Goal: Task Accomplishment & Management: Manage account settings

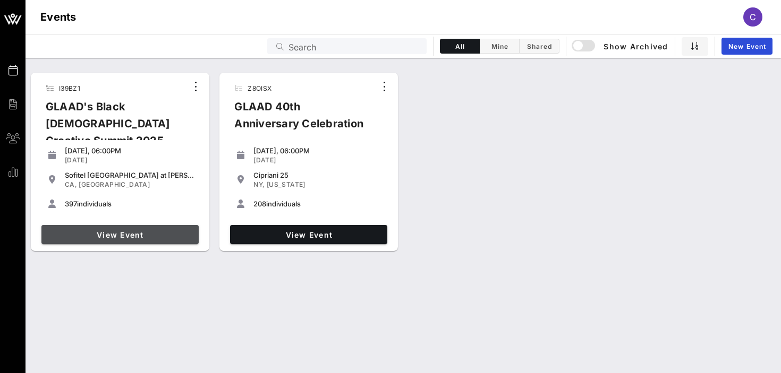
click at [102, 231] on span "View Event" at bounding box center [120, 234] width 149 height 9
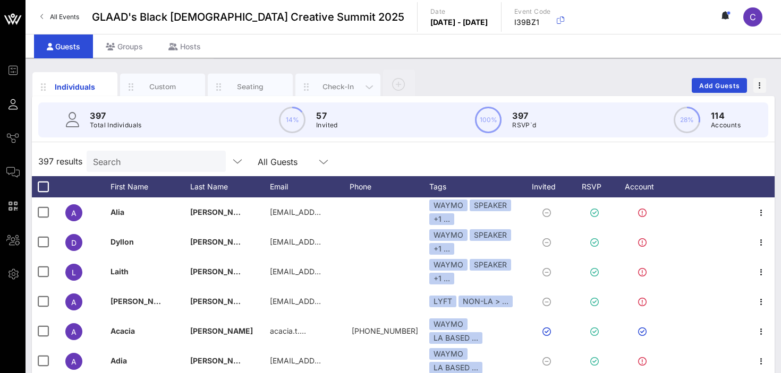
click at [318, 82] on div "Check-In" at bounding box center [337, 87] width 47 height 10
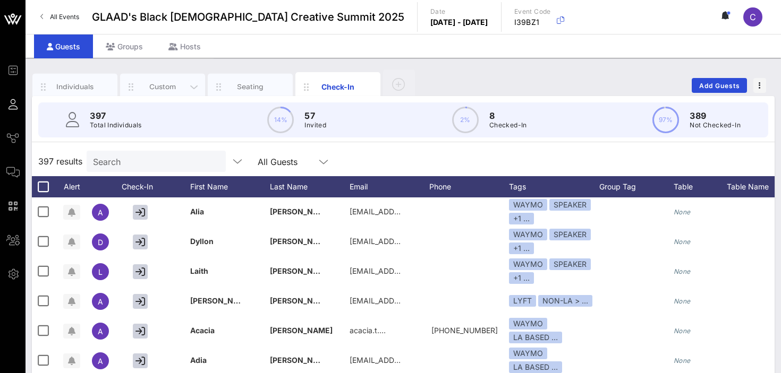
click at [166, 91] on div "Custom" at bounding box center [162, 87] width 47 height 10
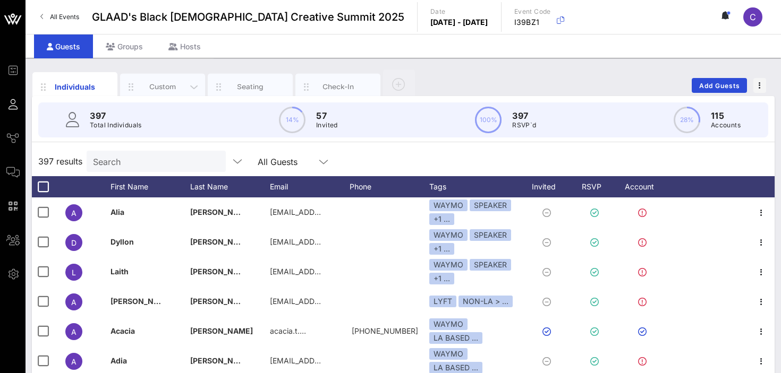
click at [166, 84] on div "Custom" at bounding box center [162, 87] width 47 height 10
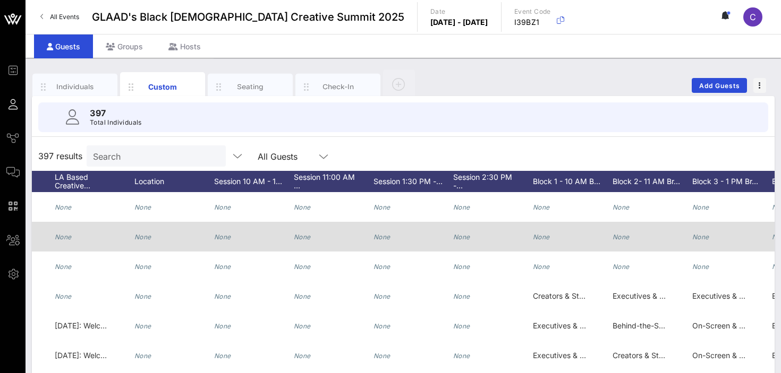
scroll to position [0, 1155]
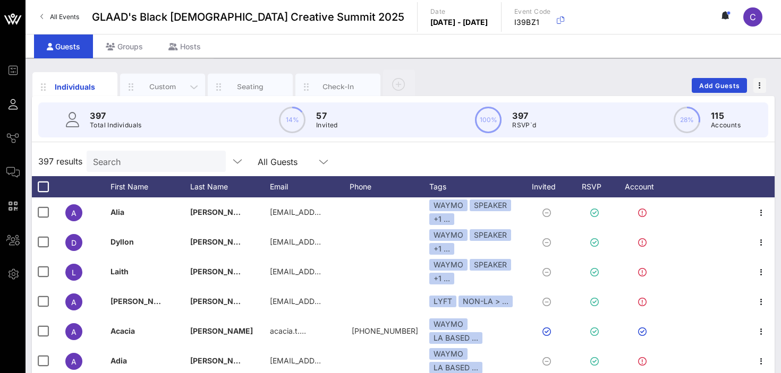
click at [176, 88] on div "Custom" at bounding box center [162, 87] width 47 height 10
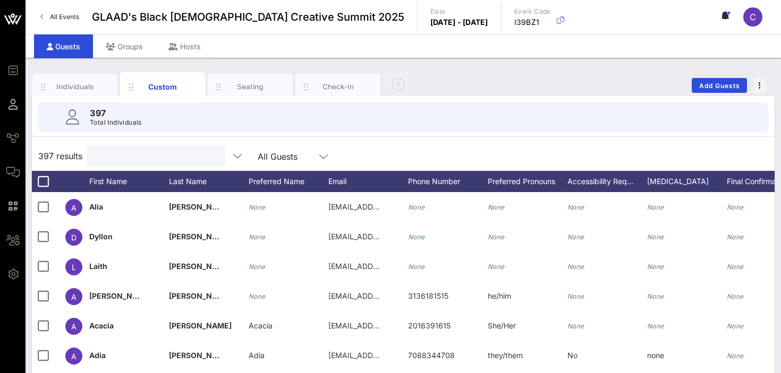
click at [151, 157] on input "text" at bounding box center [155, 156] width 124 height 14
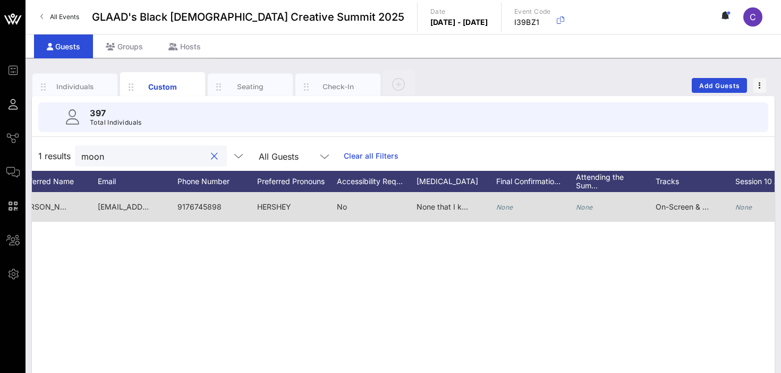
scroll to position [0, 237]
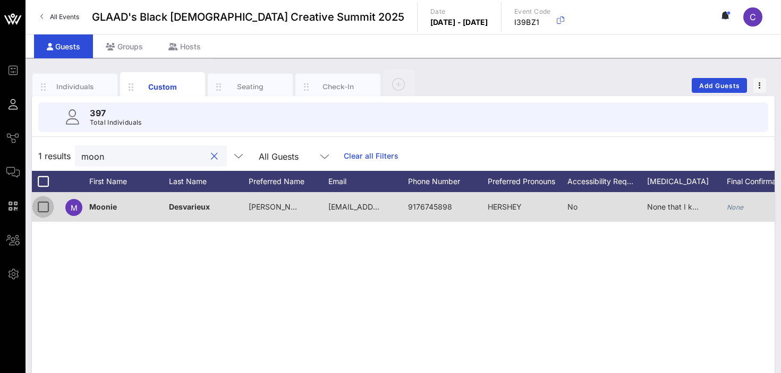
type input "moon"
click at [45, 206] on div at bounding box center [43, 207] width 18 height 18
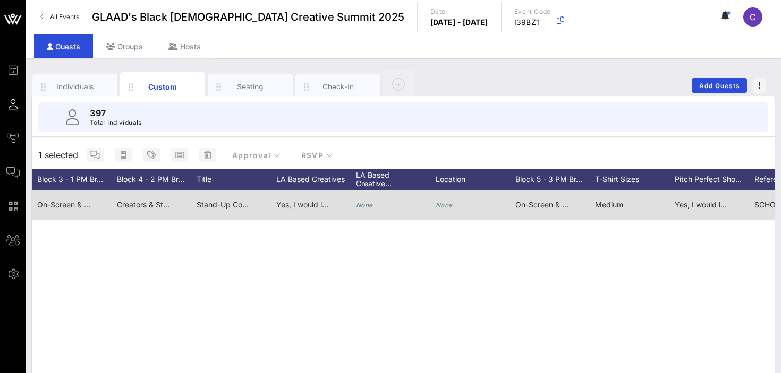
click at [228, 207] on span "Stand-Up Comedian, Writer, & Actor" at bounding box center [259, 204] width 126 height 9
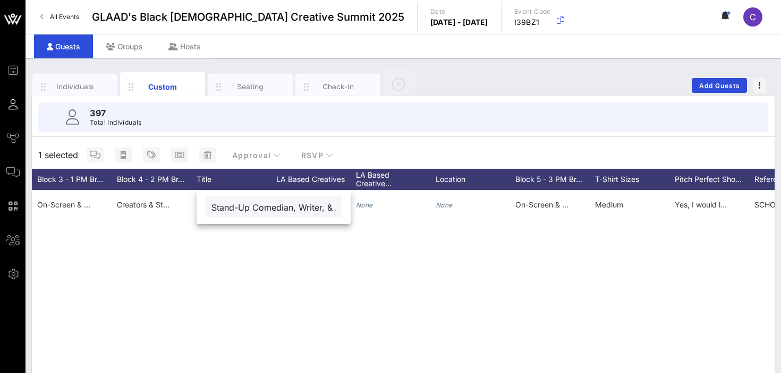
click at [166, 224] on div "M Moonie Desvarieux Moonie Desvarieux fj.desvarieux@gmail.com 9176745898 HERSHE…" at bounding box center [403, 349] width 742 height 319
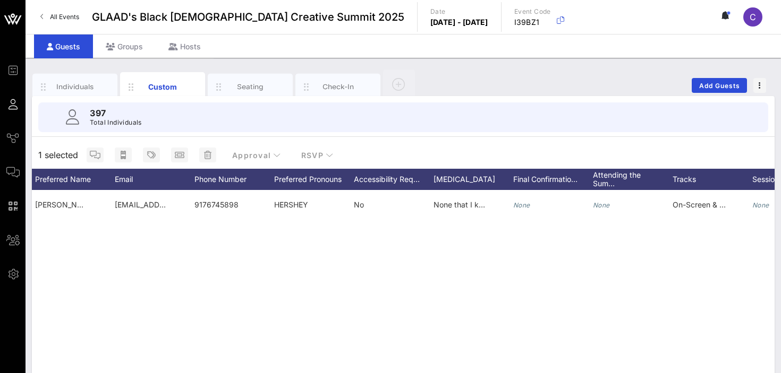
scroll to position [0, 0]
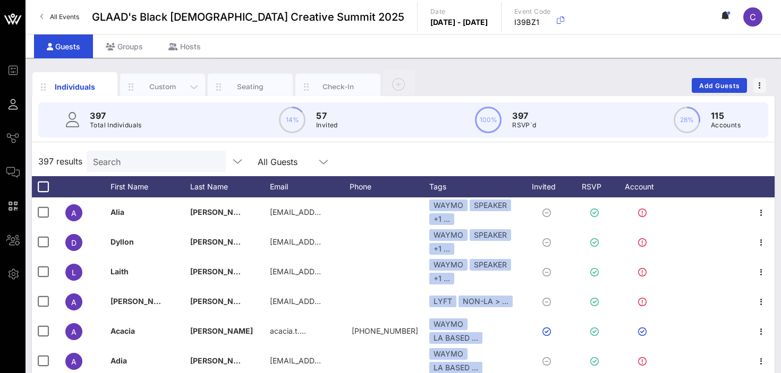
click at [148, 87] on div "Custom" at bounding box center [162, 87] width 47 height 10
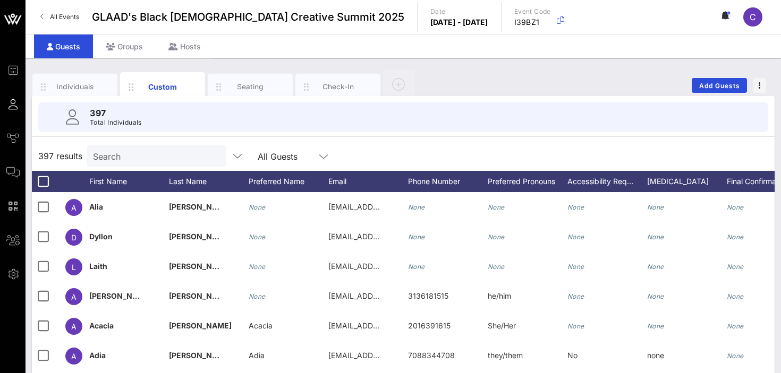
click at [136, 159] on input "Search" at bounding box center [155, 156] width 124 height 14
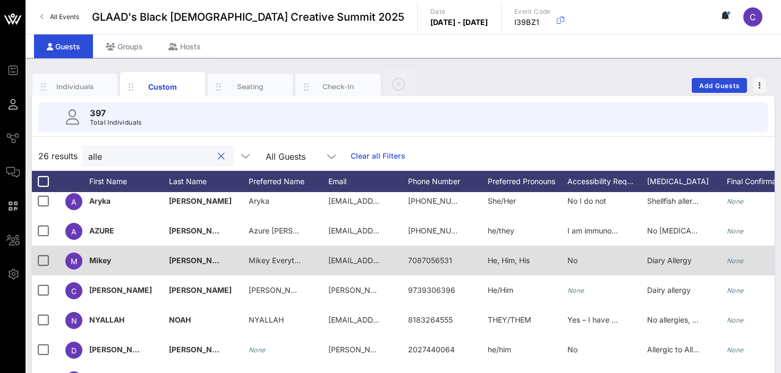
scroll to position [39, 0]
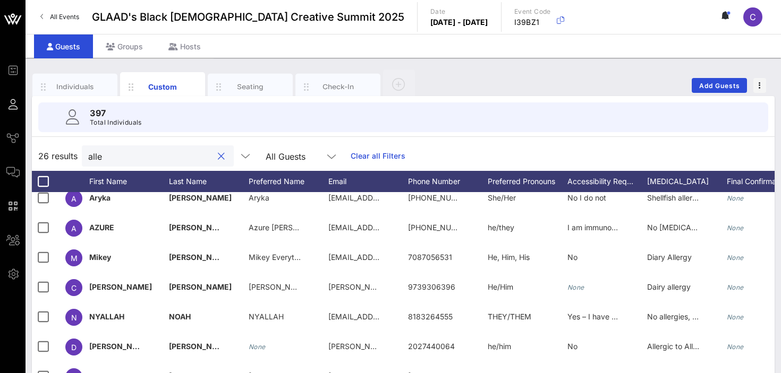
click at [133, 159] on input "alle" at bounding box center [150, 156] width 124 height 14
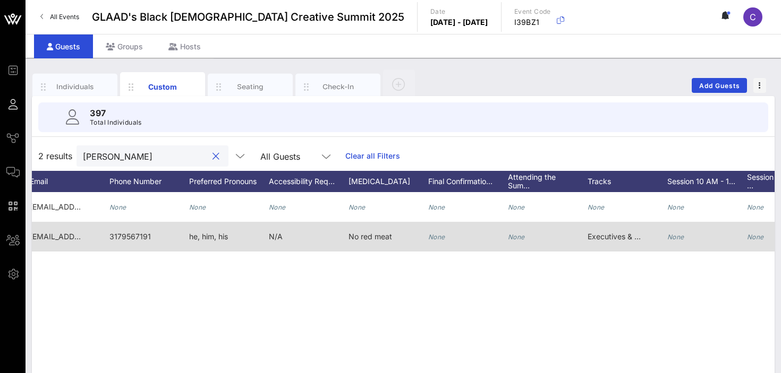
scroll to position [0, 355]
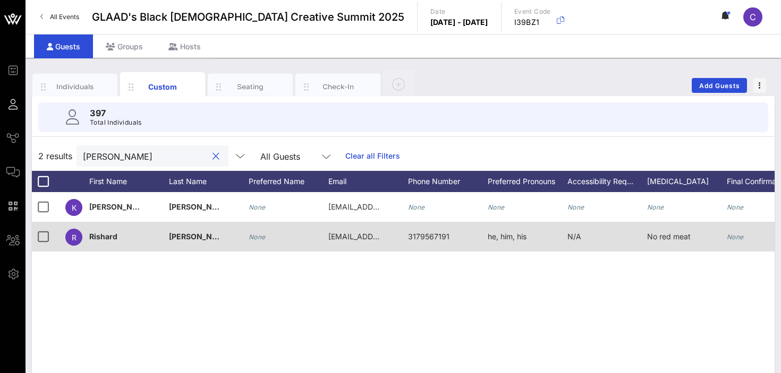
type input "allen"
click at [355, 240] on span "[EMAIL_ADDRESS][DOMAIN_NAME]" at bounding box center [392, 236] width 128 height 9
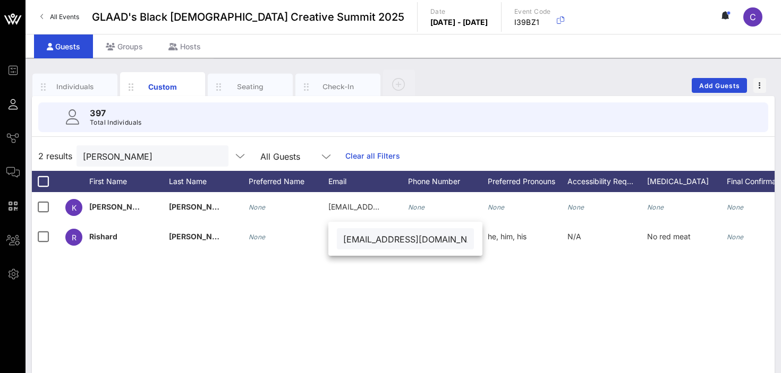
click at [497, 263] on div "K Kalen Allen None aleeming@3arts.com None None None None None None None None N…" at bounding box center [403, 351] width 742 height 319
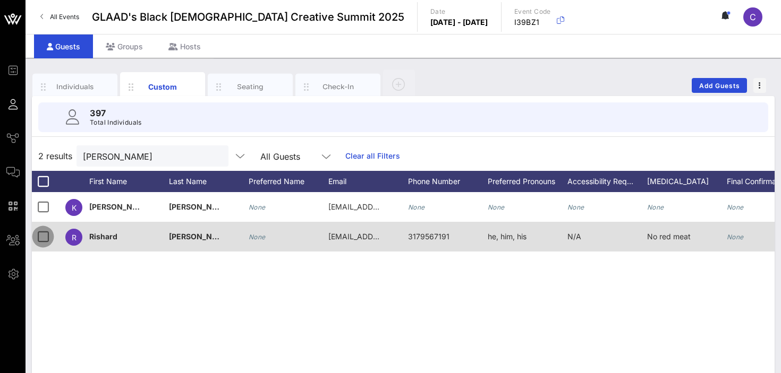
click at [39, 237] on div at bounding box center [43, 237] width 18 height 18
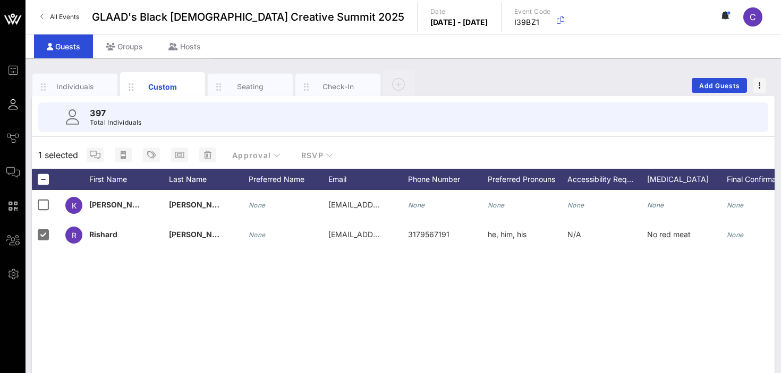
click at [178, 265] on div "K Kalen Allen None aleeming@3arts.com None None None None None None None None N…" at bounding box center [403, 349] width 742 height 319
click at [64, 83] on div "Individuals" at bounding box center [75, 87] width 47 height 10
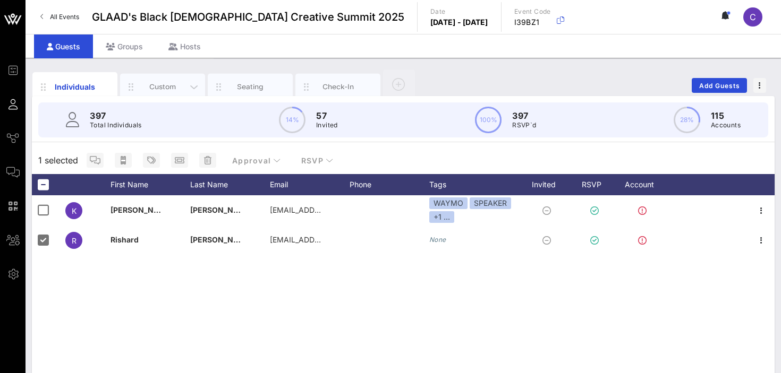
click at [151, 86] on div "Custom" at bounding box center [162, 87] width 47 height 10
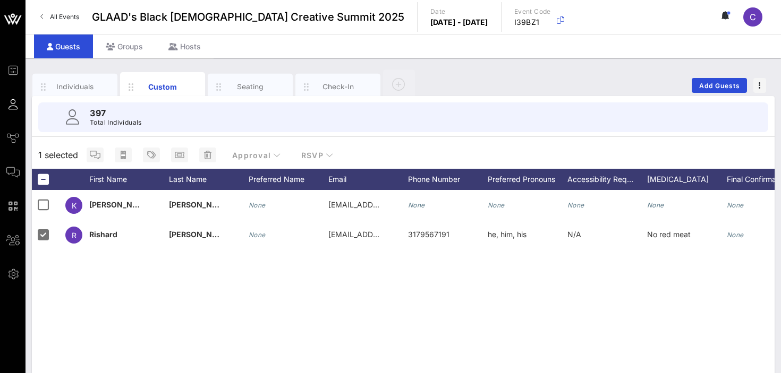
click at [123, 250] on div "K Kalen Allen None aleeming@3arts.com None None None None None None None None N…" at bounding box center [403, 349] width 742 height 319
click at [77, 79] on div "Individuals" at bounding box center [74, 87] width 85 height 27
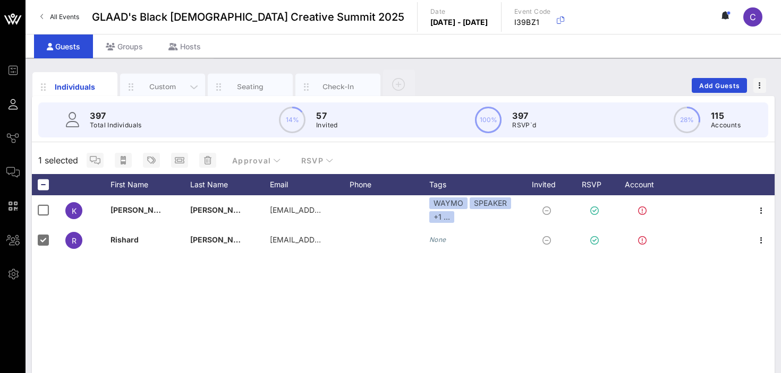
click at [150, 87] on div "Custom" at bounding box center [162, 87] width 47 height 10
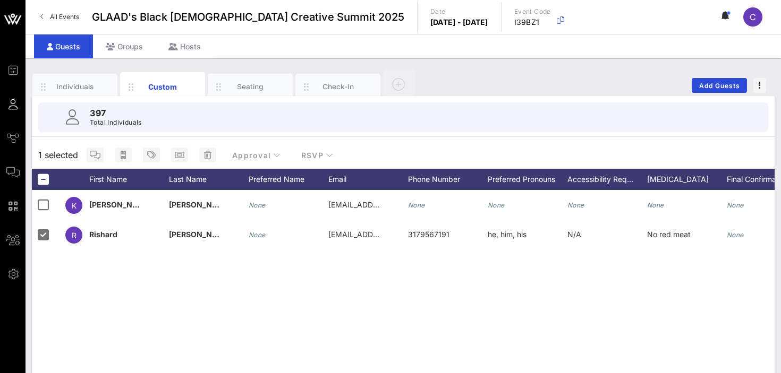
click at [111, 268] on div "K Kalen Allen None aleeming@3arts.com None None None None None None None None N…" at bounding box center [403, 349] width 742 height 319
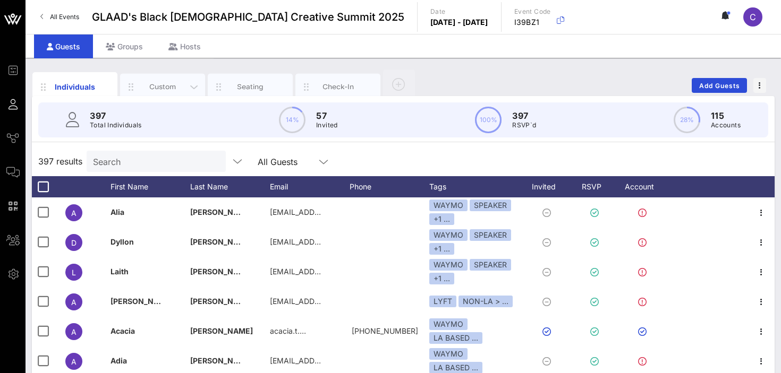
click at [161, 79] on div "Custom" at bounding box center [162, 87] width 85 height 27
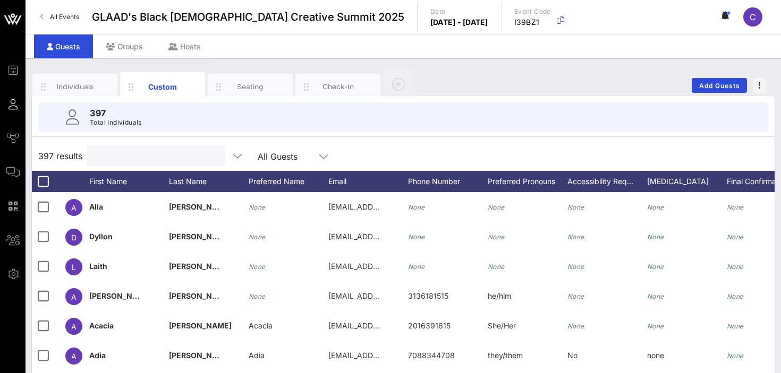
click at [125, 156] on input "text" at bounding box center [155, 156] width 124 height 14
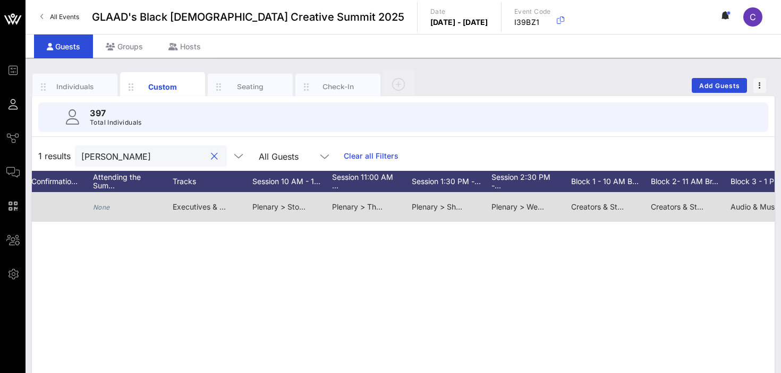
scroll to position [0, 724]
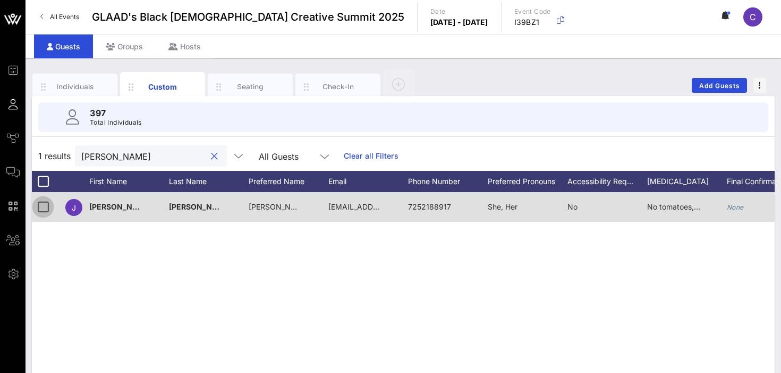
type input "johan"
click at [41, 206] on div at bounding box center [43, 207] width 18 height 18
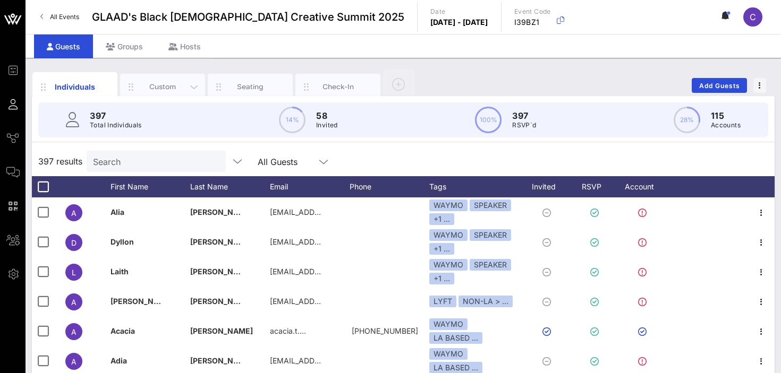
click at [152, 89] on div "Custom" at bounding box center [162, 87] width 47 height 10
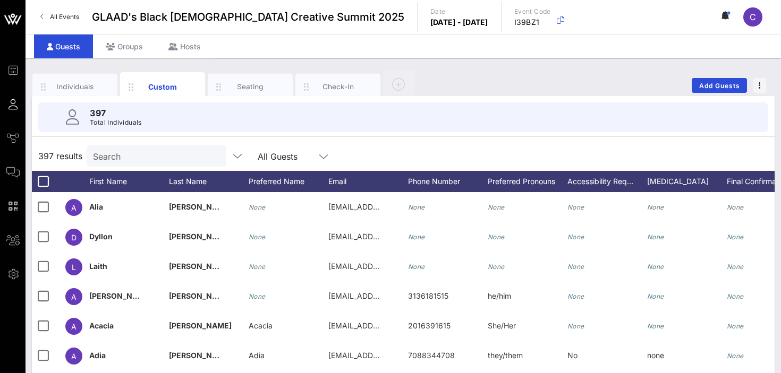
click at [127, 158] on input "Search" at bounding box center [155, 156] width 124 height 14
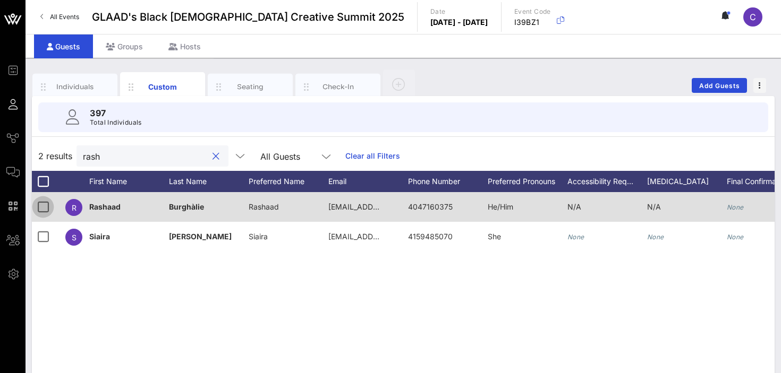
type input "rash"
click at [45, 206] on div at bounding box center [43, 207] width 18 height 18
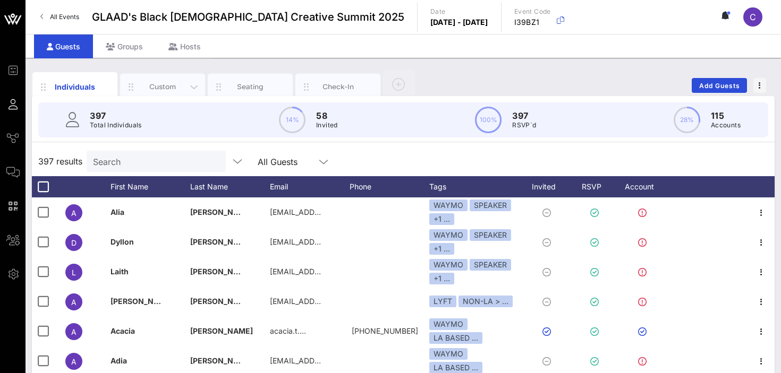
click at [165, 82] on div "Custom" at bounding box center [162, 87] width 47 height 10
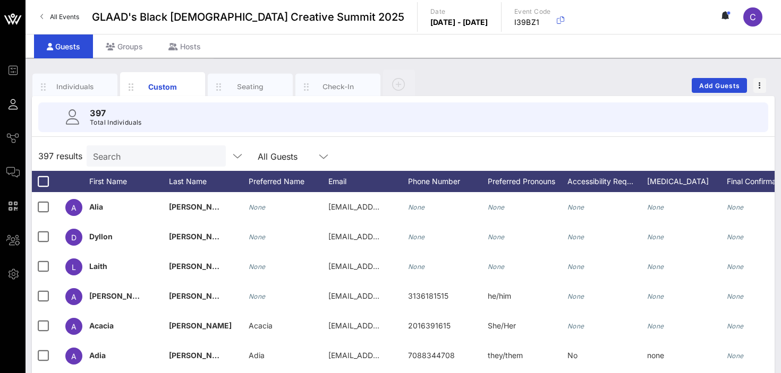
click at [125, 157] on input "Search" at bounding box center [155, 156] width 124 height 14
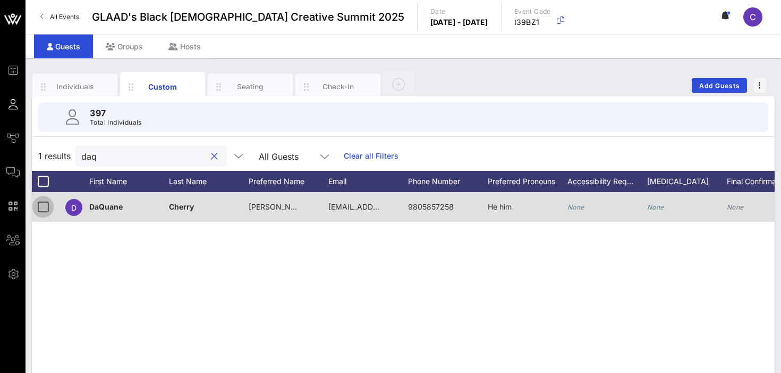
type input "daq"
click at [45, 204] on div at bounding box center [43, 207] width 18 height 18
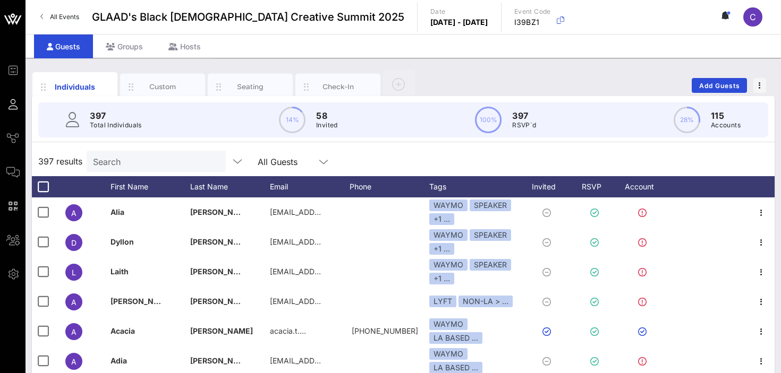
click at [137, 161] on input "Search" at bounding box center [155, 162] width 124 height 14
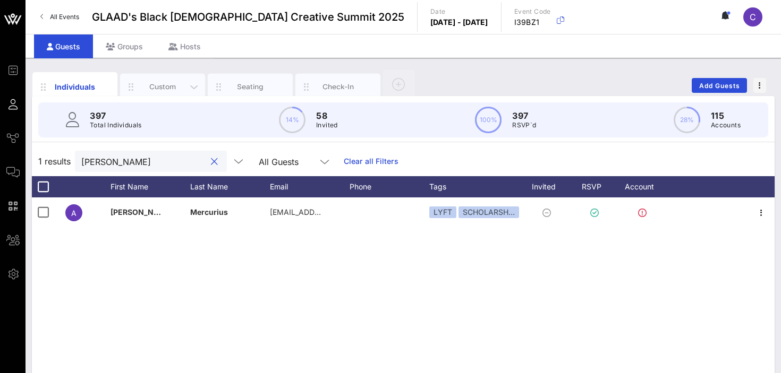
type input "anton"
click at [155, 84] on div "Custom" at bounding box center [162, 87] width 47 height 10
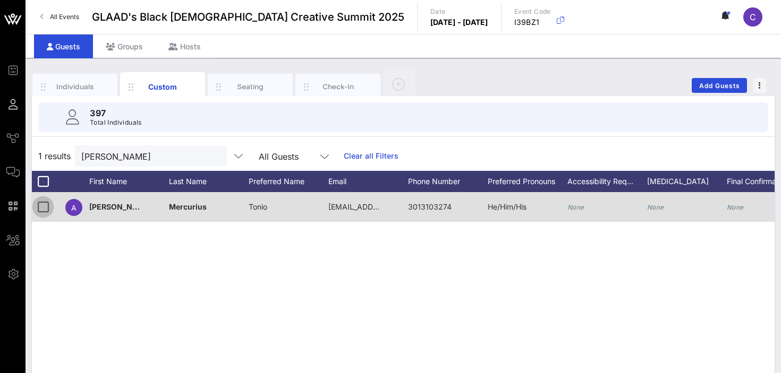
click at [42, 201] on div at bounding box center [43, 207] width 18 height 18
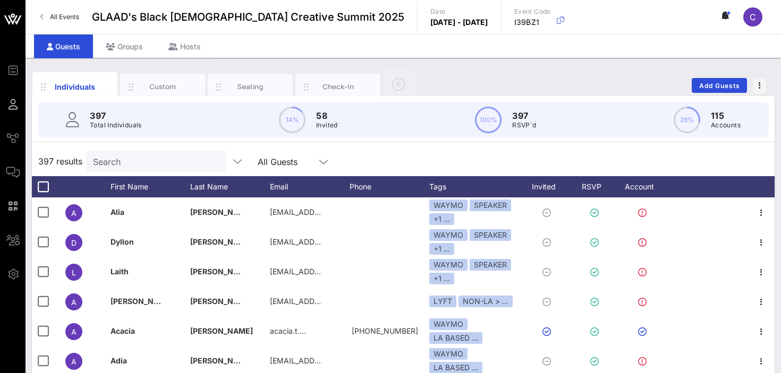
click at [130, 157] on input "Search" at bounding box center [155, 162] width 124 height 14
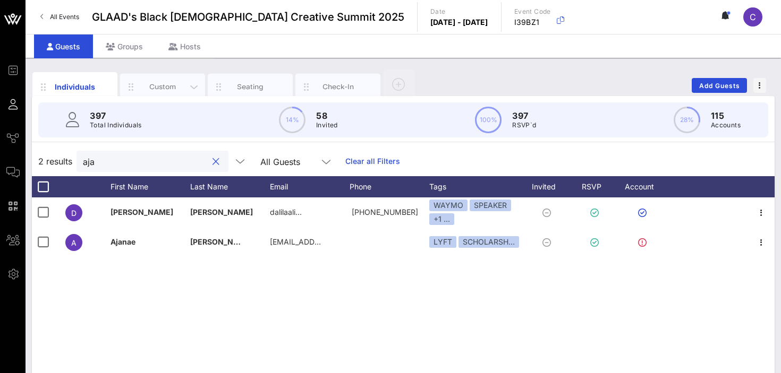
type input "aja"
click at [152, 82] on div "Custom" at bounding box center [162, 87] width 47 height 10
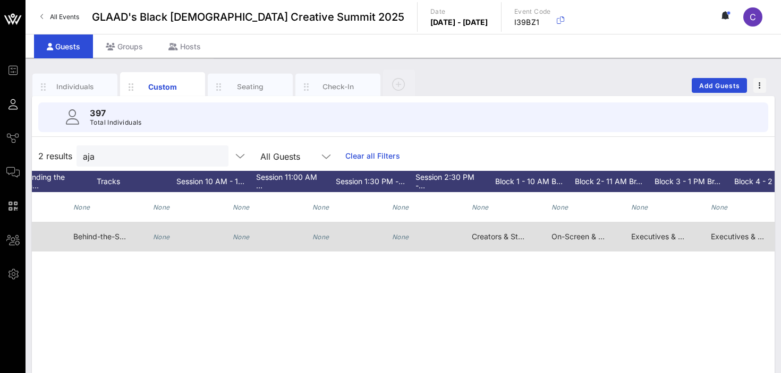
scroll to position [0, 871]
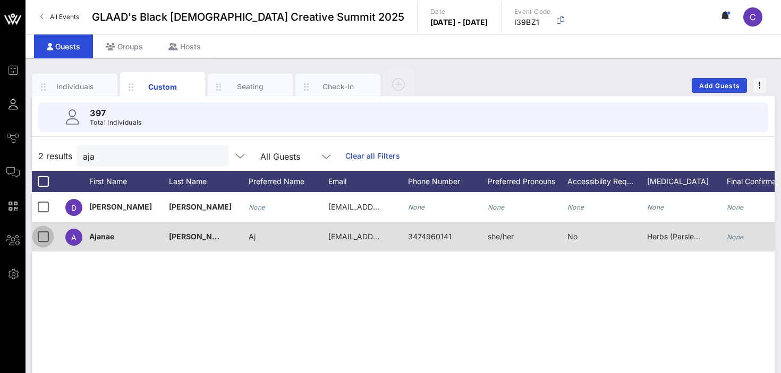
click at [44, 241] on div at bounding box center [43, 237] width 18 height 18
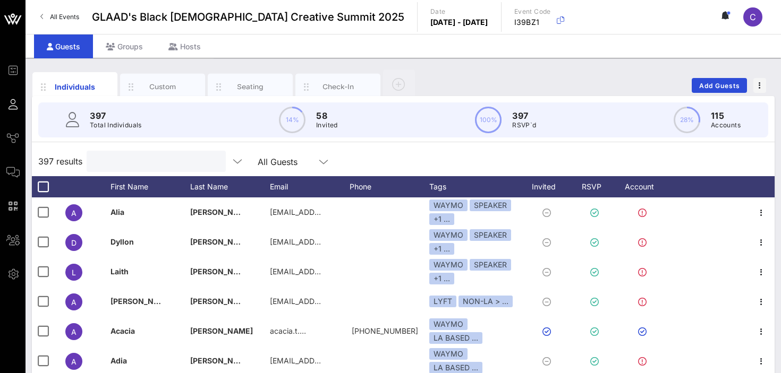
click at [124, 166] on input "text" at bounding box center [155, 162] width 124 height 14
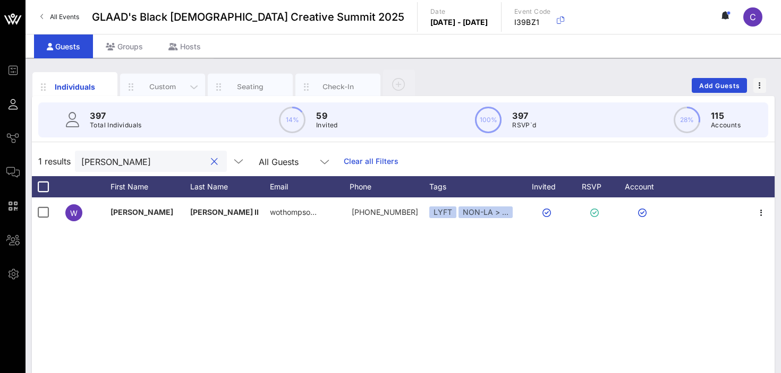
click at [166, 85] on div "Custom" at bounding box center [162, 87] width 47 height 10
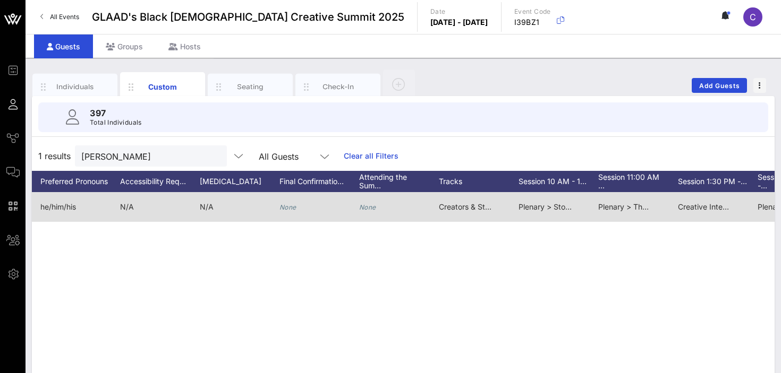
scroll to position [0, 477]
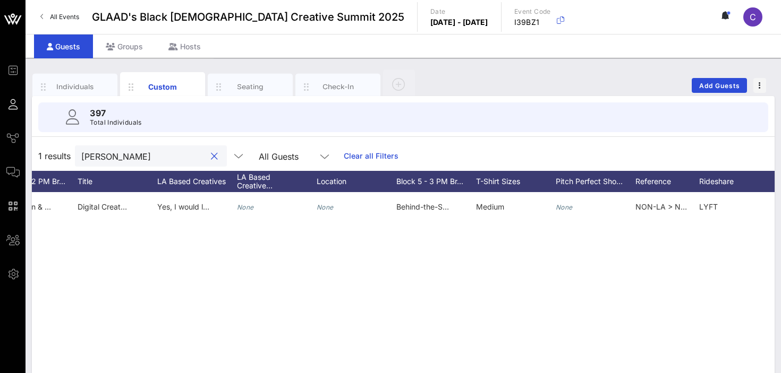
click at [150, 155] on input "william th" at bounding box center [143, 156] width 124 height 14
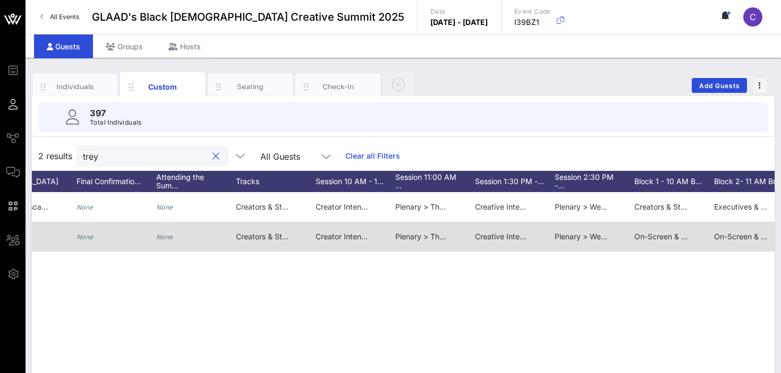
scroll to position [0, 660]
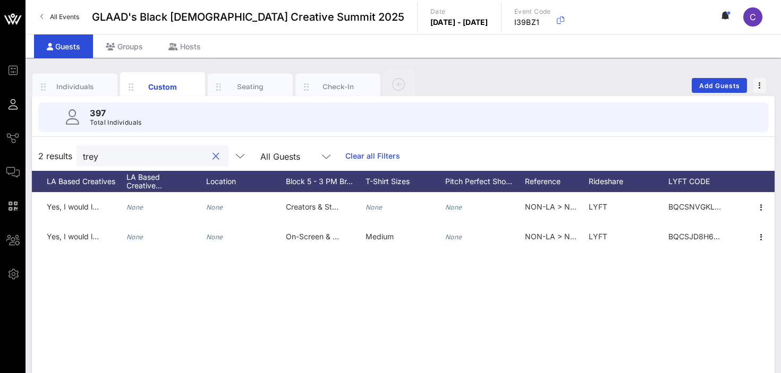
type input "trey"
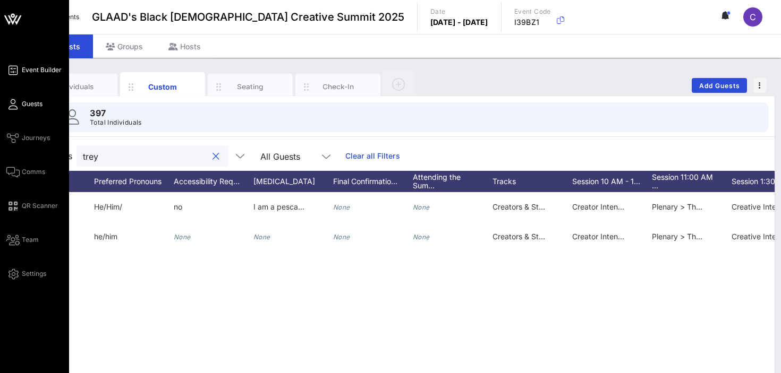
click at [37, 71] on span "Event Builder" at bounding box center [42, 70] width 40 height 10
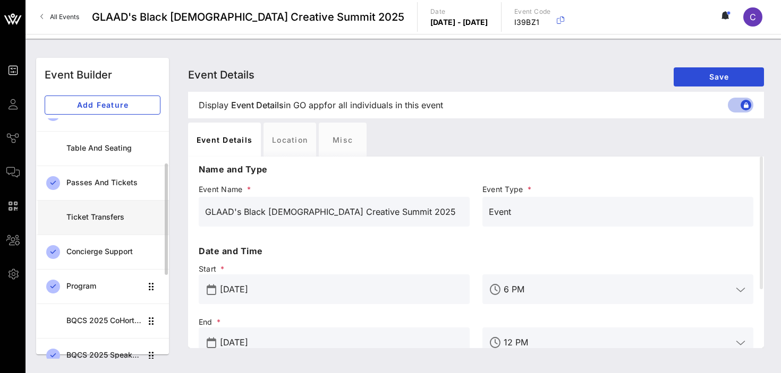
scroll to position [73, 0]
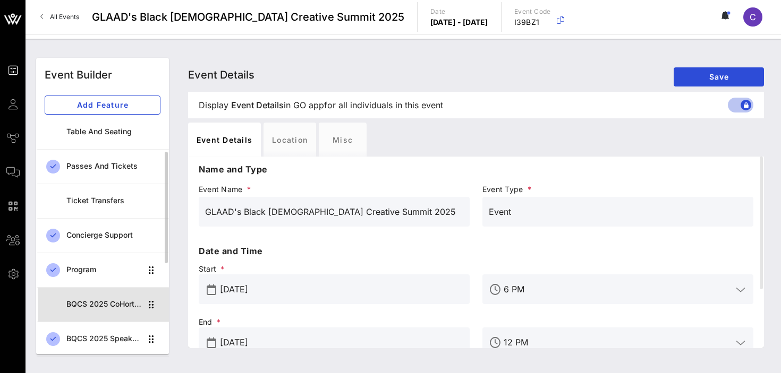
click at [98, 297] on div "BQCS 2025 CoHort Guestbook" at bounding box center [103, 305] width 75 height 22
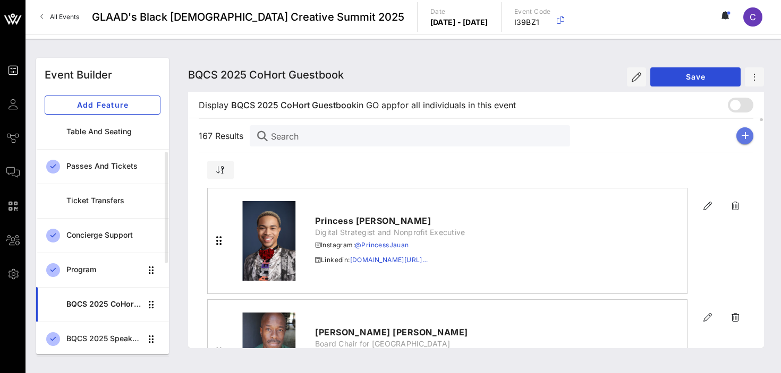
click at [749, 134] on button "button" at bounding box center [744, 135] width 17 height 17
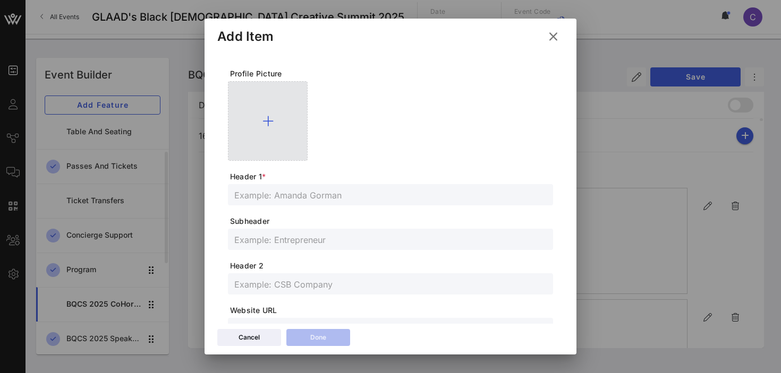
click at [267, 119] on icon at bounding box center [267, 121] width 11 height 13
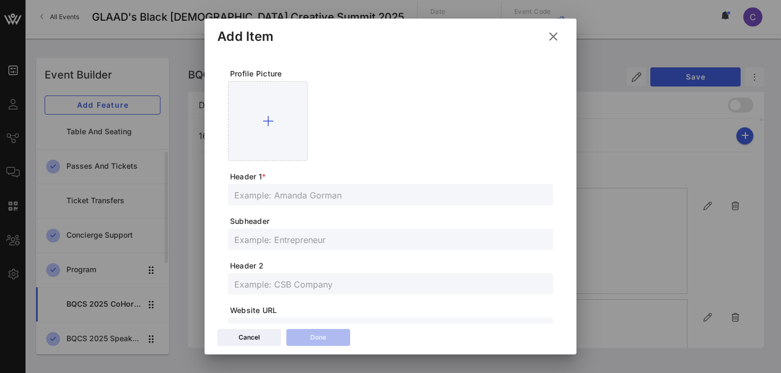
click at [555, 33] on icon at bounding box center [553, 36] width 14 height 13
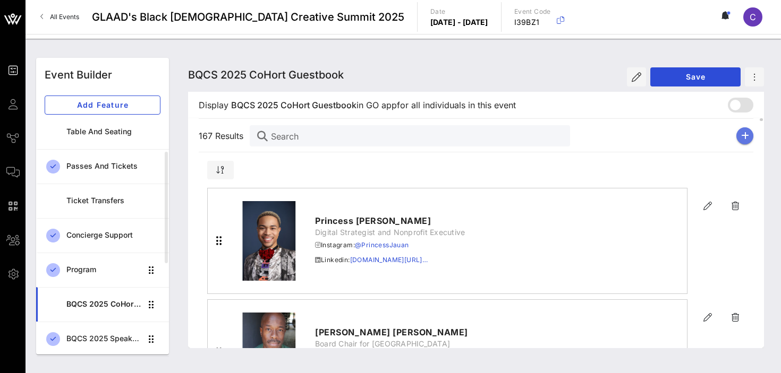
click at [741, 132] on icon "button" at bounding box center [745, 136] width 8 height 8
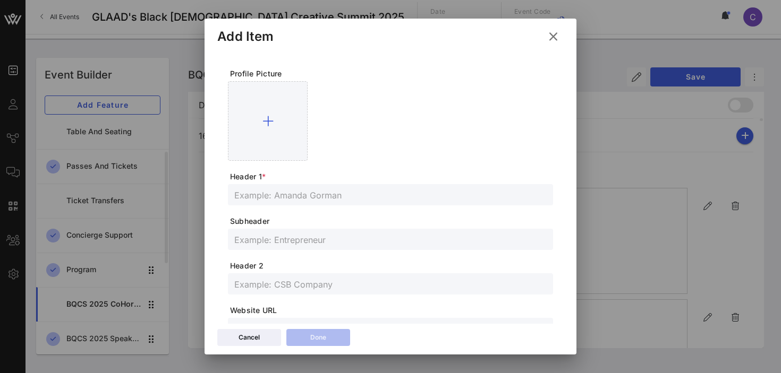
click at [552, 35] on icon at bounding box center [553, 36] width 14 height 13
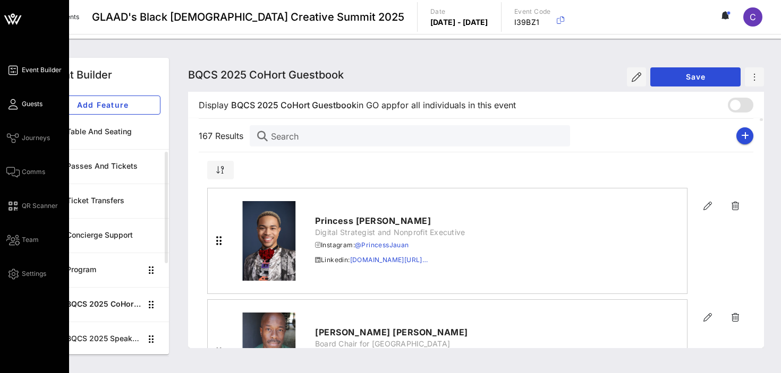
click at [21, 106] on link "Guests" at bounding box center [24, 104] width 36 height 13
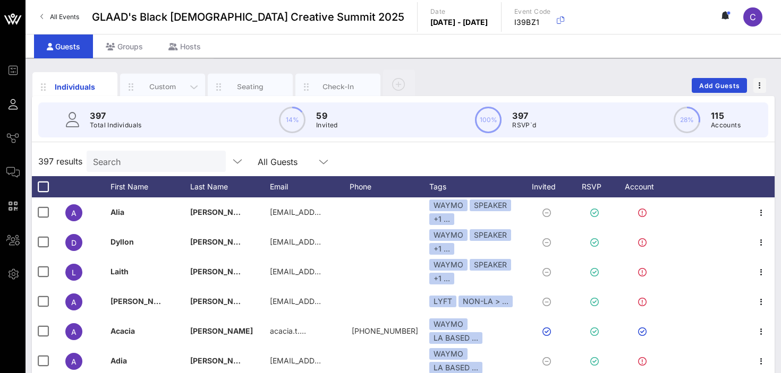
click at [161, 89] on div "Custom" at bounding box center [162, 87] width 47 height 10
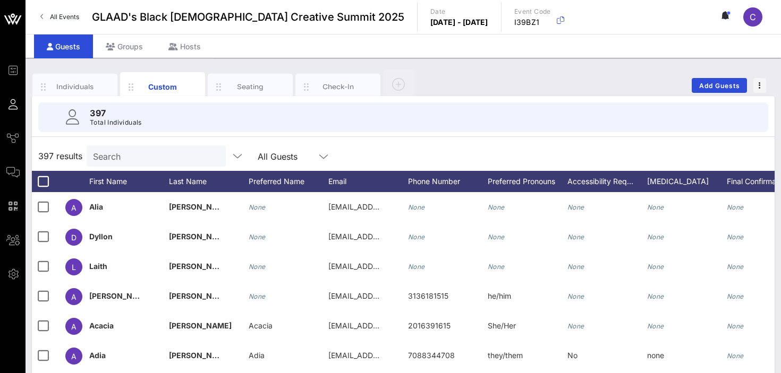
click at [142, 164] on div "Search" at bounding box center [155, 156] width 124 height 21
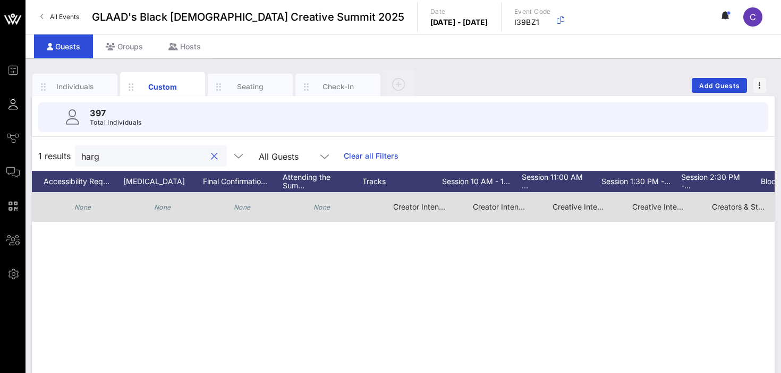
scroll to position [0, 572]
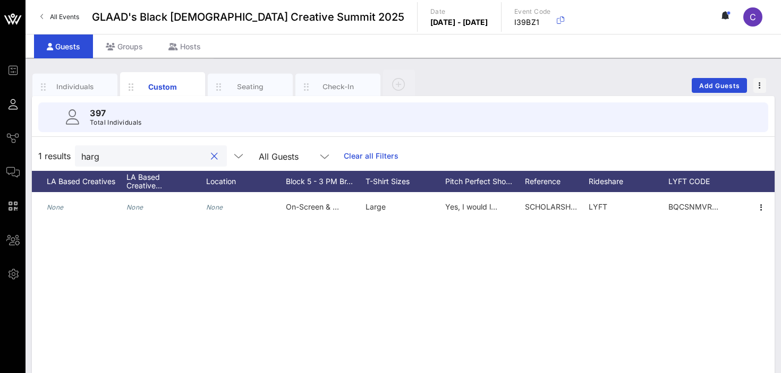
type input "harg"
click at [139, 152] on input "harg" at bounding box center [143, 156] width 124 height 14
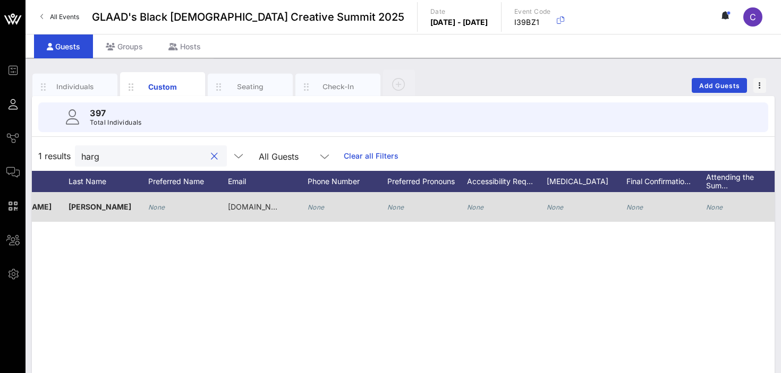
scroll to position [0, 0]
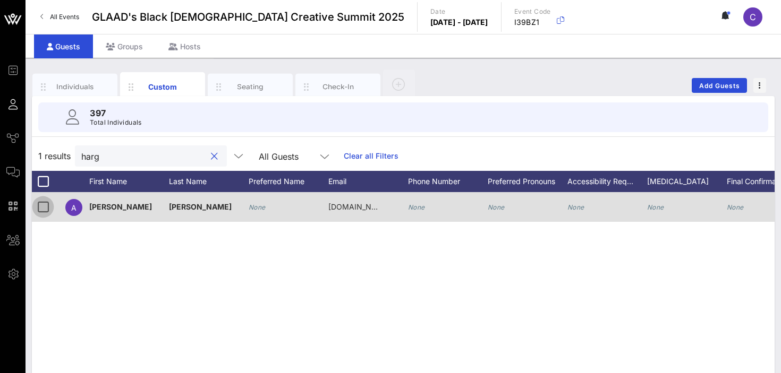
click at [44, 207] on div at bounding box center [43, 207] width 18 height 18
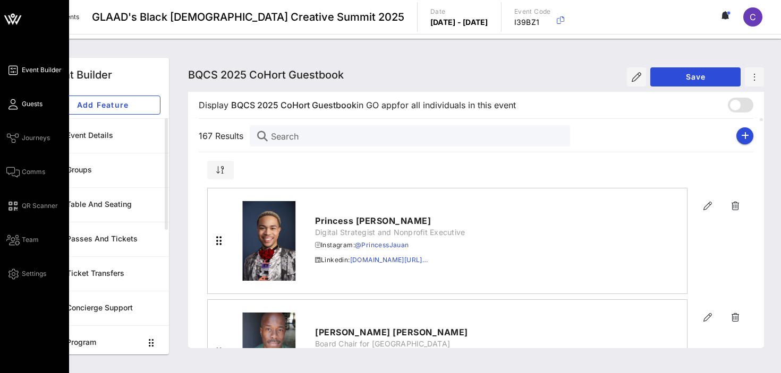
click at [27, 102] on span "Guests" at bounding box center [32, 104] width 21 height 10
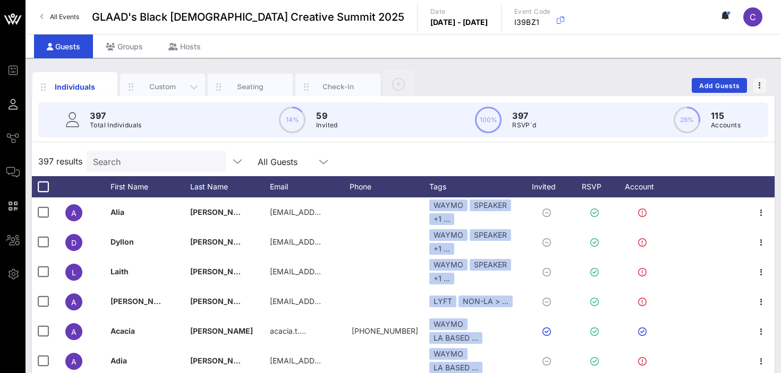
click at [148, 88] on div "Custom" at bounding box center [162, 87] width 47 height 10
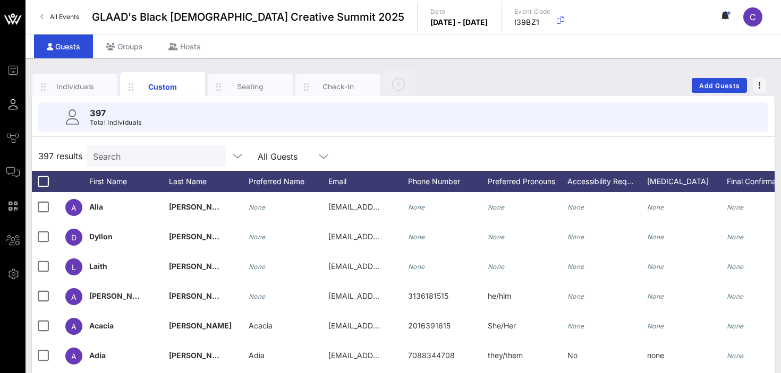
click at [148, 159] on input "Search" at bounding box center [155, 156] width 124 height 14
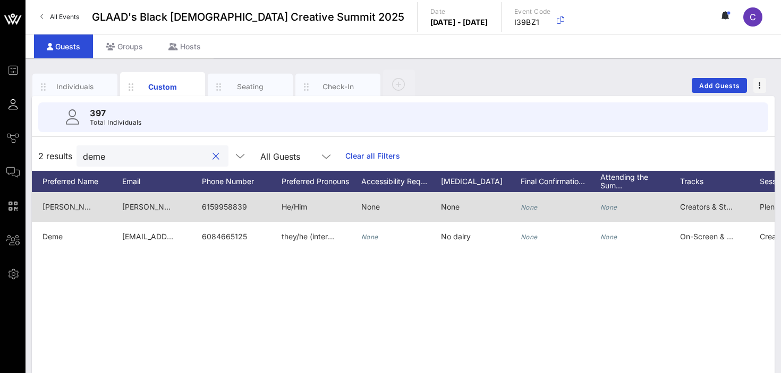
scroll to position [0, 235]
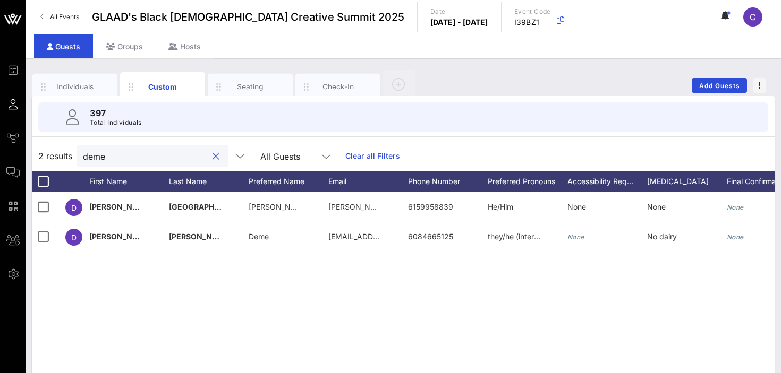
type input "deme"
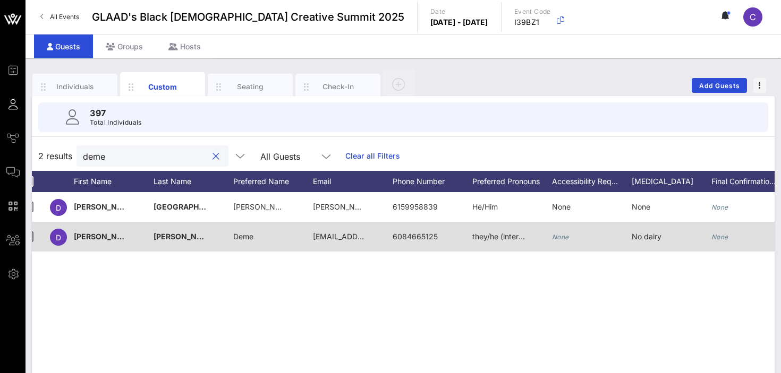
scroll to position [0, 0]
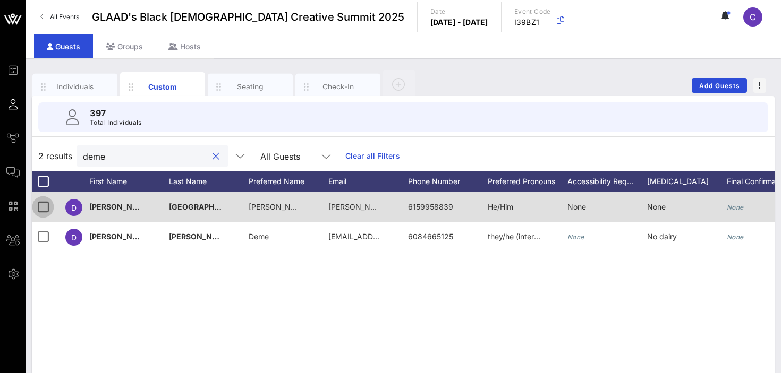
click at [44, 205] on div at bounding box center [43, 207] width 18 height 18
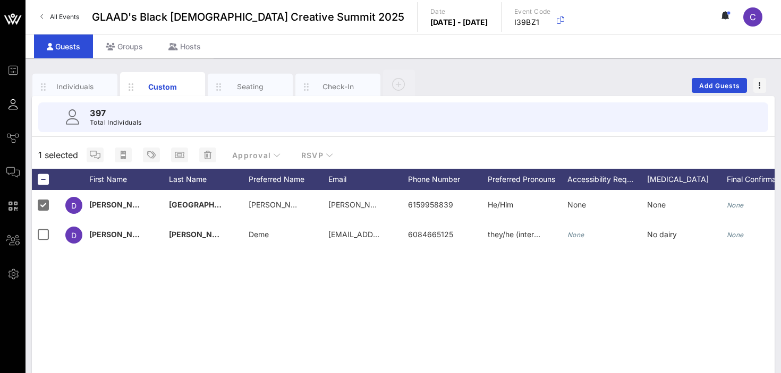
click at [136, 266] on div "D Demetre Durham Demetre demetre@demetredurham.com 6159958839 He/Him None None …" at bounding box center [403, 349] width 742 height 319
click at [158, 88] on div "Custom" at bounding box center [162, 86] width 47 height 11
click at [76, 85] on div "Individuals" at bounding box center [75, 87] width 47 height 10
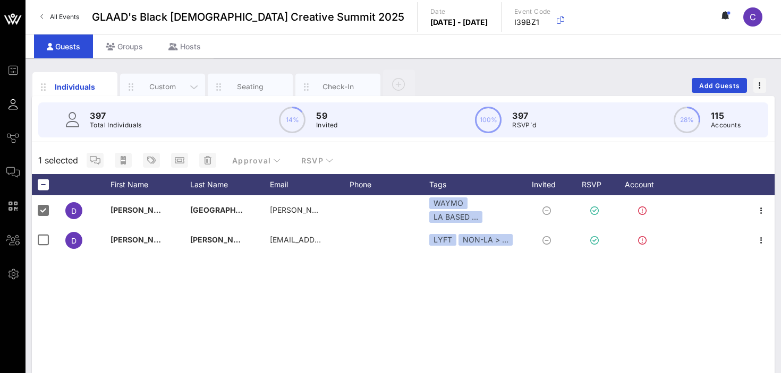
click at [164, 86] on div "Custom" at bounding box center [162, 87] width 47 height 10
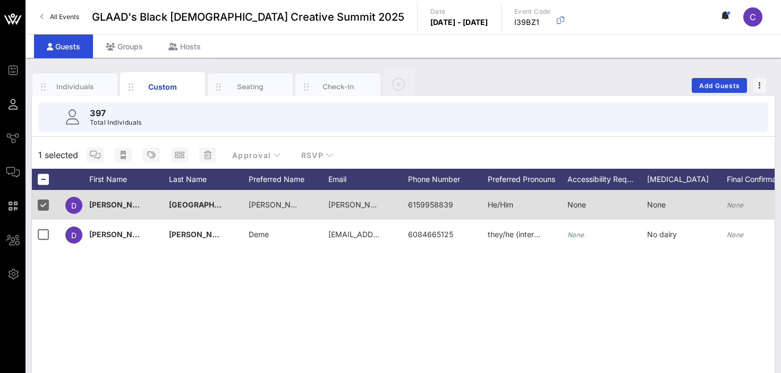
scroll to position [1, 0]
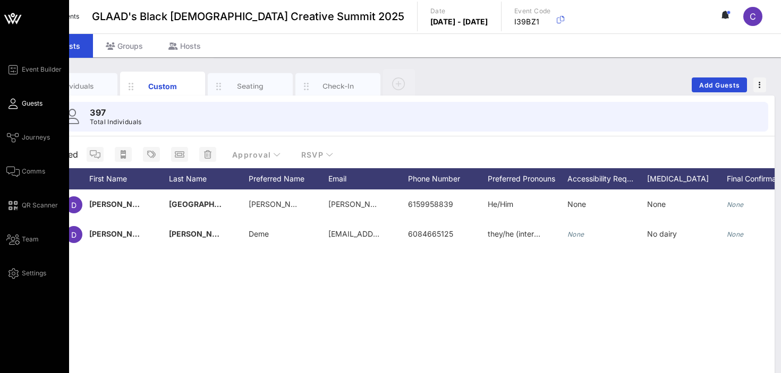
click at [39, 105] on span "Guests" at bounding box center [32, 104] width 21 height 10
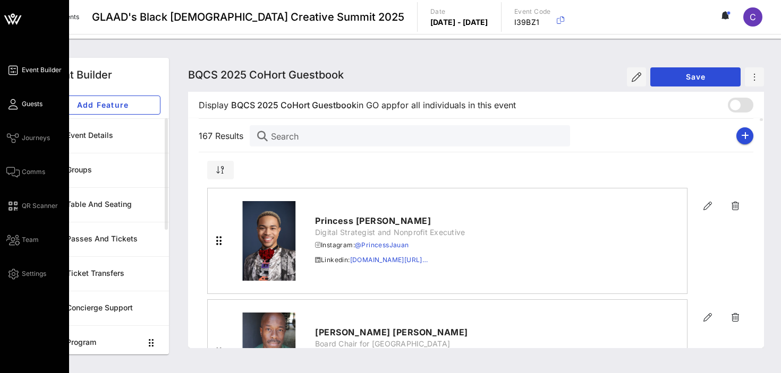
click at [24, 106] on span "Guests" at bounding box center [32, 104] width 21 height 10
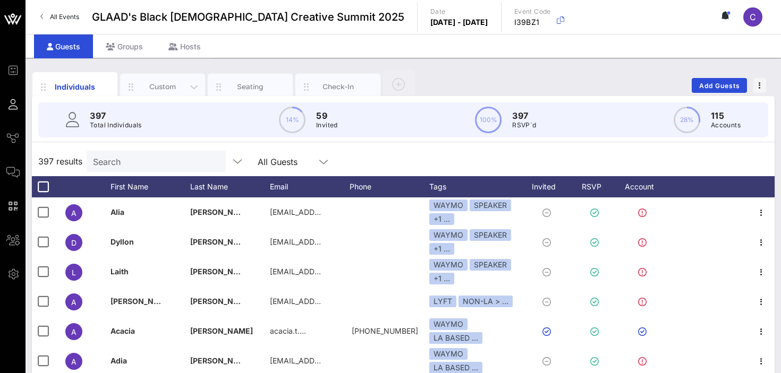
click at [165, 88] on div "Custom" at bounding box center [162, 87] width 47 height 10
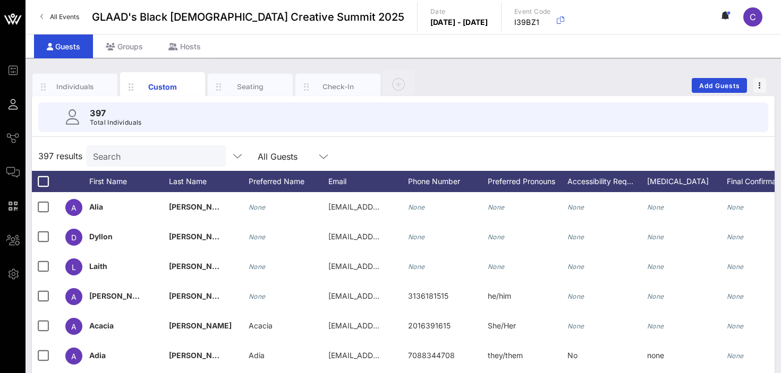
click at [130, 162] on input "Search" at bounding box center [155, 156] width 124 height 14
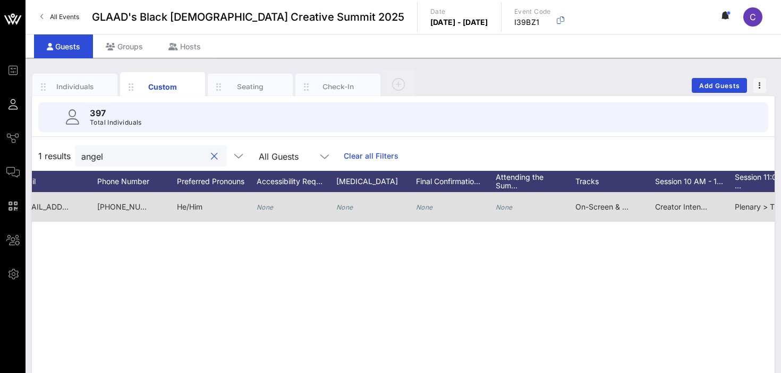
scroll to position [0, 337]
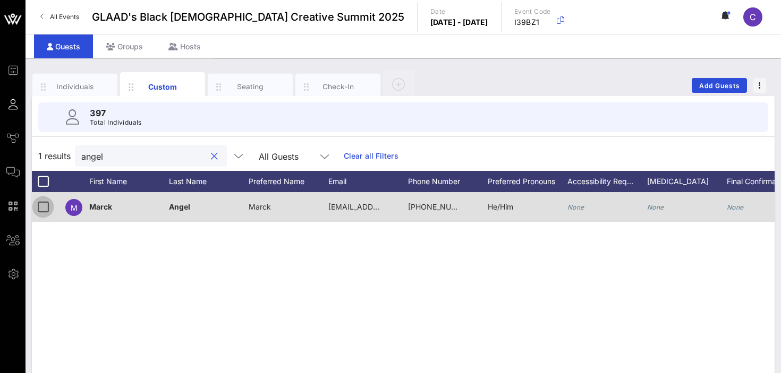
type input "angel"
click at [43, 209] on div at bounding box center [43, 207] width 18 height 18
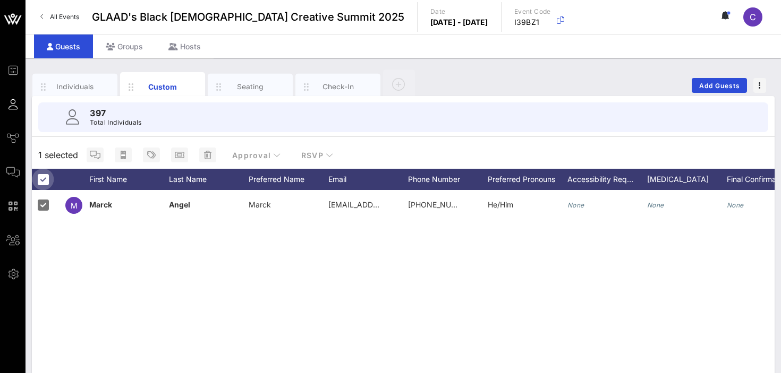
click at [48, 176] on div at bounding box center [43, 179] width 18 height 18
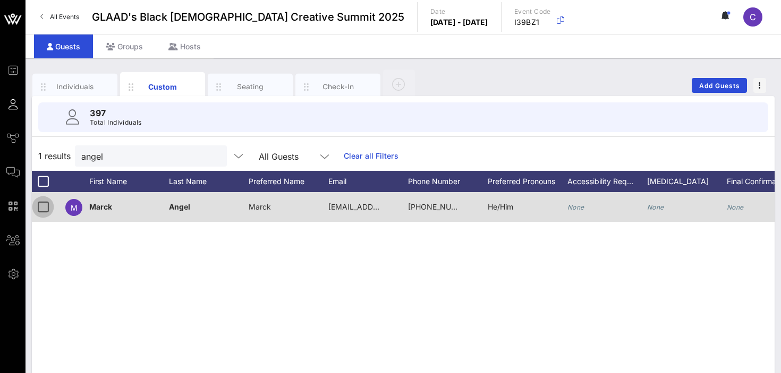
click at [48, 208] on div at bounding box center [43, 207] width 18 height 18
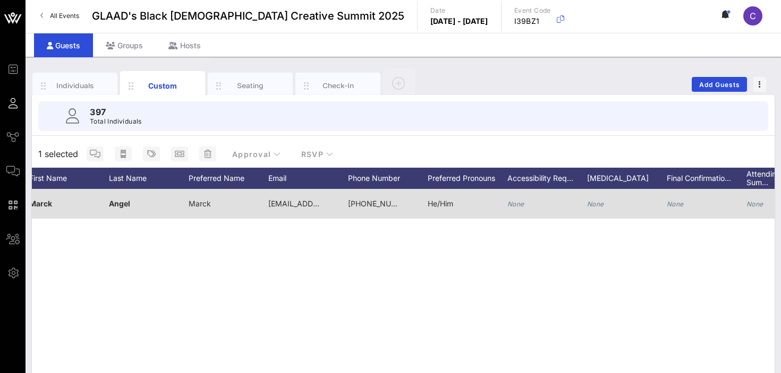
scroll to position [0, 0]
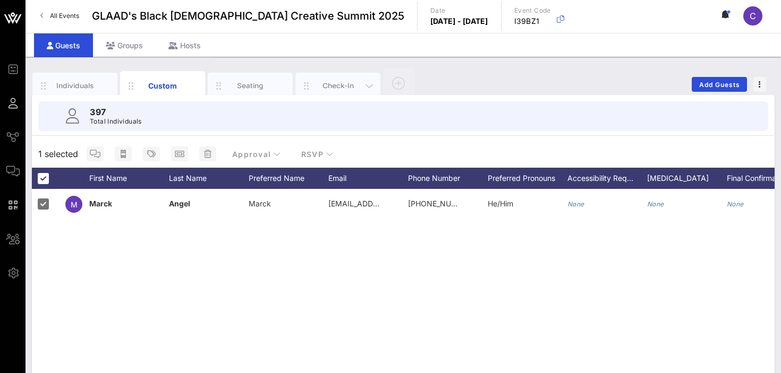
click at [335, 85] on div "Check-In" at bounding box center [337, 86] width 47 height 10
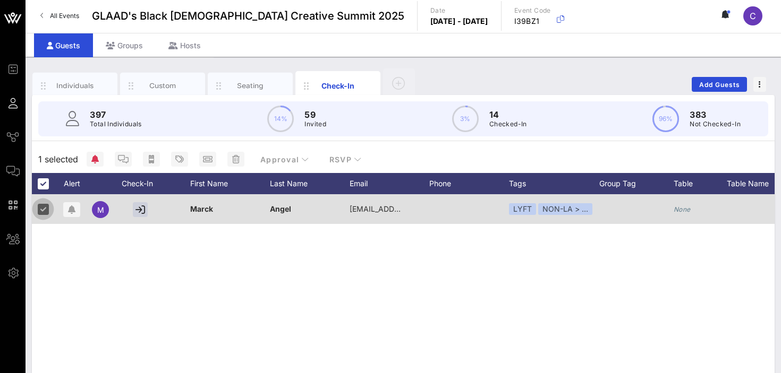
click at [43, 207] on div at bounding box center [43, 209] width 18 height 18
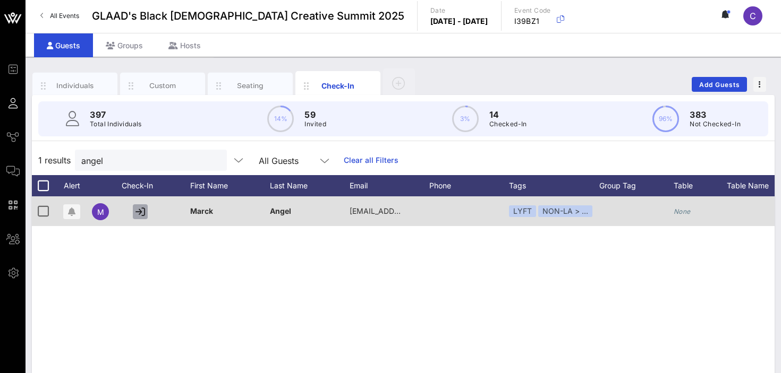
click at [142, 211] on icon "button" at bounding box center [140, 212] width 10 height 10
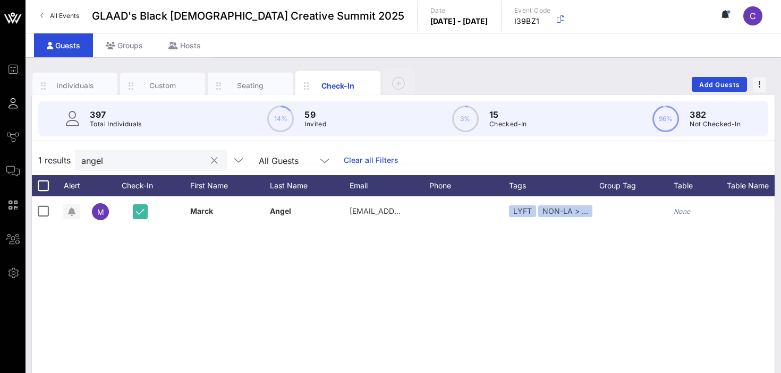
click at [211, 164] on button "clear icon" at bounding box center [214, 161] width 7 height 11
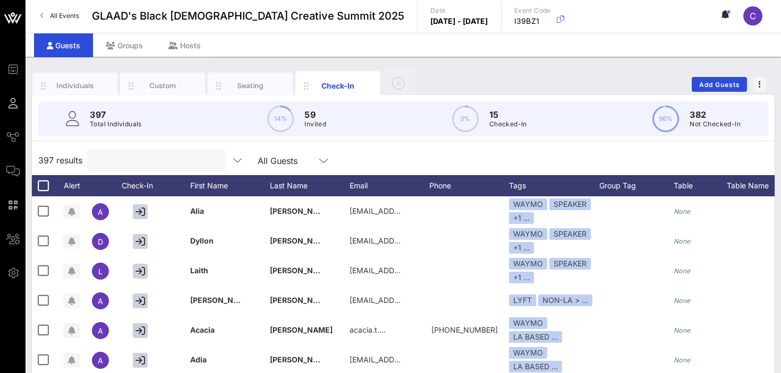
click at [136, 160] on input "text" at bounding box center [155, 160] width 124 height 14
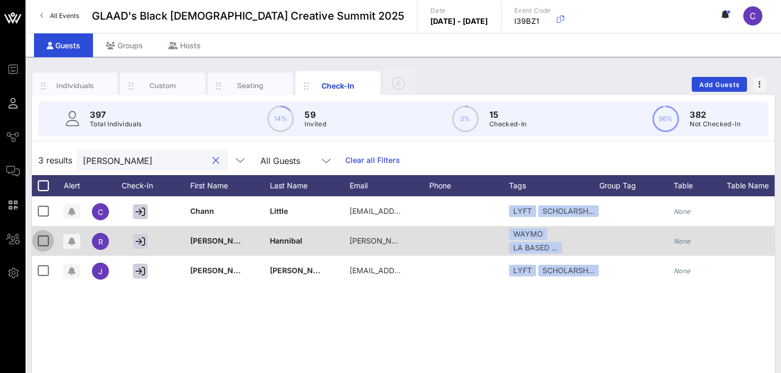
type input "[PERSON_NAME]"
click at [44, 240] on div at bounding box center [43, 241] width 18 height 18
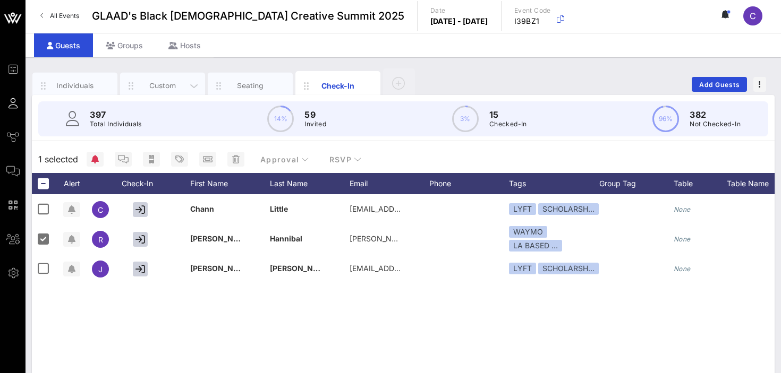
click at [164, 86] on div "Custom" at bounding box center [162, 86] width 47 height 10
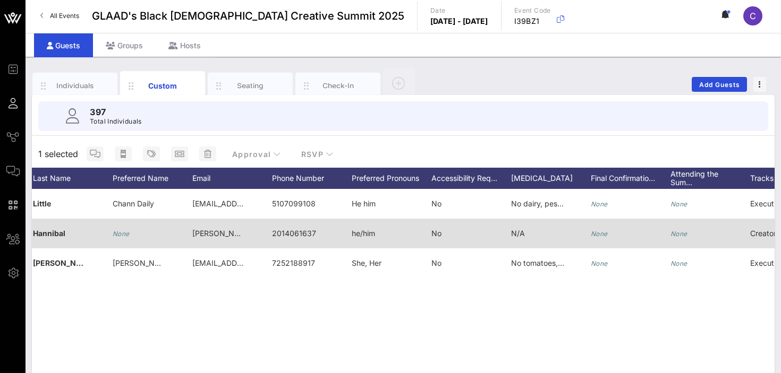
scroll to position [0, 164]
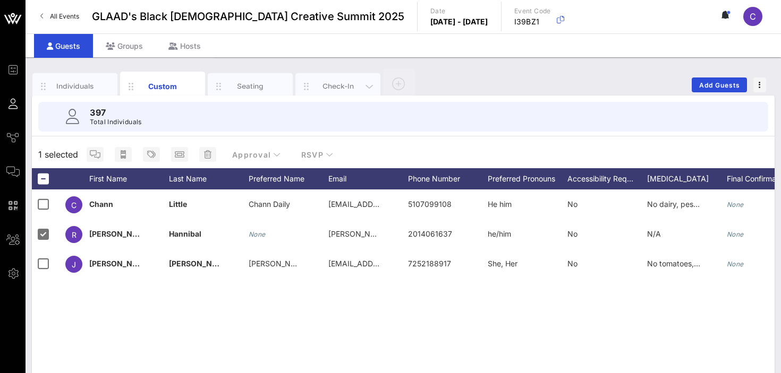
click at [333, 85] on div "Check-In" at bounding box center [337, 86] width 47 height 10
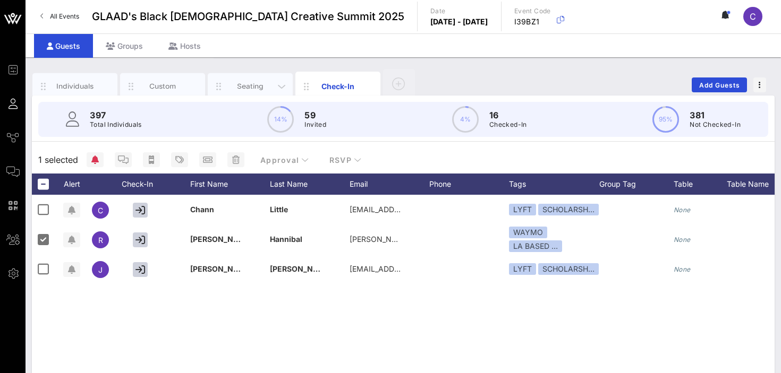
click at [247, 82] on div "Seating" at bounding box center [250, 86] width 47 height 10
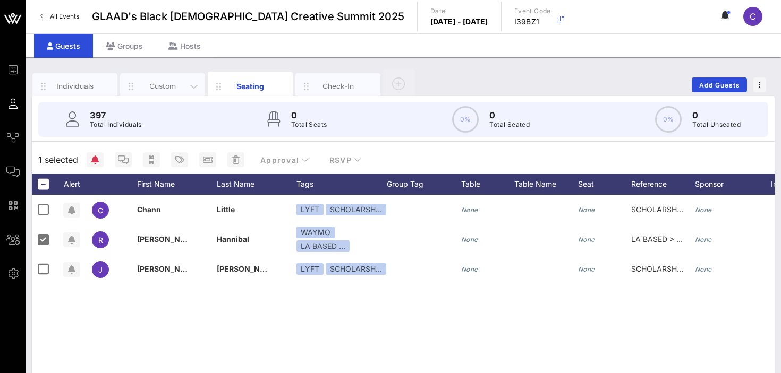
click at [153, 84] on div "Custom" at bounding box center [162, 86] width 47 height 10
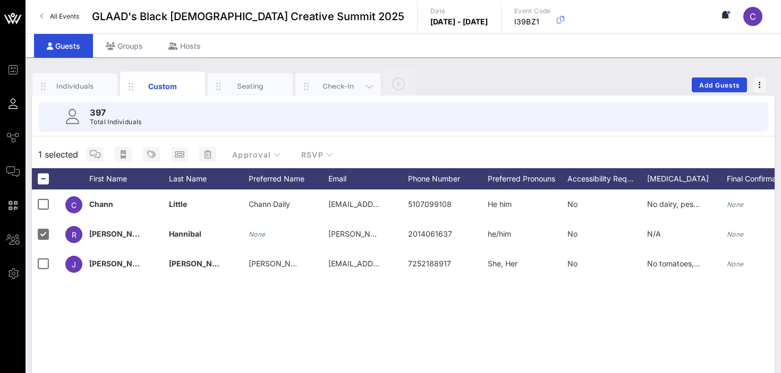
click at [327, 88] on div "Check-In" at bounding box center [337, 86] width 47 height 10
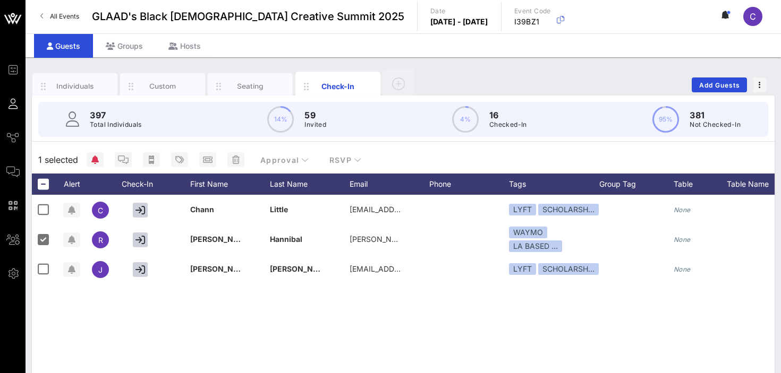
click at [146, 307] on div "C Chann Little chann@channdaily.com LYFT SCHOLARSH… None None SCHOLARSHIP RECIP…" at bounding box center [403, 354] width 742 height 319
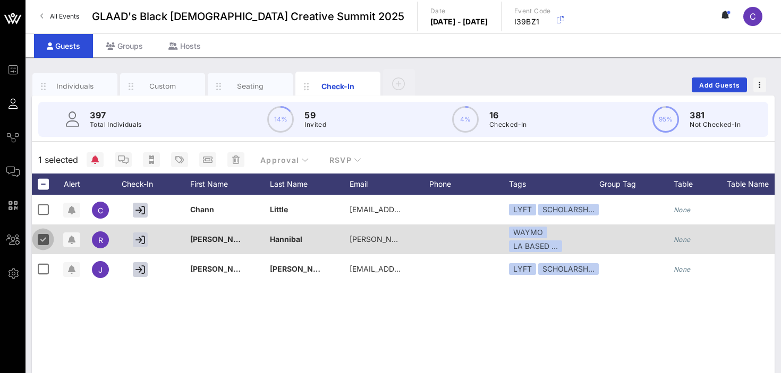
click at [48, 237] on div at bounding box center [43, 239] width 18 height 18
click at [141, 240] on icon "button" at bounding box center [140, 240] width 10 height 10
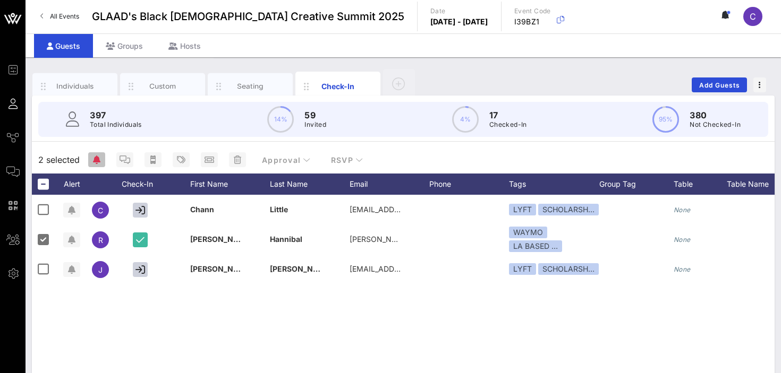
click at [99, 162] on icon "button" at bounding box center [96, 160] width 7 height 8
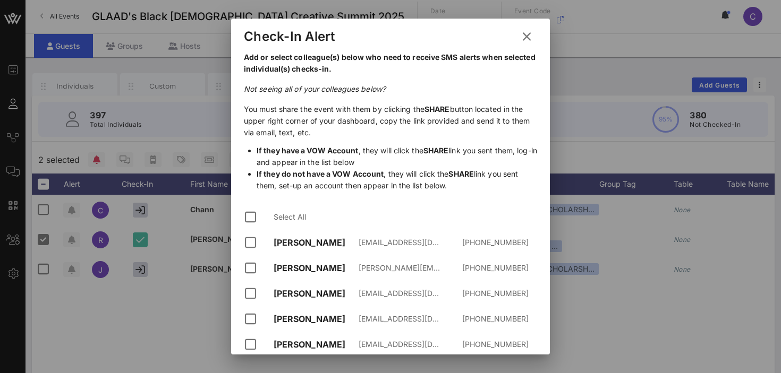
click at [526, 34] on icon at bounding box center [526, 36] width 14 height 13
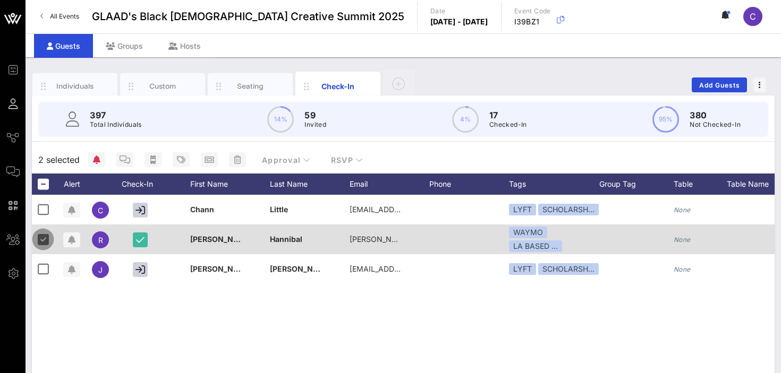
click at [41, 238] on div at bounding box center [43, 239] width 18 height 18
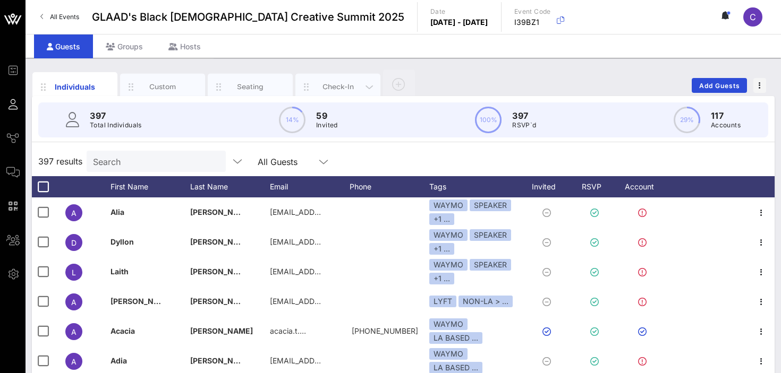
click at [322, 82] on div "Check-In" at bounding box center [337, 87] width 47 height 10
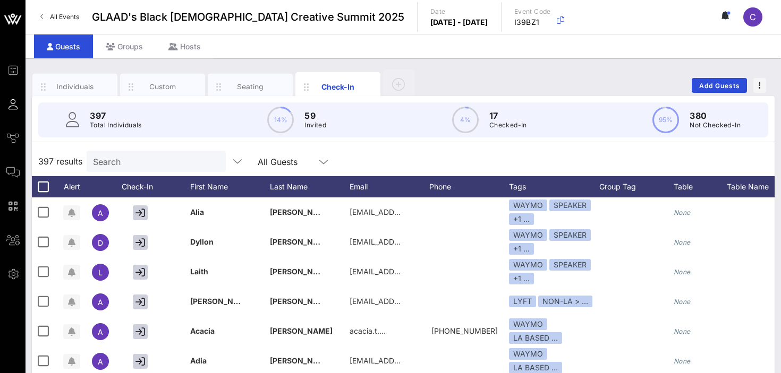
click at [132, 163] on input "Search" at bounding box center [155, 162] width 124 height 14
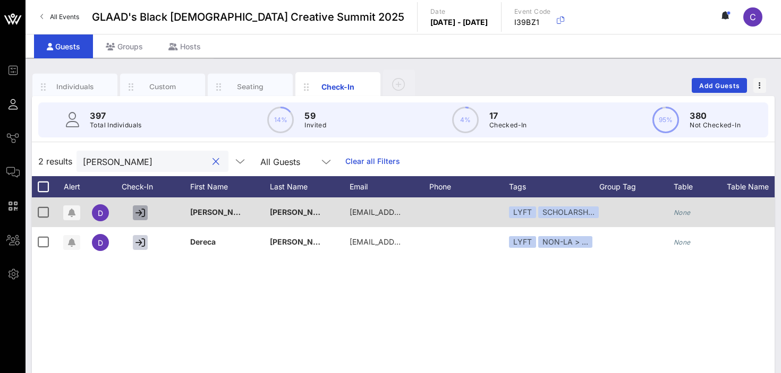
click at [142, 209] on icon "button" at bounding box center [140, 213] width 10 height 10
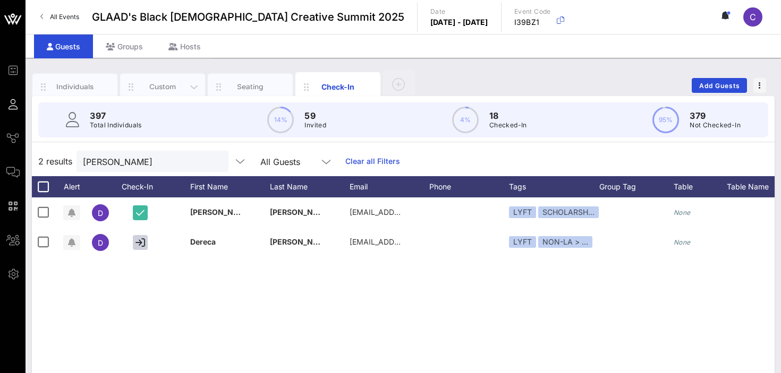
click at [159, 85] on div "Custom" at bounding box center [162, 87] width 47 height 10
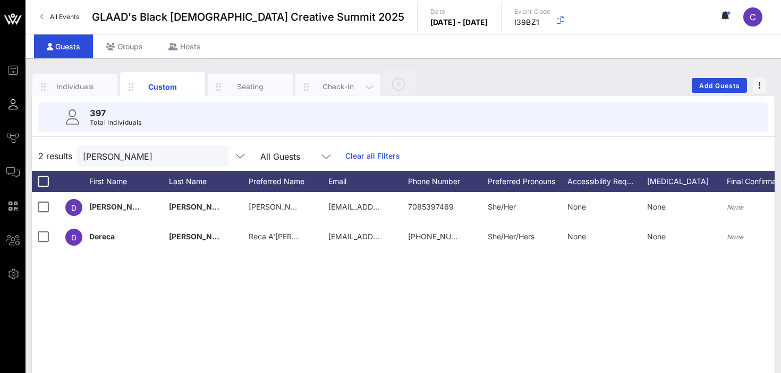
click at [330, 89] on div "Check-In" at bounding box center [337, 87] width 47 height 10
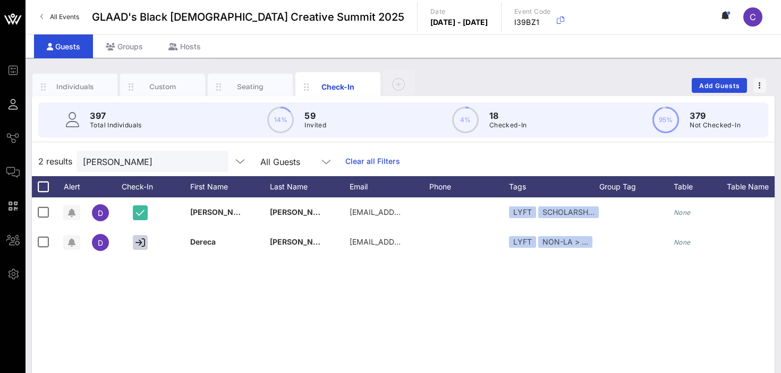
click at [208, 279] on div "D Danyelle Leah Sims danyellesims93@gmail.com LYFT SCHOLARSH… None None SCHOLAR…" at bounding box center [403, 357] width 742 height 319
click at [147, 163] on input "sims" at bounding box center [145, 162] width 124 height 14
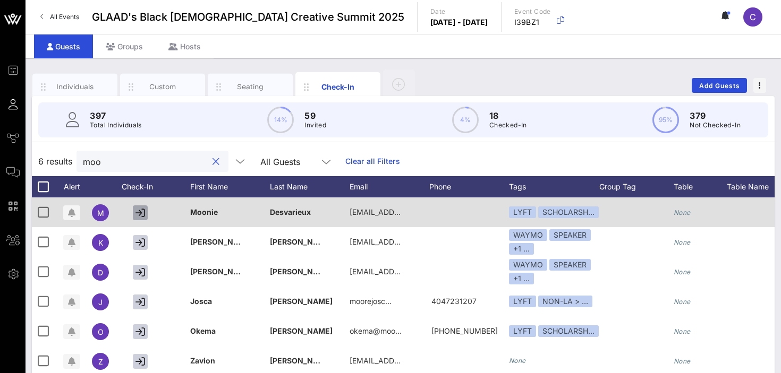
click at [144, 207] on button "button" at bounding box center [140, 213] width 15 height 15
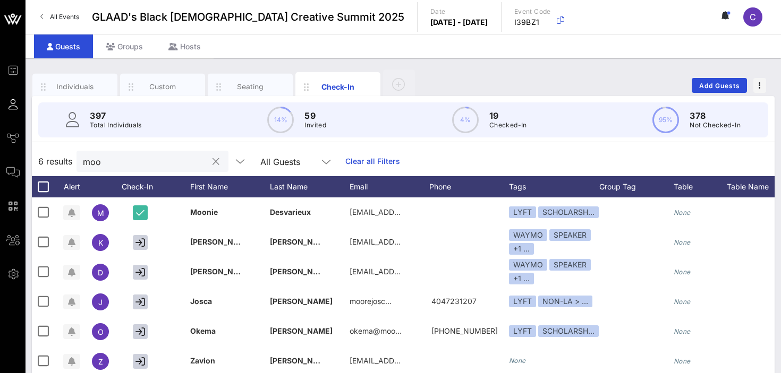
click at [154, 165] on input "moo" at bounding box center [145, 162] width 124 height 14
type input "m"
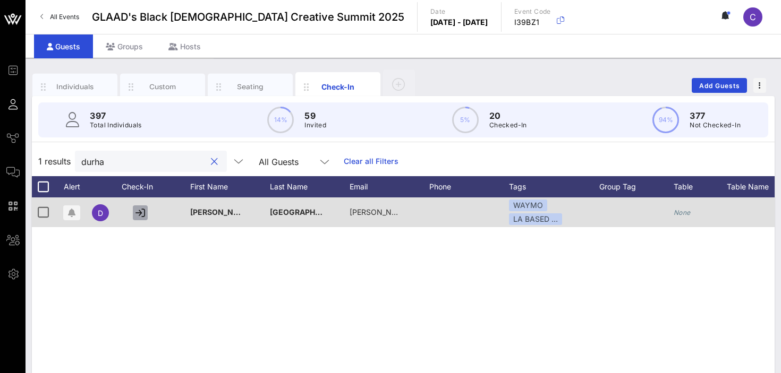
click at [138, 210] on icon "button" at bounding box center [140, 213] width 10 height 10
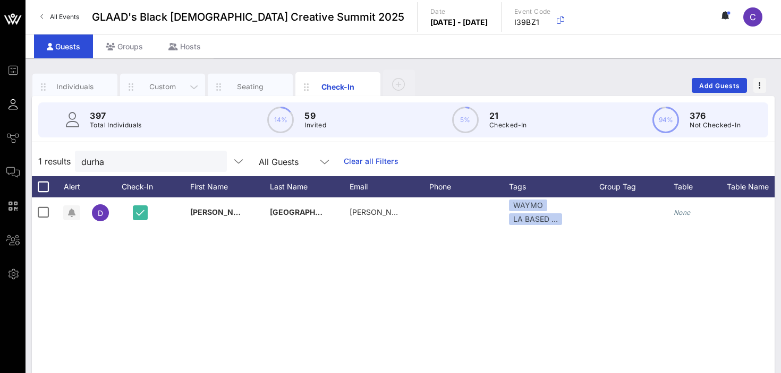
click at [153, 82] on div "Custom" at bounding box center [162, 87] width 47 height 10
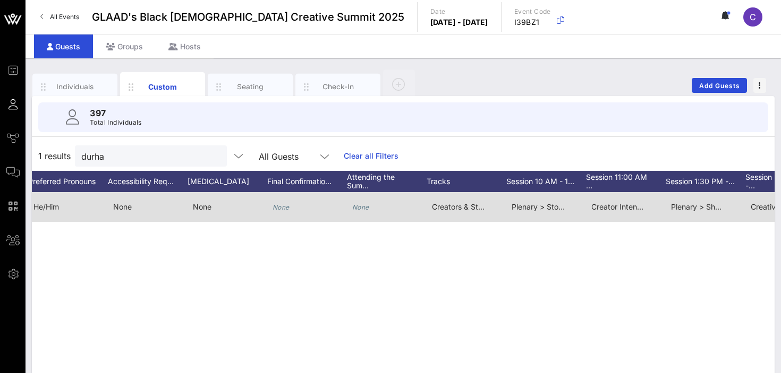
scroll to position [0, 454]
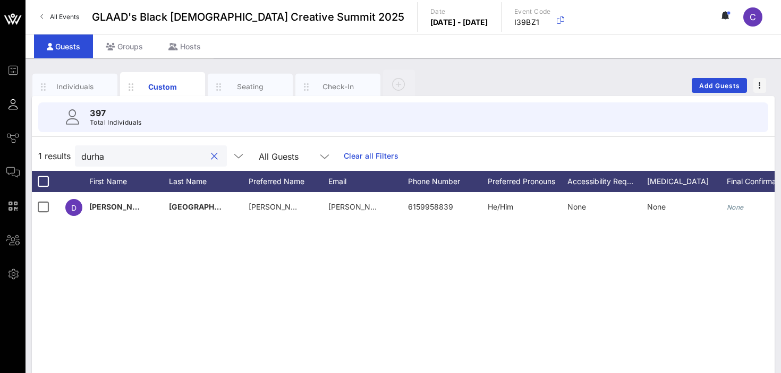
click at [119, 156] on input "durha" at bounding box center [143, 156] width 124 height 14
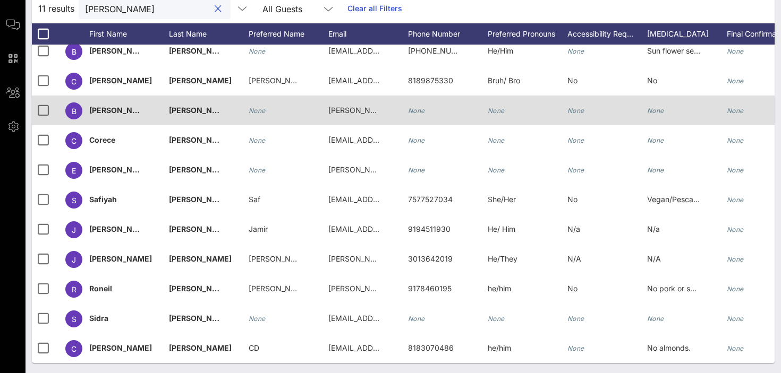
scroll to position [148, 0]
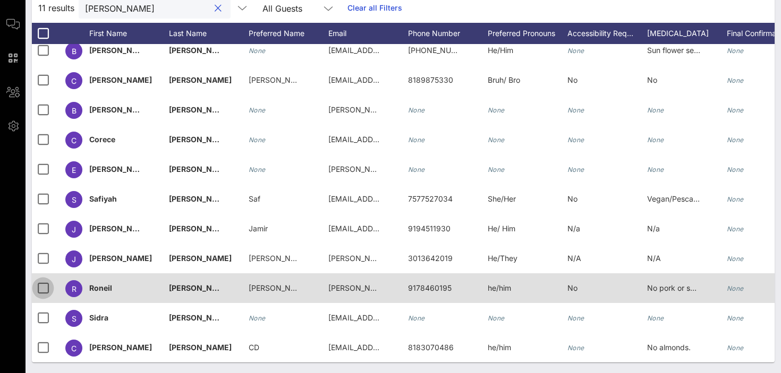
type input "smith"
click at [42, 285] on div at bounding box center [43, 288] width 18 height 18
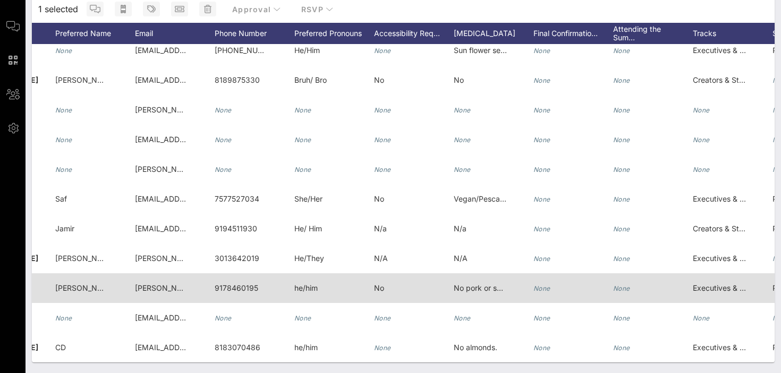
scroll to position [8, 232]
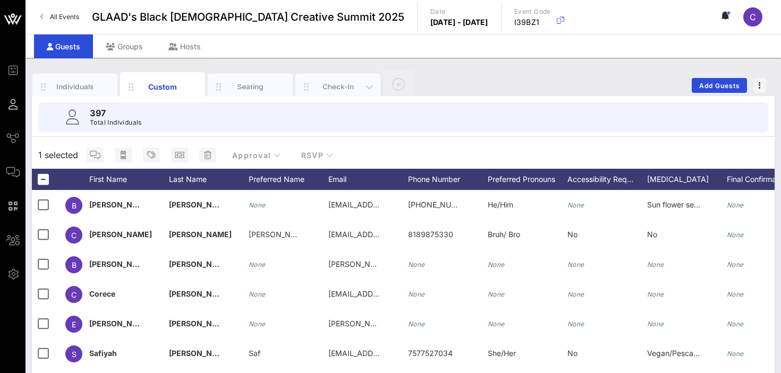
click at [345, 83] on div "Check-In" at bounding box center [337, 87] width 47 height 10
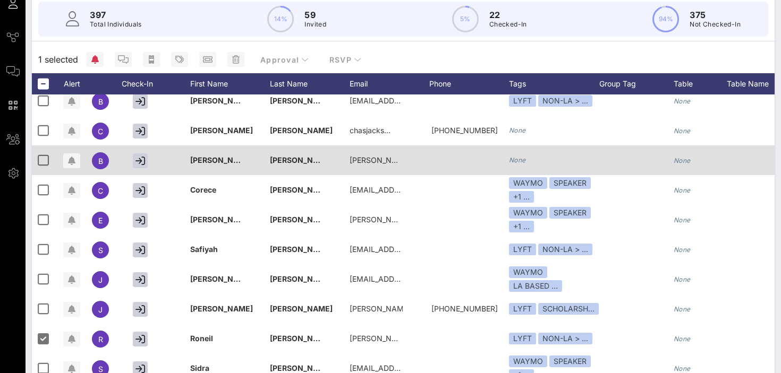
scroll to position [151, 0]
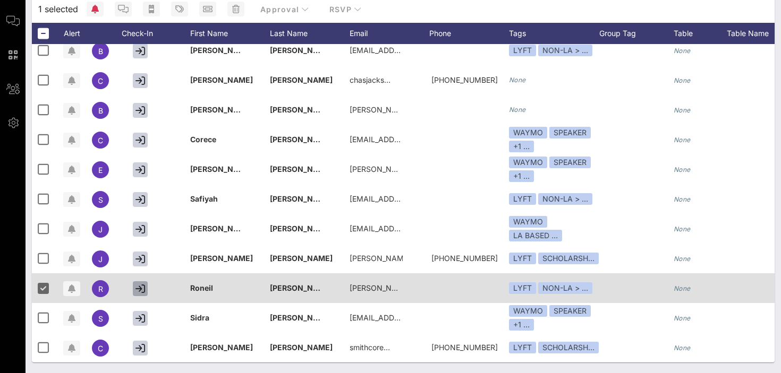
click at [146, 287] on button "button" at bounding box center [140, 288] width 15 height 15
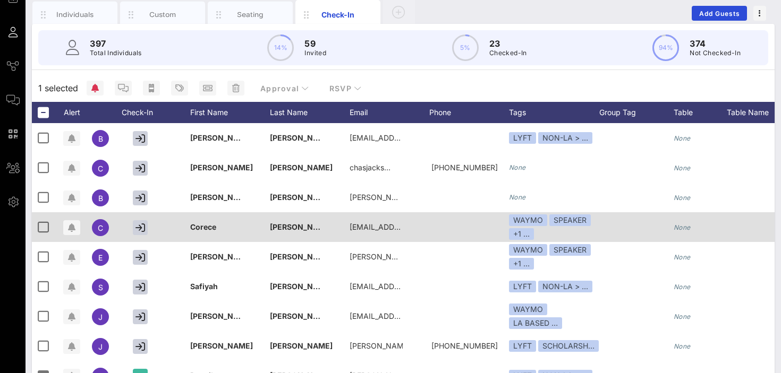
scroll to position [0, 0]
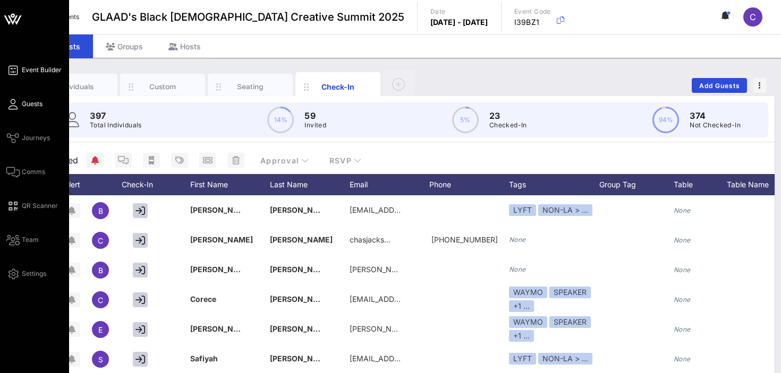
click at [39, 70] on span "Event Builder" at bounding box center [42, 70] width 40 height 10
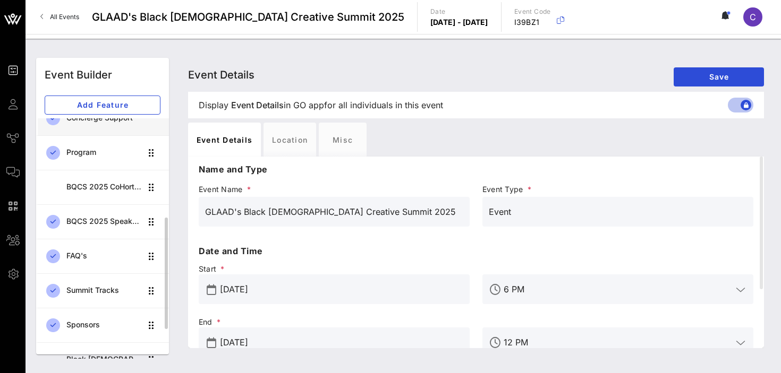
scroll to position [218, 0]
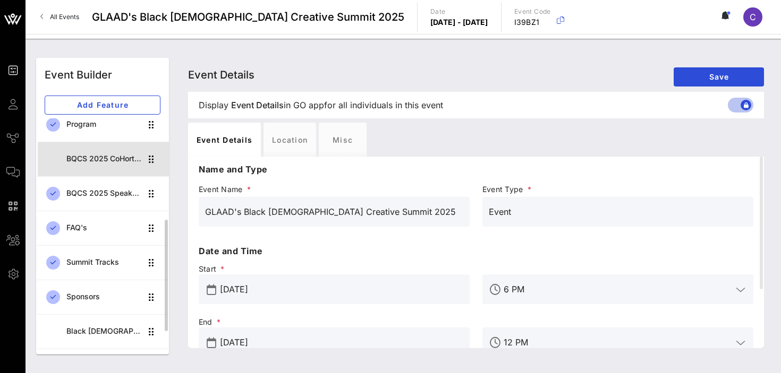
click at [105, 161] on div "BQCS 2025 CoHort Guestbook" at bounding box center [103, 159] width 75 height 9
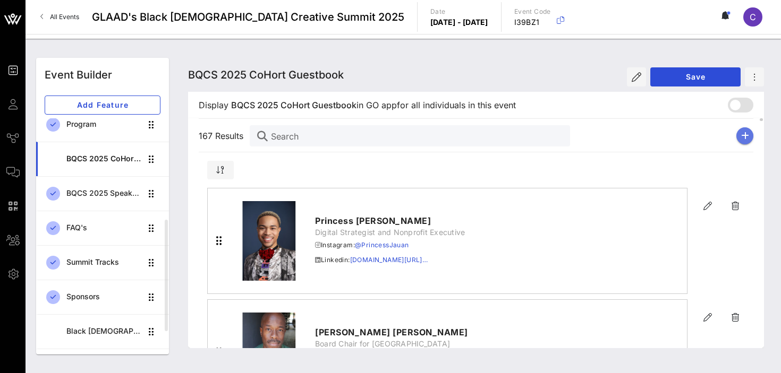
click at [743, 141] on button "button" at bounding box center [744, 135] width 17 height 17
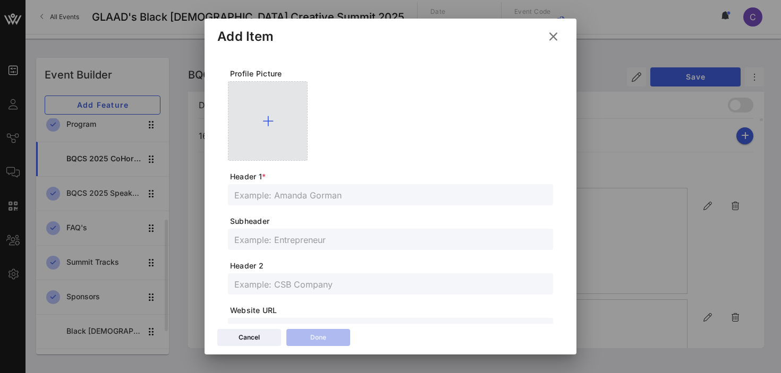
click at [270, 121] on icon at bounding box center [267, 121] width 11 height 13
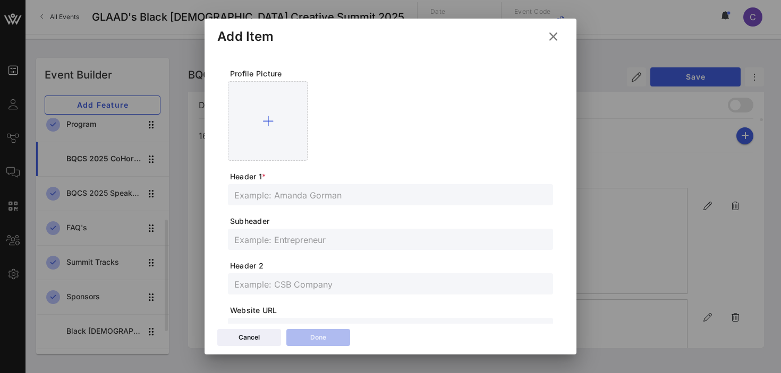
click at [555, 37] on icon at bounding box center [553, 36] width 16 height 15
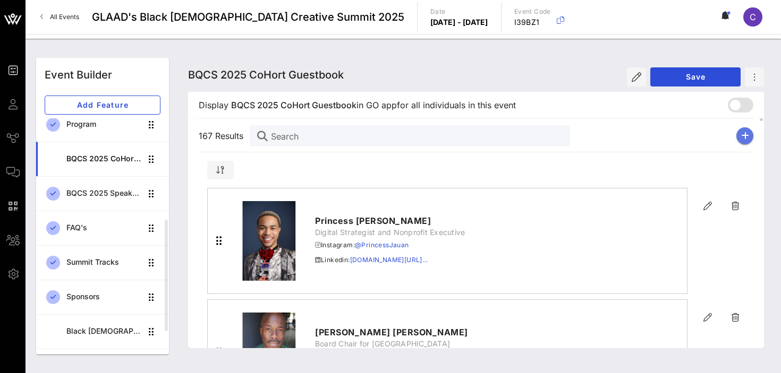
click at [741, 137] on icon "button" at bounding box center [745, 136] width 8 height 8
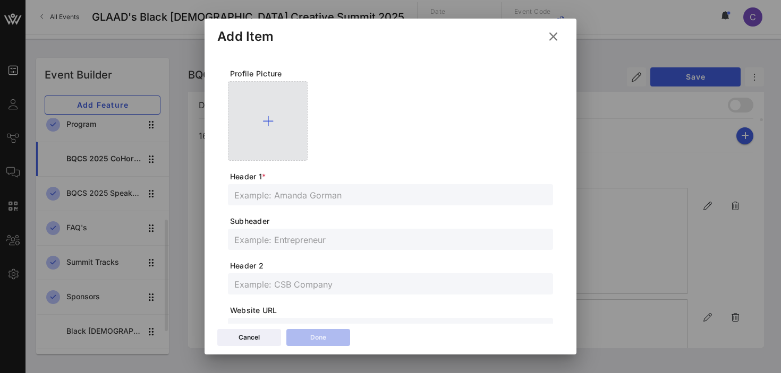
click at [270, 122] on icon at bounding box center [267, 121] width 11 height 13
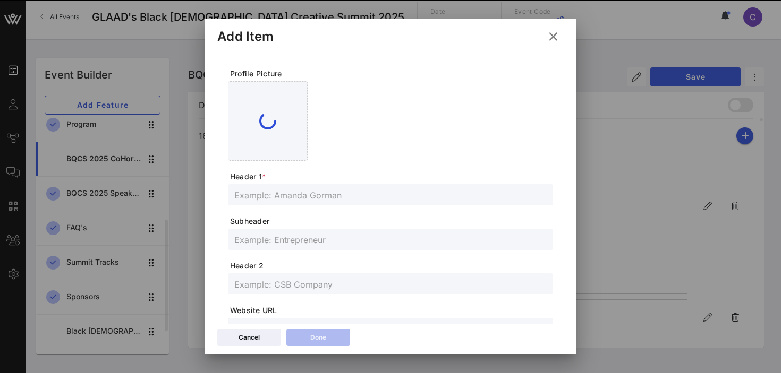
click at [307, 196] on input "text" at bounding box center [390, 195] width 312 height 14
paste input "Rob Milton"
click at [289, 247] on form "Profile Picture Header 1 * Rob Milton Subheader Header 2 Website URL Instagram …" at bounding box center [390, 344] width 325 height 550
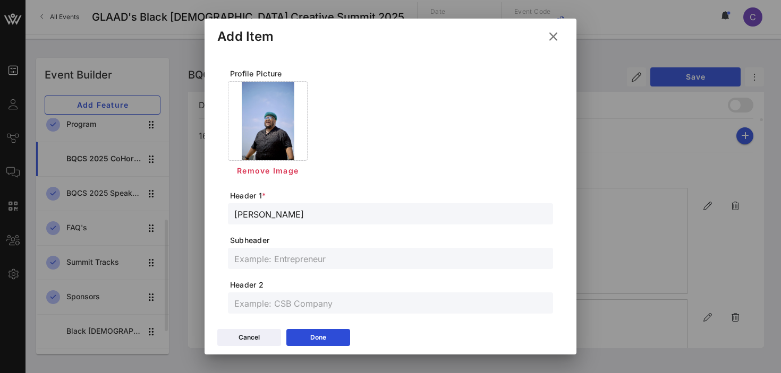
type input "Rob Milton"
click at [264, 257] on input "text" at bounding box center [390, 259] width 312 height 14
paste input "Singer / Songwriter"
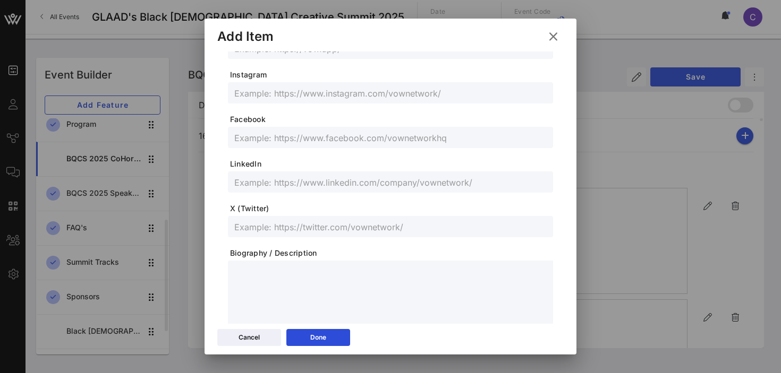
scroll to position [300, 0]
type input "Singer / Songwriter"
click at [258, 225] on input "text" at bounding box center [390, 226] width 312 height 14
paste input "therobmilton"
type input "therobmilton"
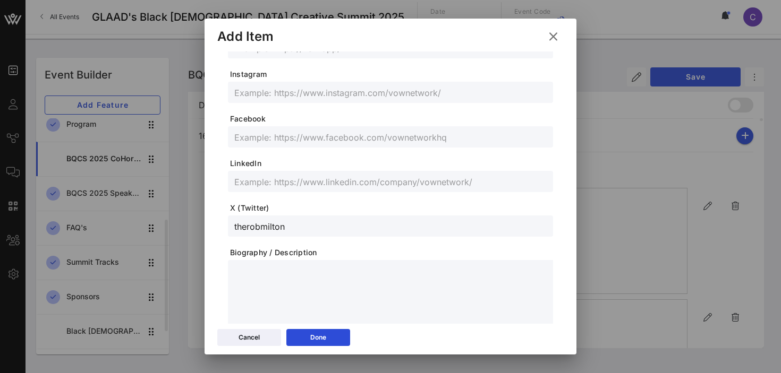
click at [333, 91] on input "text" at bounding box center [390, 92] width 312 height 14
paste input "therobmilton"
type input "therobmilton"
click at [321, 139] on input "text" at bounding box center [390, 137] width 312 height 14
paste input "https://www.facebook.com/RobMiltonMusic?mibextid=wwXIfr&mibextid=wwXIfr"
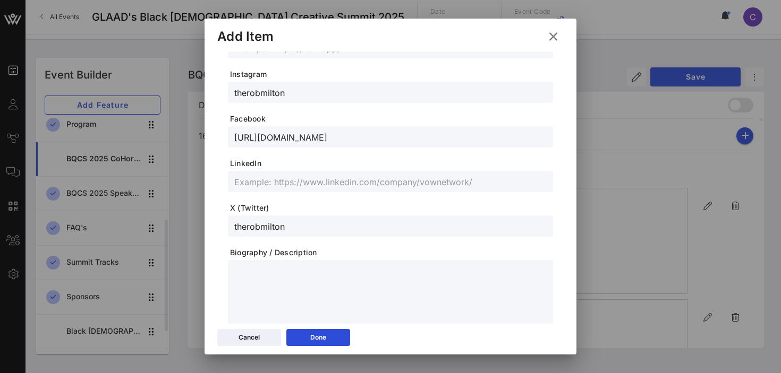
scroll to position [0, 10]
type input "https://www.facebook.com/RobMiltonMusic?mibextid=wwXIfr&mibextid=wwXIfr"
click at [326, 337] on div "Done" at bounding box center [318, 337] width 16 height 11
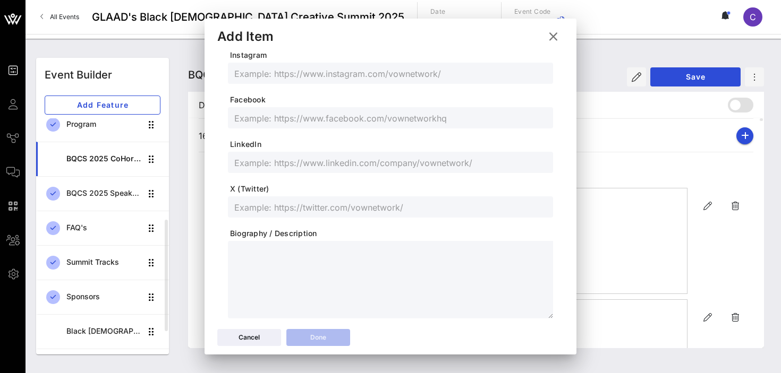
scroll to position [281, 0]
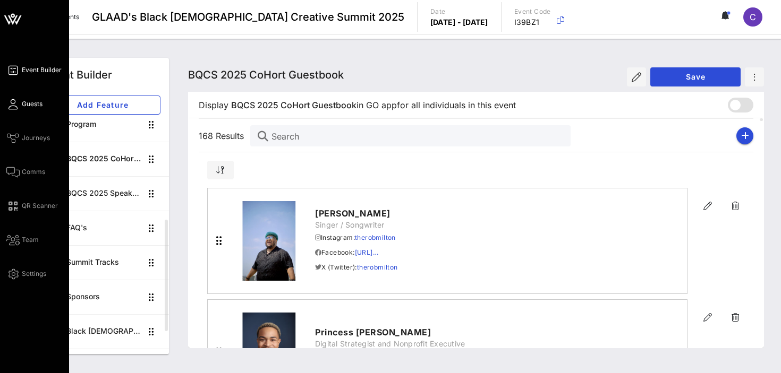
click at [26, 101] on span "Guests" at bounding box center [32, 104] width 21 height 10
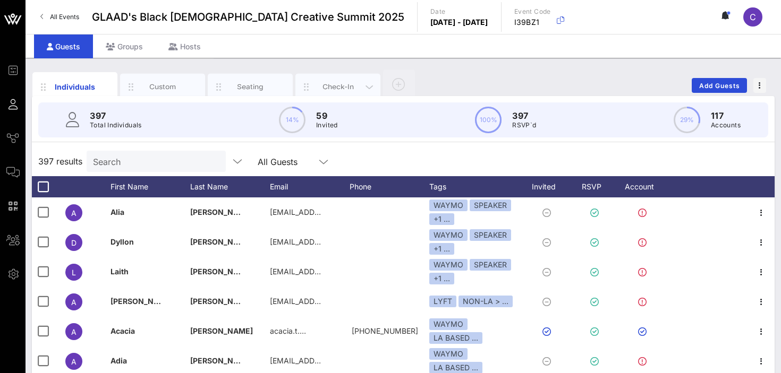
click at [322, 82] on div "Check-In" at bounding box center [337, 87] width 47 height 10
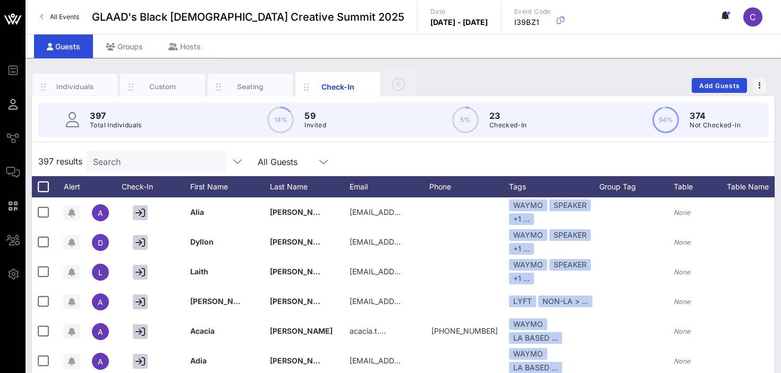
click at [123, 167] on input "Search" at bounding box center [155, 162] width 124 height 14
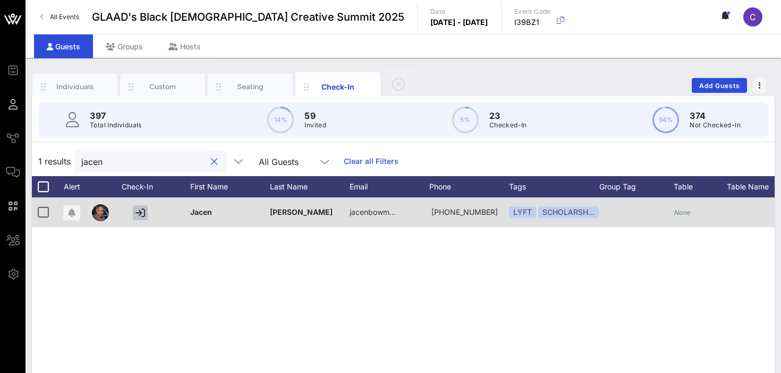
type input "jacen"
click at [141, 215] on icon "button" at bounding box center [140, 213] width 10 height 10
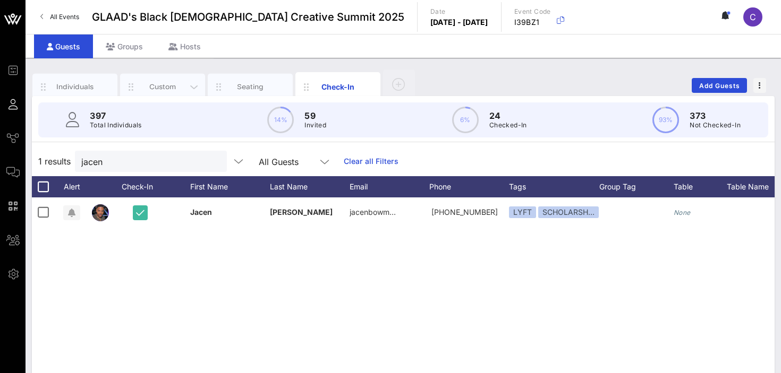
click at [165, 84] on div "Custom" at bounding box center [162, 87] width 47 height 10
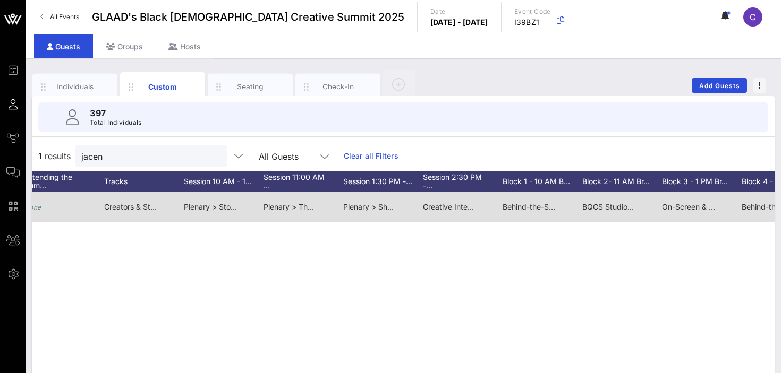
scroll to position [0, 694]
click at [219, 207] on span "Plenary > Stories That Shift Culture: Collaborating With Purpose" at bounding box center [296, 206] width 221 height 9
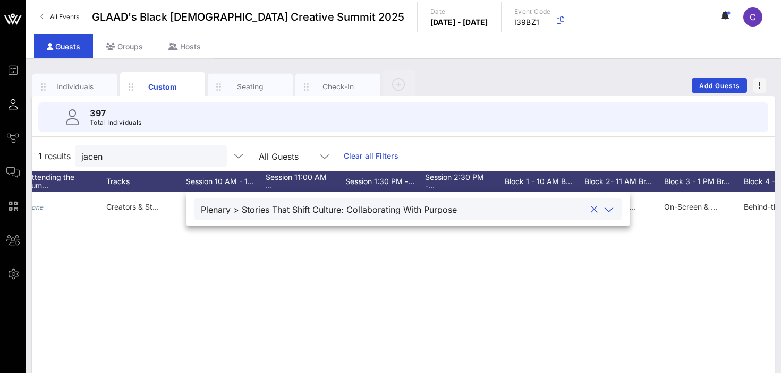
click at [242, 267] on div "Jacen Bowman Jacen Bowman jacenbowman@gmail.com 9176762589 He/him None None Non…" at bounding box center [403, 351] width 742 height 319
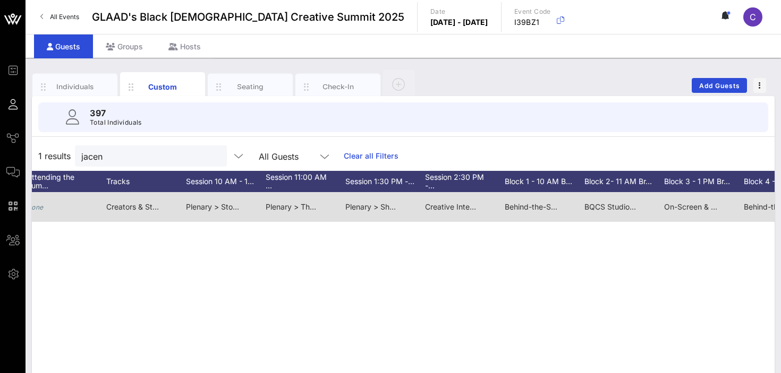
click at [286, 210] on span "Plenary > The Power of Legacy with [PERSON_NAME]" at bounding box center [360, 206] width 189 height 9
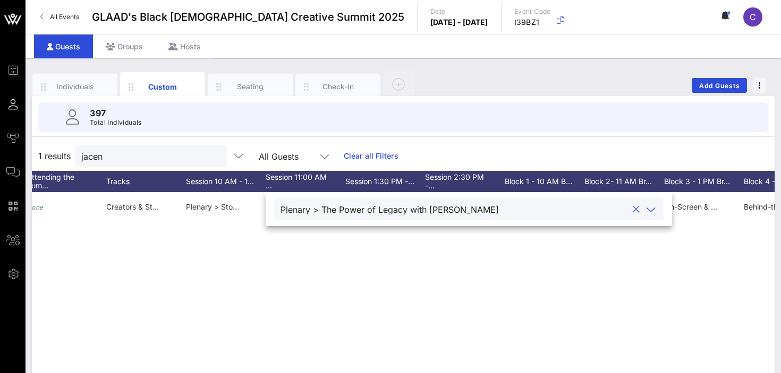
click at [294, 248] on div "Jacen Bowman Jacen Bowman jacenbowman@gmail.com 9176762589 He/him None None Non…" at bounding box center [403, 351] width 742 height 319
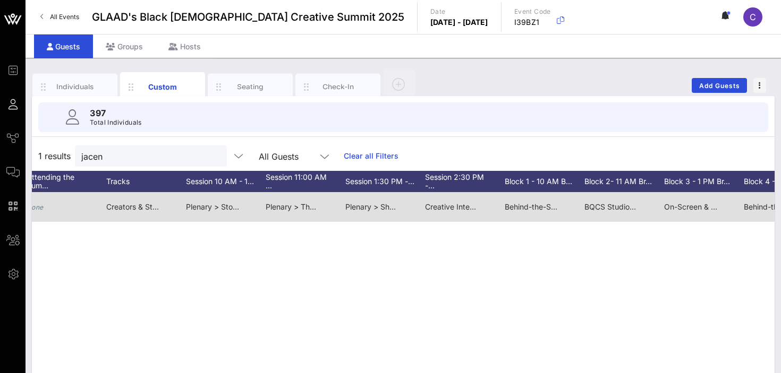
click at [371, 208] on span "Plenary > Showing Up & Showing Out: Advocacy Beyond the Screen" at bounding box center [464, 206] width 239 height 9
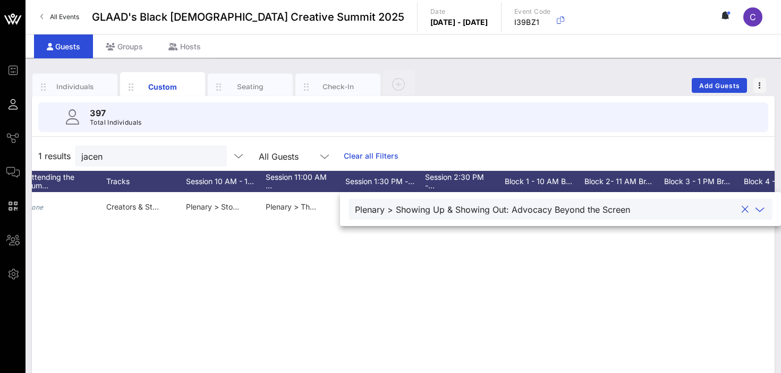
click at [378, 263] on div "Jacen Bowman Jacen Bowman jacenbowman@gmail.com 9176762589 He/him None None Non…" at bounding box center [403, 351] width 742 height 319
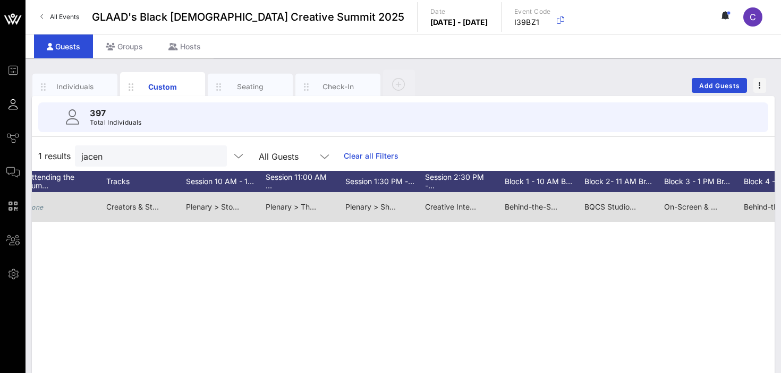
click at [453, 207] on span "Creative Intensive > Cut From the Same Cloth: Style, Story, and the Art of Part…" at bounding box center [573, 206] width 297 height 9
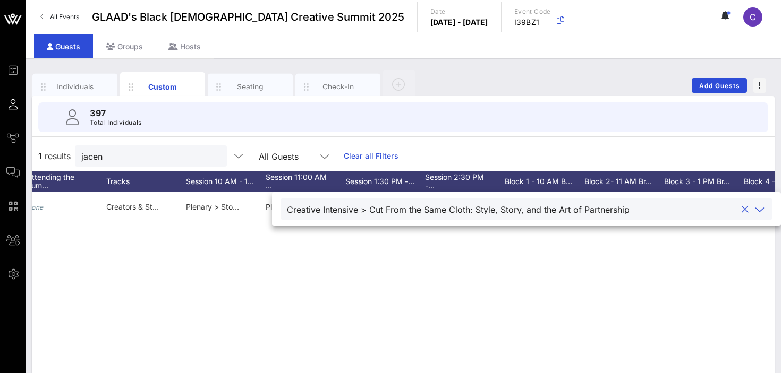
click at [433, 246] on div "Jacen Bowman Jacen Bowman jacenbowman@gmail.com 9176762589 He/him None None Non…" at bounding box center [403, 351] width 742 height 319
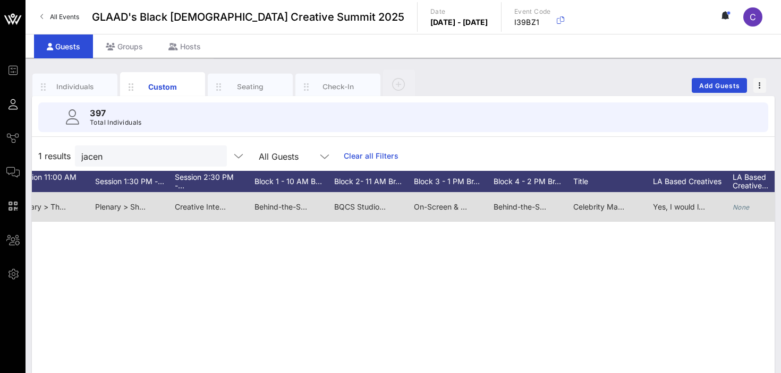
click at [283, 209] on span "Behind-the-Scenes Visionaries > LET’S GET IN FORMATION: A Choreographer’s Level…" at bounding box center [410, 206] width 312 height 9
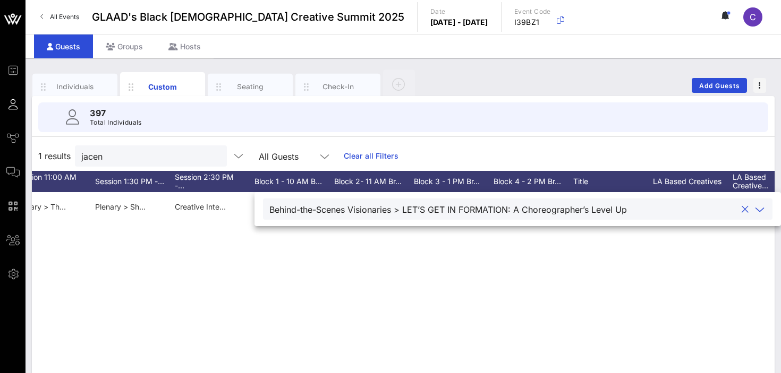
click at [295, 254] on div "Jacen Bowman Jacen Bowman jacenbowman@gmail.com 9176762589 He/him None None Non…" at bounding box center [403, 351] width 742 height 319
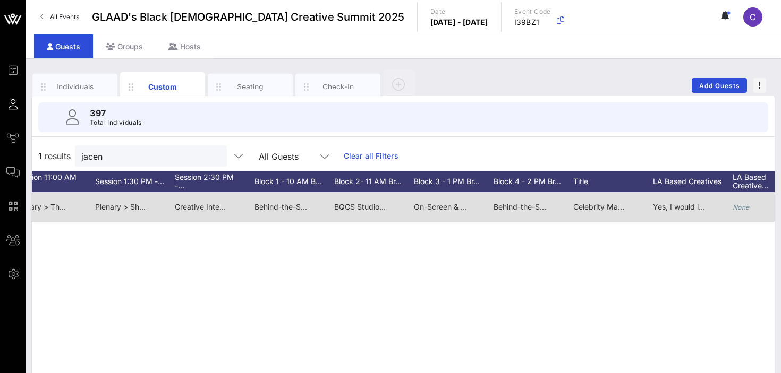
click at [276, 208] on span "Behind-the-Scenes Visionaries > LET’S GET IN FORMATION: A Choreographer’s Level…" at bounding box center [410, 206] width 312 height 9
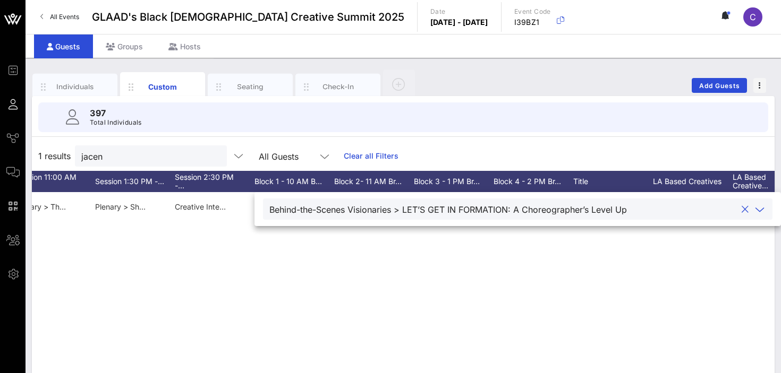
click at [756, 208] on icon at bounding box center [760, 209] width 10 height 13
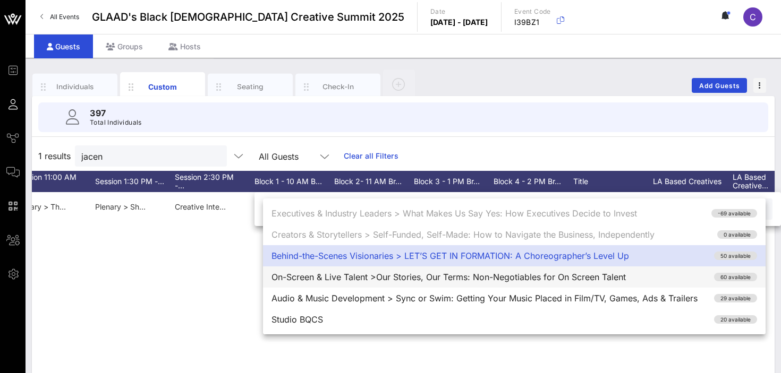
click at [569, 279] on div "On-Screen & Live Talent >Our Stories, Our Terms: Non-Negotiables for On Screen …" at bounding box center [514, 277] width 502 height 21
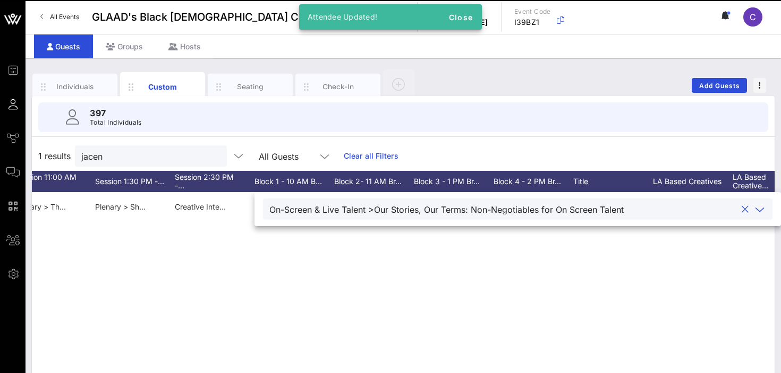
click at [516, 268] on div "Jacen Bowman Jacen Bowman jacenbowman@gmail.com 9176762589 He/him None None Non…" at bounding box center [403, 351] width 742 height 319
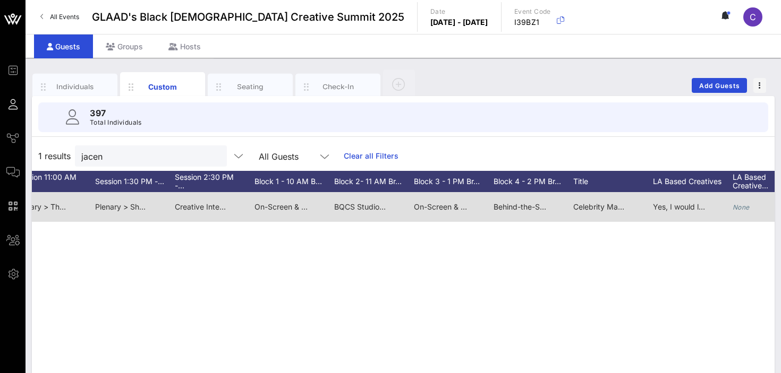
click at [375, 206] on span "BQCS Studio > ViiV: Project Disrupt: Makers of the Movement" at bounding box center [441, 206] width 215 height 9
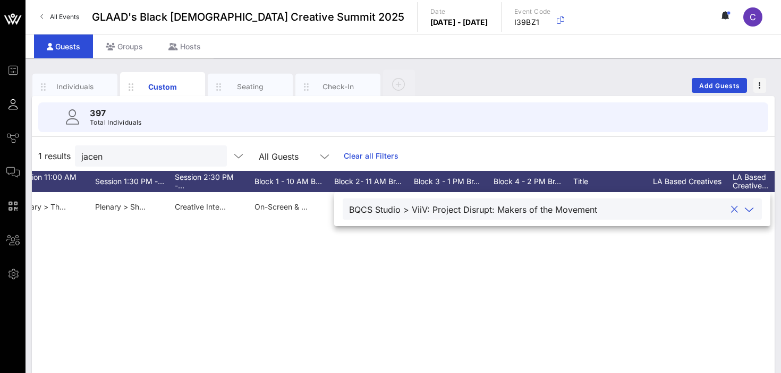
click at [401, 252] on div "Jacen Bowman Jacen Bowman jacenbowman@gmail.com 9176762589 He/him None None Non…" at bounding box center [403, 351] width 742 height 319
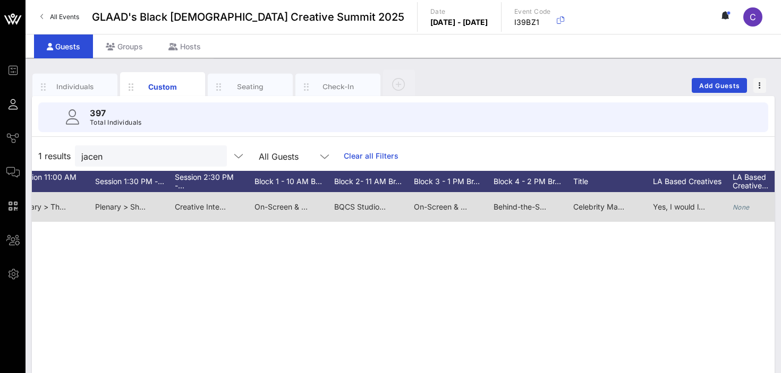
click at [446, 207] on span "On-Screen & Live Talent > Screen & Stream: The Evolving Media Landscape" at bounding box center [547, 206] width 266 height 9
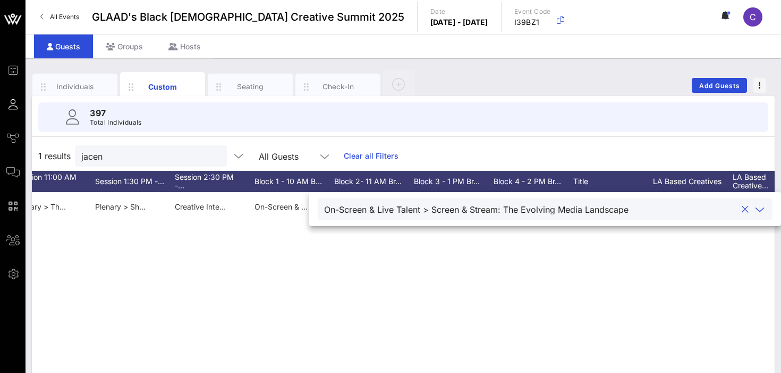
click at [441, 256] on div "Jacen Bowman Jacen Bowman jacenbowman@gmail.com 9176762589 He/him None None Non…" at bounding box center [403, 351] width 742 height 319
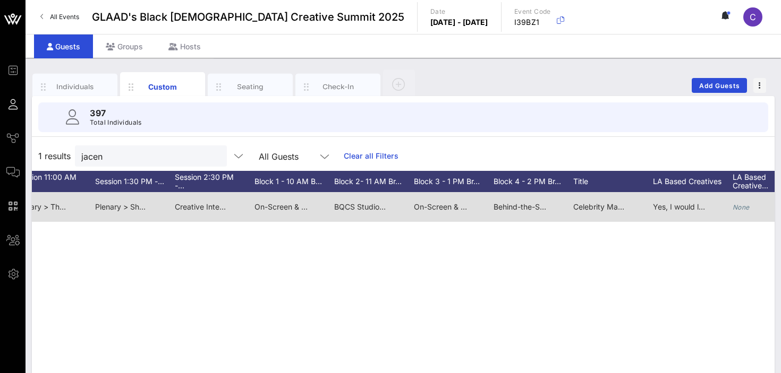
click at [505, 211] on span "Behind-the-Scenes Visionaries > All Black Everything: Telling Our Stories, On S…" at bounding box center [660, 206] width 334 height 9
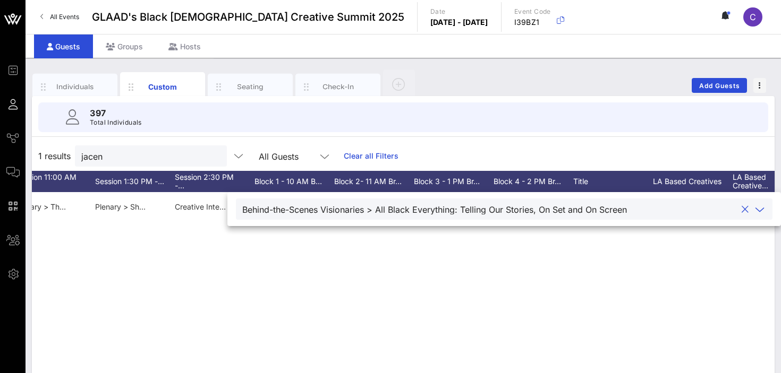
click at [510, 259] on div "Jacen Bowman Jacen Bowman jacenbowman@gmail.com 9176762589 He/him None None Non…" at bounding box center [403, 351] width 742 height 319
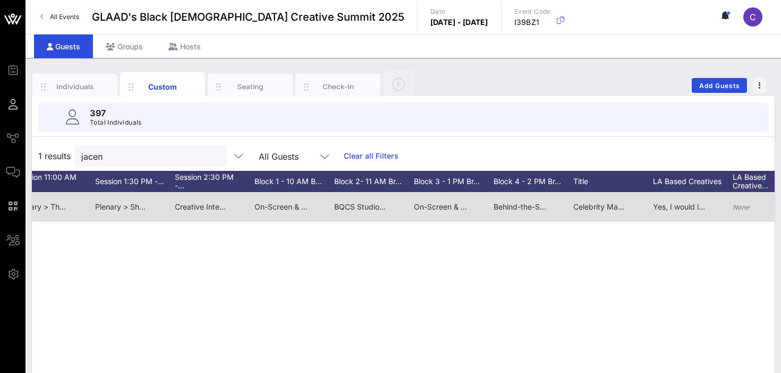
click at [521, 208] on span "Behind-the-Scenes Visionaries > All Black Everything: Telling Our Stories, On S…" at bounding box center [660, 206] width 334 height 9
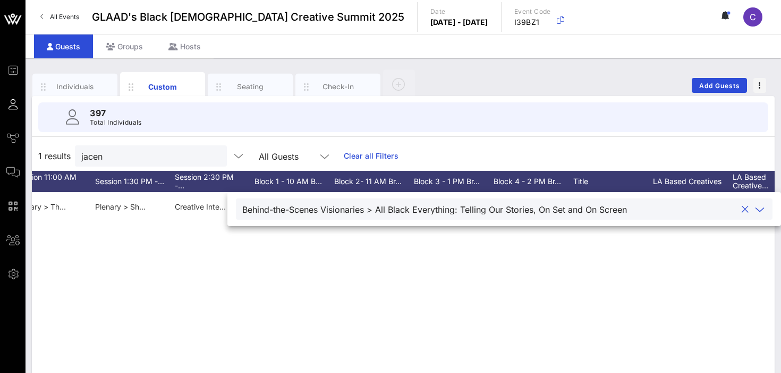
click at [514, 263] on div "Jacen Bowman Jacen Bowman jacenbowman@gmail.com 9176762589 He/him None None Non…" at bounding box center [403, 351] width 742 height 319
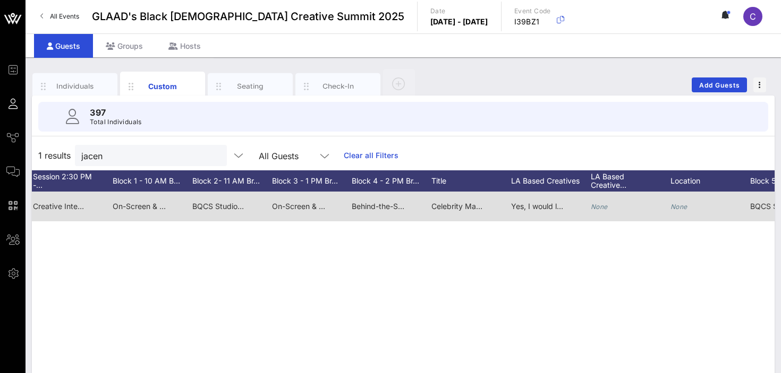
scroll to position [0, 861]
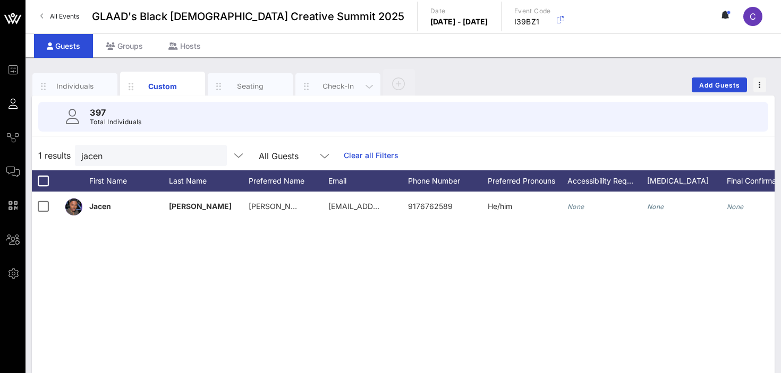
click at [320, 87] on div "Check-In" at bounding box center [337, 86] width 47 height 10
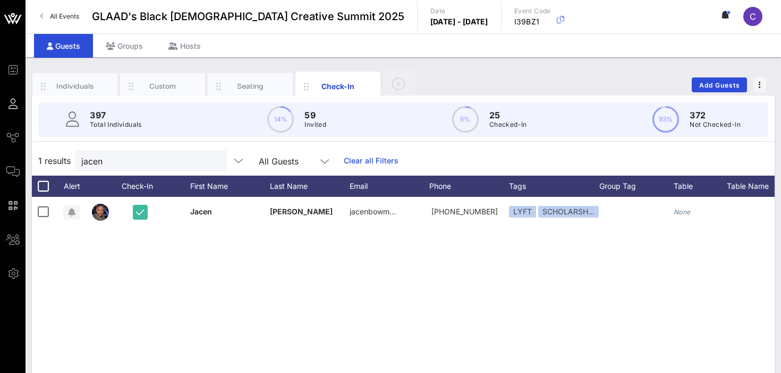
click at [137, 23] on span "GLAAD's Black [DEMOGRAPHIC_DATA] Creative Summit 2025" at bounding box center [248, 16] width 312 height 16
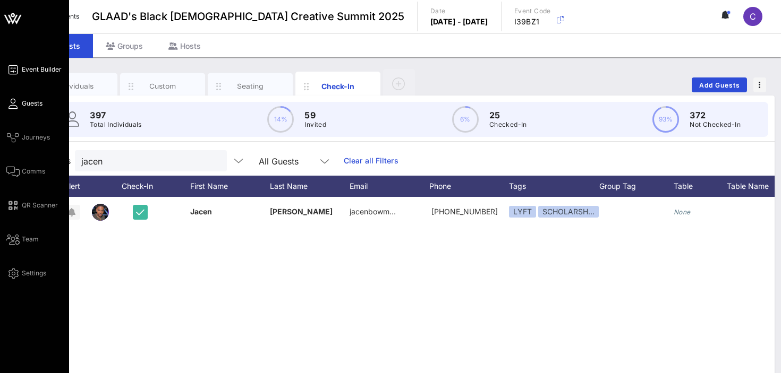
click at [38, 70] on span "Event Builder" at bounding box center [42, 70] width 40 height 10
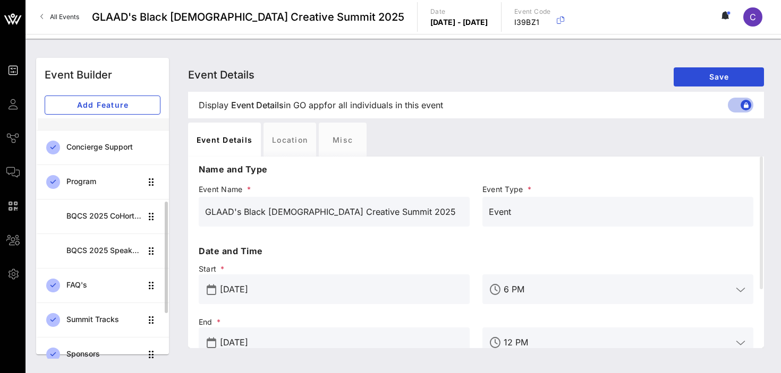
scroll to position [167, 0]
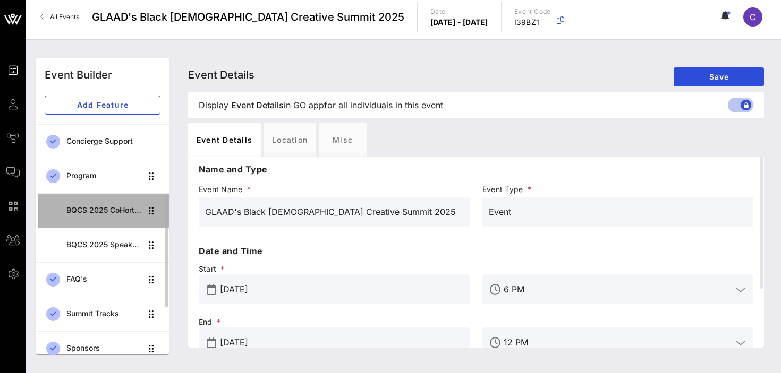
click at [102, 211] on div "BQCS 2025 CoHort Guestbook" at bounding box center [103, 210] width 75 height 9
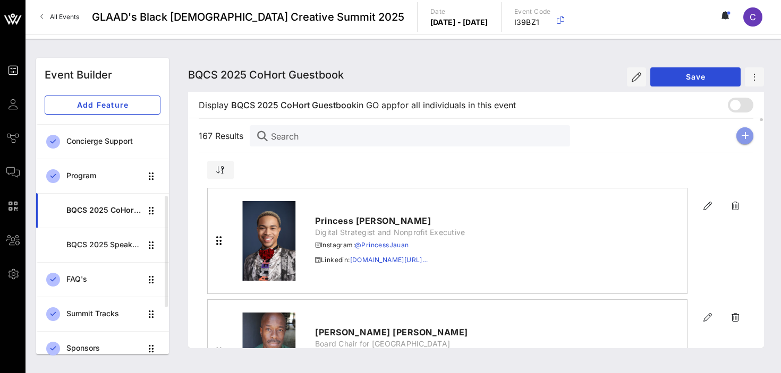
click at [743, 136] on icon "button" at bounding box center [745, 136] width 8 height 8
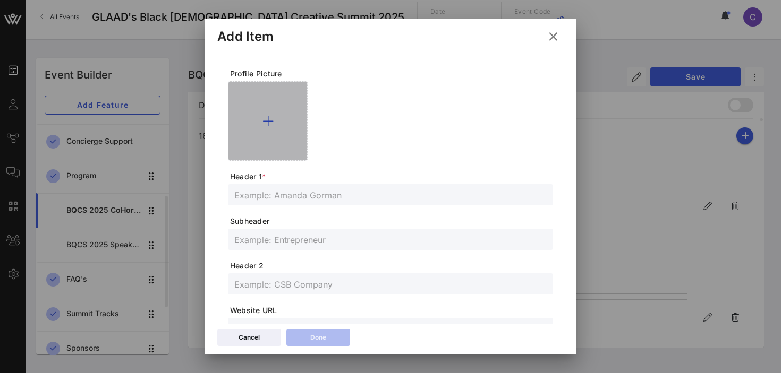
click at [266, 121] on icon at bounding box center [267, 121] width 11 height 13
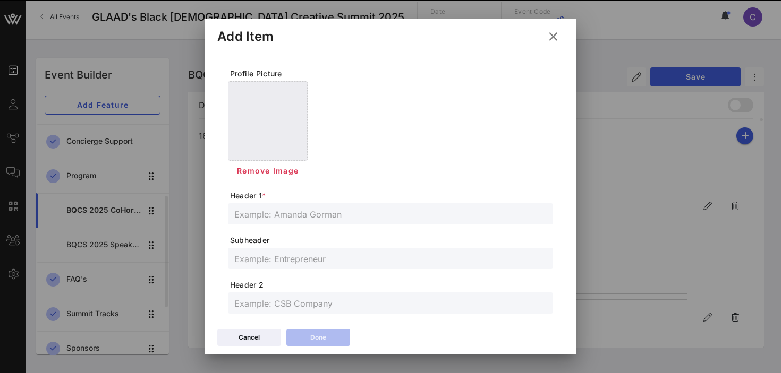
click at [365, 199] on span "Header 1 *" at bounding box center [391, 196] width 323 height 11
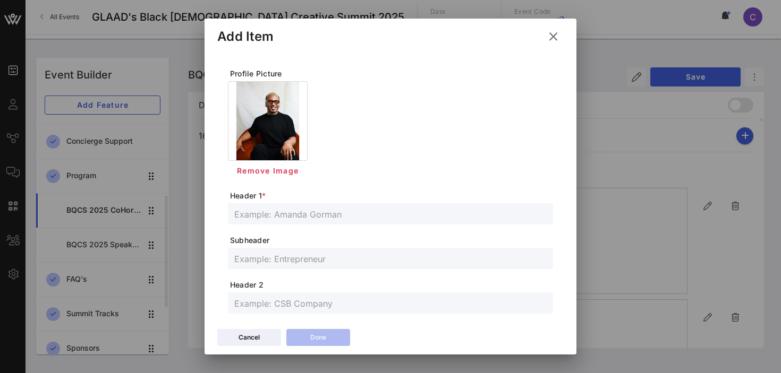
click at [309, 218] on input "text" at bounding box center [390, 214] width 312 height 14
paste input "Robert Segura"
type input "Robert Segura"
click at [305, 262] on input "text" at bounding box center [390, 259] width 312 height 14
paste input "Producer"
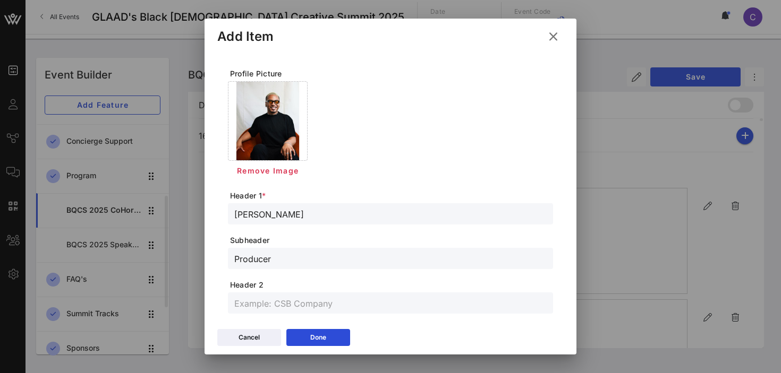
type input "Producer"
click at [250, 301] on input "text" at bounding box center [390, 303] width 312 height 14
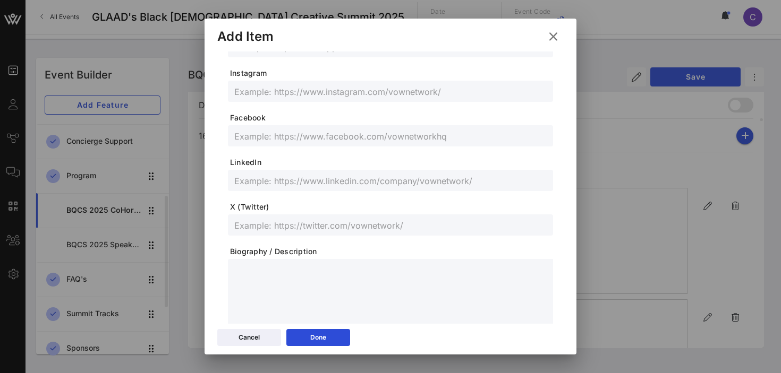
scroll to position [309, 0]
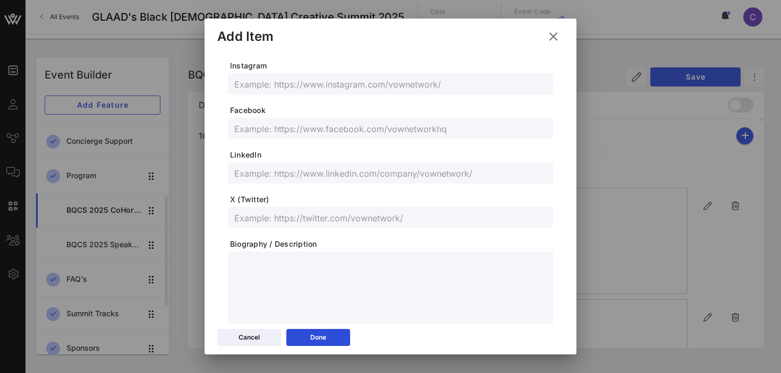
click at [299, 176] on input "text" at bounding box center [390, 173] width 312 height 14
paste input "www.linkedin.com/in/robertseguraii"
type input "www.linkedin.com/in/robertseguraii"
click at [314, 89] on input "text" at bounding box center [390, 84] width 312 height 14
paste input "@phcraybert"
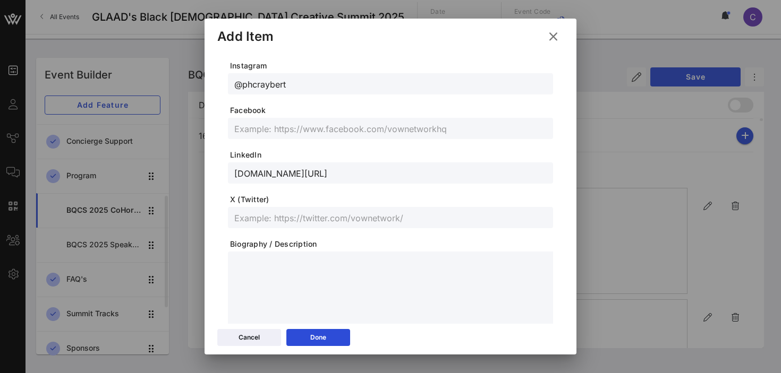
type input "@phcraybert"
click at [317, 336] on icon at bounding box center [318, 337] width 8 height 7
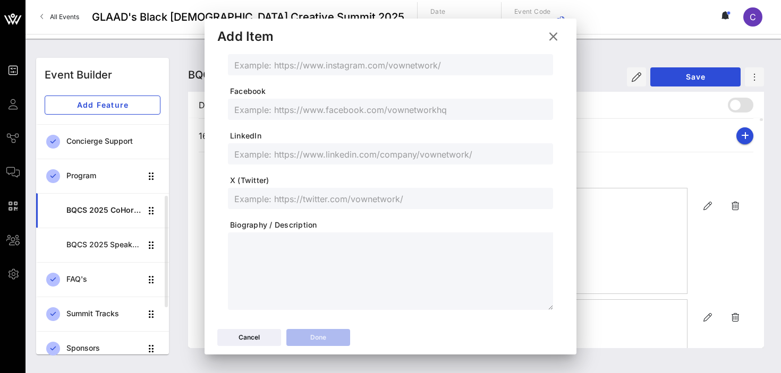
scroll to position [289, 0]
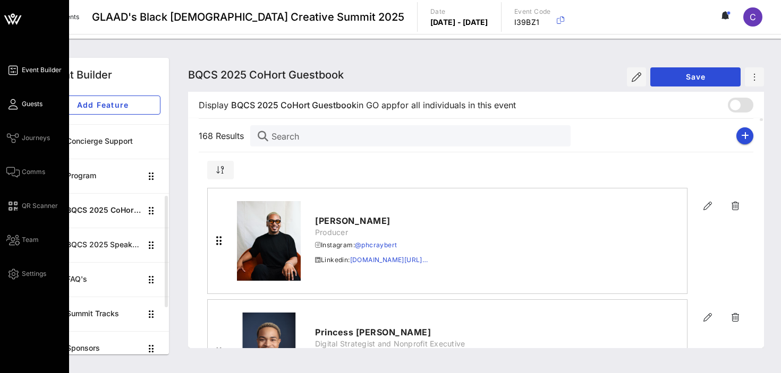
click at [30, 106] on span "Guests" at bounding box center [32, 104] width 21 height 10
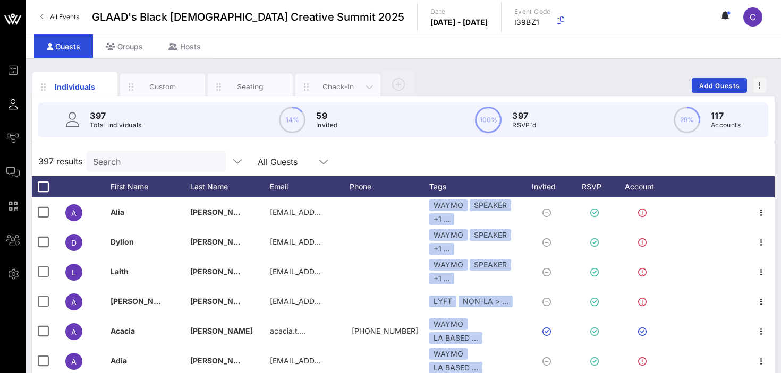
click at [328, 87] on div "Check-In" at bounding box center [337, 87] width 47 height 10
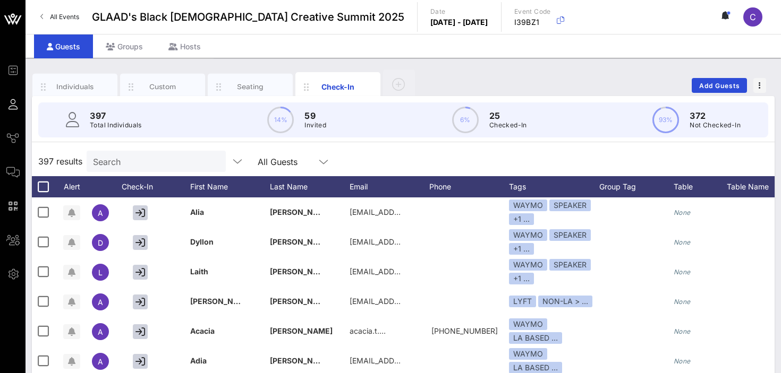
click at [135, 158] on input "Search" at bounding box center [155, 162] width 124 height 14
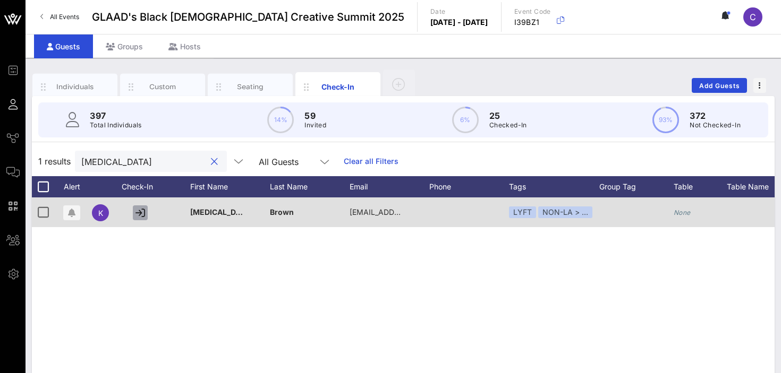
click at [139, 213] on icon "button" at bounding box center [140, 213] width 10 height 10
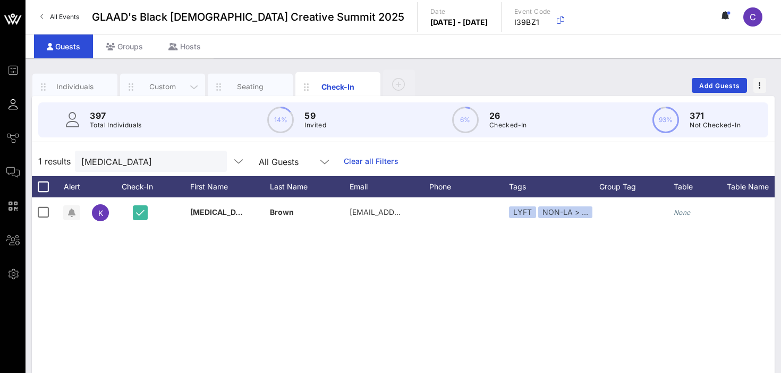
click at [166, 85] on div "Custom" at bounding box center [162, 87] width 47 height 10
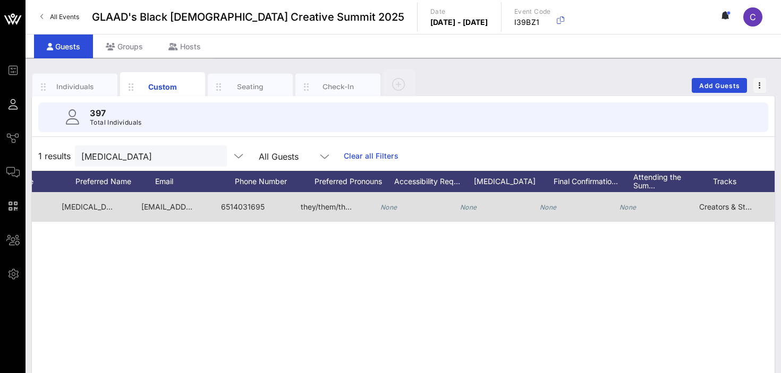
scroll to position [0, 187]
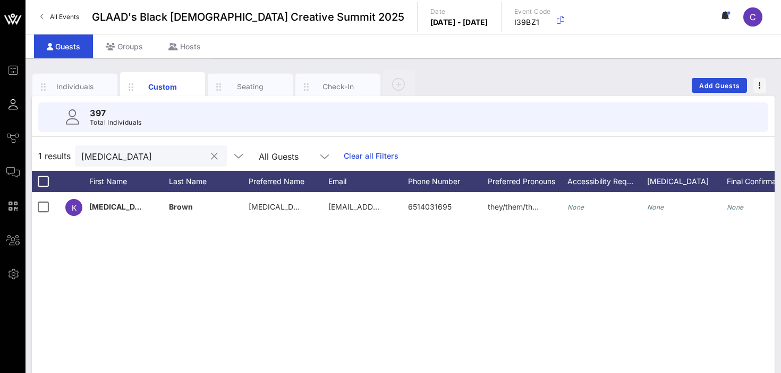
click at [110, 159] on input "kyra" at bounding box center [143, 156] width 124 height 14
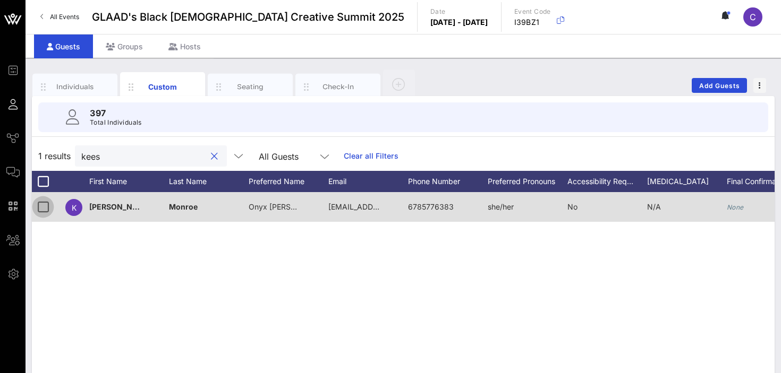
type input "kees"
click at [41, 206] on div at bounding box center [43, 207] width 18 height 18
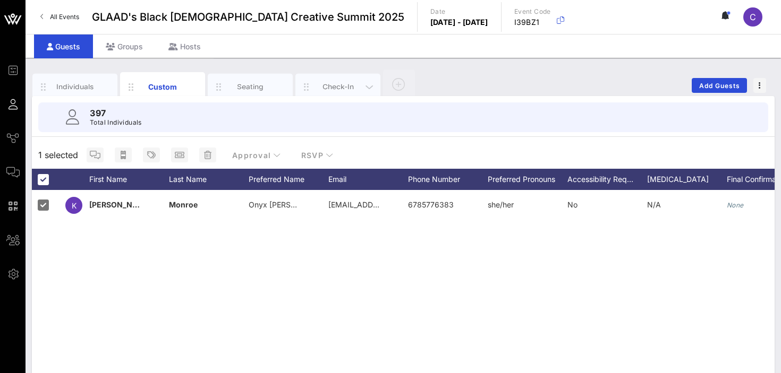
click at [333, 84] on div "Check-In" at bounding box center [337, 87] width 47 height 10
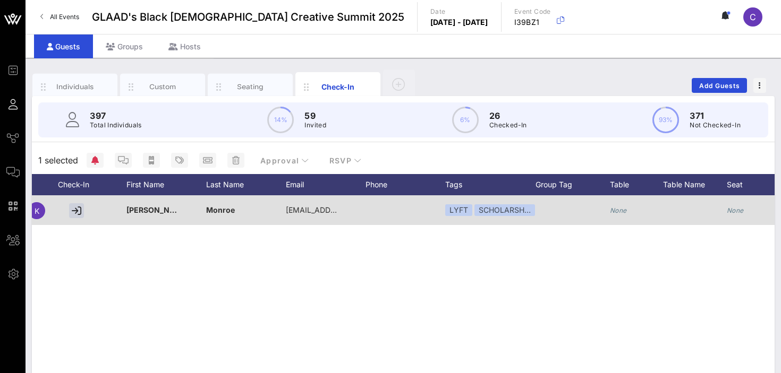
scroll to position [0, 0]
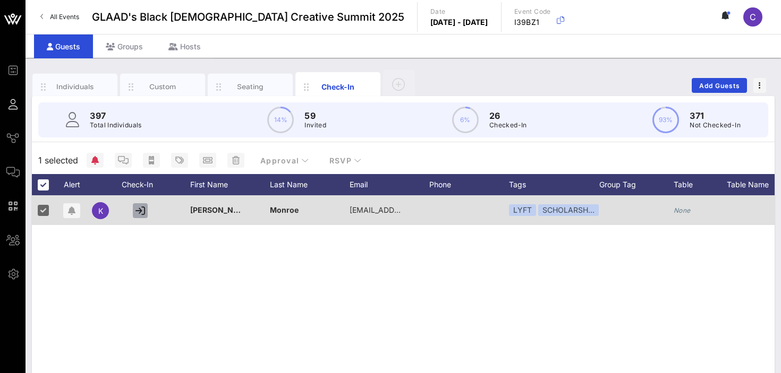
click at [141, 211] on icon "button" at bounding box center [140, 211] width 10 height 10
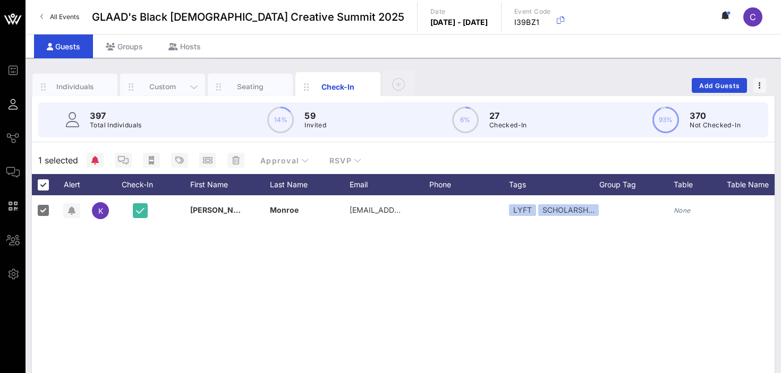
click at [153, 82] on div "Custom" at bounding box center [162, 87] width 47 height 10
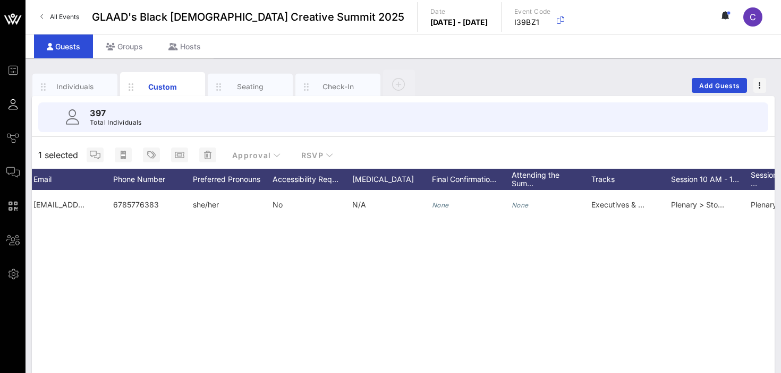
scroll to position [0, 275]
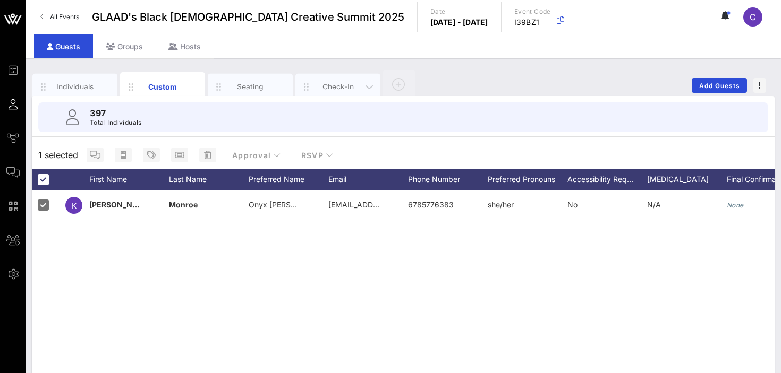
click at [326, 82] on div "Check-In" at bounding box center [337, 87] width 47 height 10
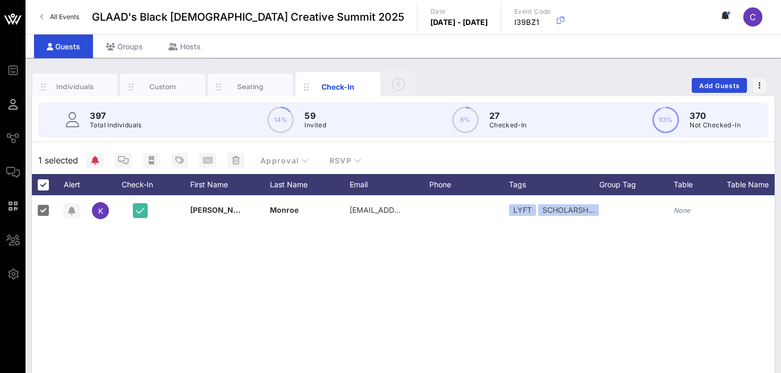
click at [118, 251] on div "K Keesha Monroe onyxkeeshafilms@gmail.com LYFT SCHOLARSH… None None SCHOLARSHIP…" at bounding box center [403, 354] width 742 height 319
click at [42, 181] on div at bounding box center [43, 185] width 18 height 18
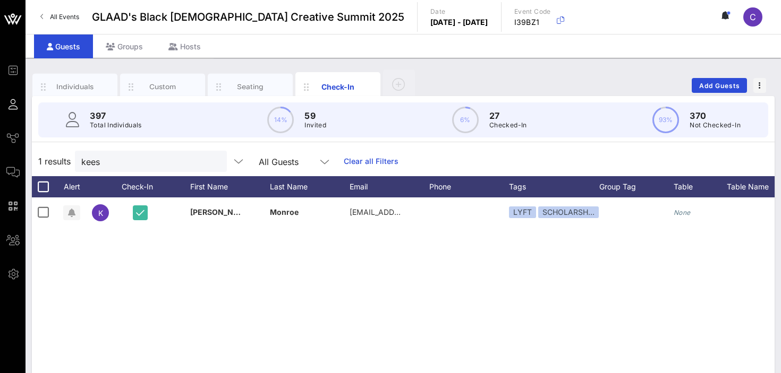
click at [130, 241] on div "K Keesha Monroe onyxkeeshafilms@gmail.com LYFT SCHOLARSH… None None SCHOLARSHIP…" at bounding box center [403, 357] width 742 height 319
click at [211, 160] on button "clear icon" at bounding box center [214, 162] width 7 height 11
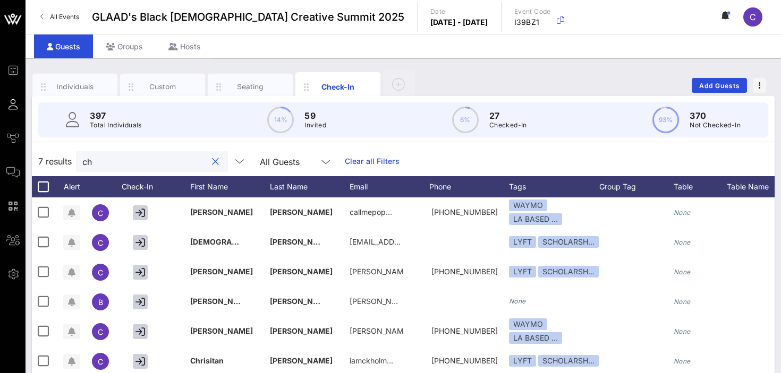
type input "c"
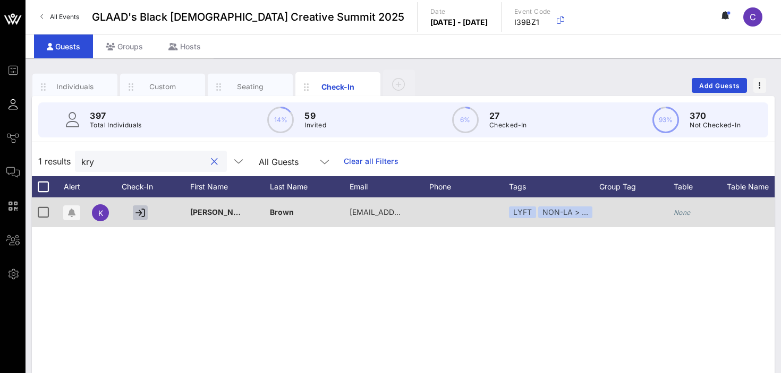
type input "kry"
click at [142, 215] on icon "button" at bounding box center [140, 213] width 10 height 10
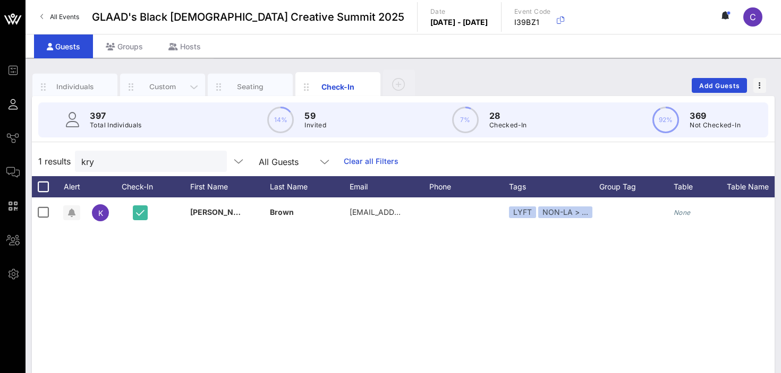
click at [168, 83] on div "Custom" at bounding box center [162, 87] width 47 height 10
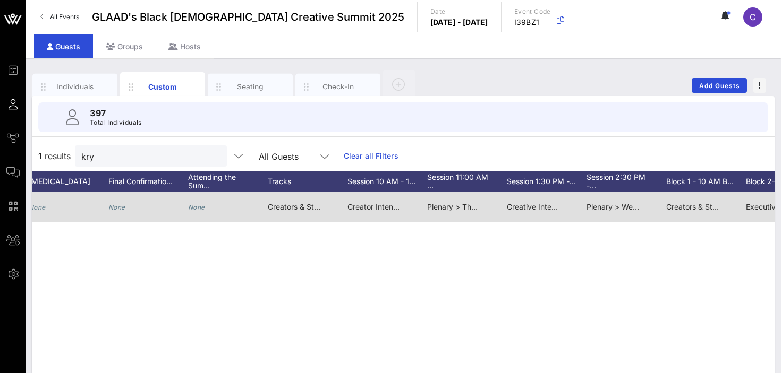
scroll to position [0, 648]
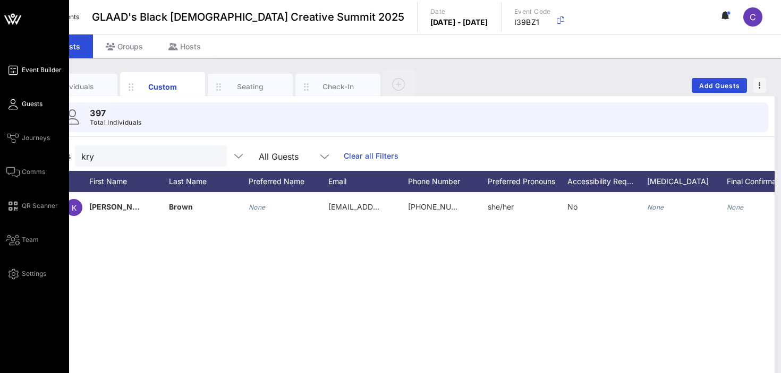
click at [30, 69] on span "Event Builder" at bounding box center [42, 70] width 40 height 10
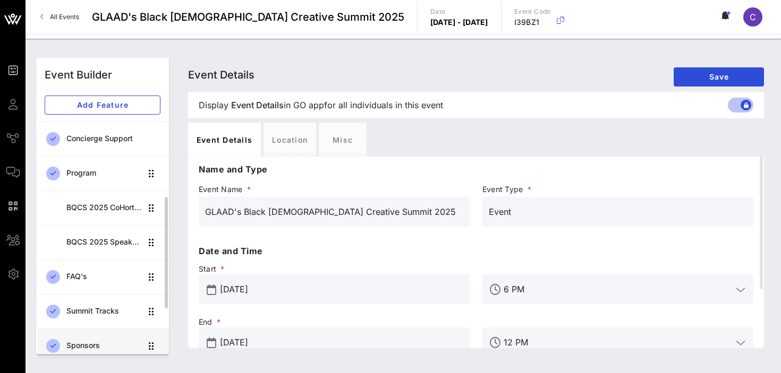
scroll to position [169, 0]
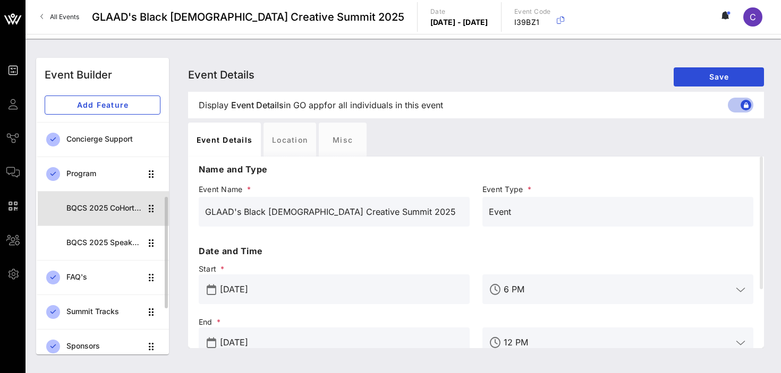
click at [97, 212] on div "BQCS 2025 CoHort Guestbook" at bounding box center [103, 208] width 75 height 9
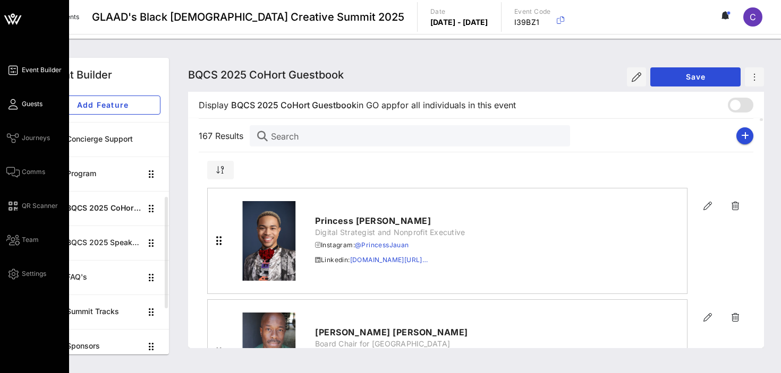
click at [29, 103] on span "Guests" at bounding box center [32, 104] width 21 height 10
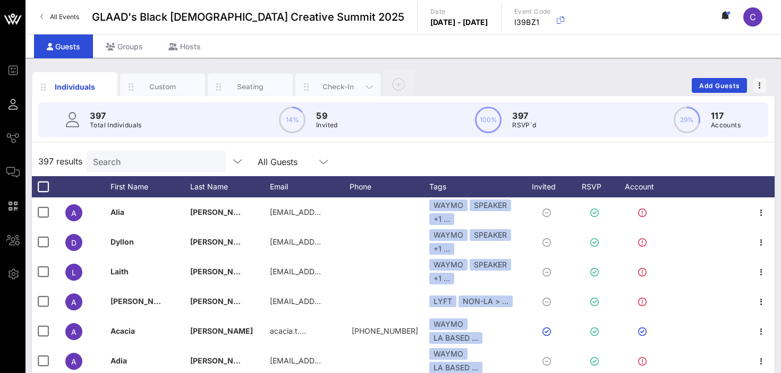
click at [319, 85] on div "Check-In" at bounding box center [337, 87] width 47 height 10
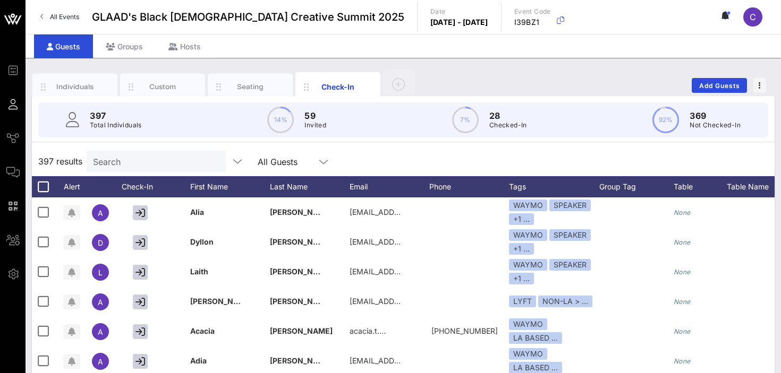
click at [158, 158] on input "Search" at bounding box center [155, 162] width 124 height 14
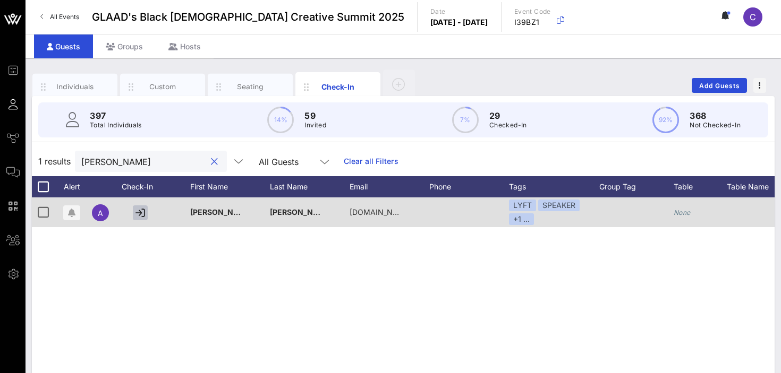
type input "[PERSON_NAME]"
click at [142, 213] on icon "button" at bounding box center [140, 213] width 10 height 10
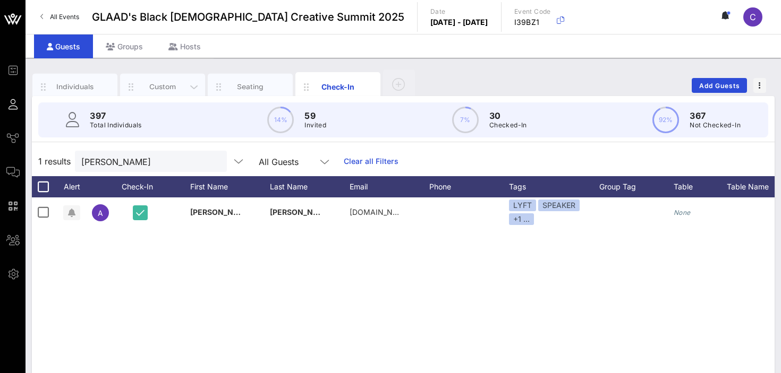
click at [173, 85] on div "Custom" at bounding box center [162, 87] width 47 height 10
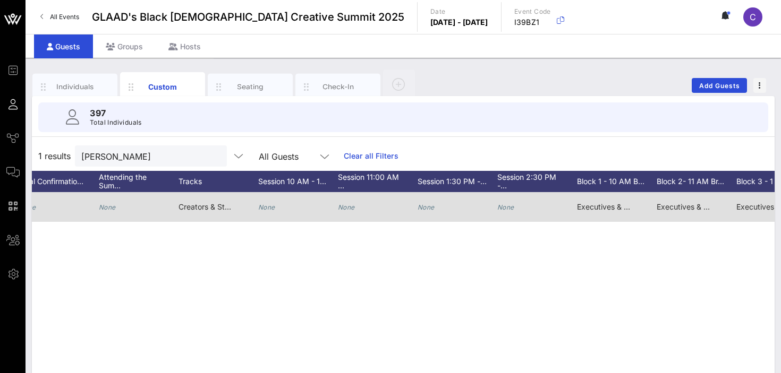
scroll to position [0, 689]
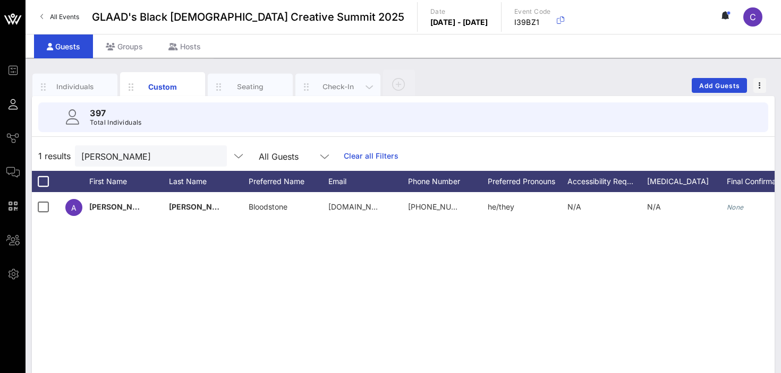
click at [331, 86] on div "Check-In" at bounding box center [337, 87] width 47 height 10
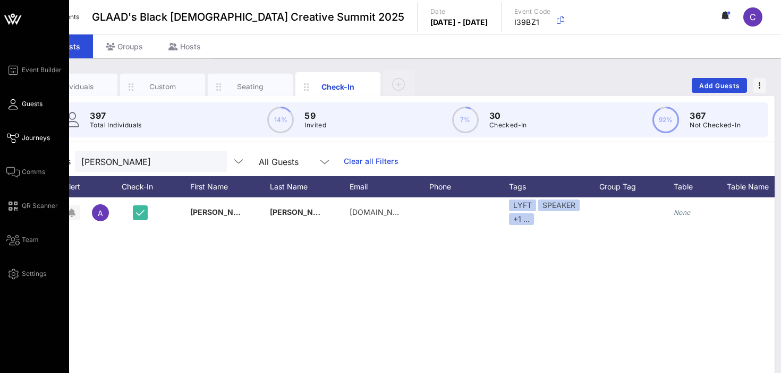
click at [34, 139] on span "Journeys" at bounding box center [36, 138] width 28 height 10
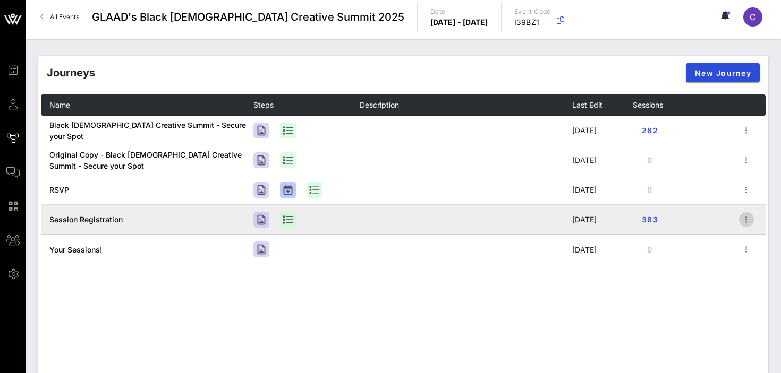
click at [748, 225] on icon "button" at bounding box center [746, 219] width 13 height 13
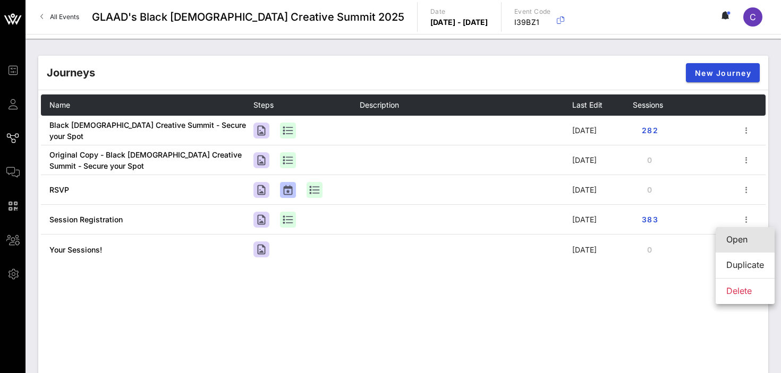
click at [738, 244] on div "Open" at bounding box center [745, 240] width 38 height 10
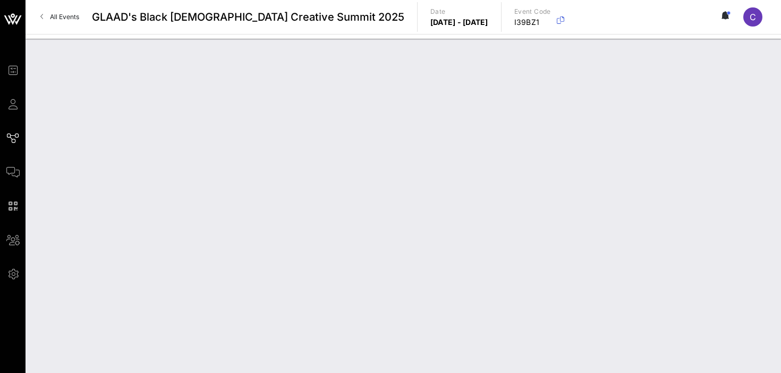
type input "Session Registration"
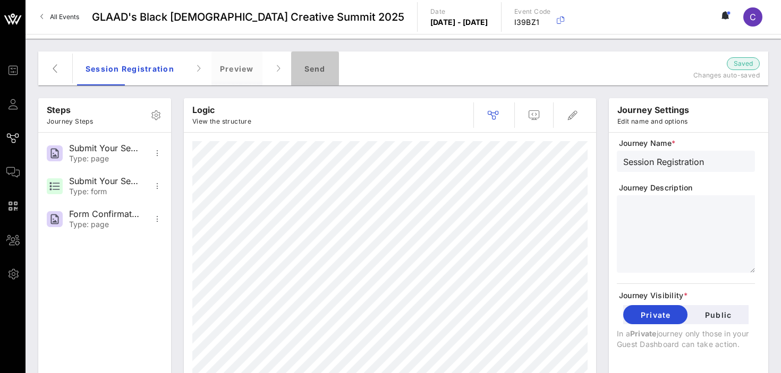
click at [310, 63] on div "Send" at bounding box center [315, 69] width 48 height 34
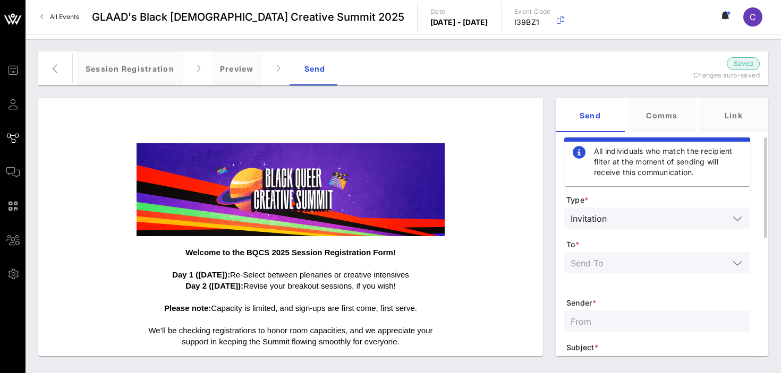
click at [609, 264] on input "text" at bounding box center [649, 263] width 158 height 14
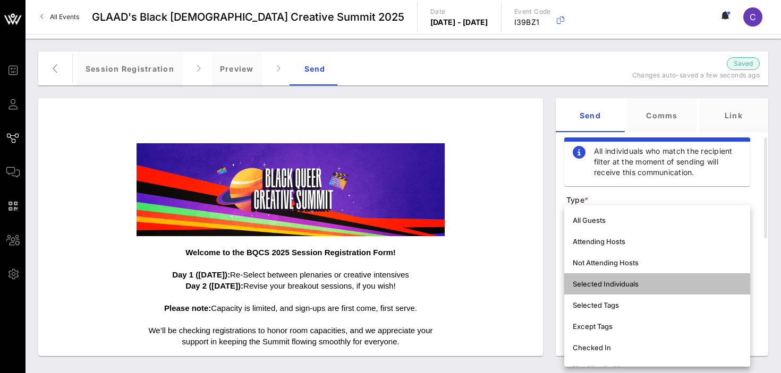
click at [608, 285] on div "Selected Individuals" at bounding box center [656, 284] width 169 height 8
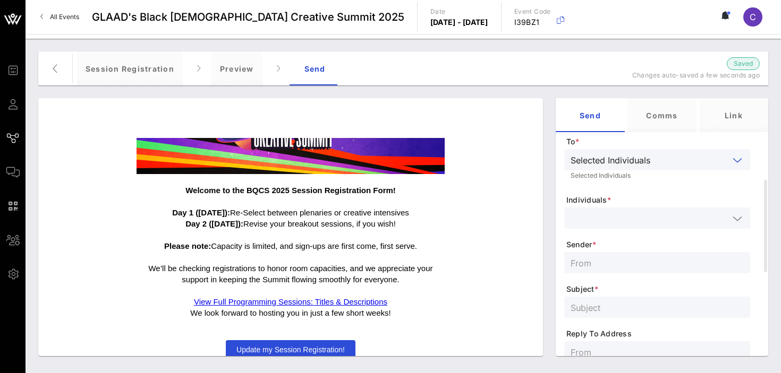
scroll to position [71, 0]
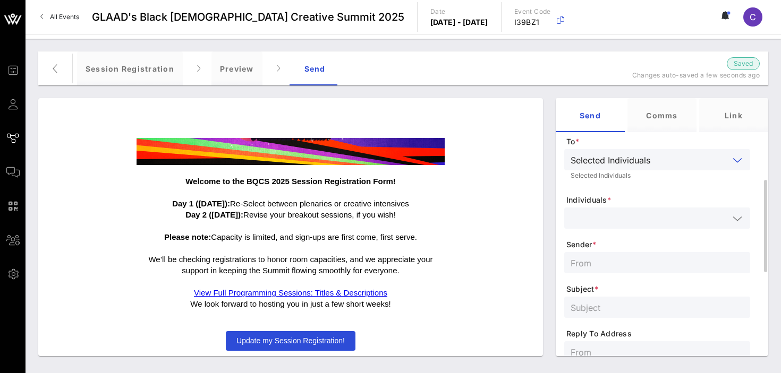
click at [613, 217] on input "text" at bounding box center [649, 218] width 158 height 14
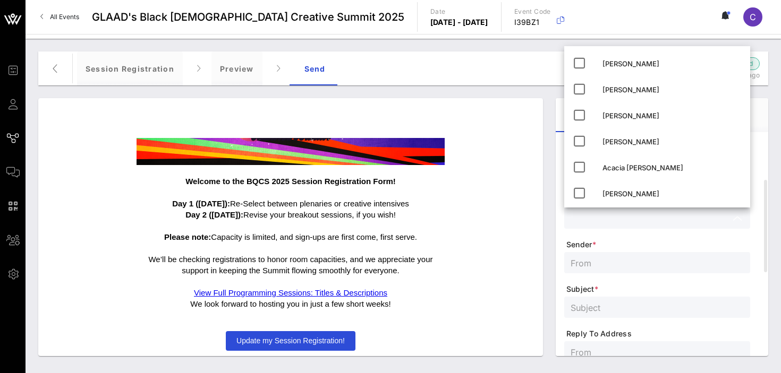
click at [522, 92] on div "Welcome to the BQCS 2025 Session Registration Form! Day 1 (Friday, September 19…" at bounding box center [290, 227] width 517 height 271
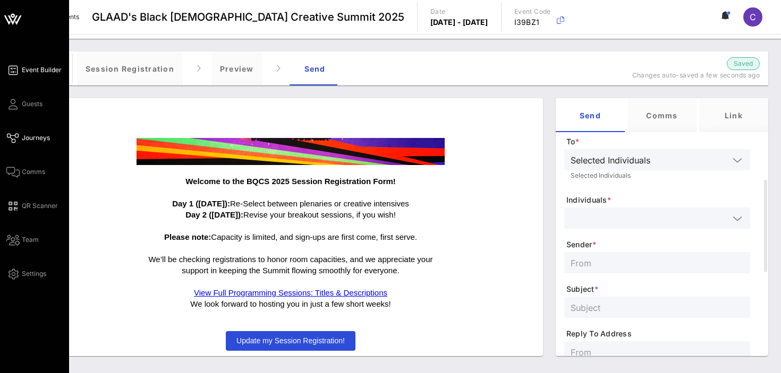
click at [35, 72] on span "Event Builder" at bounding box center [42, 70] width 40 height 10
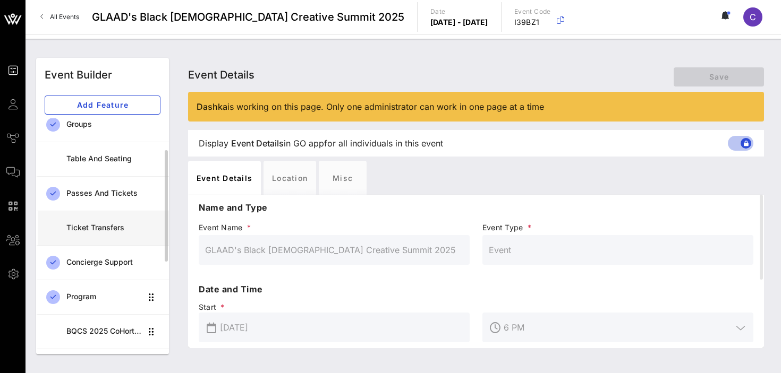
scroll to position [83, 0]
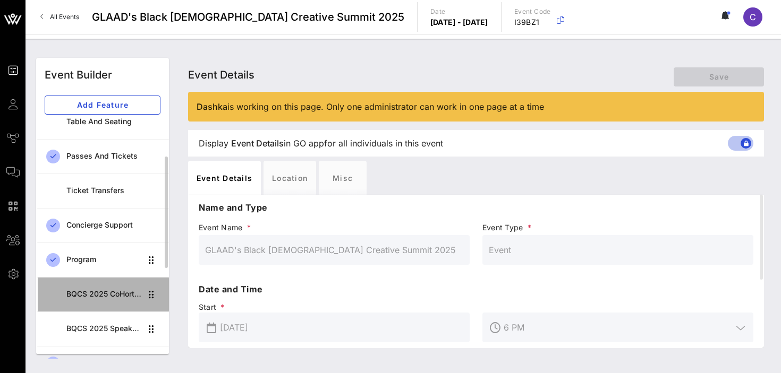
click at [104, 294] on div "BQCS 2025 CoHort Guestbook" at bounding box center [103, 294] width 75 height 9
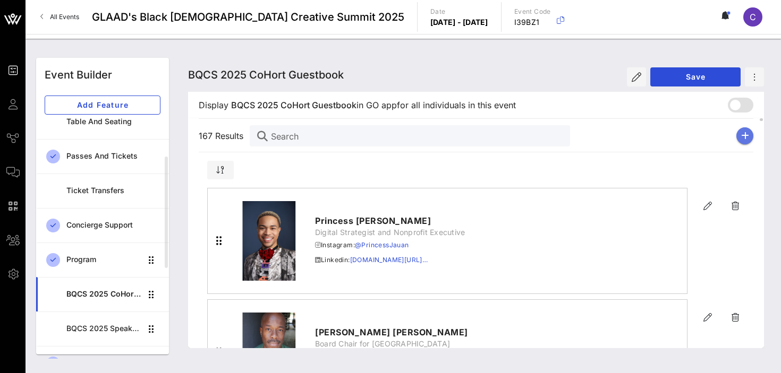
click at [749, 134] on button "button" at bounding box center [744, 135] width 17 height 17
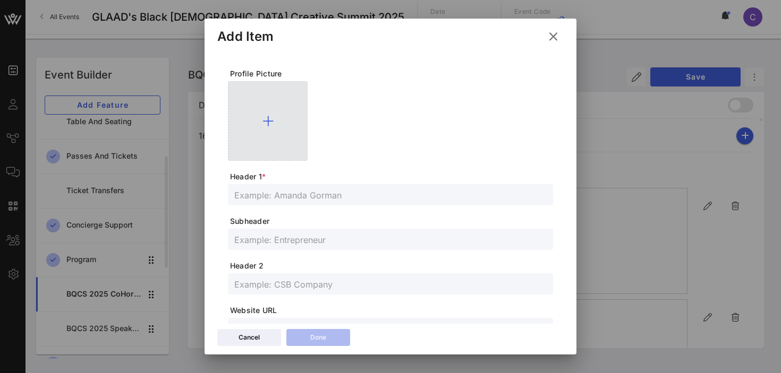
click at [267, 122] on icon at bounding box center [267, 121] width 11 height 13
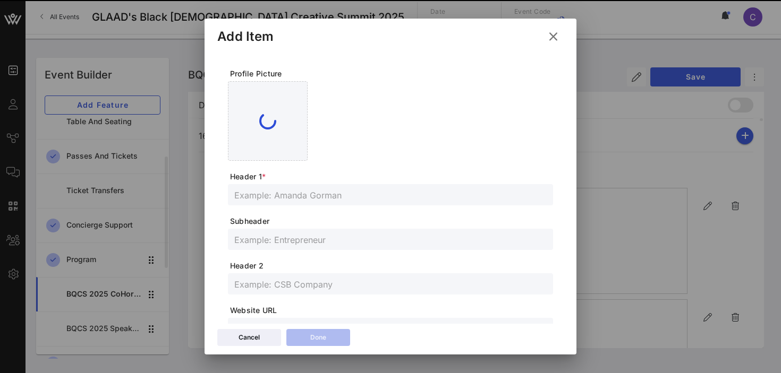
click at [317, 195] on input "text" at bounding box center [390, 195] width 312 height 14
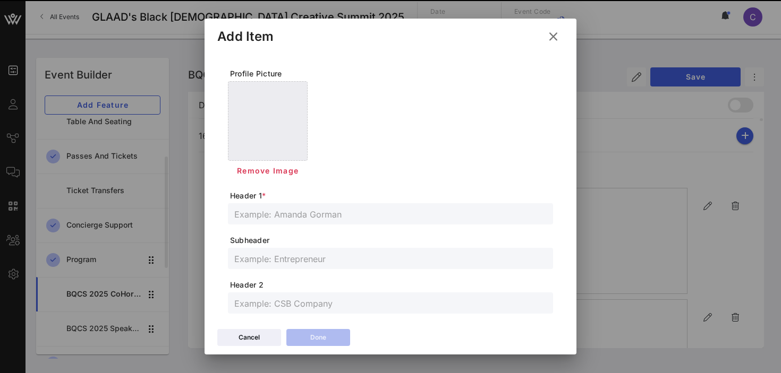
paste input "@phcraybert"
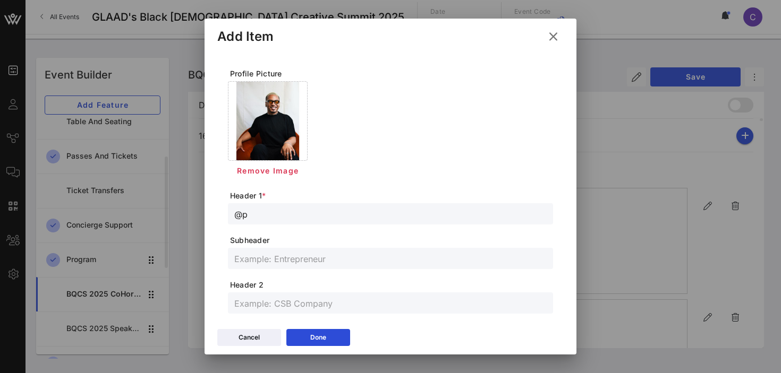
type input "@"
click at [238, 335] on div "Cancel" at bounding box center [248, 337] width 21 height 11
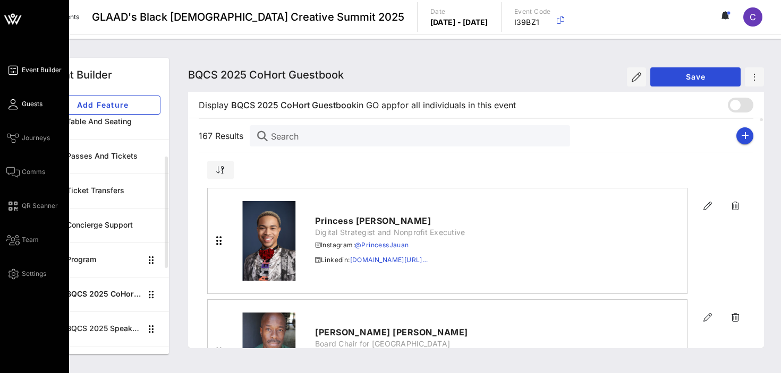
click at [16, 104] on icon at bounding box center [12, 105] width 13 height 2
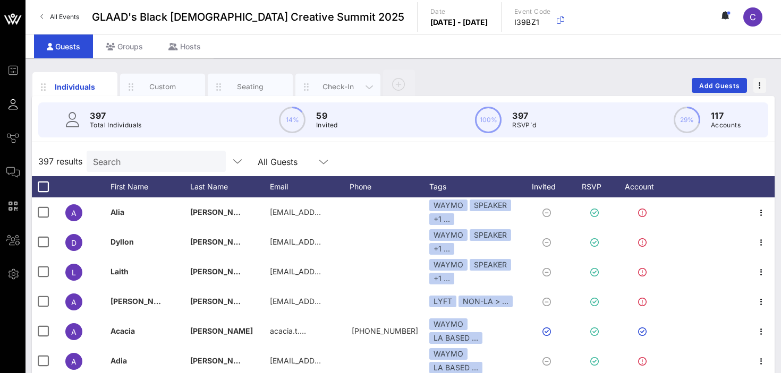
click at [319, 83] on div "Check-In" at bounding box center [337, 87] width 47 height 10
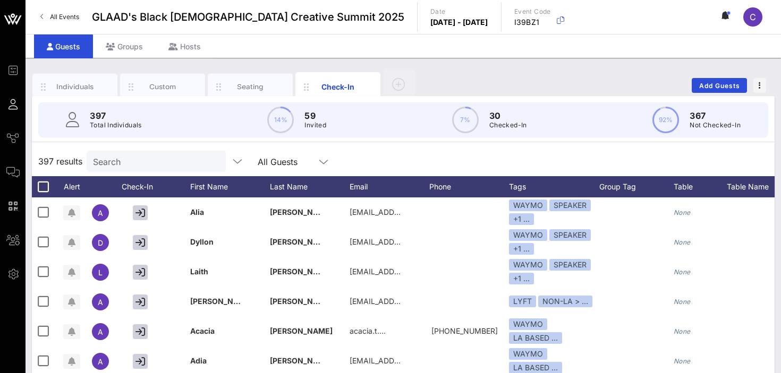
click at [124, 160] on input "Search" at bounding box center [155, 162] width 124 height 14
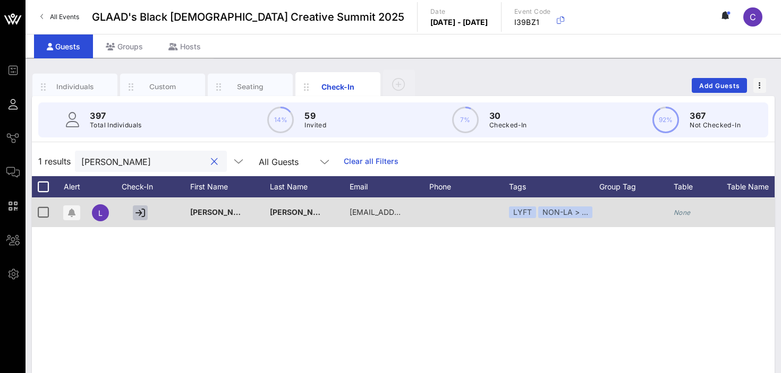
type input "larue"
click at [135, 211] on button "button" at bounding box center [140, 213] width 15 height 15
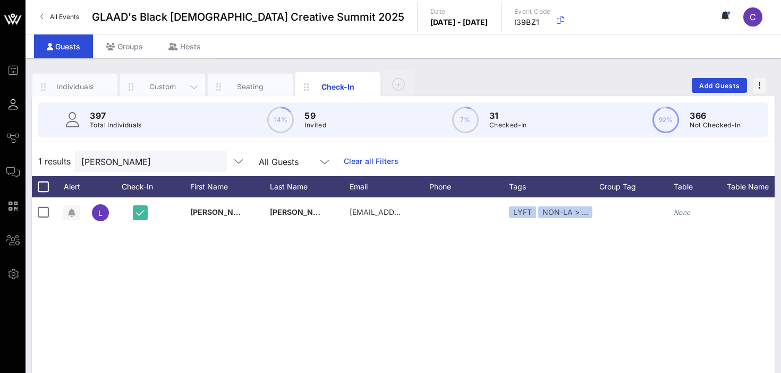
click at [152, 88] on div "Custom" at bounding box center [162, 87] width 47 height 10
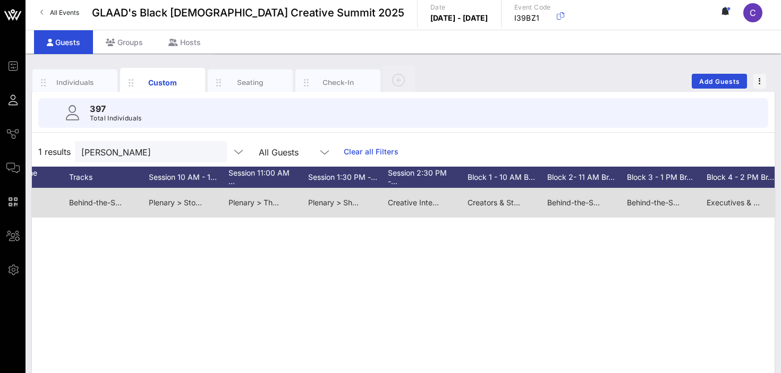
scroll to position [0, 690]
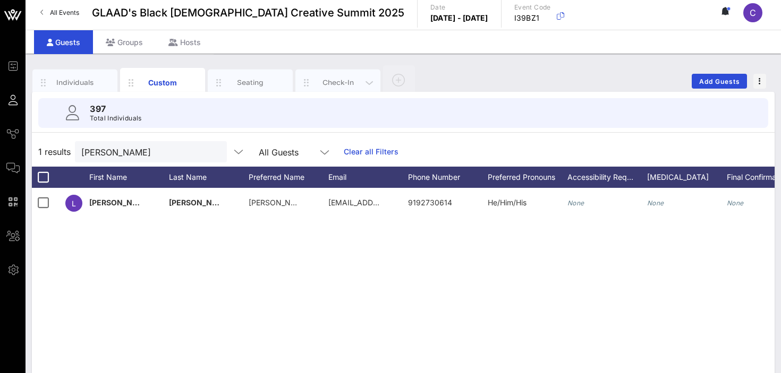
click at [321, 81] on div "Check-In" at bounding box center [337, 83] width 47 height 10
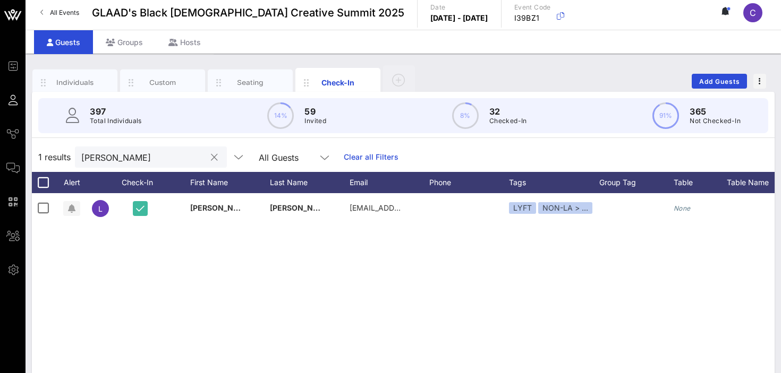
click at [211, 156] on button "clear icon" at bounding box center [214, 157] width 7 height 11
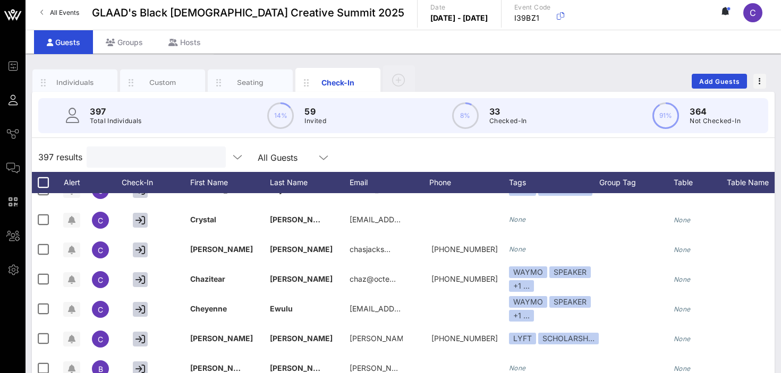
scroll to position [1590, 0]
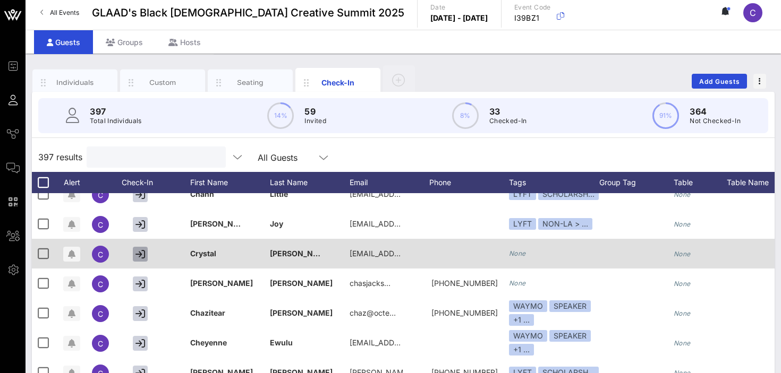
click at [135, 254] on icon "button" at bounding box center [140, 255] width 10 height 10
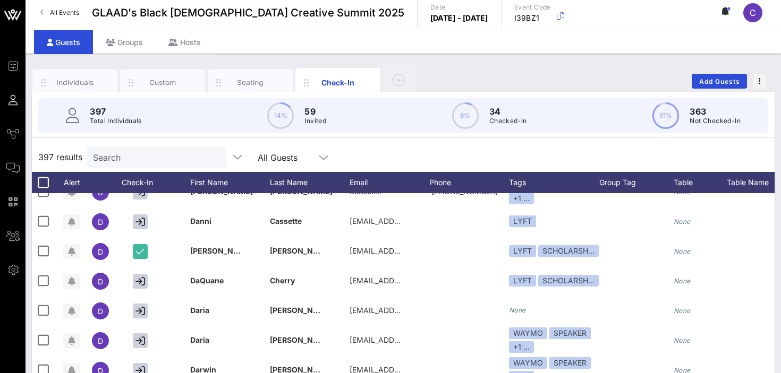
scroll to position [2547, 0]
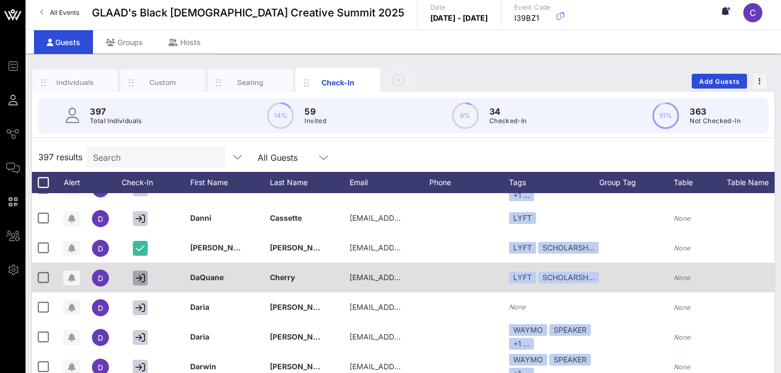
click at [138, 278] on icon "button" at bounding box center [140, 278] width 10 height 10
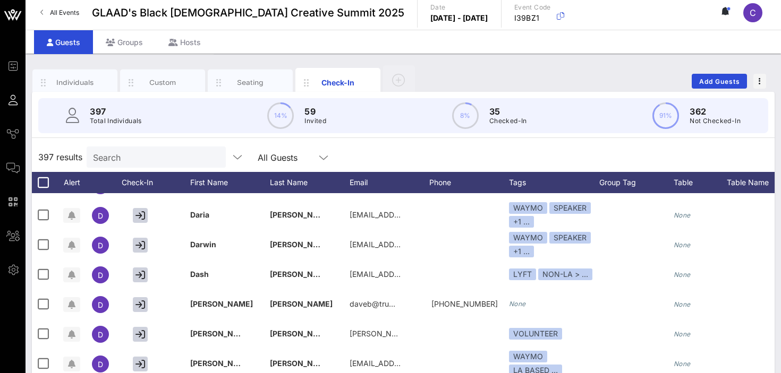
scroll to position [2671, 0]
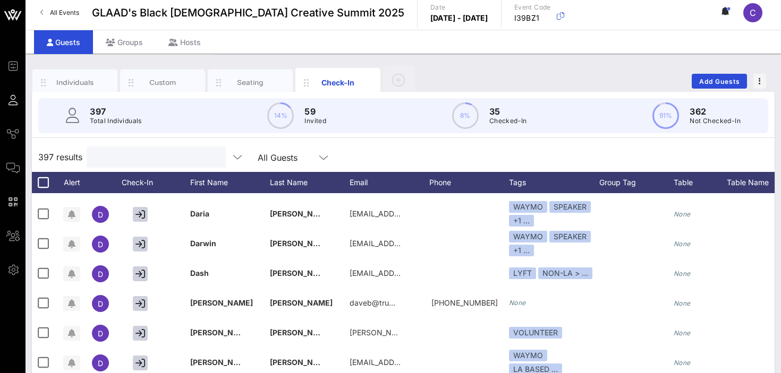
click at [157, 159] on input "text" at bounding box center [155, 157] width 124 height 14
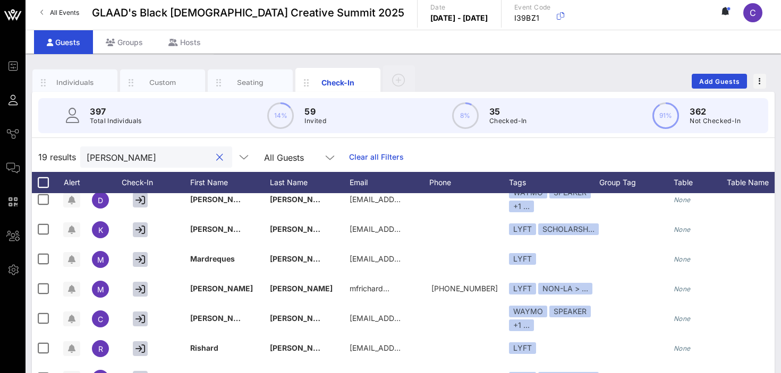
scroll to position [0, 0]
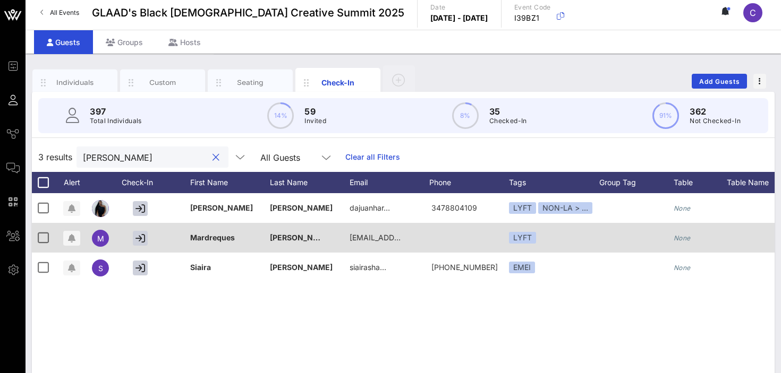
type input "harris"
click at [216, 238] on span "Mardreques" at bounding box center [212, 237] width 45 height 9
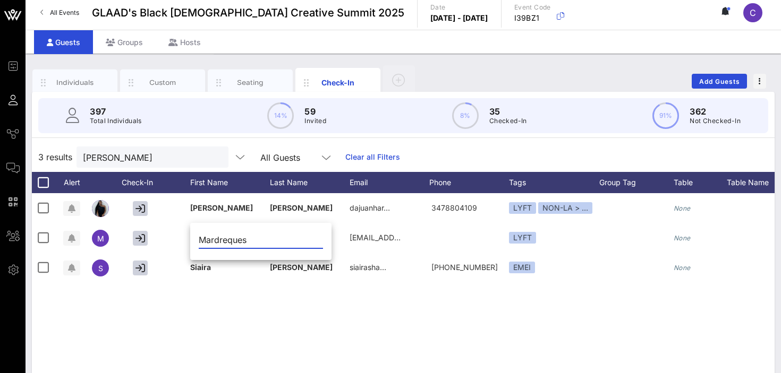
click at [243, 242] on input "Mardreques" at bounding box center [261, 240] width 124 height 17
click at [246, 329] on div "DaJuan Harris dajuanhar… 3478804109 LYFT NON-LA > … None None NON-LA > NON SCHO…" at bounding box center [403, 352] width 742 height 319
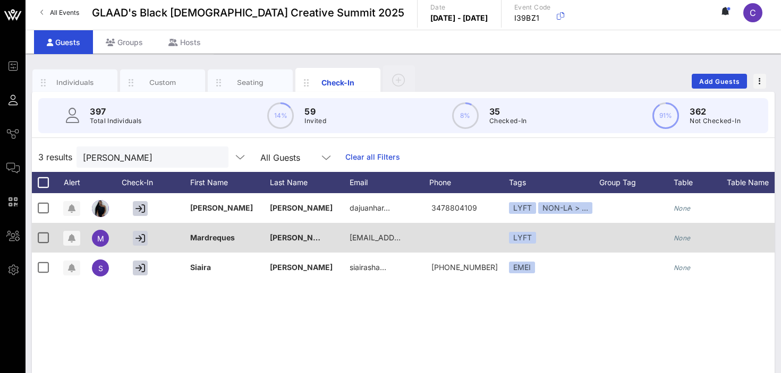
click at [223, 245] on div "Mardreques" at bounding box center [212, 238] width 45 height 30
type input "Mardreques"
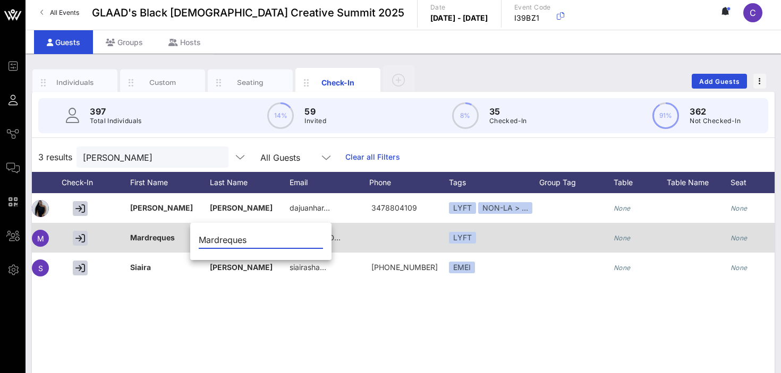
scroll to position [0, 223]
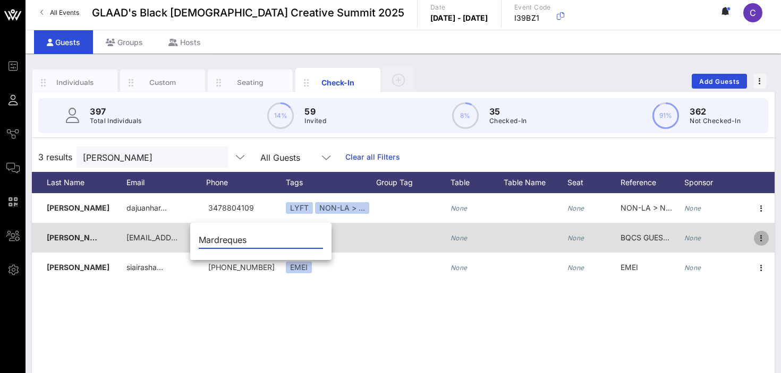
click at [760, 240] on icon "button" at bounding box center [761, 238] width 13 height 13
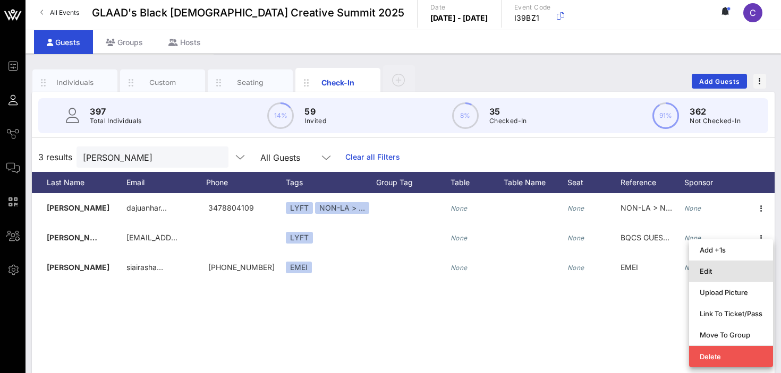
click at [707, 271] on div "Edit" at bounding box center [730, 271] width 63 height 8
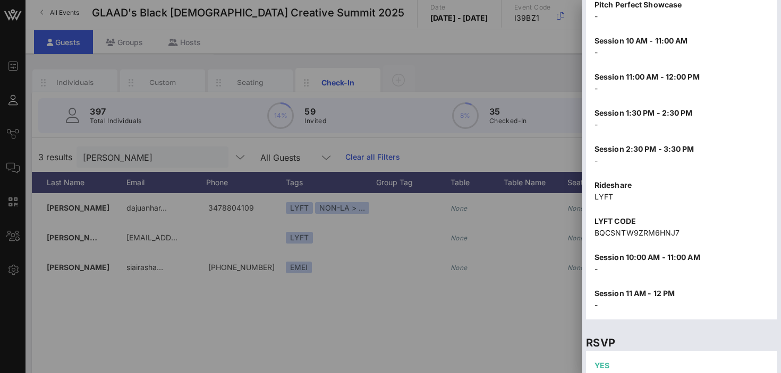
scroll to position [1127, 0]
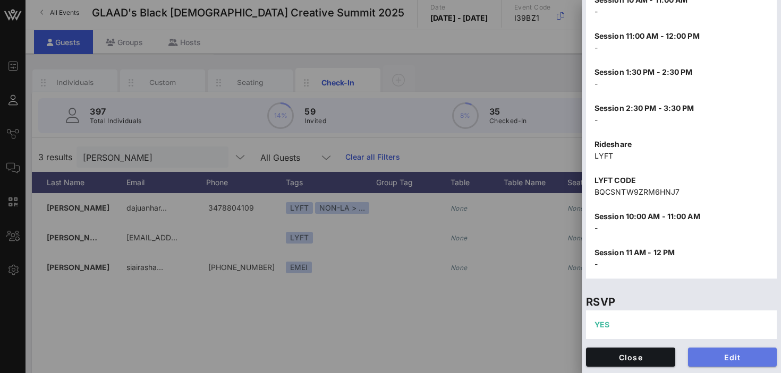
click at [716, 360] on span "Edit" at bounding box center [732, 357] width 72 height 9
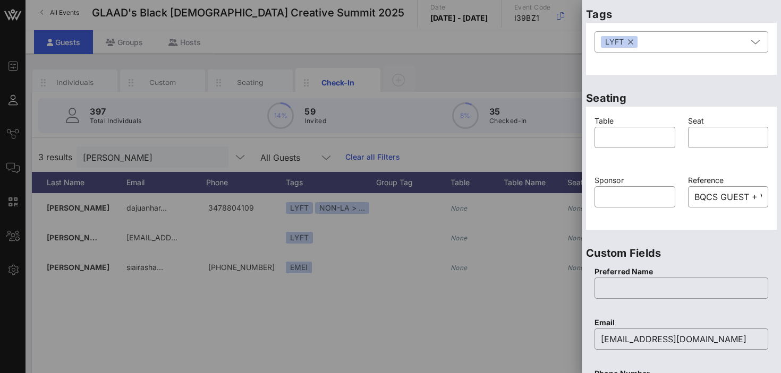
scroll to position [0, 0]
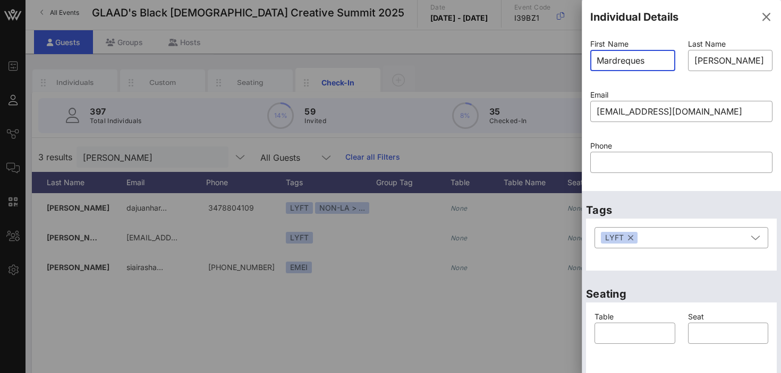
click at [640, 62] on input "Mardreques" at bounding box center [632, 60] width 72 height 17
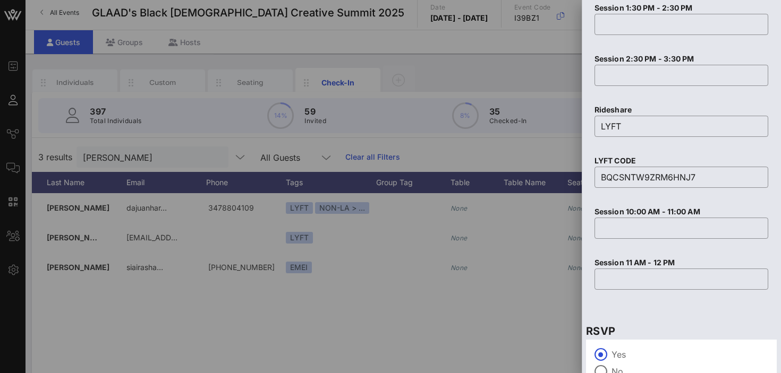
scroll to position [1657, 0]
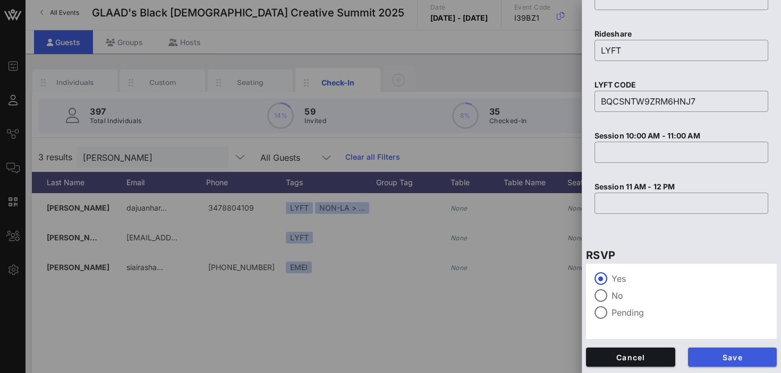
type input "Mardrequs"
click at [709, 350] on button "Save" at bounding box center [732, 357] width 89 height 19
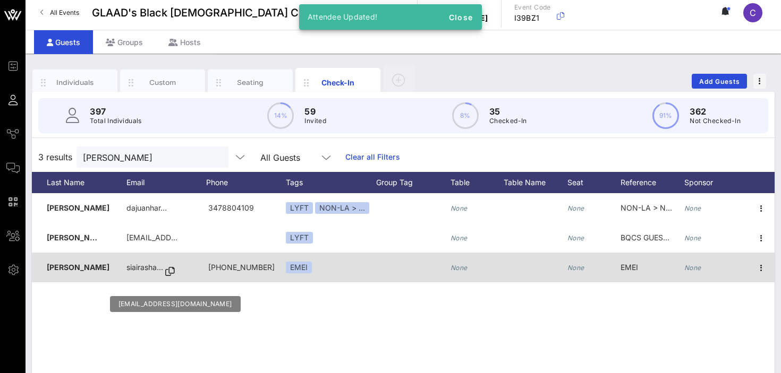
scroll to position [0, 0]
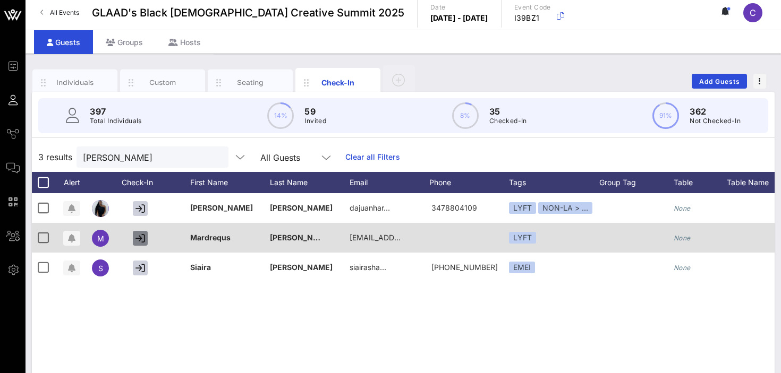
click at [141, 240] on icon "button" at bounding box center [140, 239] width 10 height 10
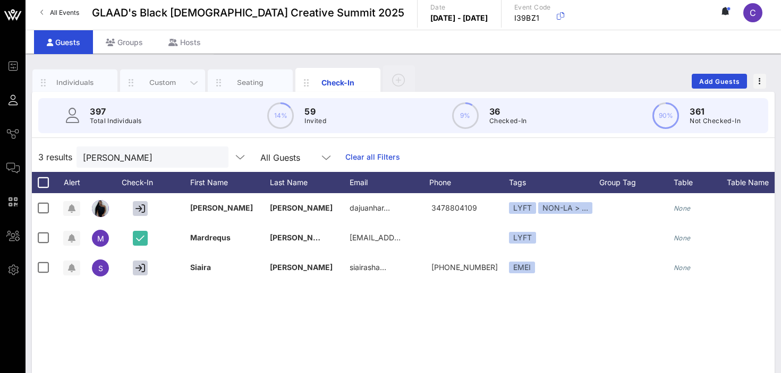
click at [157, 81] on div "Custom" at bounding box center [162, 83] width 47 height 10
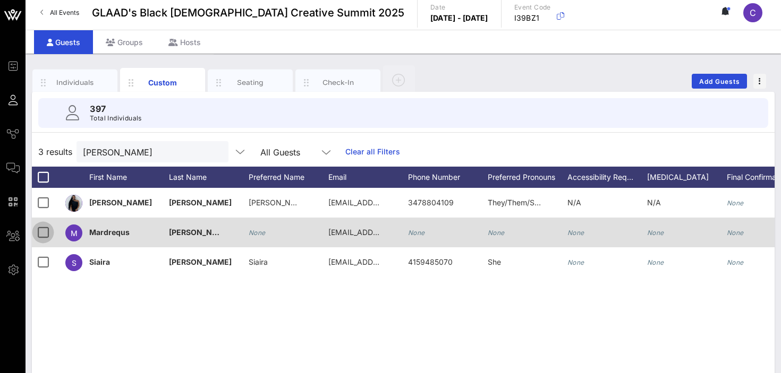
click at [45, 231] on div at bounding box center [43, 233] width 18 height 18
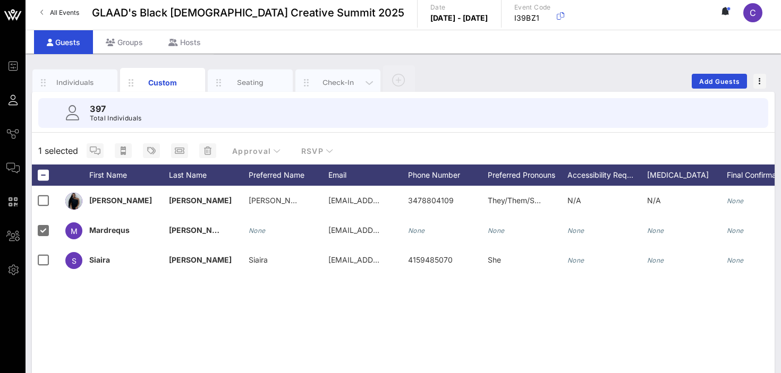
click at [332, 82] on div "Check-In" at bounding box center [337, 83] width 47 height 10
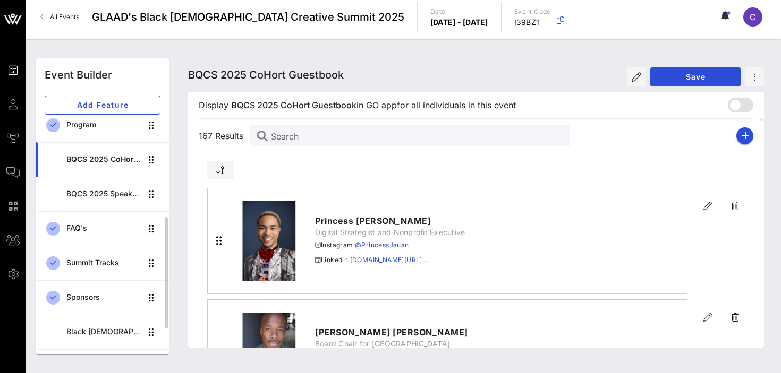
scroll to position [218, 0]
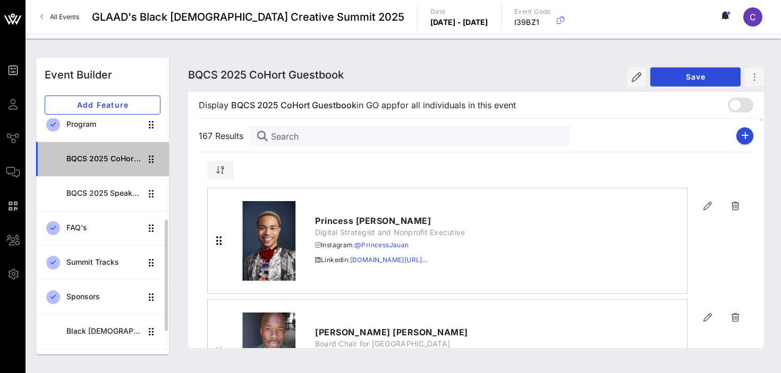
click at [102, 161] on div "BQCS 2025 CoHort Guestbook" at bounding box center [103, 159] width 75 height 9
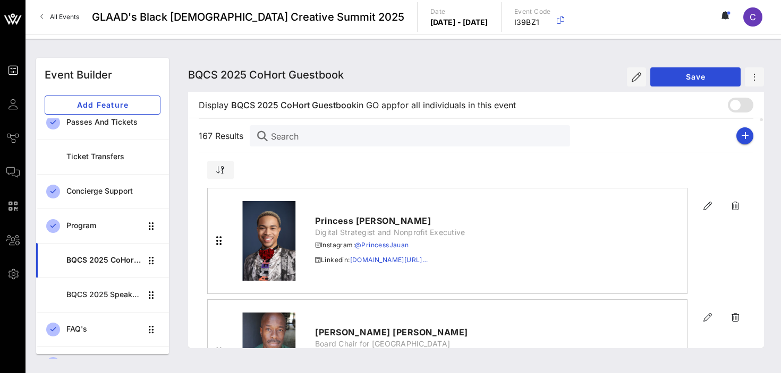
scroll to position [0, 0]
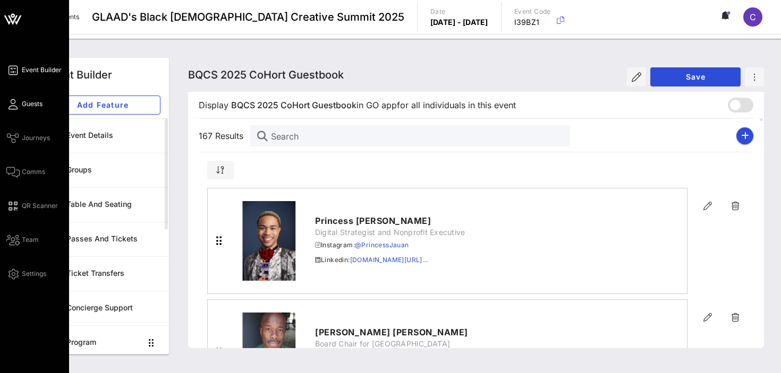
click at [20, 107] on link "Guests" at bounding box center [24, 104] width 36 height 13
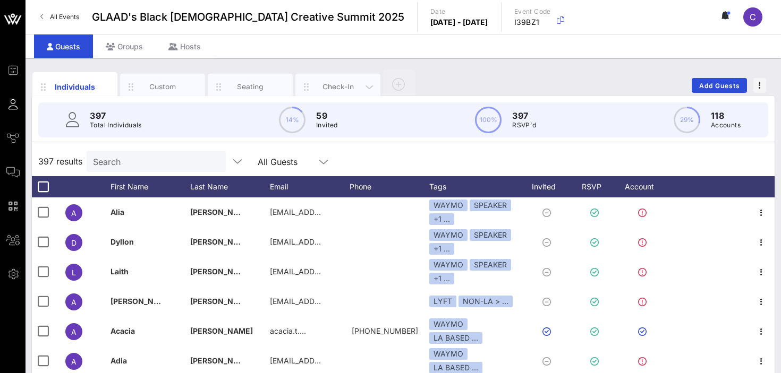
click at [322, 85] on div "Check-In" at bounding box center [337, 87] width 47 height 10
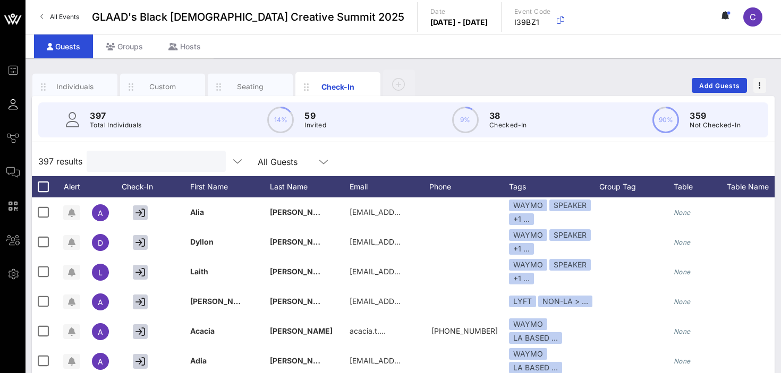
click at [134, 159] on input "text" at bounding box center [155, 162] width 124 height 14
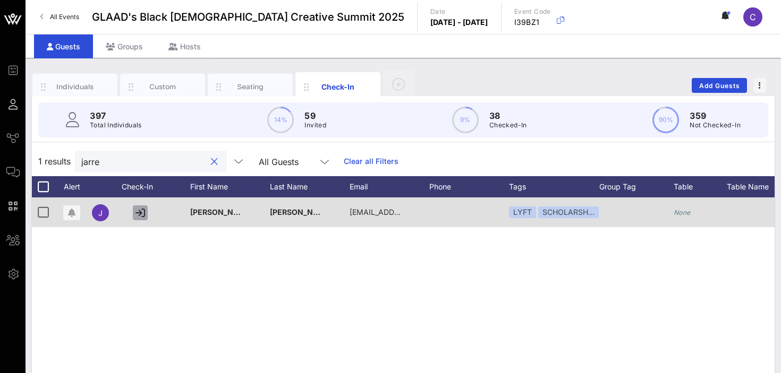
click at [144, 217] on icon "button" at bounding box center [140, 213] width 10 height 10
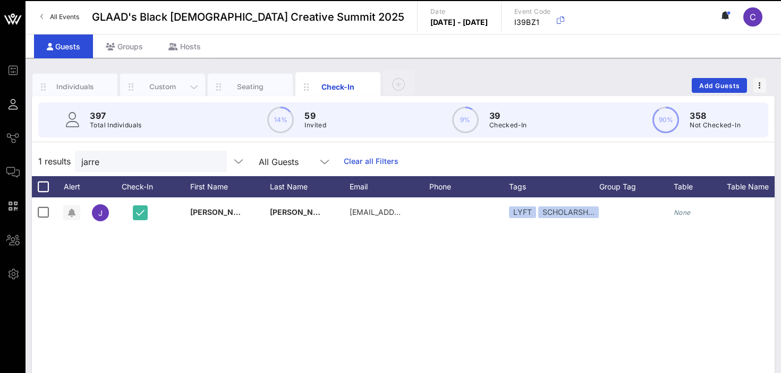
click at [167, 86] on div "Custom" at bounding box center [162, 87] width 47 height 10
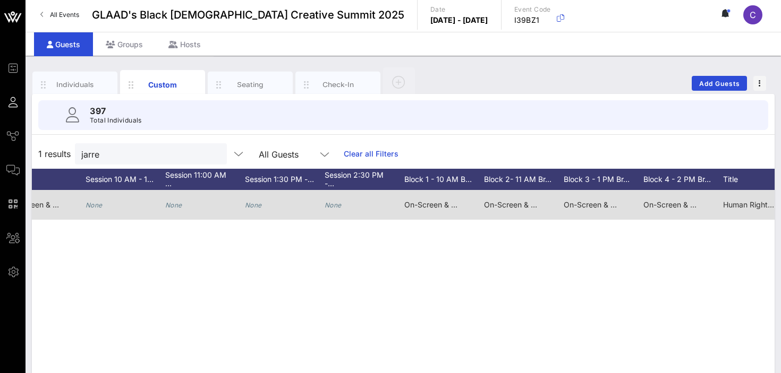
scroll to position [0, 771]
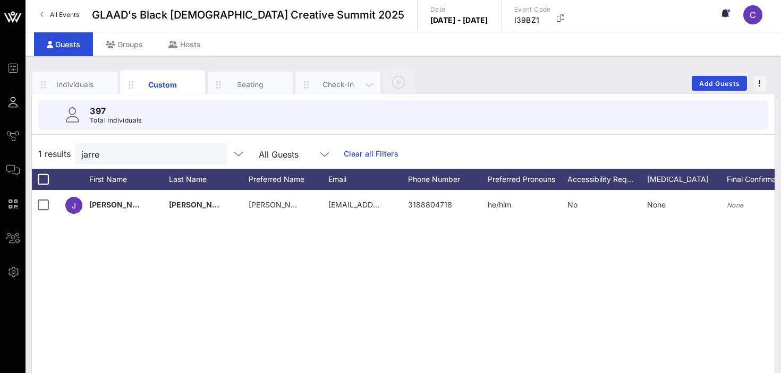
click at [327, 85] on div "Check-In" at bounding box center [337, 85] width 47 height 10
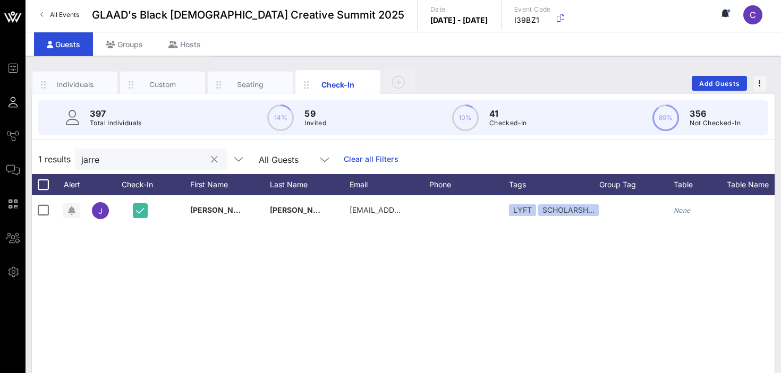
click at [150, 164] on input "jarre" at bounding box center [143, 159] width 124 height 14
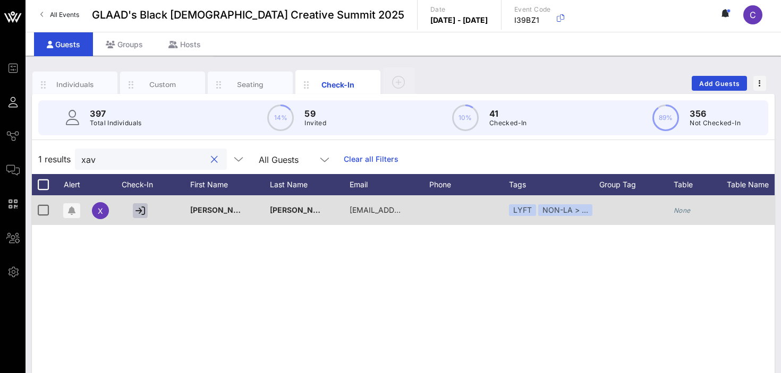
type input "xav"
click at [143, 207] on icon "button" at bounding box center [140, 211] width 10 height 10
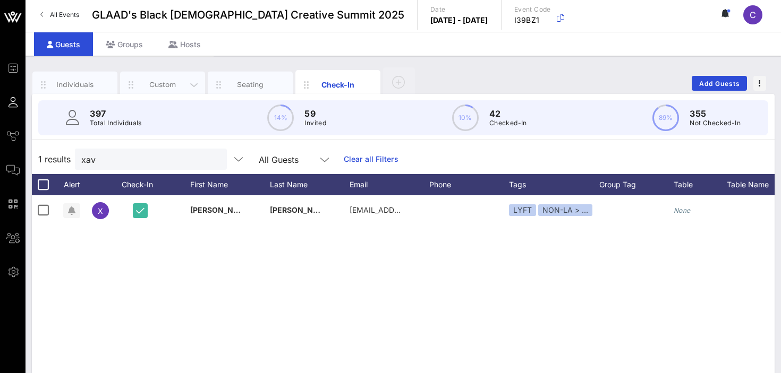
click at [159, 81] on div "Custom" at bounding box center [162, 85] width 47 height 10
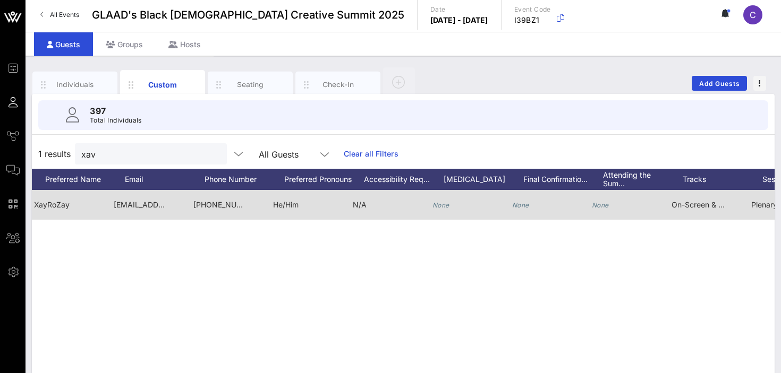
scroll to position [0, 215]
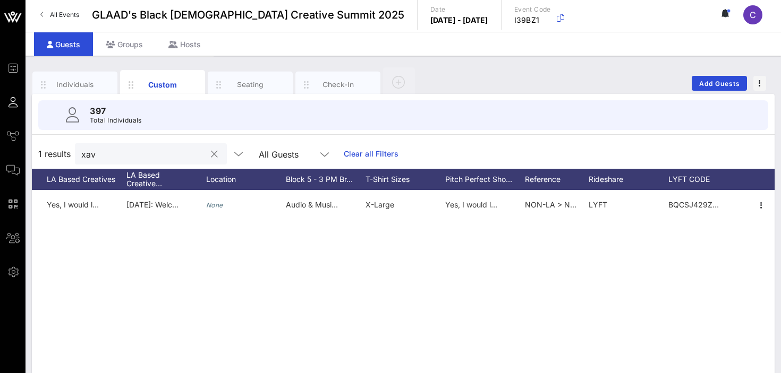
click at [211, 156] on button "clear icon" at bounding box center [214, 154] width 7 height 11
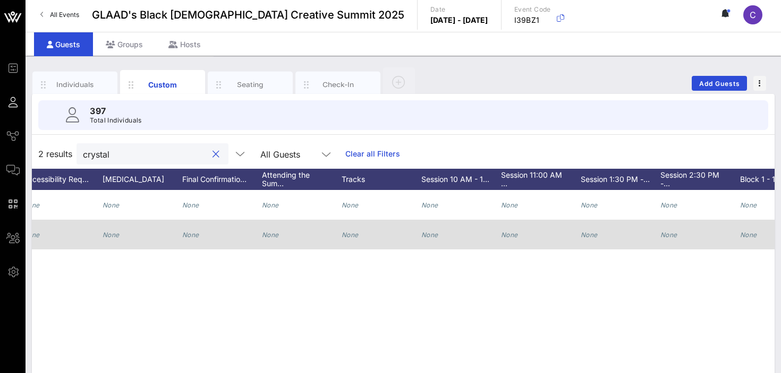
scroll to position [0, 0]
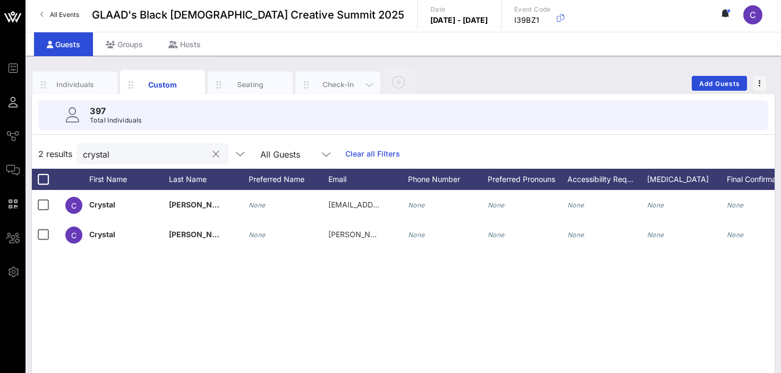
click at [331, 86] on div "Check-In" at bounding box center [337, 85] width 47 height 10
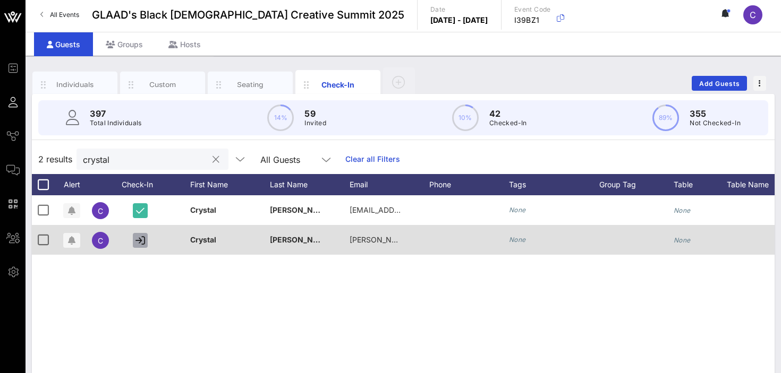
click at [141, 240] on icon "button" at bounding box center [140, 241] width 10 height 10
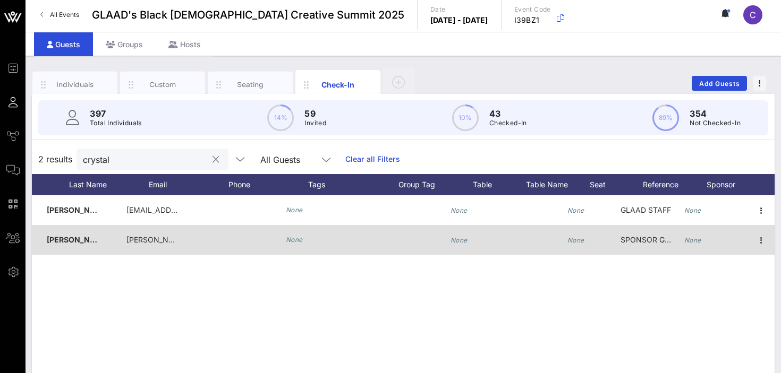
scroll to position [0, 223]
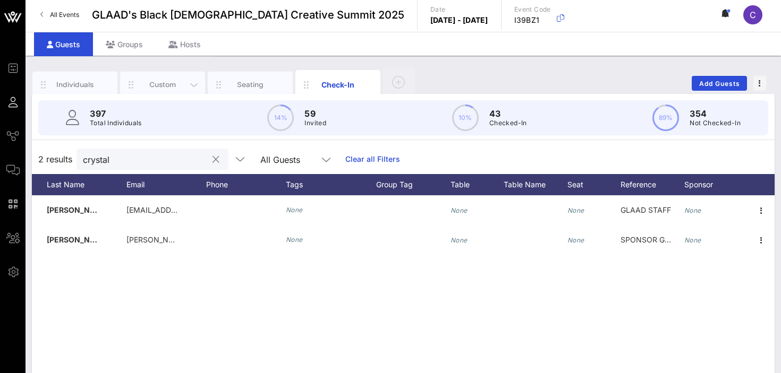
click at [152, 87] on div "Custom" at bounding box center [162, 85] width 47 height 10
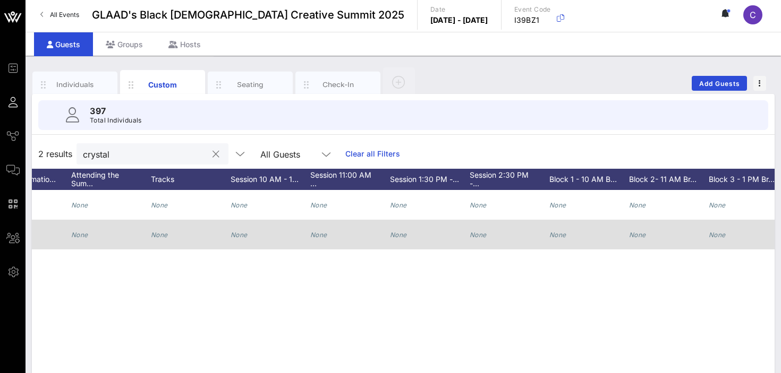
scroll to position [0, 832]
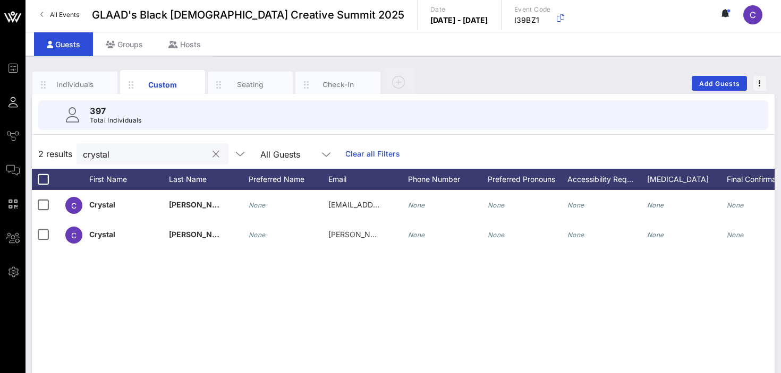
click at [129, 149] on input "crystal" at bounding box center [145, 154] width 124 height 14
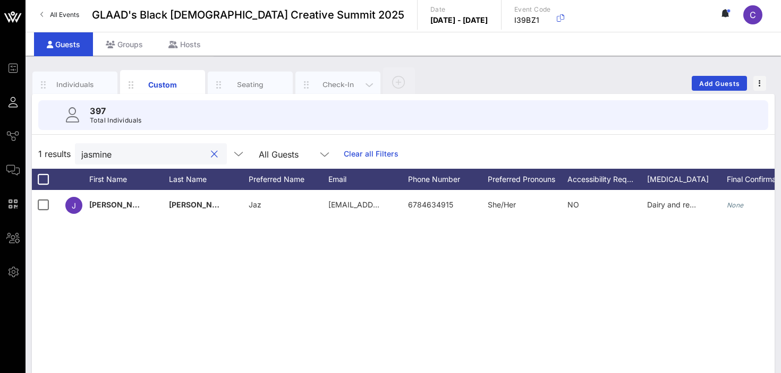
click at [323, 88] on div "Check-In" at bounding box center [337, 85] width 47 height 10
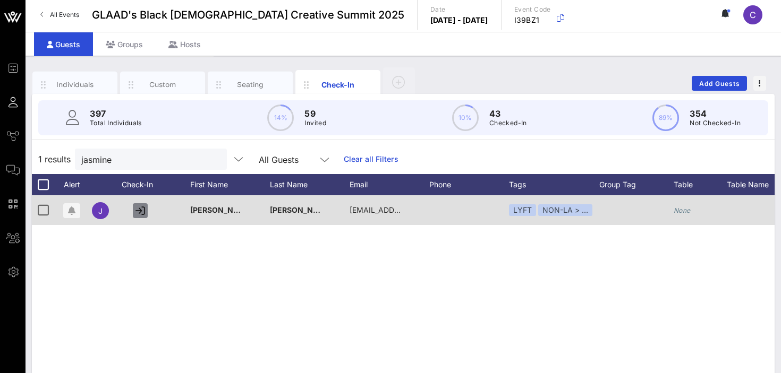
click at [139, 211] on icon "button" at bounding box center [140, 211] width 10 height 10
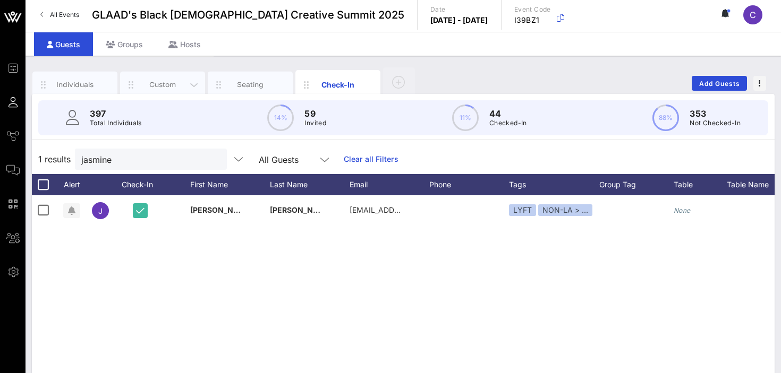
click at [159, 80] on div "Custom" at bounding box center [162, 85] width 47 height 10
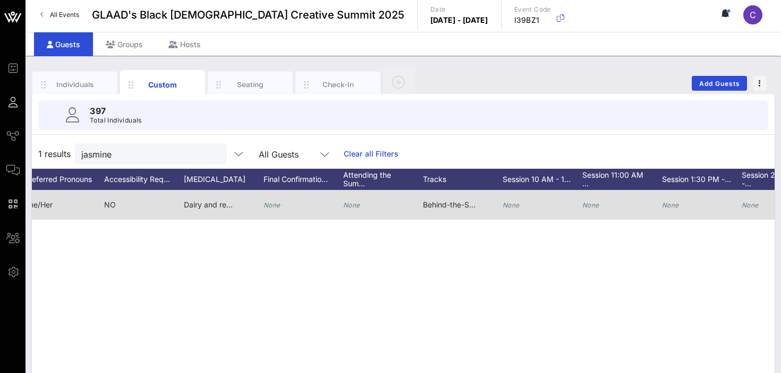
scroll to position [0, 505]
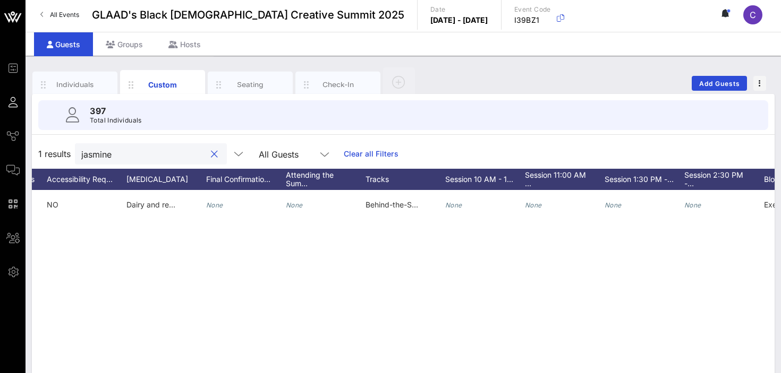
click at [128, 150] on input "jasmine" at bounding box center [143, 154] width 124 height 14
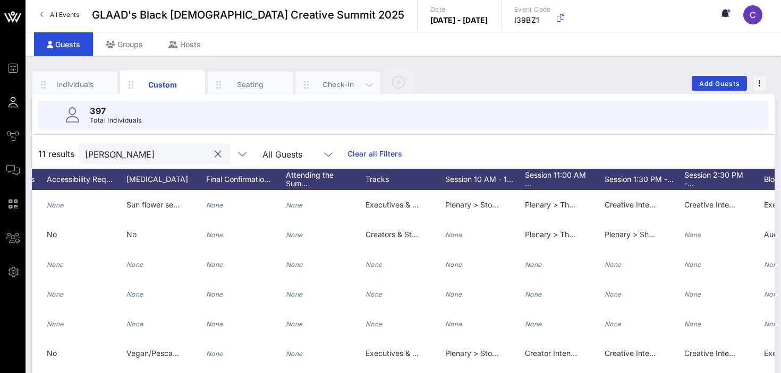
type input "smith"
click at [318, 82] on div "Check-In" at bounding box center [337, 85] width 47 height 10
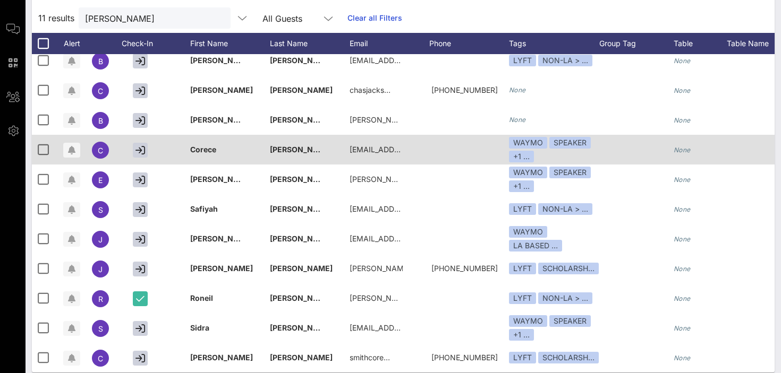
scroll to position [153, 0]
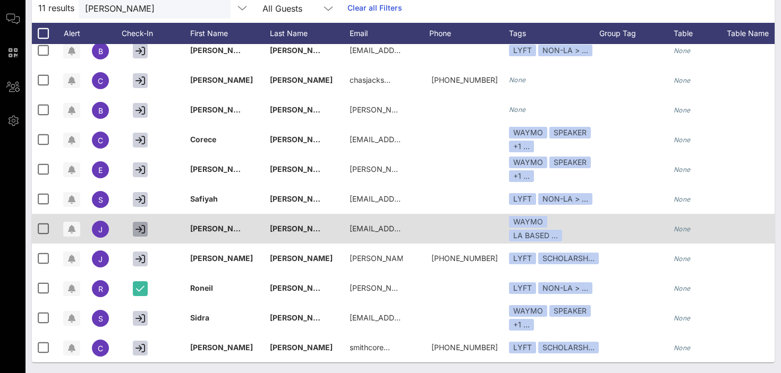
click at [144, 227] on icon "button" at bounding box center [140, 230] width 10 height 10
click at [46, 229] on div at bounding box center [43, 229] width 18 height 18
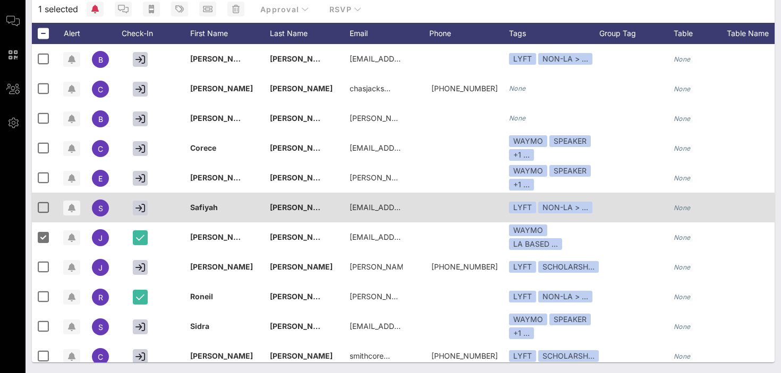
scroll to position [0, 0]
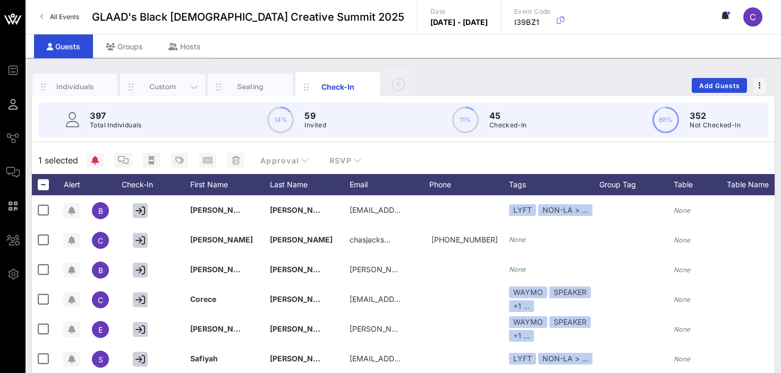
click at [157, 85] on div "Custom" at bounding box center [162, 87] width 47 height 10
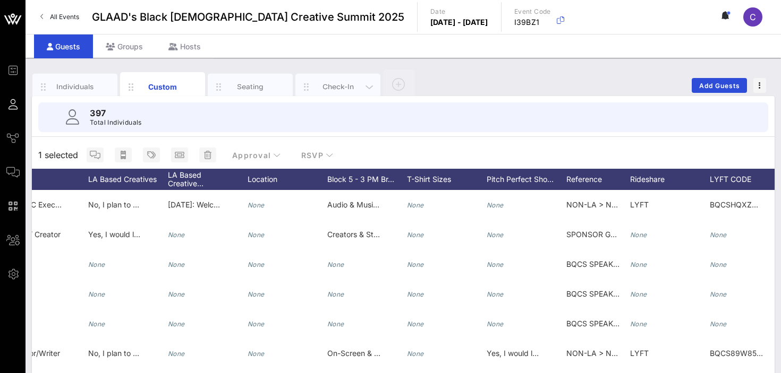
click at [327, 85] on div "Check-In" at bounding box center [337, 87] width 47 height 10
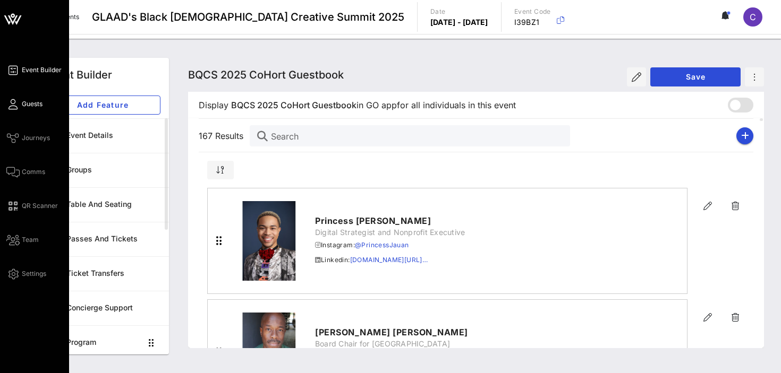
click at [31, 102] on span "Guests" at bounding box center [32, 104] width 21 height 10
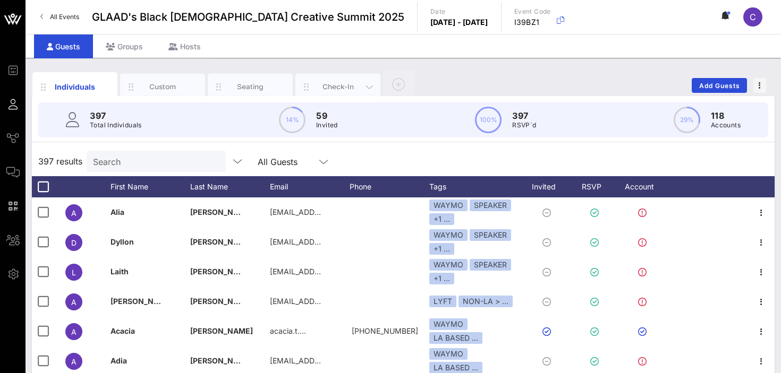
click at [342, 89] on div "Check-In" at bounding box center [337, 87] width 47 height 10
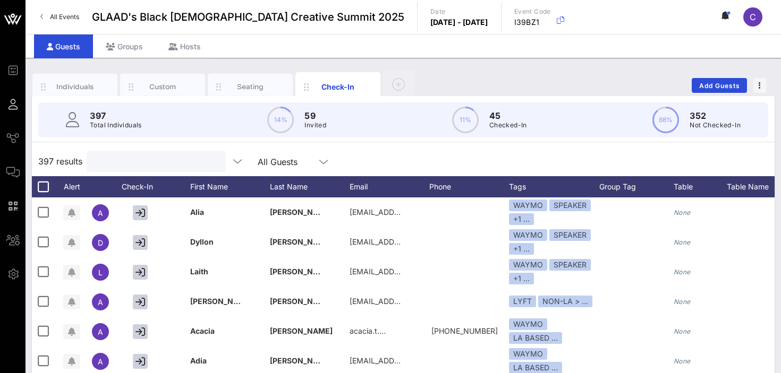
click at [158, 162] on input "text" at bounding box center [155, 162] width 124 height 14
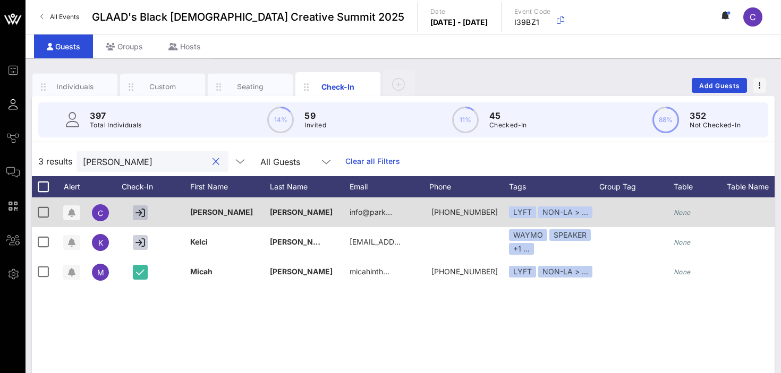
type input "parker"
click at [143, 211] on icon "button" at bounding box center [140, 213] width 10 height 10
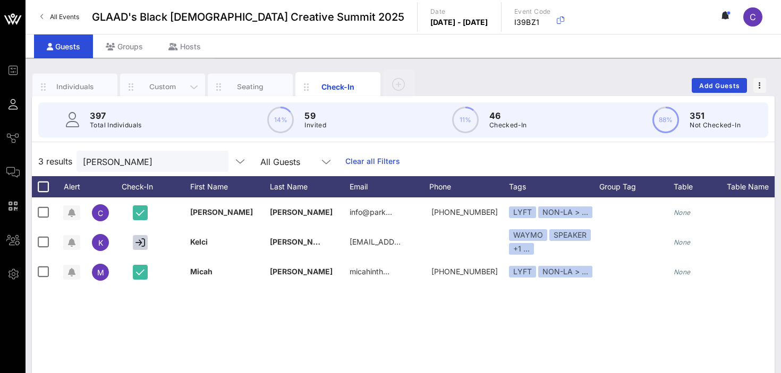
click at [167, 85] on div "Custom" at bounding box center [162, 87] width 47 height 10
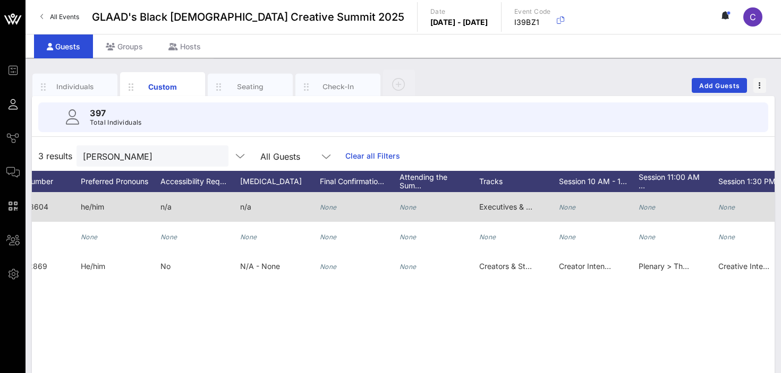
scroll to position [0, 471]
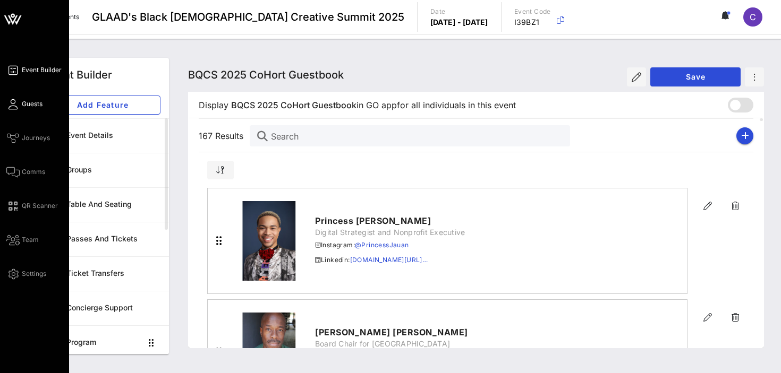
click at [29, 102] on span "Guests" at bounding box center [32, 104] width 21 height 10
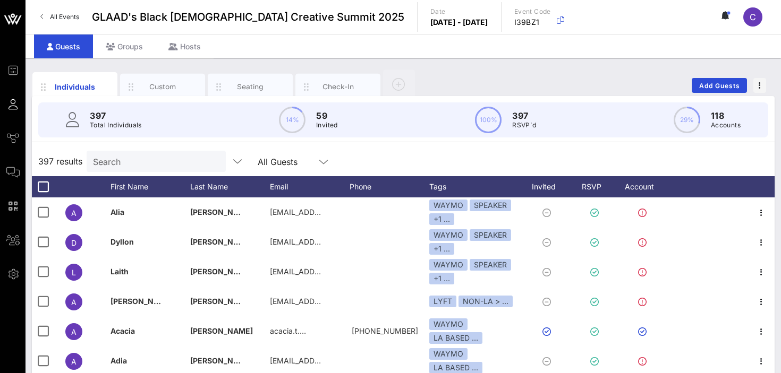
click at [149, 159] on input "Search" at bounding box center [155, 162] width 124 height 14
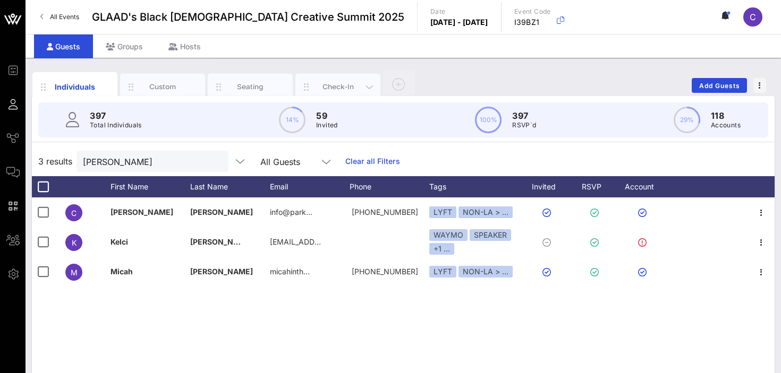
click at [318, 83] on div "Check-In" at bounding box center [337, 87] width 47 height 10
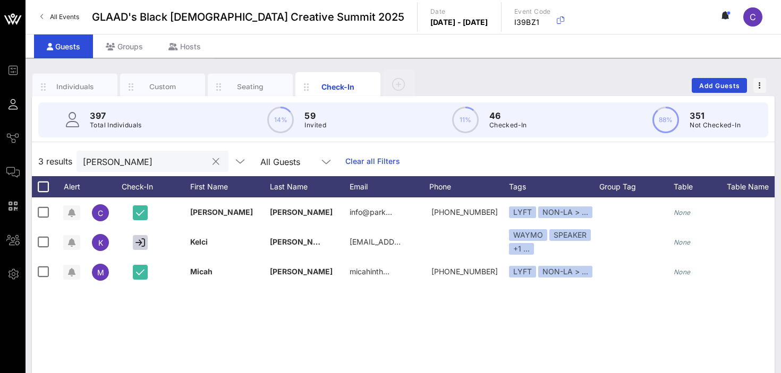
click at [152, 162] on input "parker" at bounding box center [145, 162] width 124 height 14
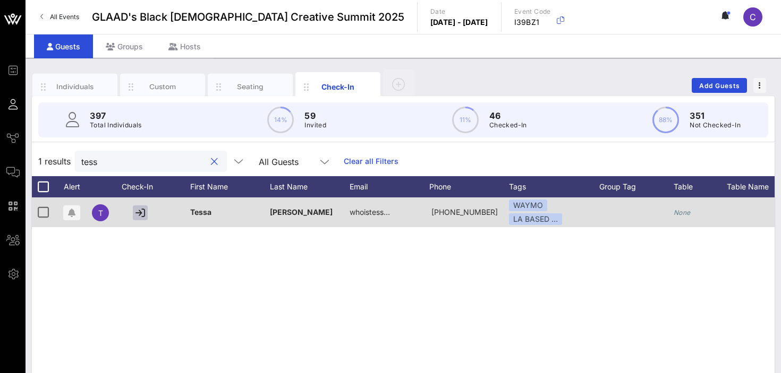
type input "tess"
click at [133, 211] on button "button" at bounding box center [140, 213] width 15 height 15
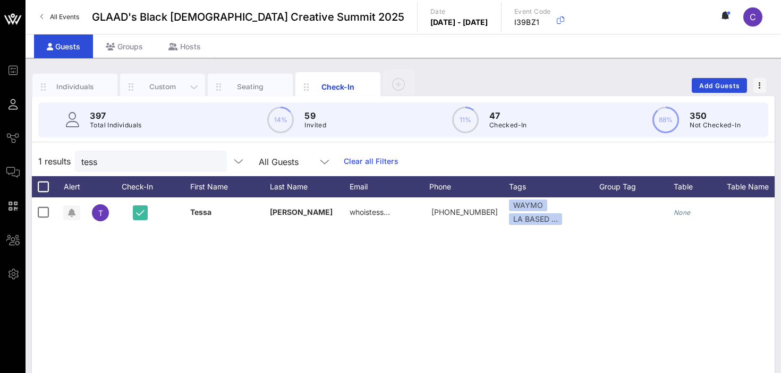
click at [159, 85] on div "Custom" at bounding box center [162, 87] width 47 height 10
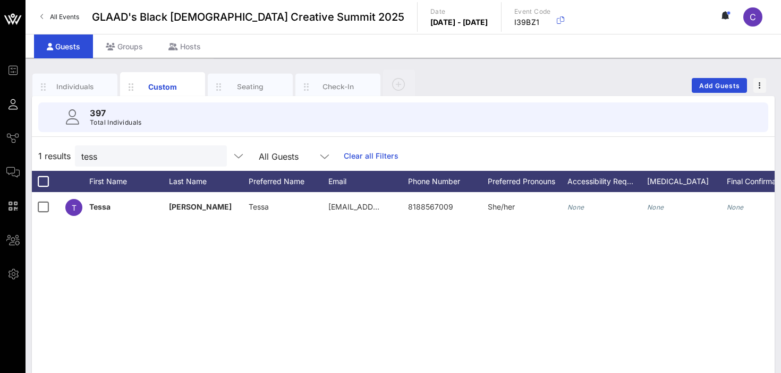
click at [324, 85] on div "Check-In" at bounding box center [337, 87] width 47 height 10
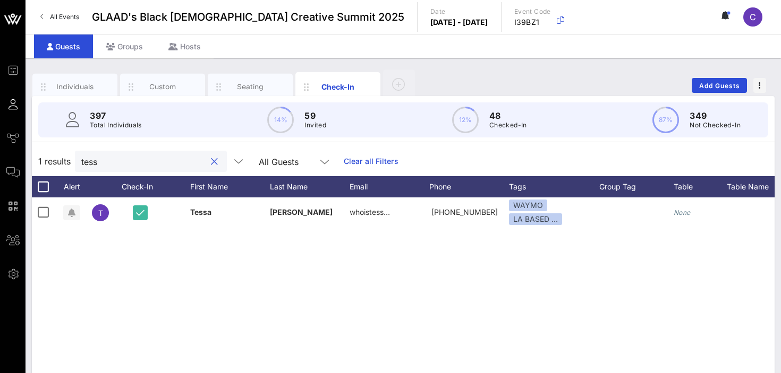
click at [131, 164] on input "tess" at bounding box center [143, 162] width 124 height 14
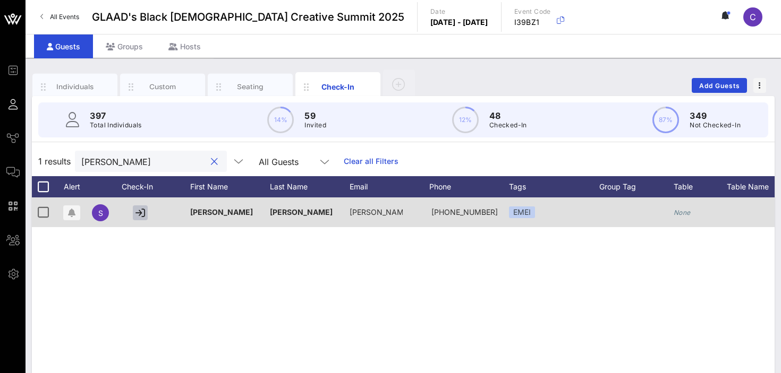
type input "[PERSON_NAME]"
click at [140, 211] on icon "button" at bounding box center [140, 213] width 10 height 10
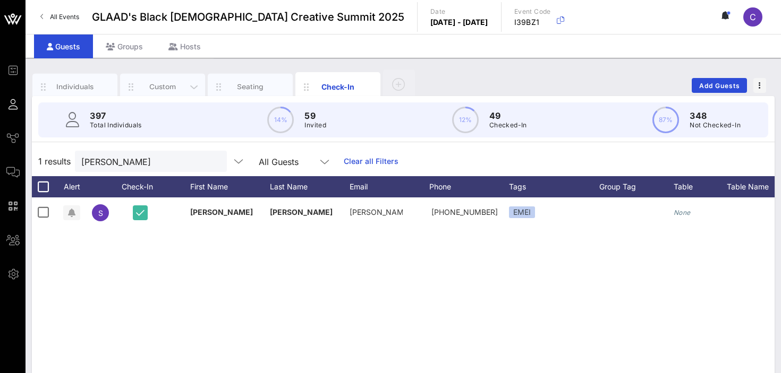
click at [158, 87] on div "Custom" at bounding box center [162, 87] width 47 height 10
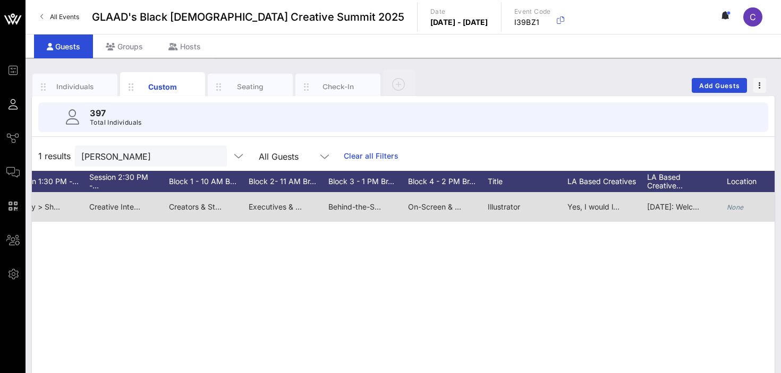
scroll to position [0, 1288]
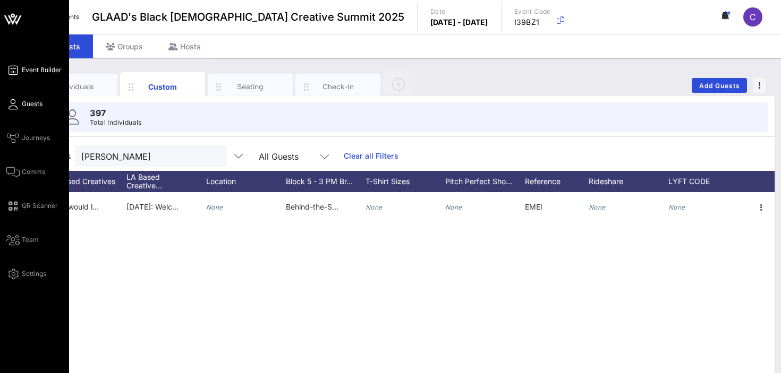
click at [29, 72] on span "Event Builder" at bounding box center [42, 70] width 40 height 10
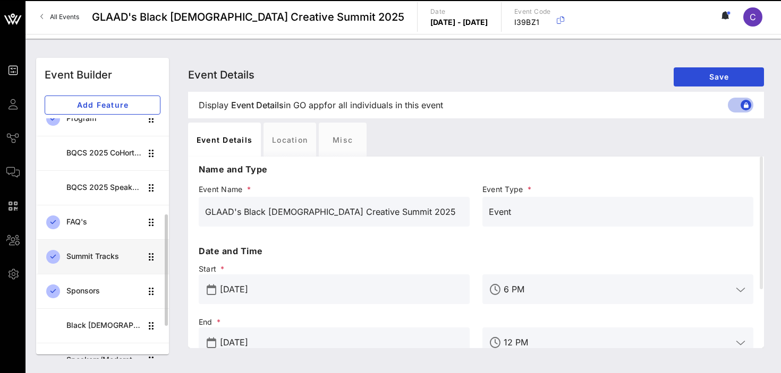
scroll to position [218, 0]
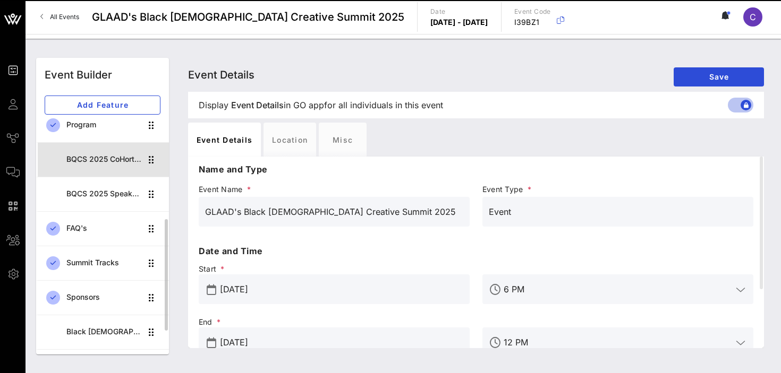
click at [113, 159] on div "BQCS 2025 CoHort Guestbook" at bounding box center [103, 159] width 75 height 9
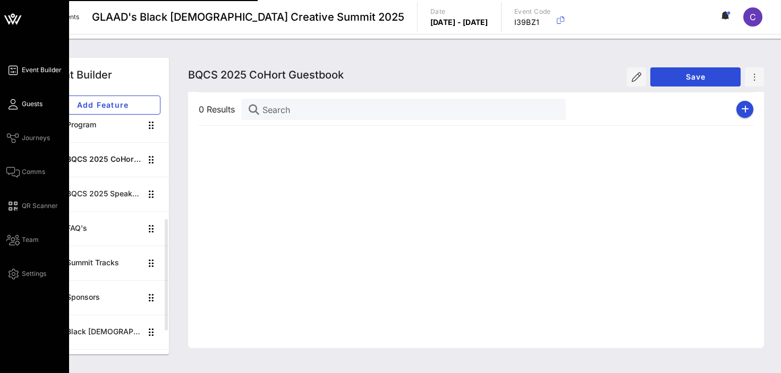
click at [25, 105] on span "Guests" at bounding box center [32, 104] width 21 height 10
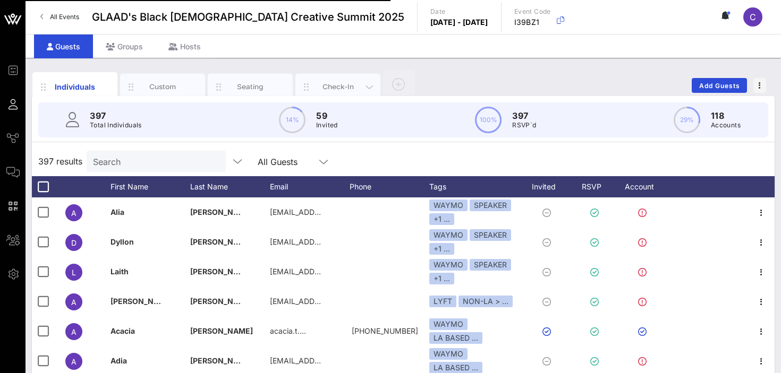
click at [336, 87] on div "Check-In" at bounding box center [337, 87] width 47 height 10
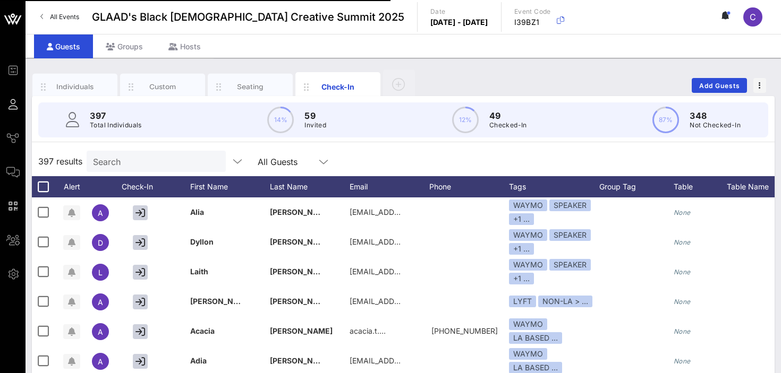
click at [143, 168] on input "Search" at bounding box center [155, 162] width 124 height 14
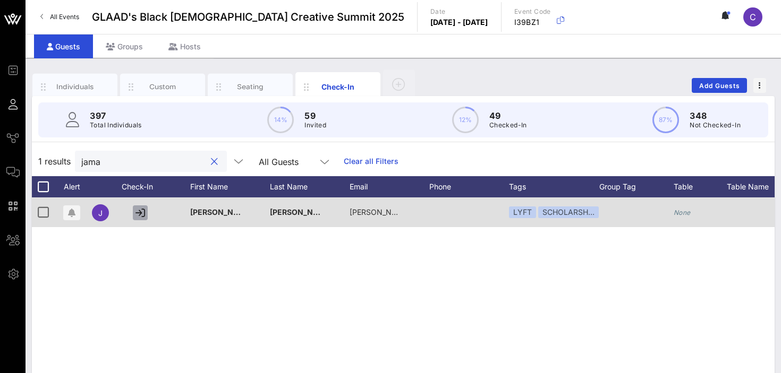
click at [141, 213] on icon "button" at bounding box center [140, 213] width 10 height 10
click at [141, 216] on icon "button" at bounding box center [140, 213] width 10 height 10
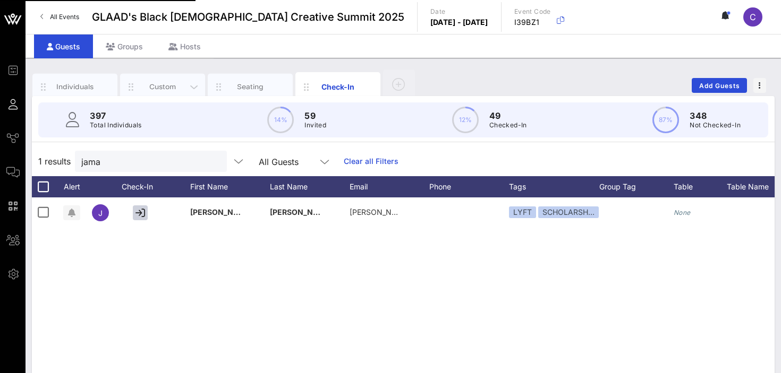
click at [165, 83] on div "Custom" at bounding box center [162, 87] width 47 height 10
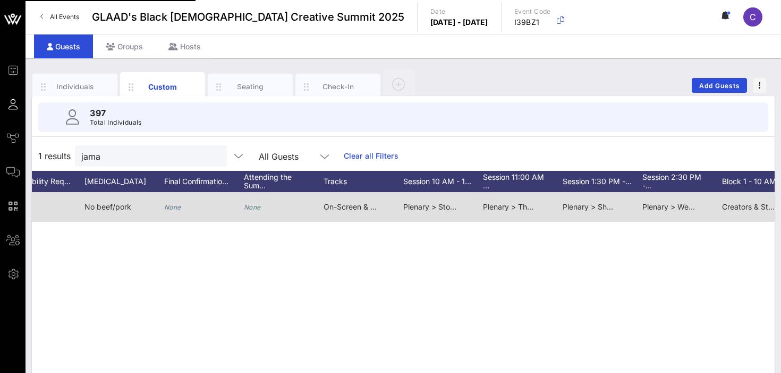
scroll to position [0, 590]
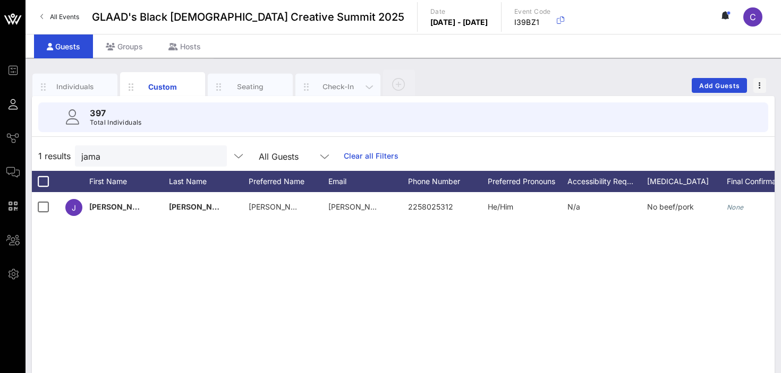
click at [335, 89] on div "Check-In" at bounding box center [337, 87] width 47 height 10
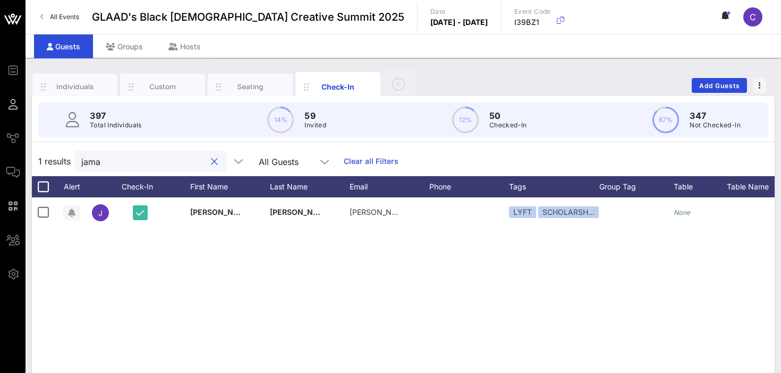
click at [130, 164] on input "jama" at bounding box center [143, 162] width 124 height 14
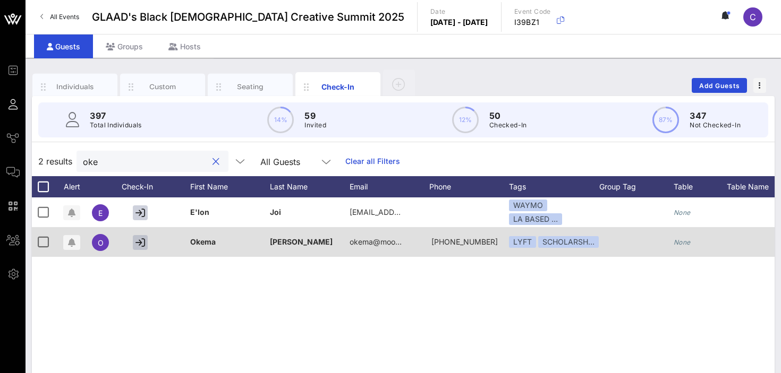
type input "oke"
click at [140, 243] on icon "button" at bounding box center [140, 243] width 10 height 10
click at [140, 244] on icon "button" at bounding box center [140, 243] width 10 height 10
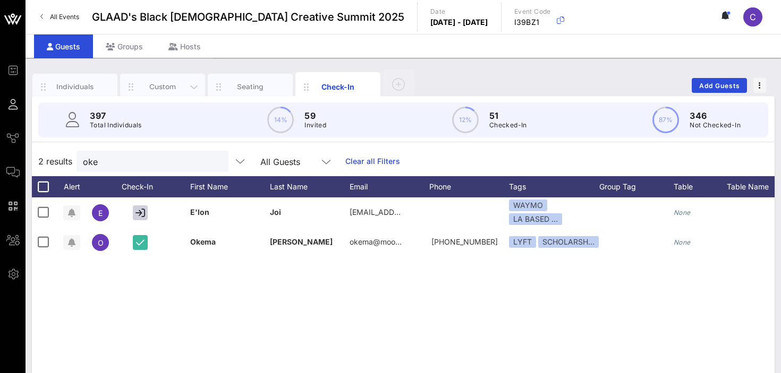
click at [158, 83] on div "Custom" at bounding box center [162, 87] width 47 height 10
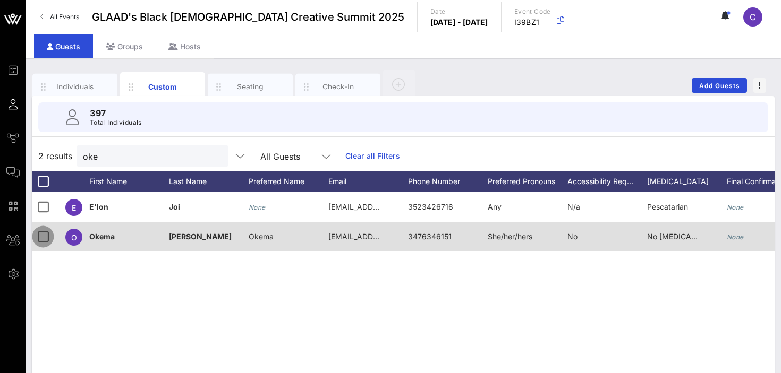
click at [45, 239] on div at bounding box center [43, 237] width 18 height 18
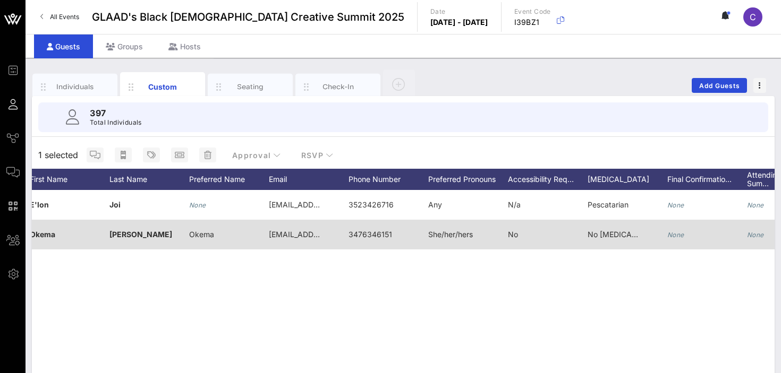
scroll to position [0, 0]
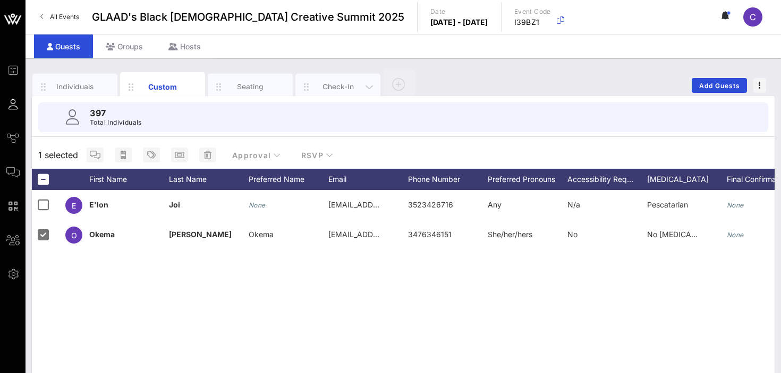
click at [336, 88] on div "Check-In" at bounding box center [337, 87] width 47 height 10
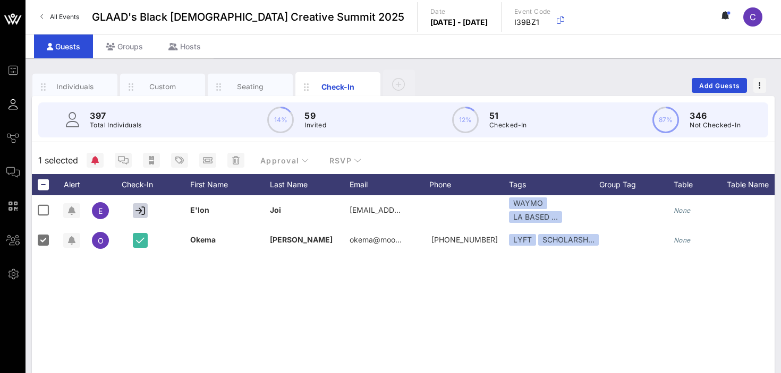
click at [169, 266] on div "E E'lon Joi evoketheore@gmail.com WAYMO LA BASED … None None LA BASED > NON SCH…" at bounding box center [403, 354] width 742 height 319
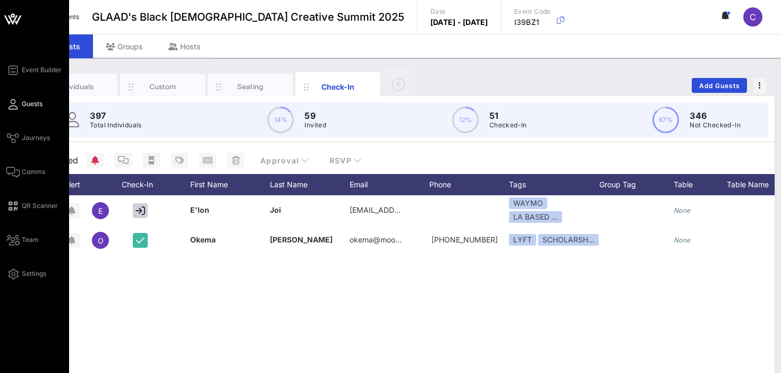
click at [22, 106] on span "Guests" at bounding box center [32, 104] width 21 height 10
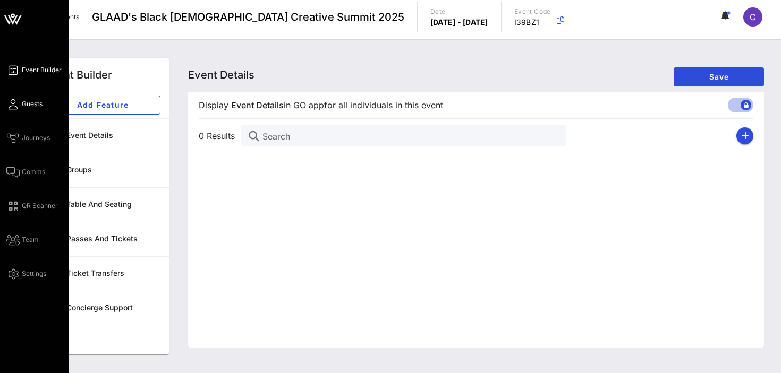
click at [21, 105] on link "Guests" at bounding box center [24, 104] width 36 height 13
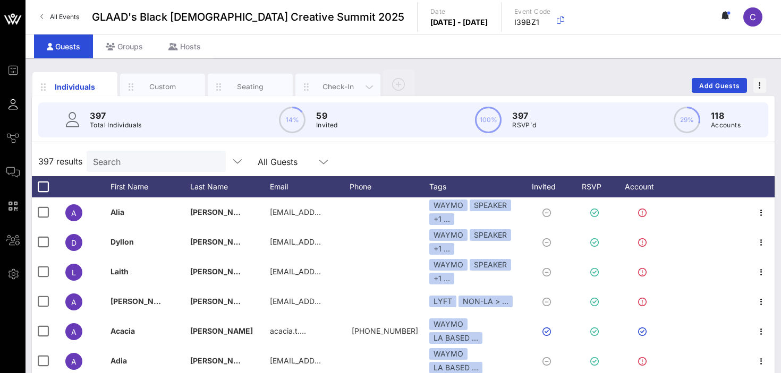
click at [330, 84] on div "Check-In" at bounding box center [337, 87] width 47 height 10
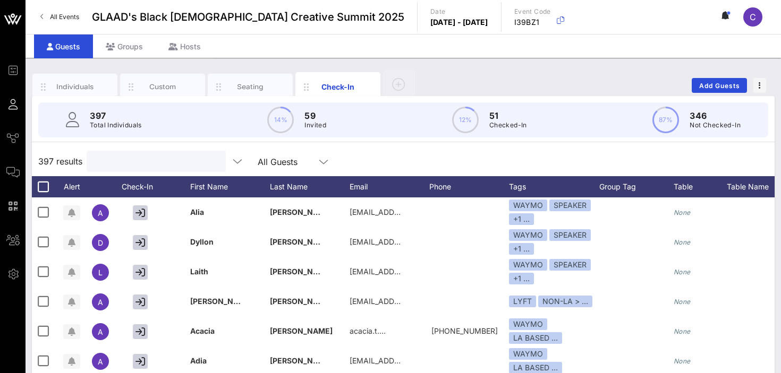
click at [127, 159] on input "text" at bounding box center [155, 162] width 124 height 14
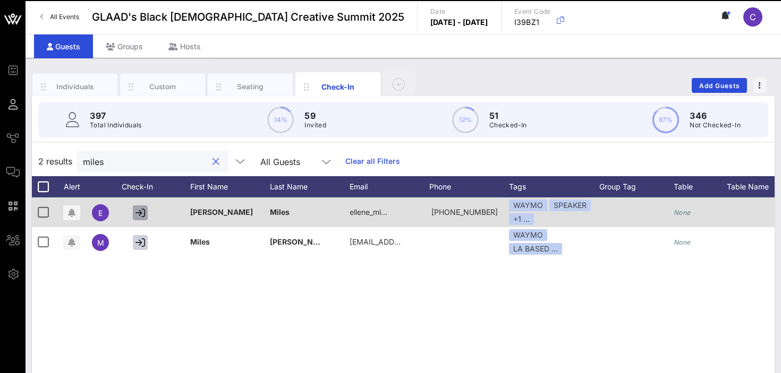
click at [141, 215] on icon "button" at bounding box center [140, 213] width 10 height 10
click at [143, 211] on icon "button" at bounding box center [140, 213] width 10 height 10
click at [138, 212] on icon "button" at bounding box center [140, 213] width 8 height 10
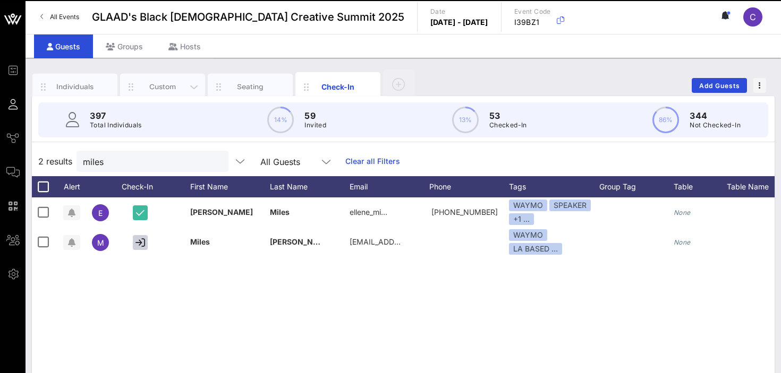
click at [160, 82] on div "Custom" at bounding box center [162, 87] width 47 height 10
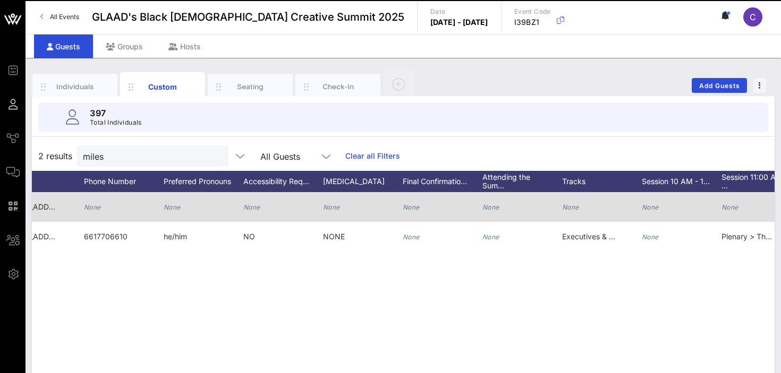
scroll to position [0, 366]
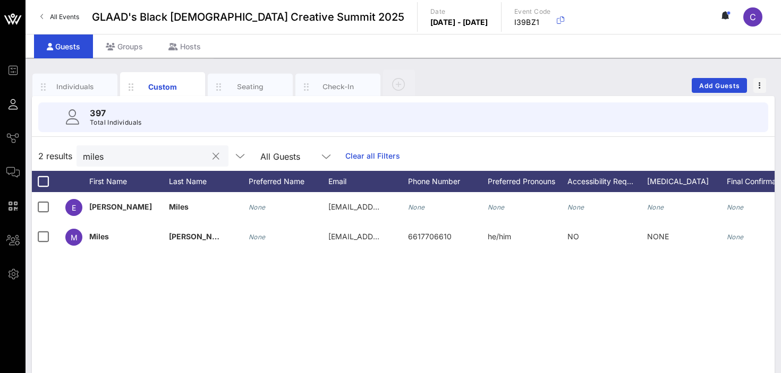
click at [112, 159] on input "miles" at bounding box center [145, 156] width 124 height 14
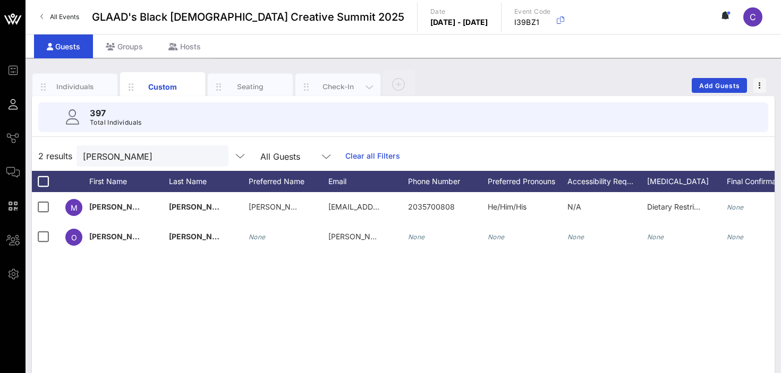
click at [337, 87] on div "Check-In" at bounding box center [337, 87] width 47 height 10
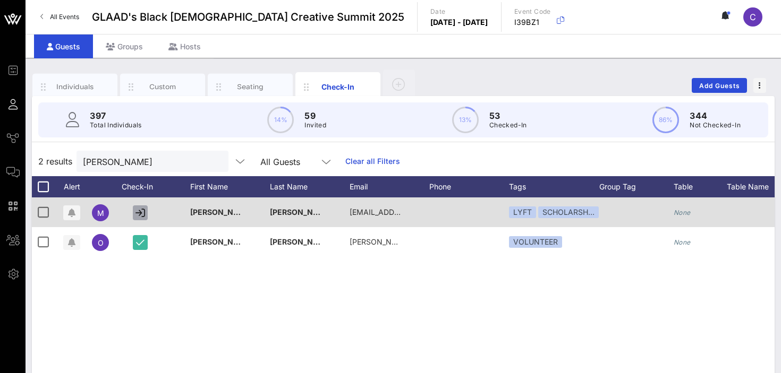
click at [141, 213] on icon "button" at bounding box center [140, 213] width 10 height 10
click at [140, 211] on icon "button" at bounding box center [140, 213] width 10 height 10
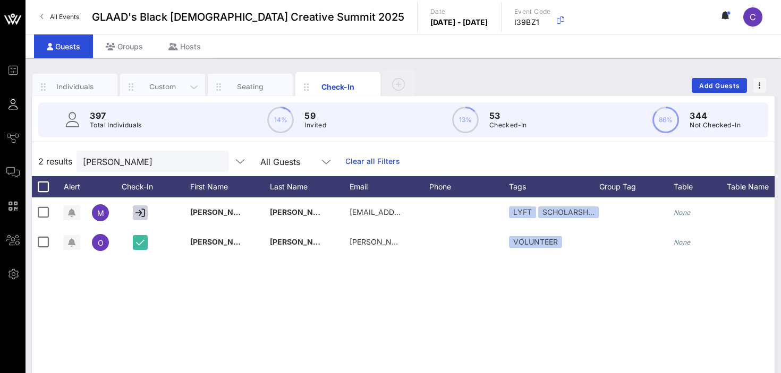
click at [169, 84] on div "Custom" at bounding box center [162, 87] width 47 height 10
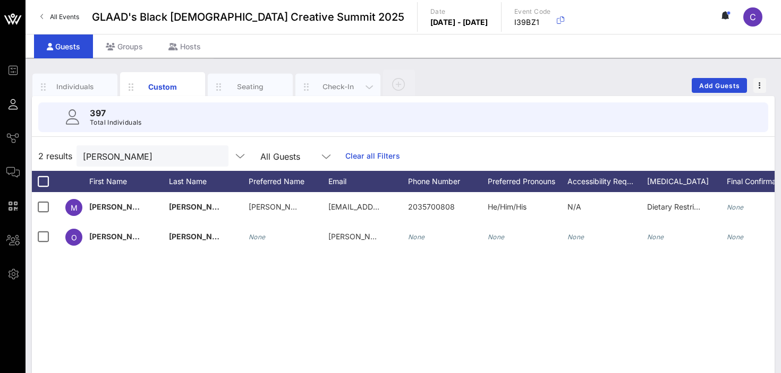
click at [335, 85] on div "Check-In" at bounding box center [337, 87] width 47 height 10
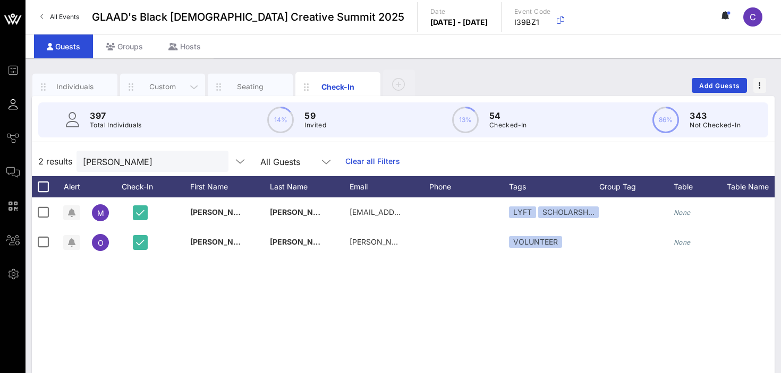
click at [168, 84] on div "Custom" at bounding box center [162, 87] width 47 height 10
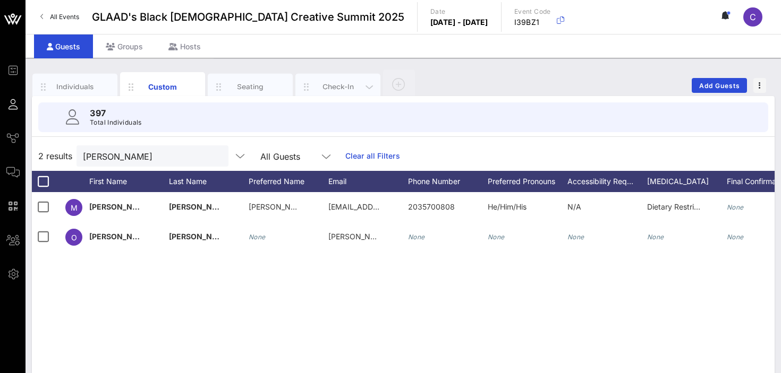
click at [324, 85] on div "Check-In" at bounding box center [337, 87] width 47 height 10
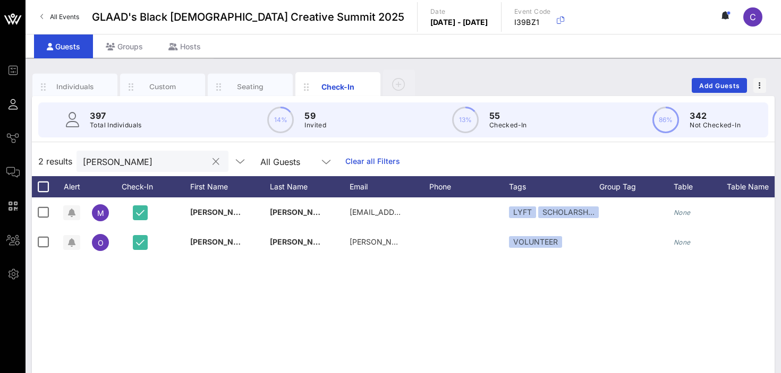
click at [138, 164] on input "myles" at bounding box center [145, 162] width 124 height 14
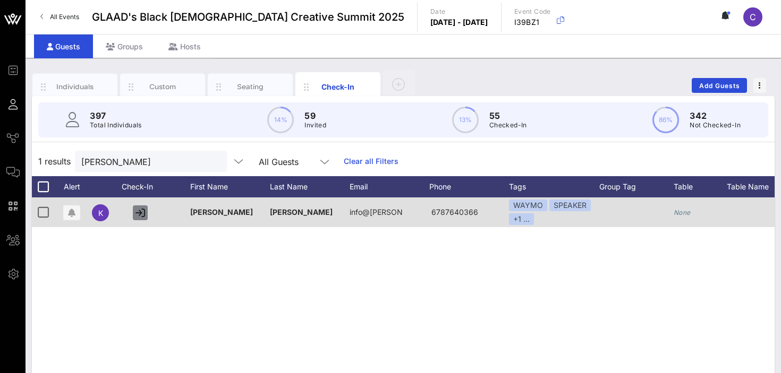
click at [141, 213] on icon "button" at bounding box center [140, 213] width 10 height 10
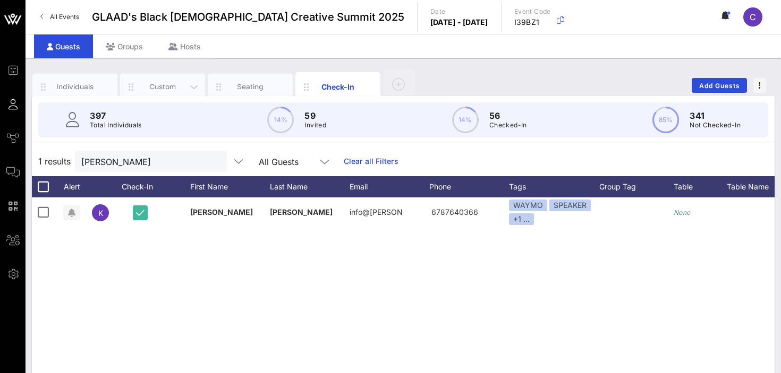
click at [160, 89] on div "Custom" at bounding box center [162, 87] width 47 height 10
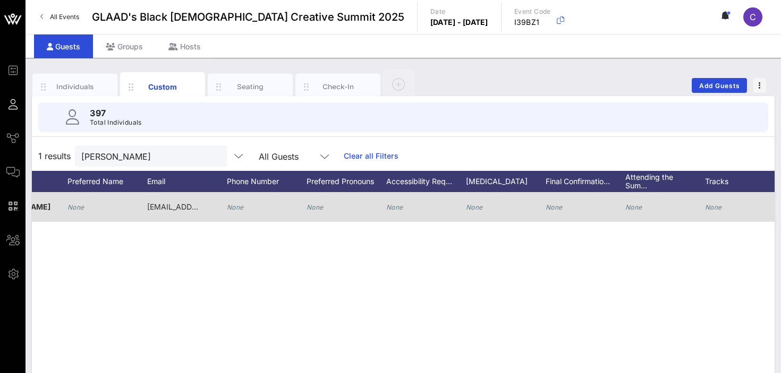
scroll to position [0, 189]
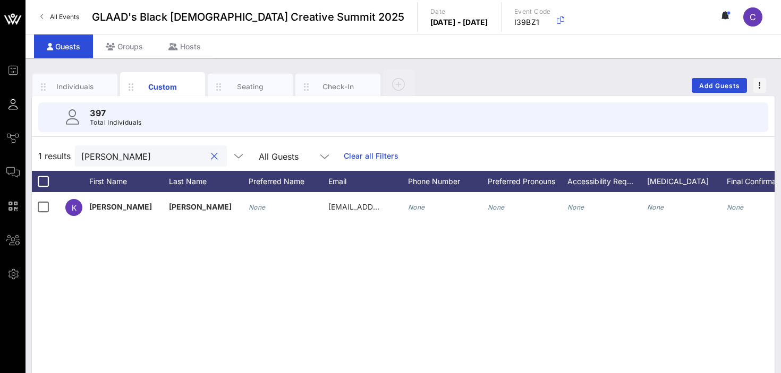
click at [146, 157] on input "kerr" at bounding box center [143, 156] width 124 height 14
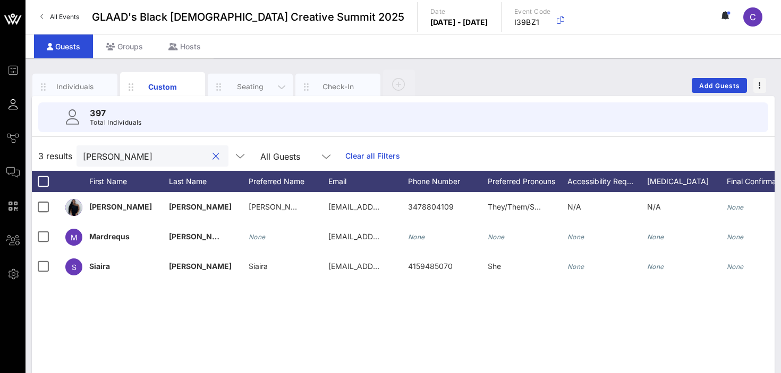
click at [249, 88] on div "Seating" at bounding box center [250, 87] width 47 height 10
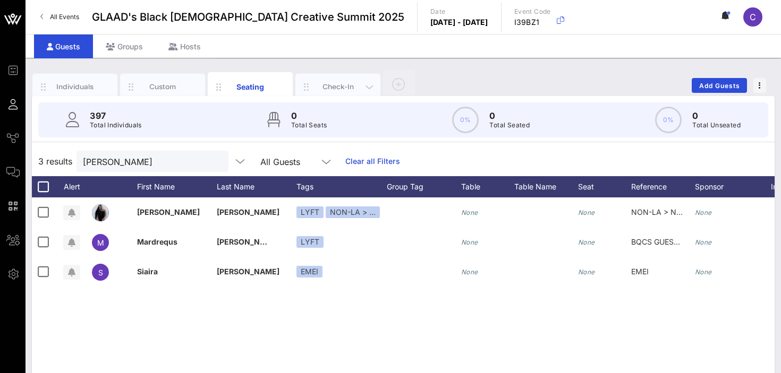
click at [324, 87] on div "Check-In" at bounding box center [337, 87] width 47 height 10
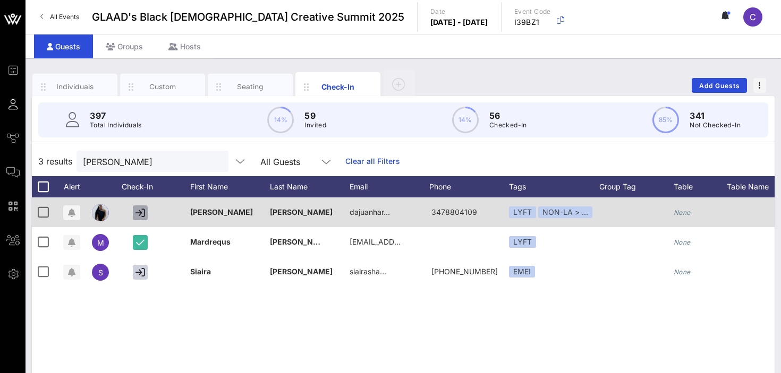
click at [139, 213] on icon "button" at bounding box center [140, 213] width 10 height 10
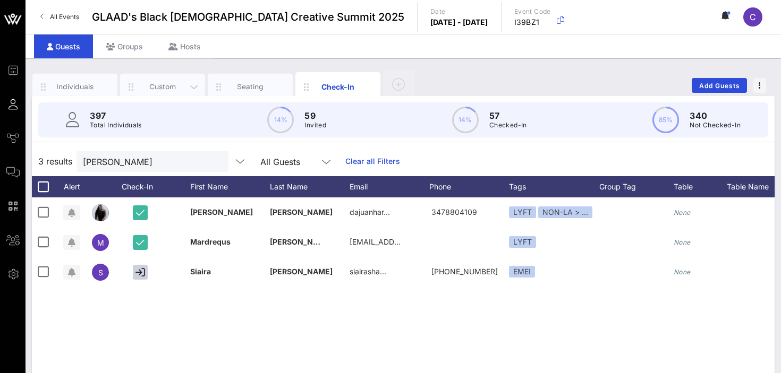
click at [164, 81] on div "Custom" at bounding box center [162, 87] width 85 height 27
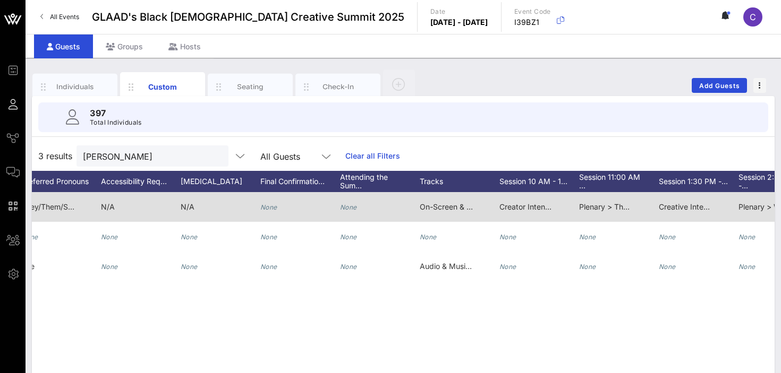
scroll to position [0, 528]
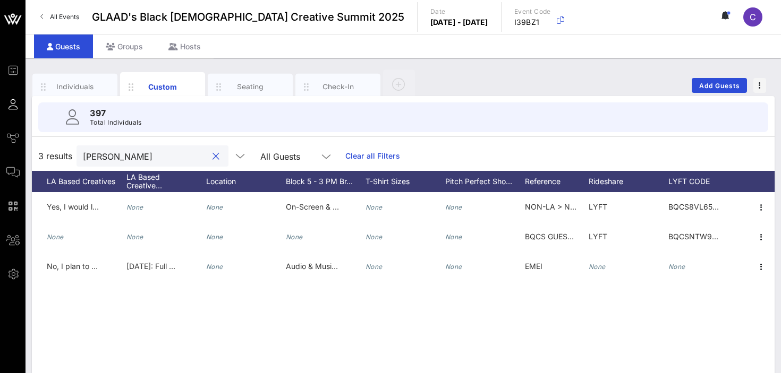
click at [123, 159] on input "harris" at bounding box center [145, 156] width 124 height 14
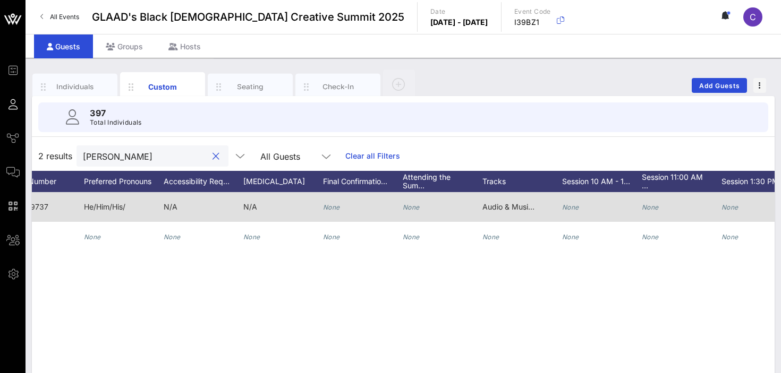
scroll to position [0, 488]
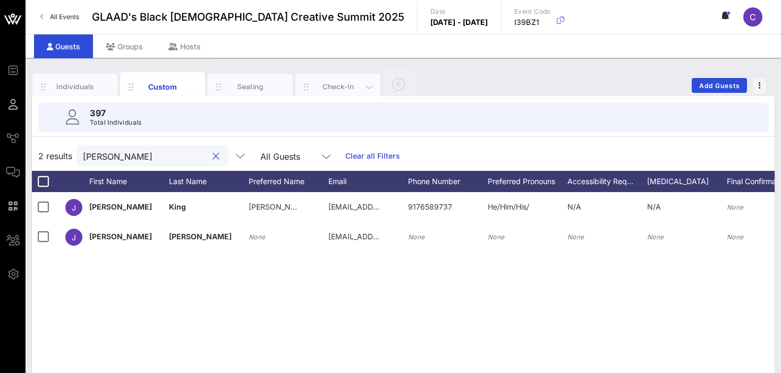
type input "julia"
click at [325, 83] on div "Check-In" at bounding box center [337, 87] width 47 height 10
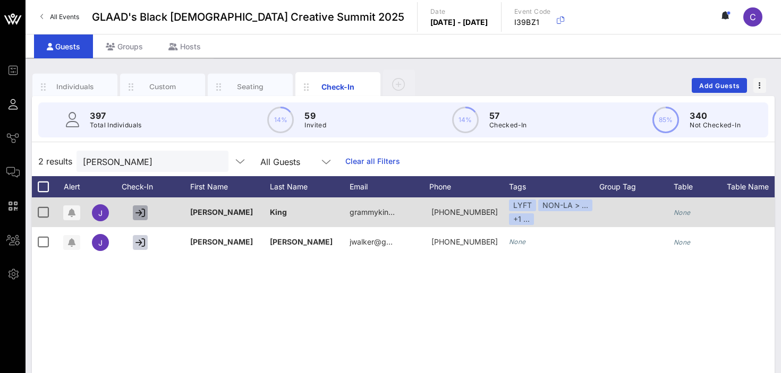
click at [139, 215] on icon "button" at bounding box center [140, 213] width 10 height 10
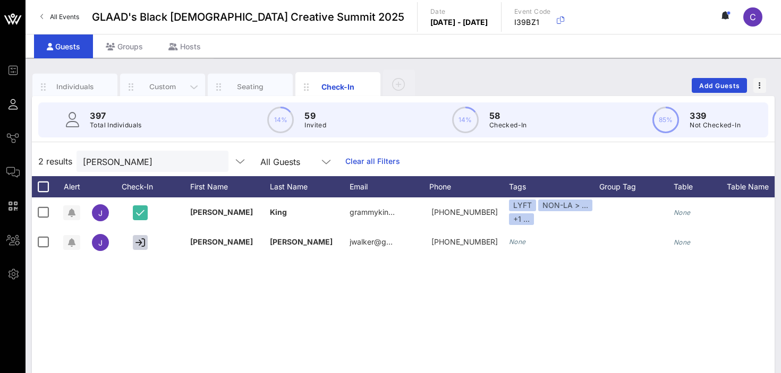
click at [157, 87] on div "Custom" at bounding box center [162, 87] width 47 height 10
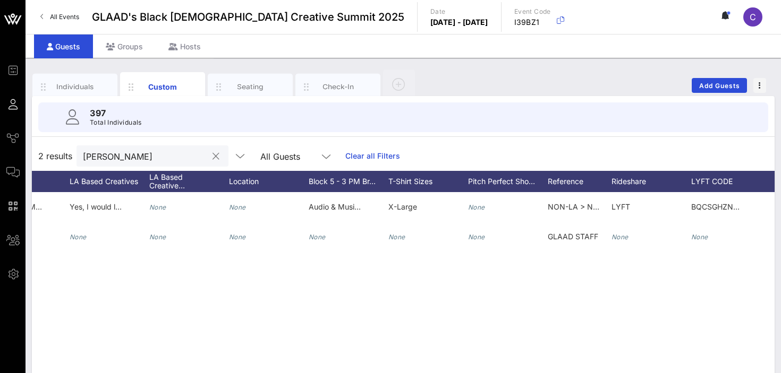
click at [212, 158] on button "clear icon" at bounding box center [215, 156] width 7 height 11
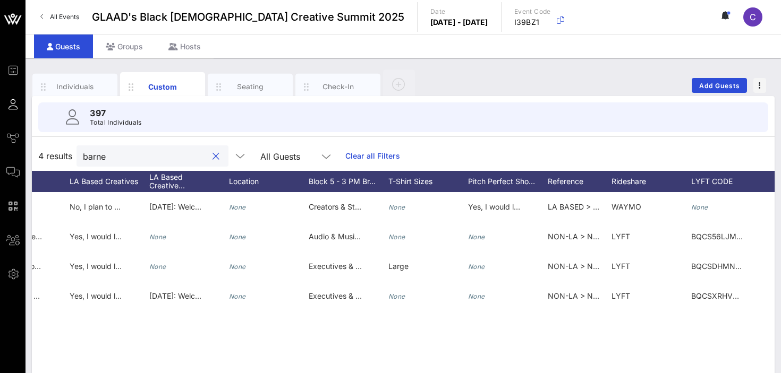
type input "barnes"
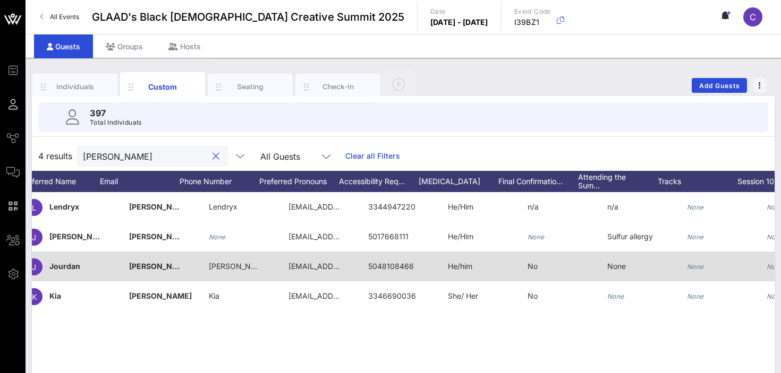
scroll to position [0, 0]
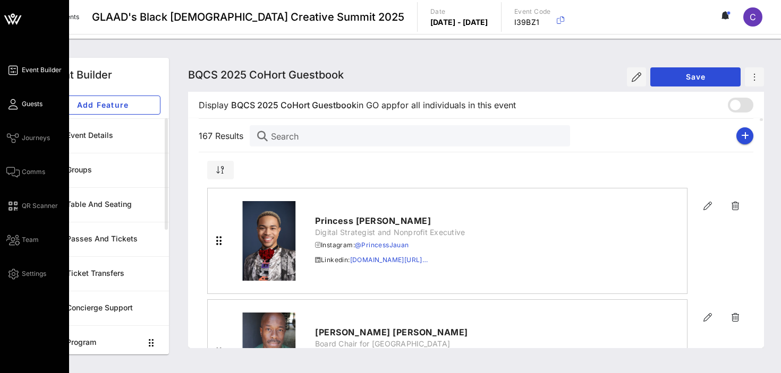
click at [15, 105] on icon at bounding box center [12, 105] width 13 height 2
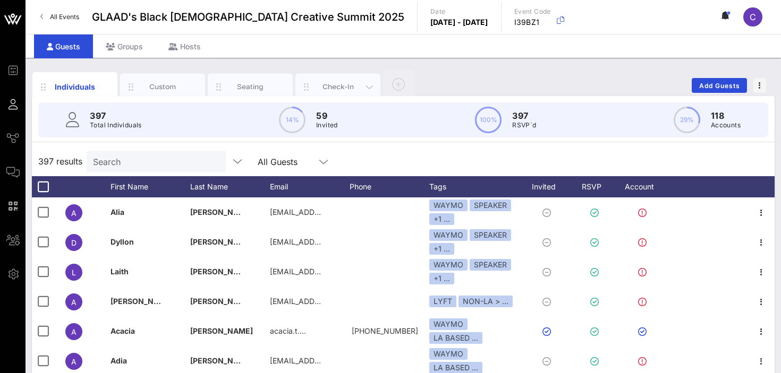
click at [328, 85] on div "Check-In" at bounding box center [337, 87] width 47 height 10
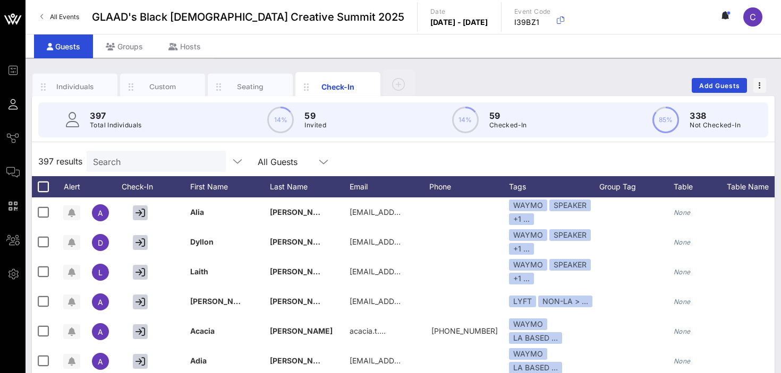
click at [155, 164] on input "Search" at bounding box center [155, 162] width 124 height 14
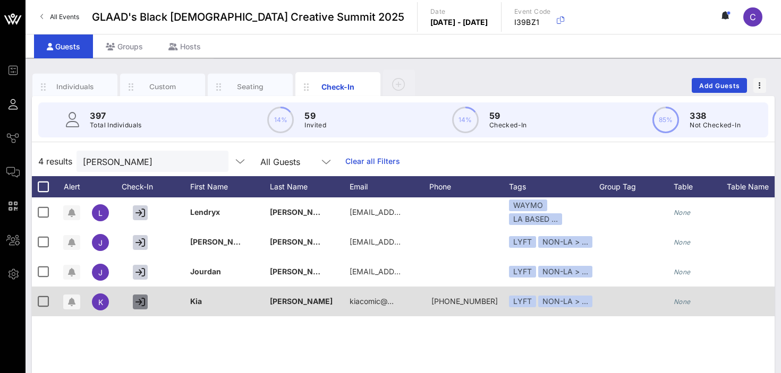
click at [141, 304] on icon "button" at bounding box center [140, 302] width 10 height 10
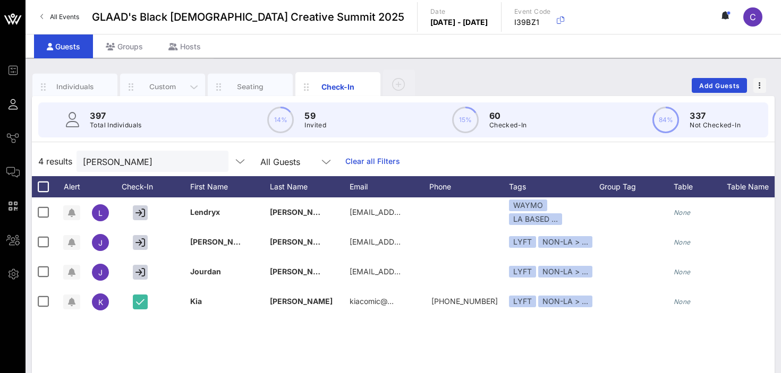
click at [157, 83] on div "Custom" at bounding box center [162, 87] width 47 height 10
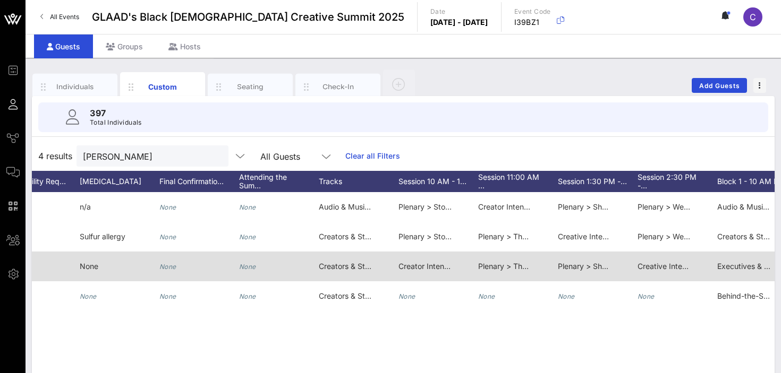
scroll to position [0, 412]
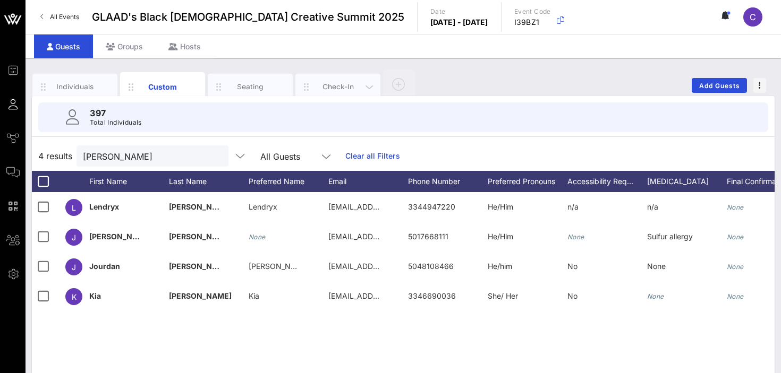
click at [330, 85] on div "Check-In" at bounding box center [337, 87] width 47 height 10
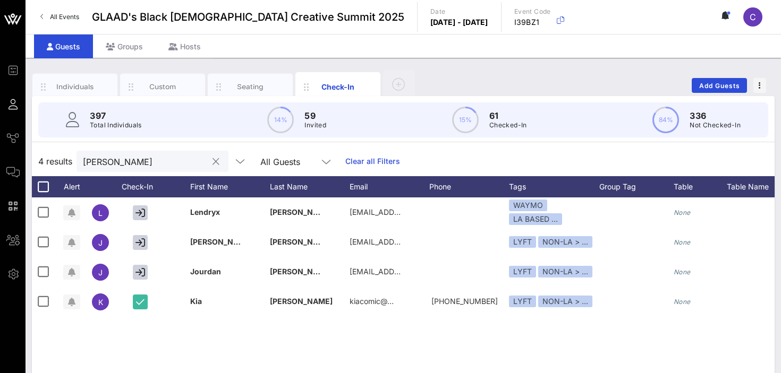
click at [134, 163] on input "barnes" at bounding box center [145, 162] width 124 height 14
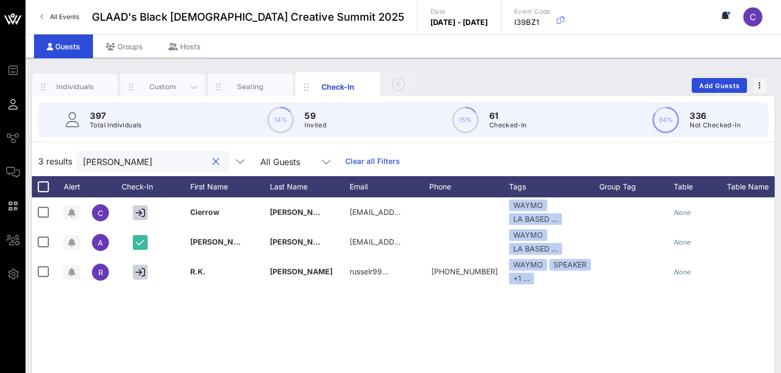
type input "russel"
click at [177, 85] on div "Custom" at bounding box center [162, 87] width 47 height 10
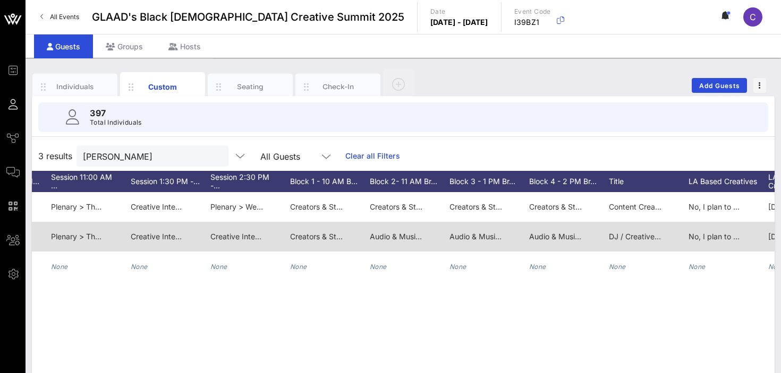
scroll to position [0, 1101]
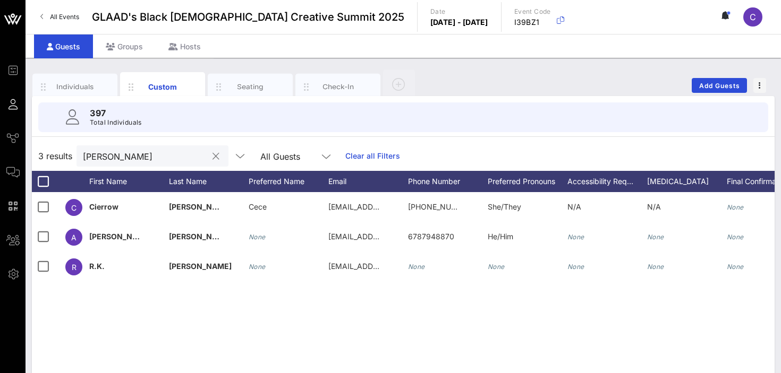
click at [212, 157] on button "clear icon" at bounding box center [215, 156] width 7 height 11
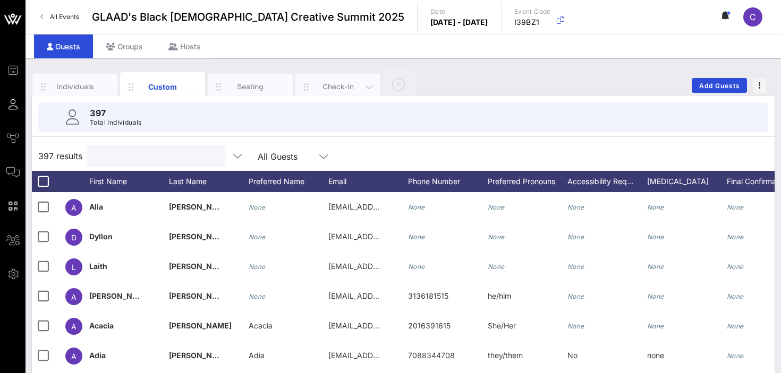
click at [339, 88] on div "Check-In" at bounding box center [337, 87] width 47 height 10
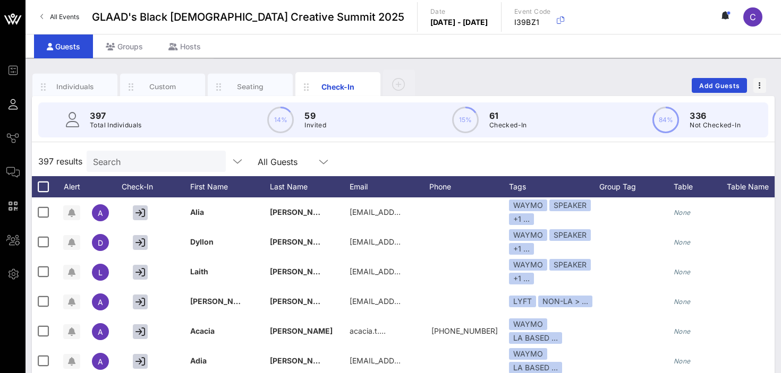
click at [147, 164] on input "Search" at bounding box center [155, 162] width 124 height 14
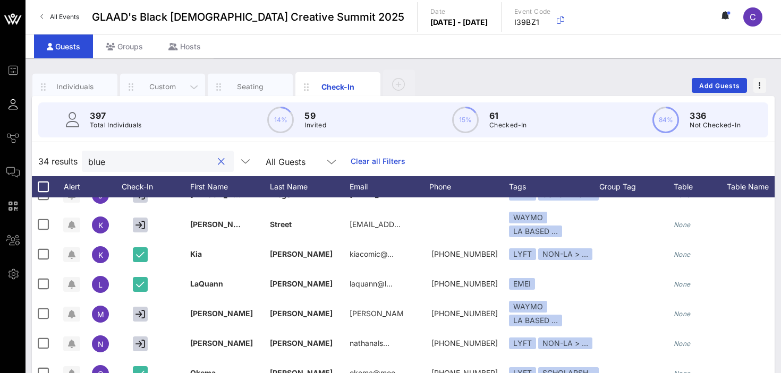
click at [164, 84] on div "Custom" at bounding box center [162, 87] width 47 height 10
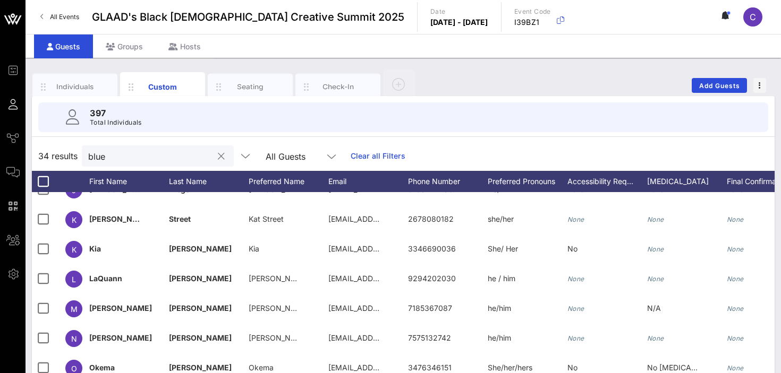
click at [135, 160] on input "blue" at bounding box center [150, 156] width 124 height 14
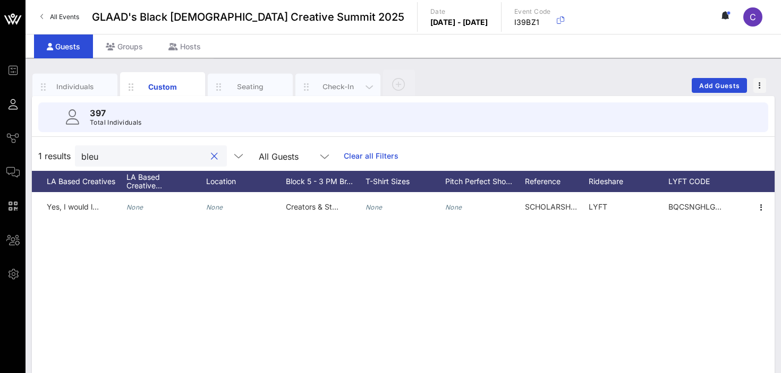
type input "bleu"
click at [330, 87] on div "Check-In" at bounding box center [337, 87] width 47 height 10
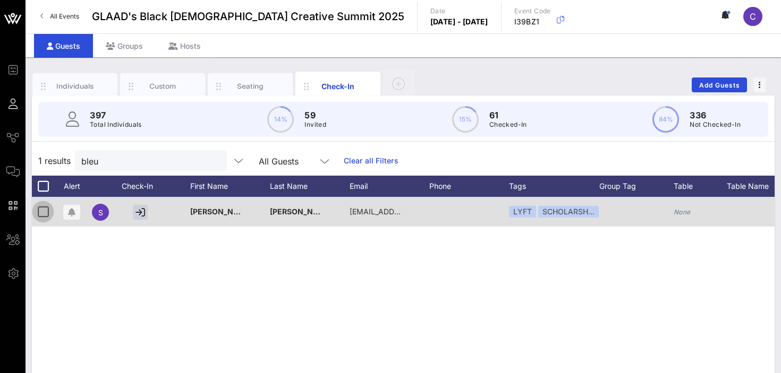
click at [40, 213] on div at bounding box center [43, 212] width 18 height 18
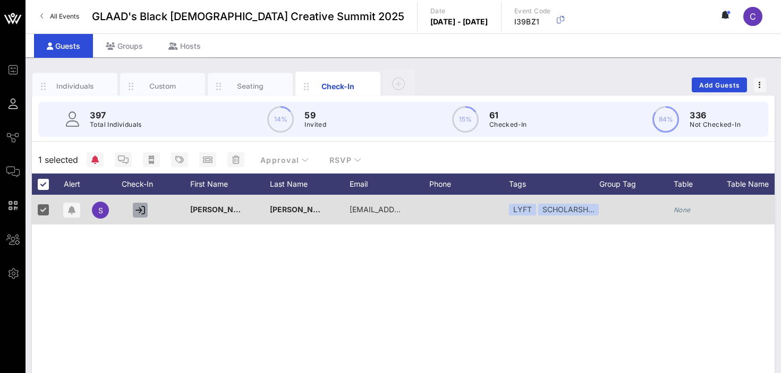
click at [140, 208] on icon "button" at bounding box center [140, 211] width 10 height 10
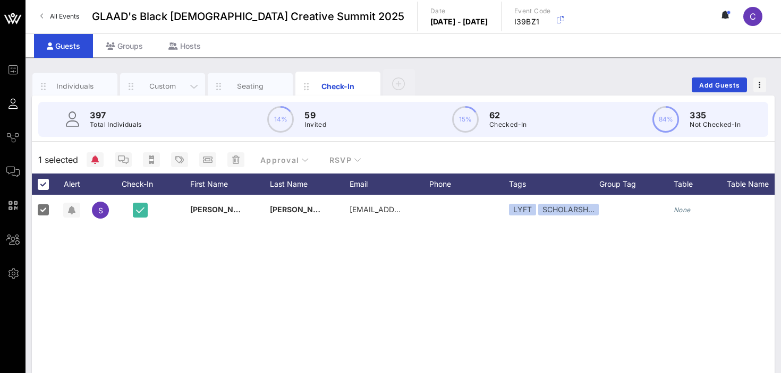
click at [178, 83] on div "Custom" at bounding box center [162, 86] width 47 height 10
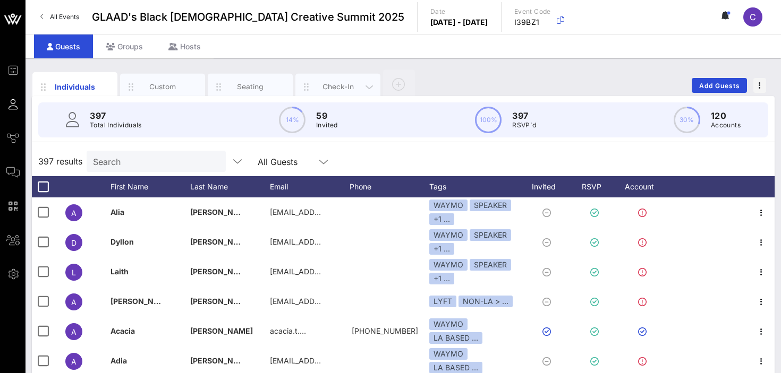
click at [326, 81] on div "Check-In" at bounding box center [337, 87] width 85 height 27
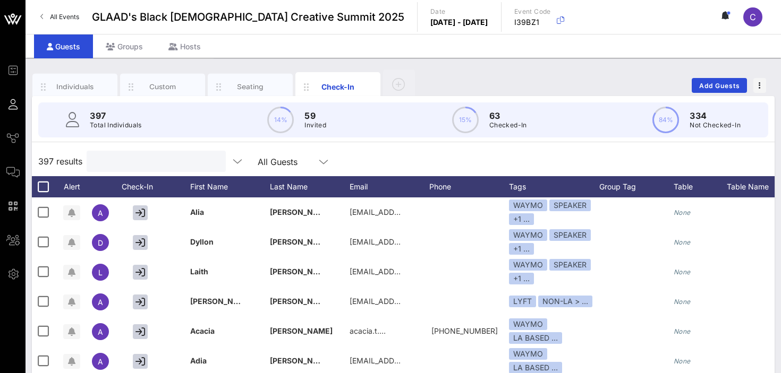
click at [138, 162] on input "text" at bounding box center [155, 162] width 124 height 14
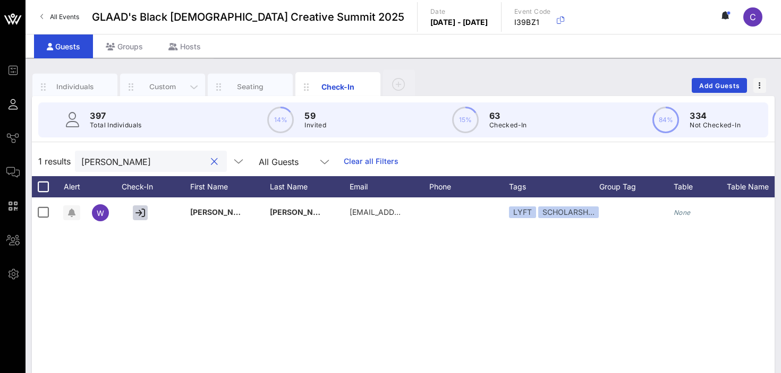
type input "[PERSON_NAME]"
click at [163, 89] on div "Custom" at bounding box center [162, 87] width 47 height 10
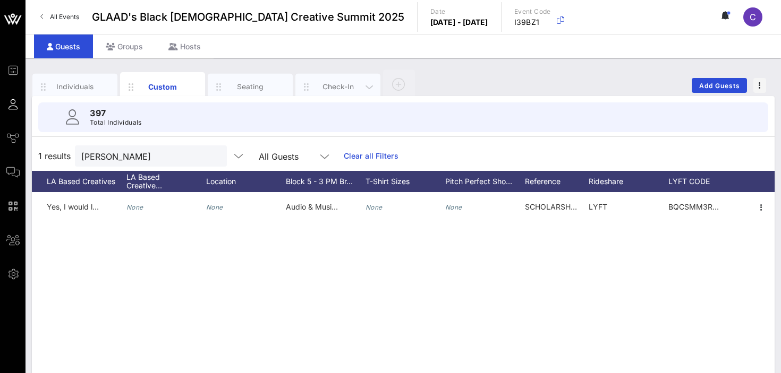
click at [334, 86] on div "Check-In" at bounding box center [337, 87] width 47 height 10
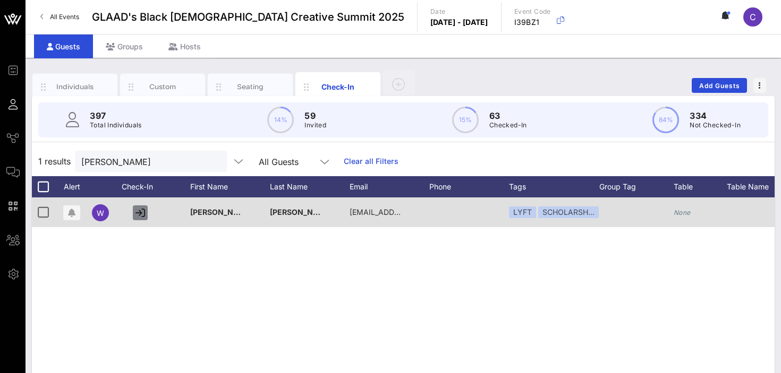
click at [140, 213] on icon "button" at bounding box center [140, 213] width 10 height 10
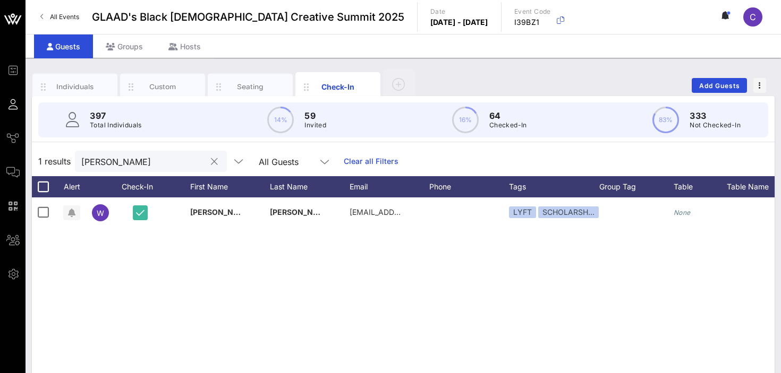
click at [130, 159] on input "[PERSON_NAME]" at bounding box center [143, 162] width 124 height 14
click at [211, 160] on button "clear icon" at bounding box center [214, 162] width 7 height 11
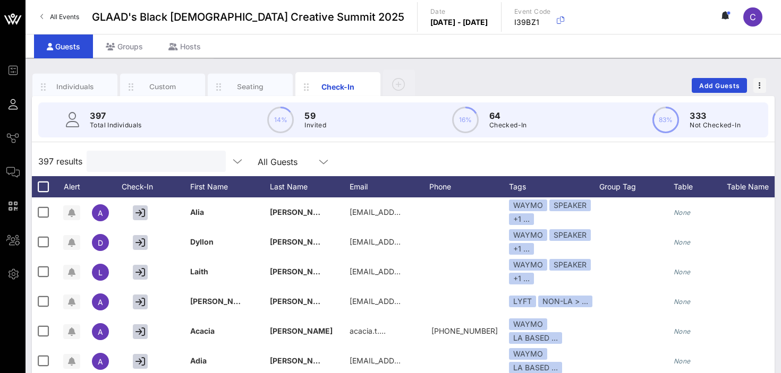
click at [150, 161] on input "text" at bounding box center [155, 162] width 124 height 14
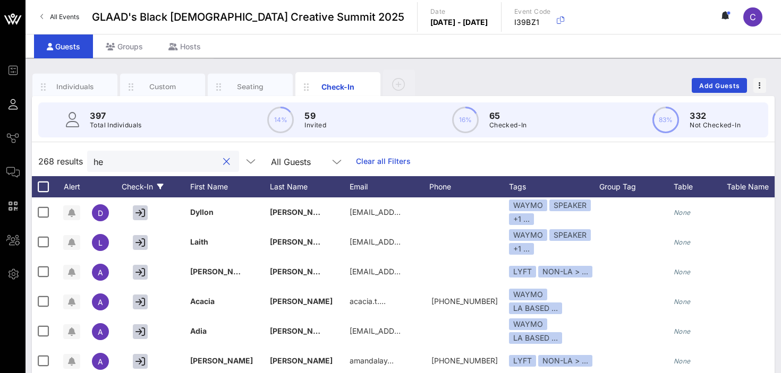
type input "h"
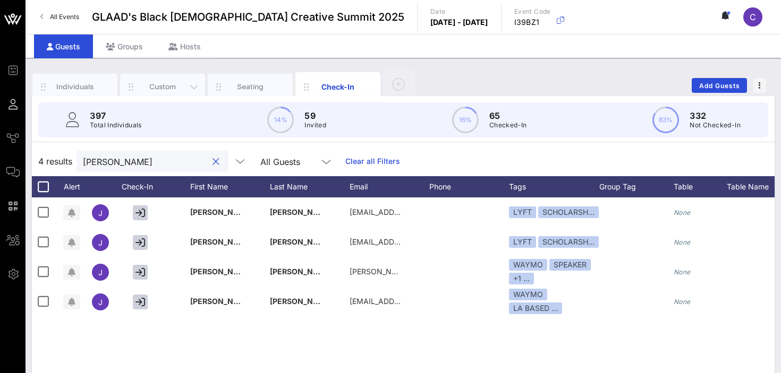
click at [166, 83] on div "Custom" at bounding box center [162, 87] width 47 height 10
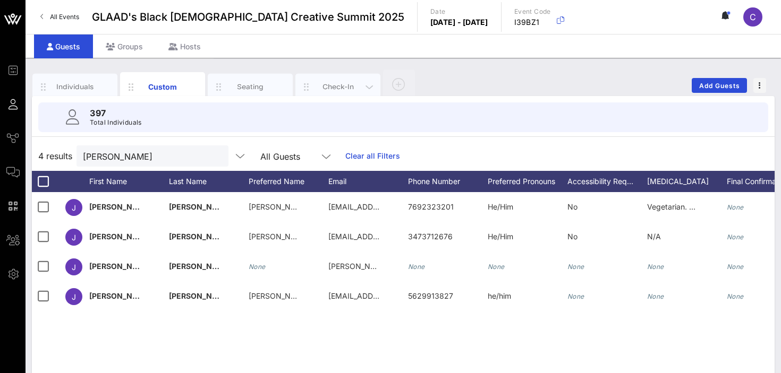
click at [323, 90] on div "Check-In" at bounding box center [337, 87] width 47 height 10
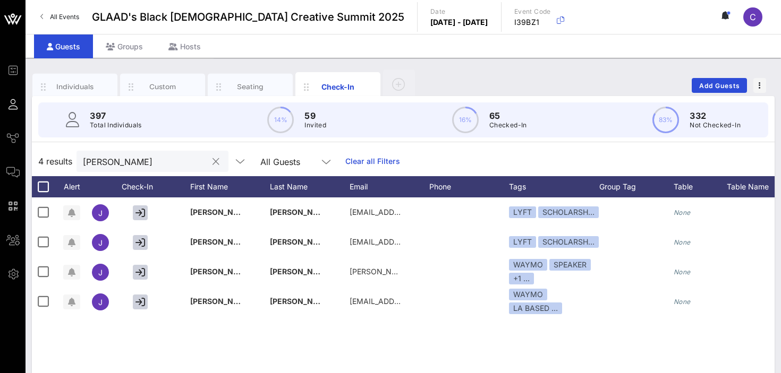
click at [148, 170] on div "[PERSON_NAME]" at bounding box center [145, 161] width 124 height 21
click at [121, 165] on input "[PERSON_NAME]" at bounding box center [145, 162] width 124 height 14
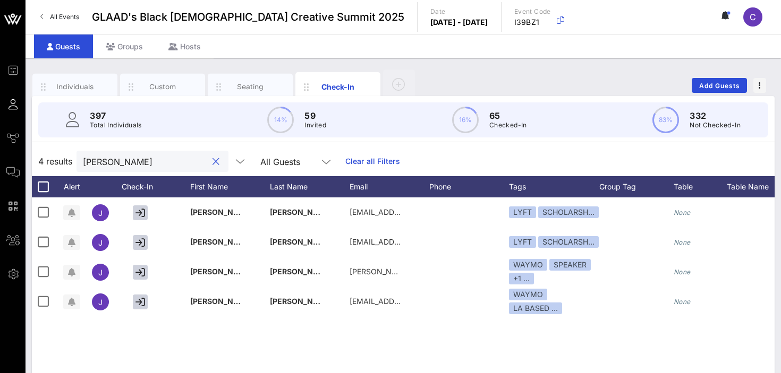
click at [121, 165] on input "[PERSON_NAME]" at bounding box center [145, 162] width 124 height 14
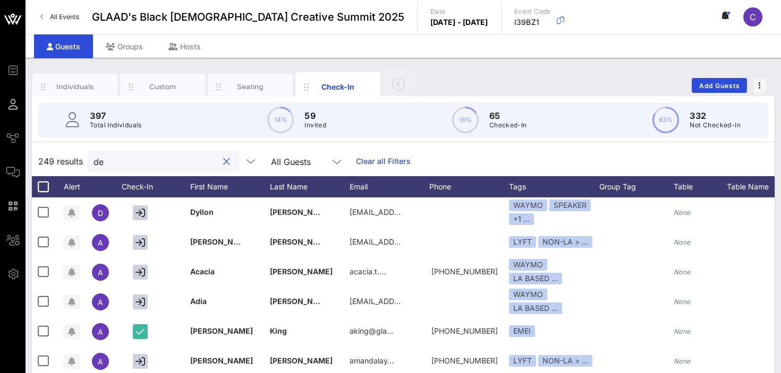
type input "d"
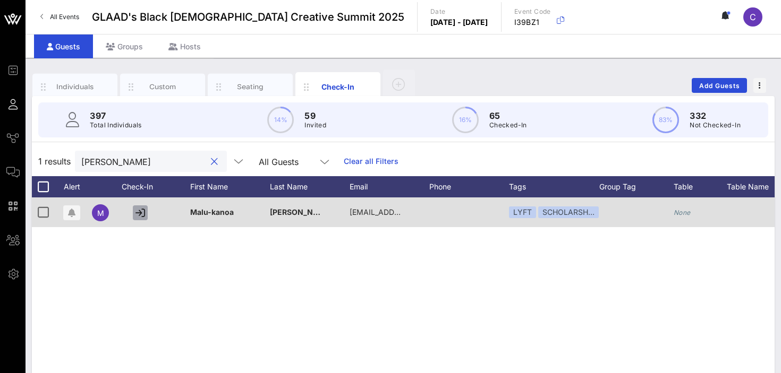
click at [138, 212] on icon "button" at bounding box center [140, 213] width 10 height 10
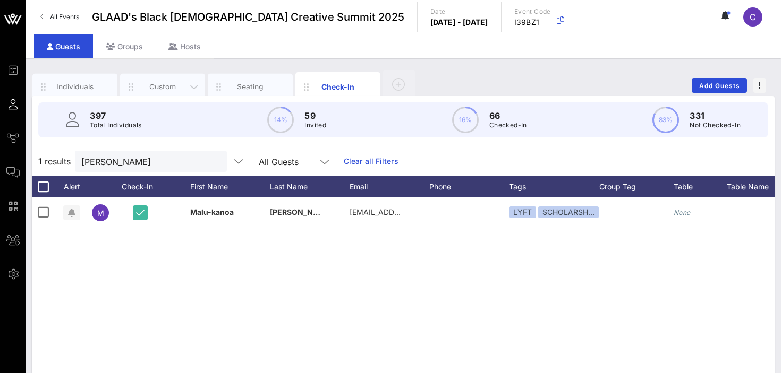
click at [165, 89] on div "Custom" at bounding box center [162, 87] width 47 height 10
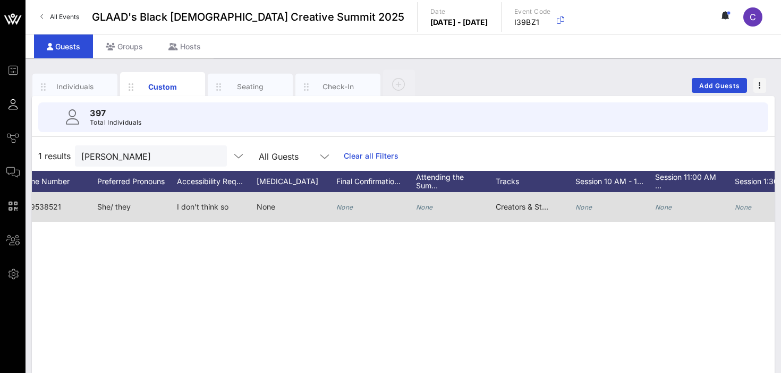
scroll to position [0, 446]
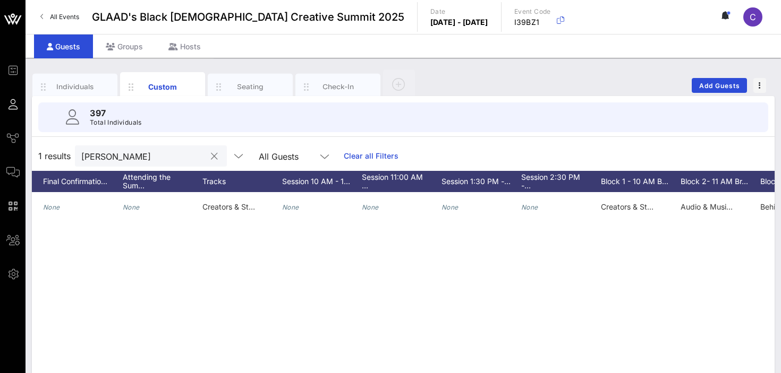
click at [121, 157] on input "[PERSON_NAME]" at bounding box center [143, 156] width 124 height 14
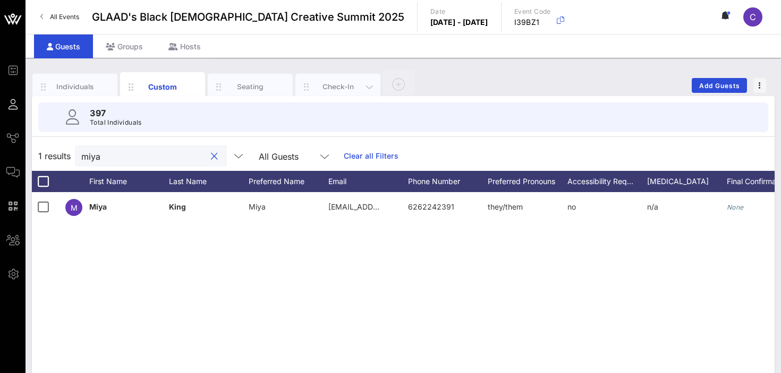
click at [329, 87] on div "Check-In" at bounding box center [337, 87] width 47 height 10
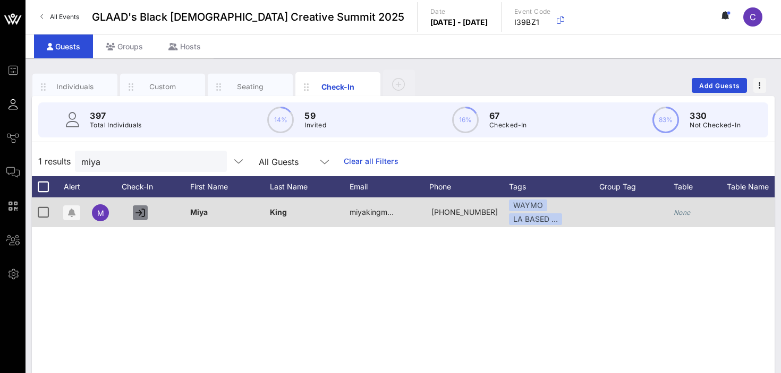
click at [138, 211] on icon "button" at bounding box center [140, 213] width 10 height 10
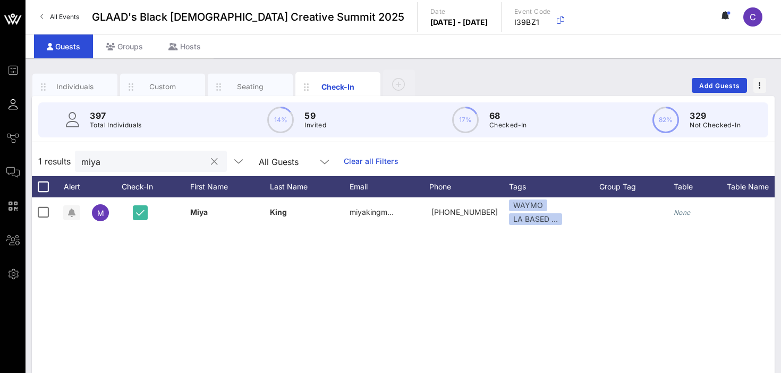
click at [146, 164] on input "miya" at bounding box center [143, 162] width 124 height 14
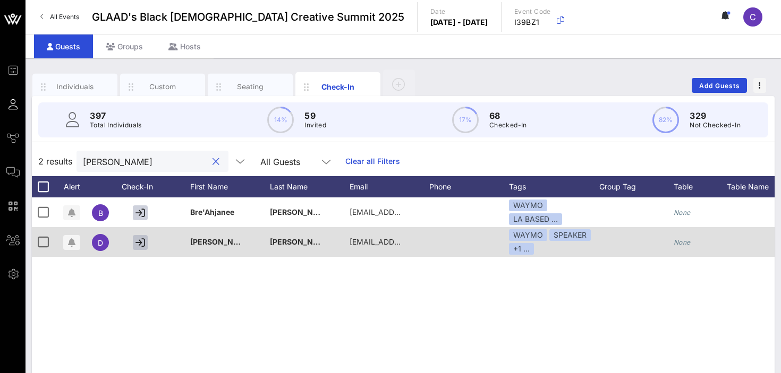
type input "[PERSON_NAME]"
click at [138, 246] on icon "button" at bounding box center [140, 243] width 10 height 10
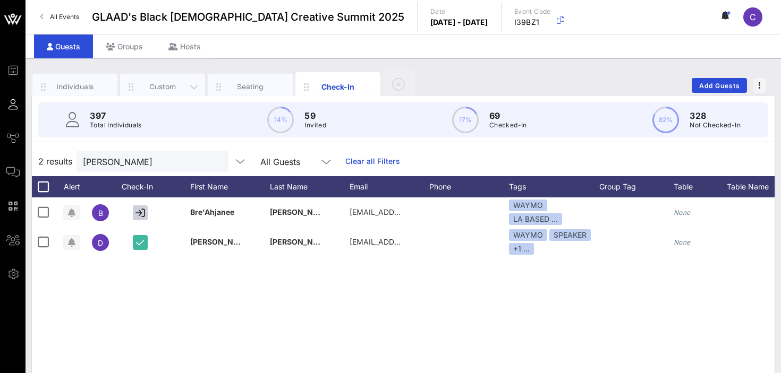
click at [164, 87] on div "Custom" at bounding box center [162, 87] width 47 height 10
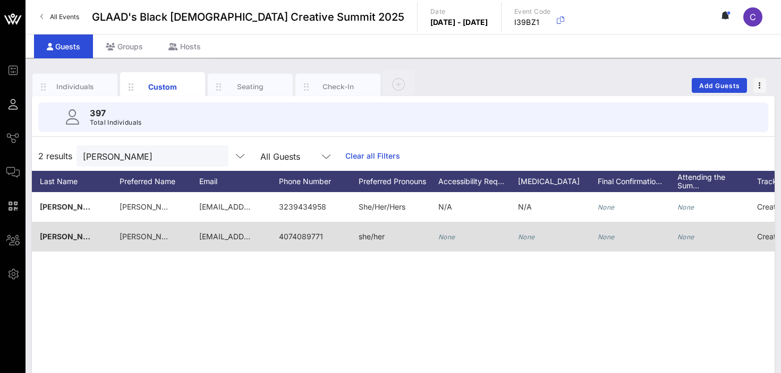
scroll to position [0, 0]
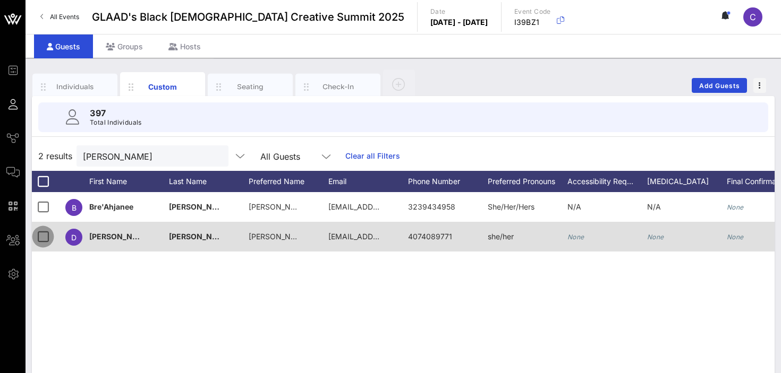
click at [42, 236] on div at bounding box center [43, 237] width 18 height 18
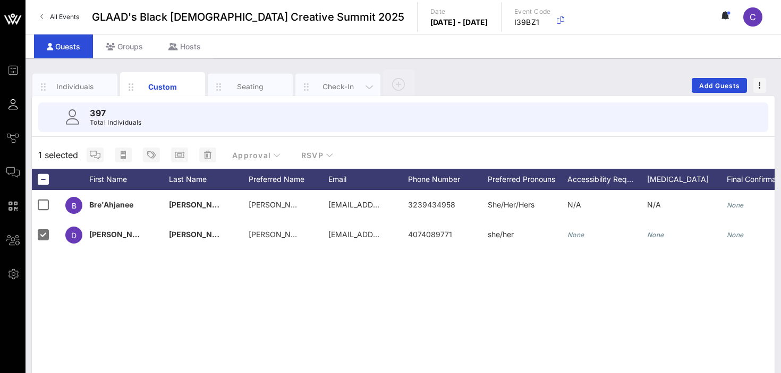
click at [324, 84] on div "Check-In" at bounding box center [337, 87] width 47 height 10
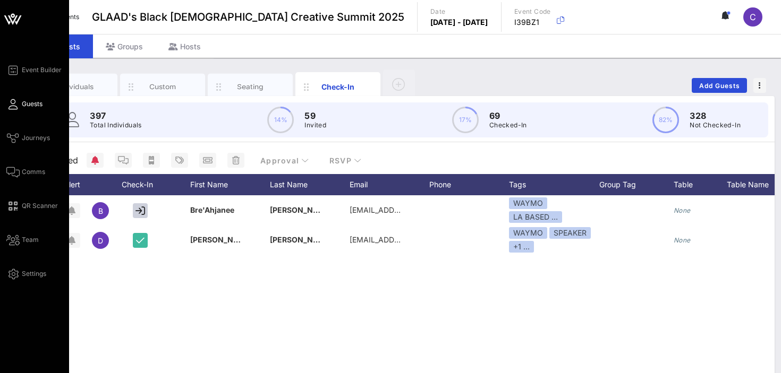
click at [22, 105] on span "Guests" at bounding box center [32, 104] width 21 height 10
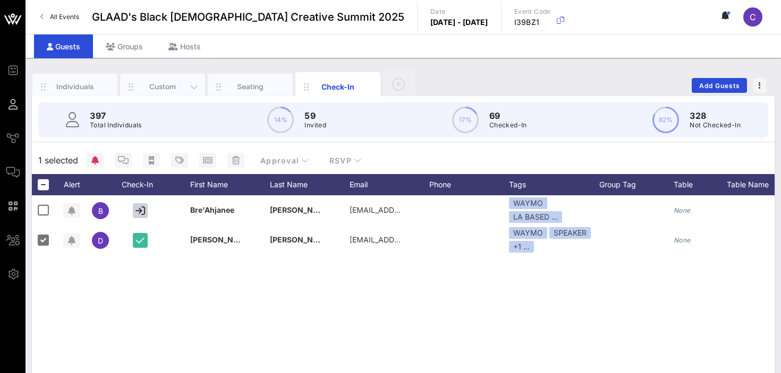
click at [174, 90] on div "Custom" at bounding box center [162, 87] width 47 height 10
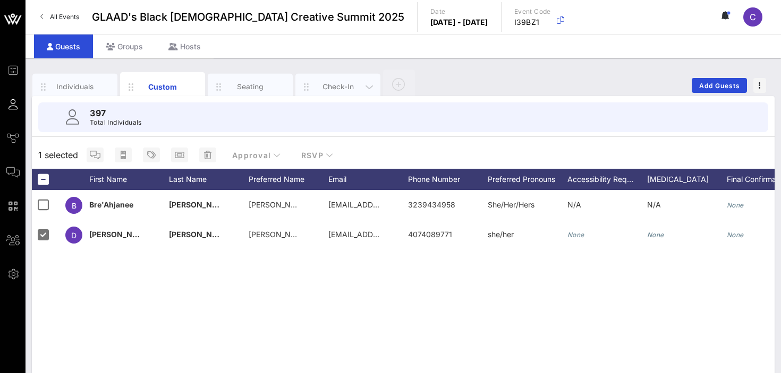
click at [324, 88] on div "Check-In" at bounding box center [337, 87] width 47 height 10
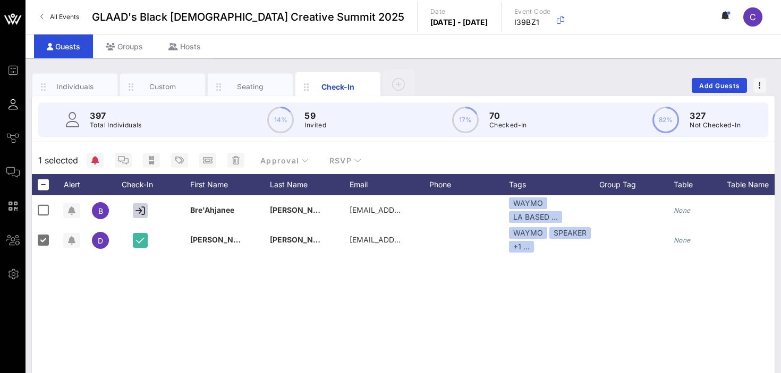
click at [126, 288] on div "B [PERSON_NAME] [EMAIL_ADDRESS][DOMAIN_NAME] WAYMO LA BASED … None None LA BASE…" at bounding box center [403, 354] width 742 height 319
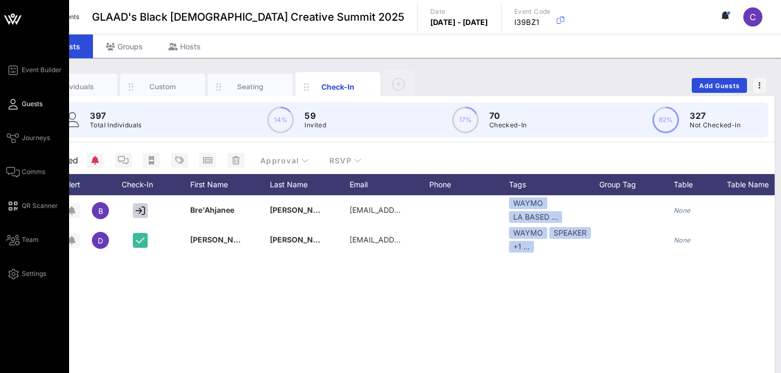
click at [15, 104] on icon at bounding box center [12, 105] width 13 height 2
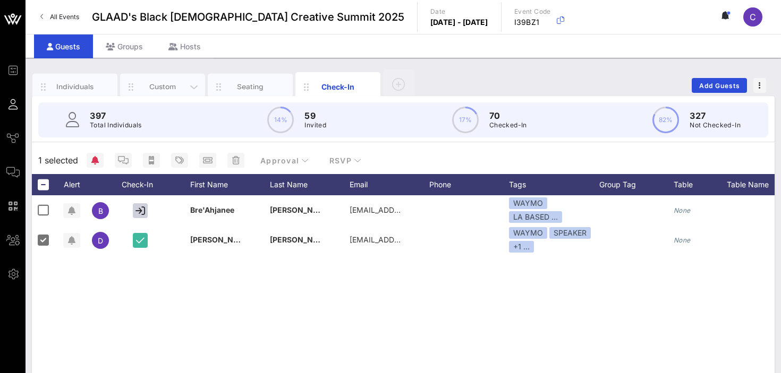
click at [166, 88] on div "Custom" at bounding box center [162, 87] width 47 height 10
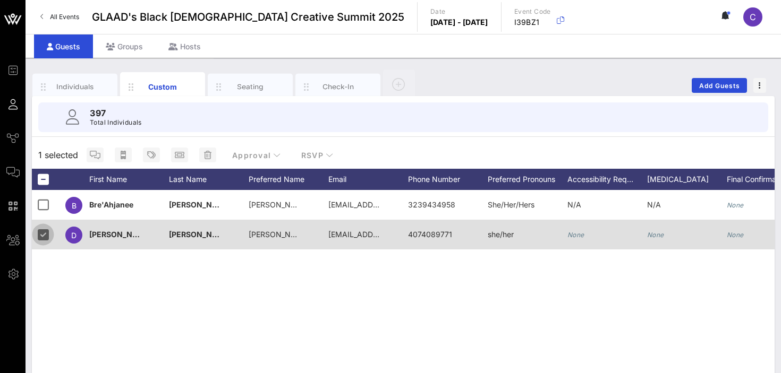
click at [46, 237] on div at bounding box center [43, 235] width 18 height 18
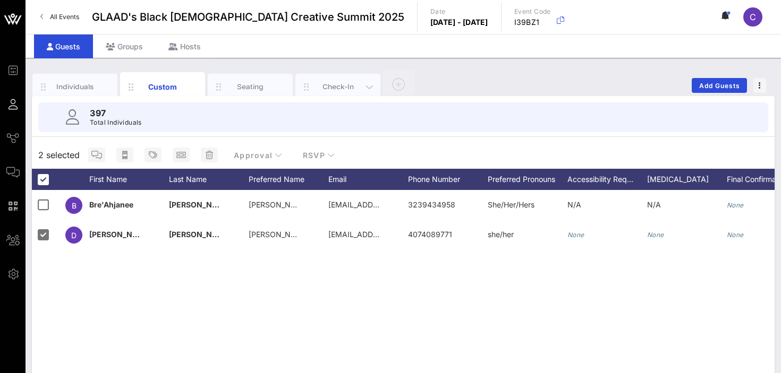
click at [334, 80] on div "Check-In" at bounding box center [337, 87] width 85 height 27
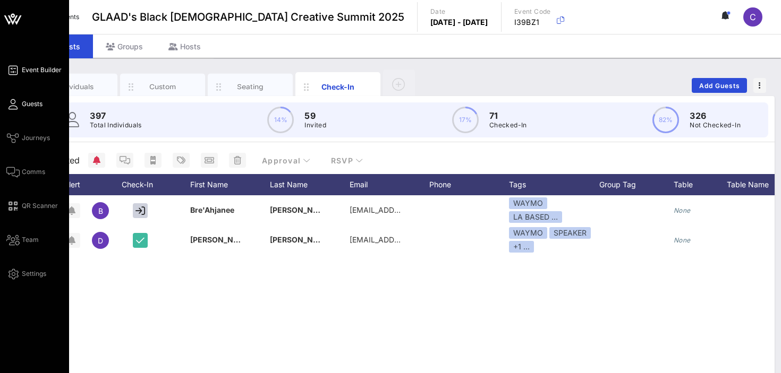
click at [39, 69] on span "Event Builder" at bounding box center [42, 70] width 40 height 10
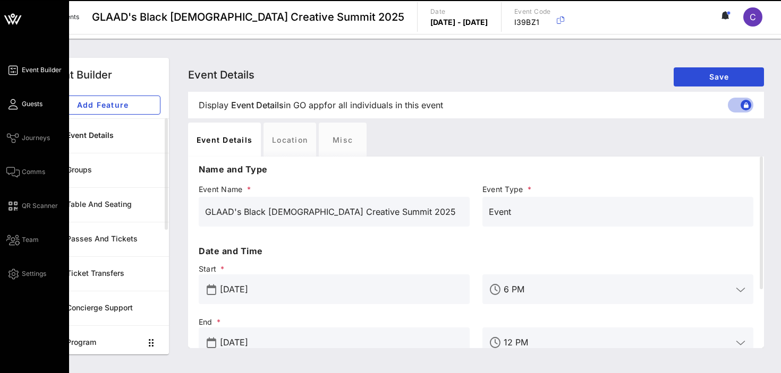
click at [30, 106] on span "Guests" at bounding box center [32, 104] width 21 height 10
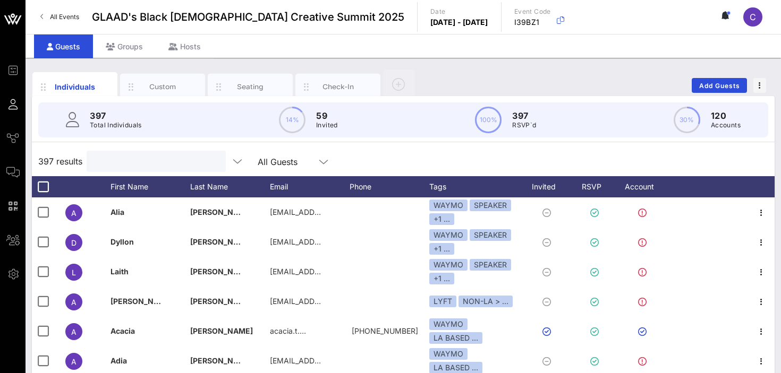
click at [129, 166] on input "text" at bounding box center [155, 162] width 124 height 14
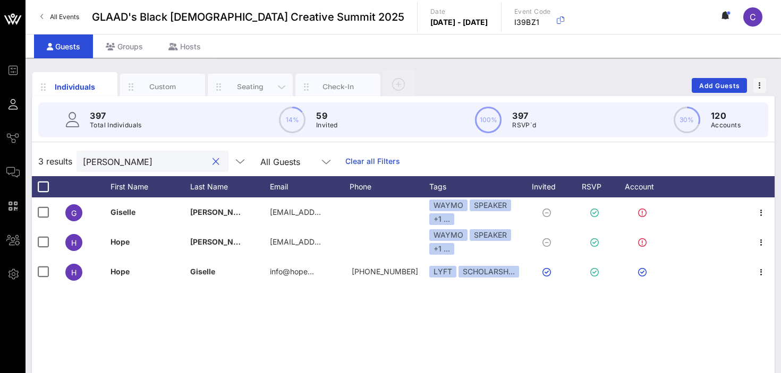
click at [248, 86] on div "Seating" at bounding box center [250, 87] width 47 height 10
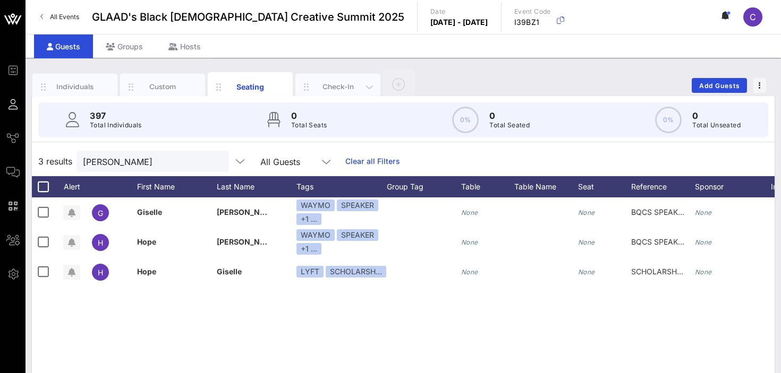
click at [331, 83] on div "Check-In" at bounding box center [337, 87] width 47 height 10
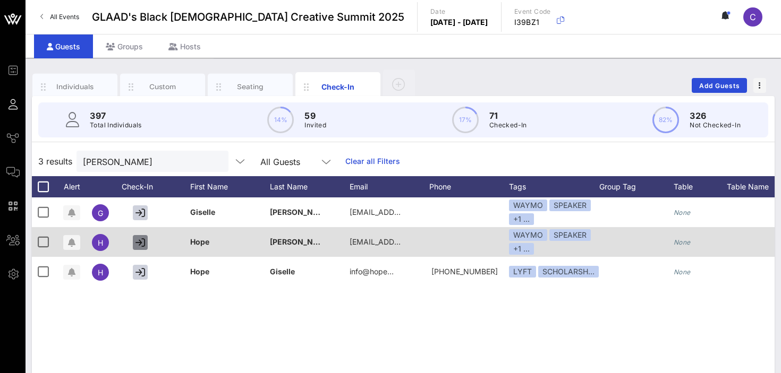
click at [141, 244] on icon "button" at bounding box center [140, 243] width 10 height 10
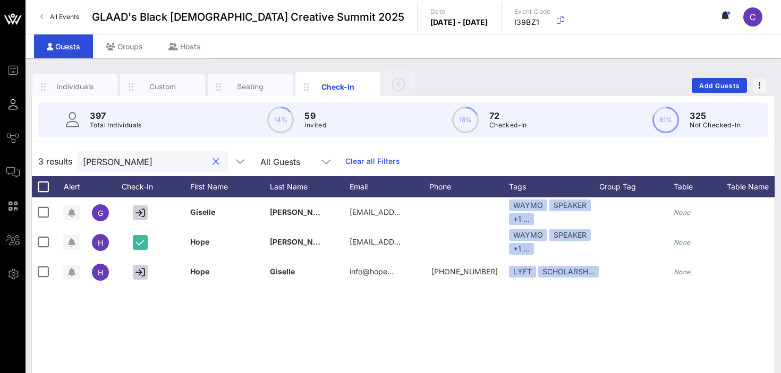
click at [126, 164] on input "[PERSON_NAME]" at bounding box center [145, 162] width 124 height 14
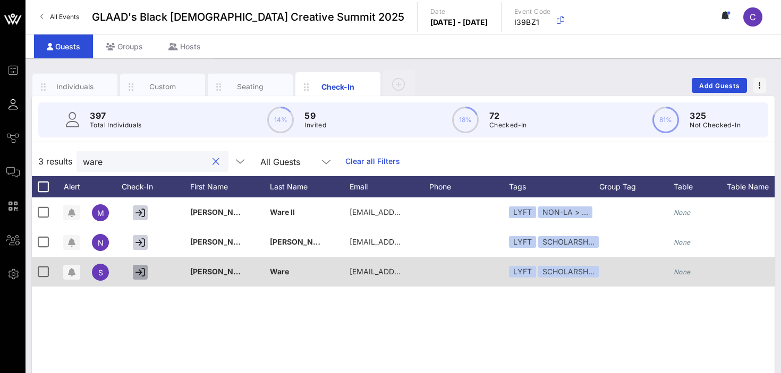
click at [142, 272] on icon "button" at bounding box center [140, 273] width 10 height 10
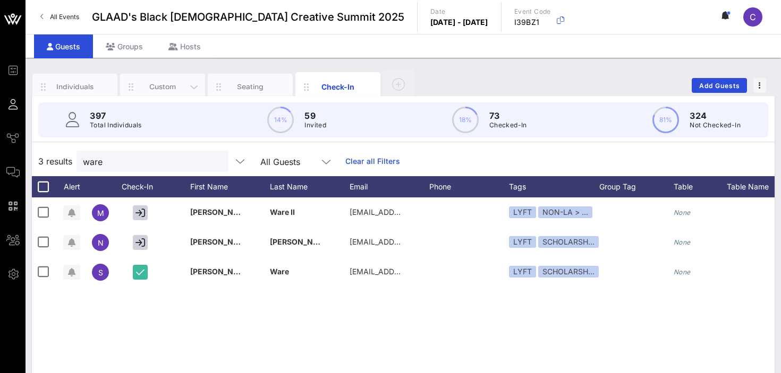
click at [170, 85] on div "Custom" at bounding box center [162, 87] width 47 height 10
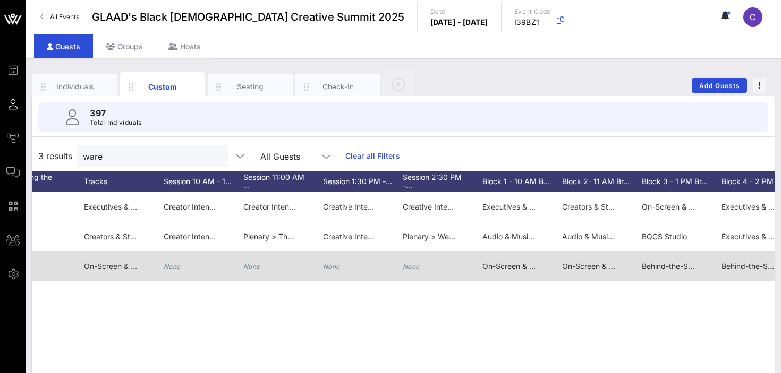
scroll to position [0, 814]
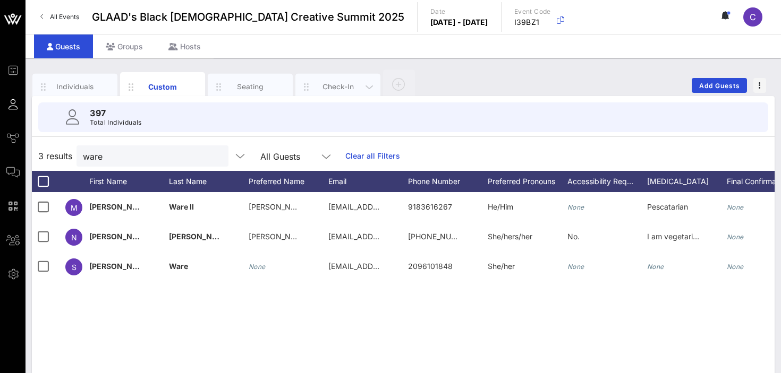
click at [322, 84] on div "Check-In" at bounding box center [337, 87] width 47 height 10
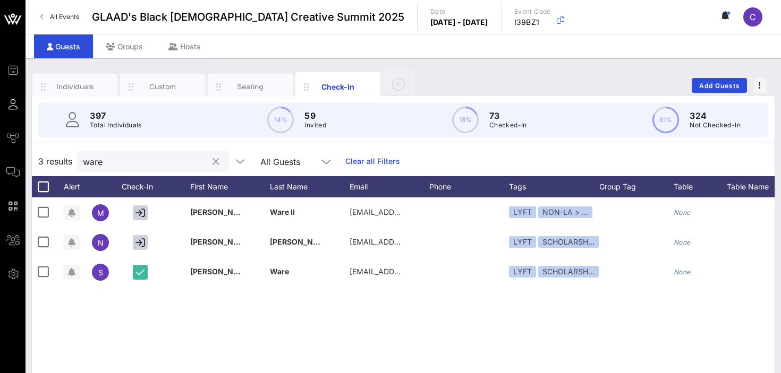
click at [132, 161] on input "ware" at bounding box center [145, 162] width 124 height 14
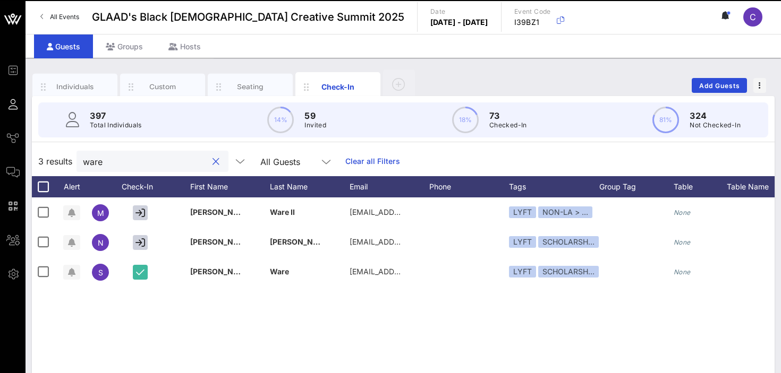
click at [132, 161] on input "ware" at bounding box center [145, 162] width 124 height 14
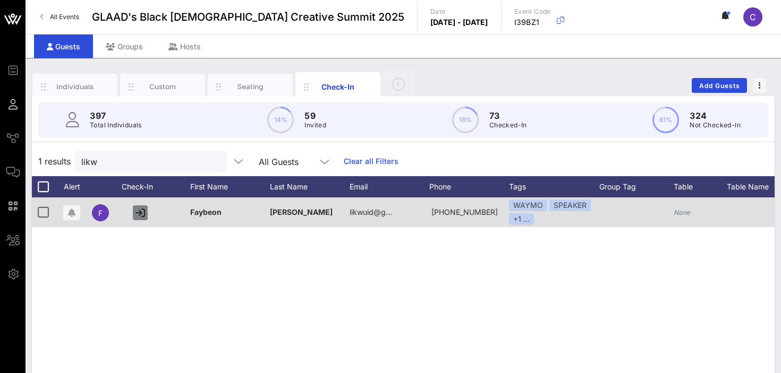
click at [140, 212] on icon "button" at bounding box center [140, 213] width 10 height 10
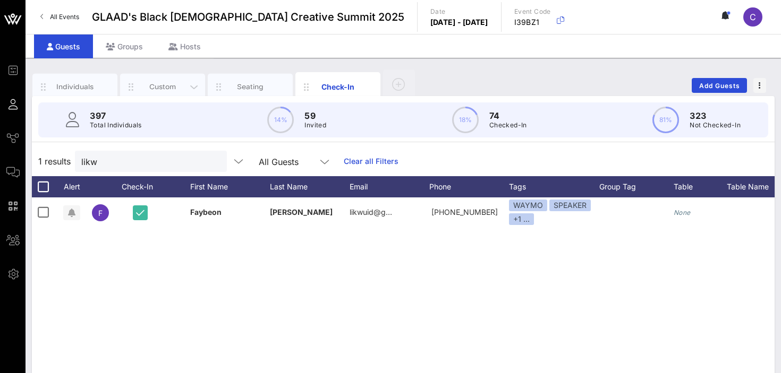
click at [162, 87] on div "Custom" at bounding box center [162, 87] width 47 height 10
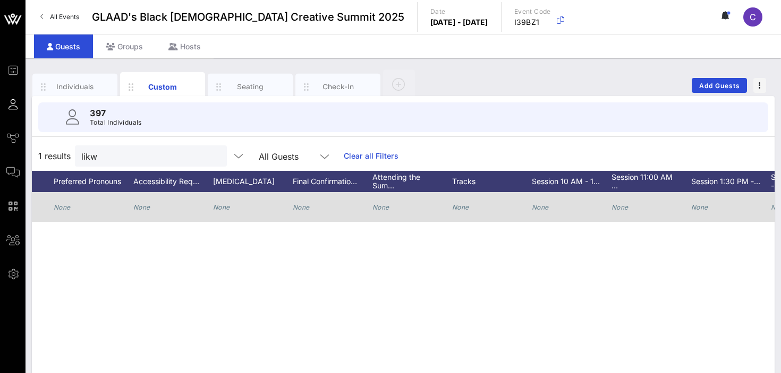
scroll to position [0, 439]
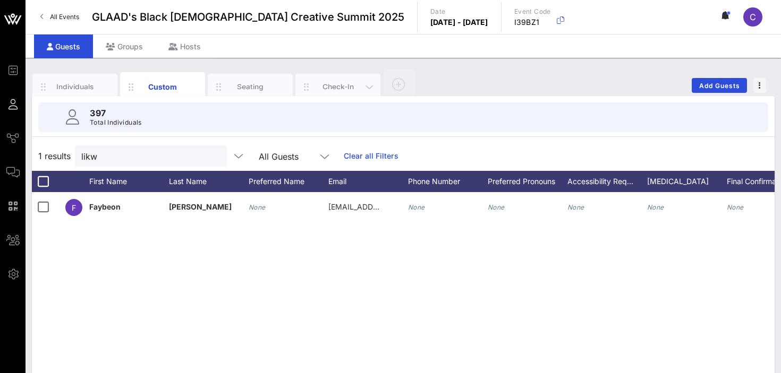
click at [321, 75] on div "Check-In" at bounding box center [337, 87] width 85 height 27
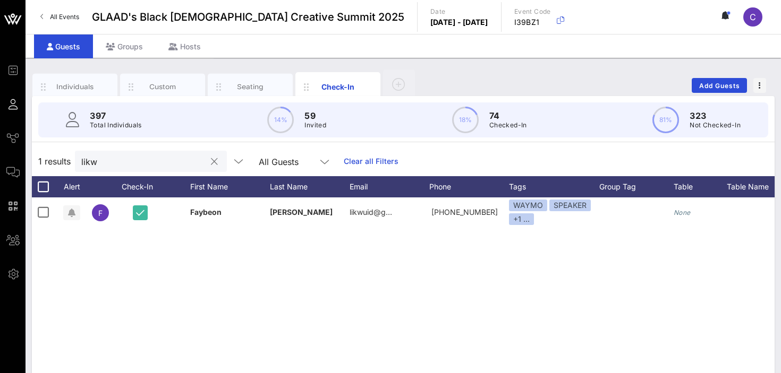
click at [163, 164] on input "likw" at bounding box center [143, 162] width 124 height 14
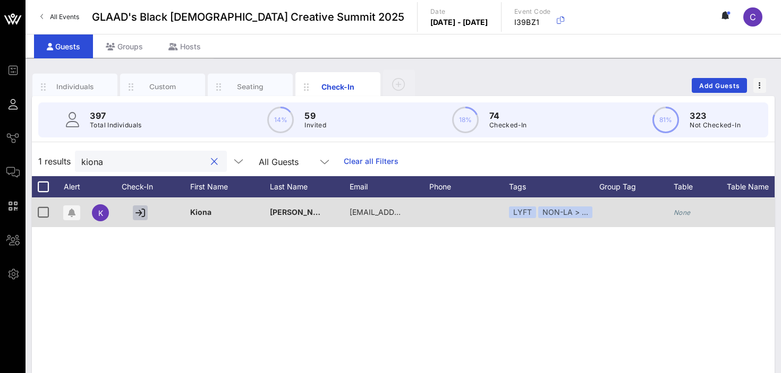
type input "kiona"
click at [138, 216] on icon "button" at bounding box center [140, 213] width 10 height 10
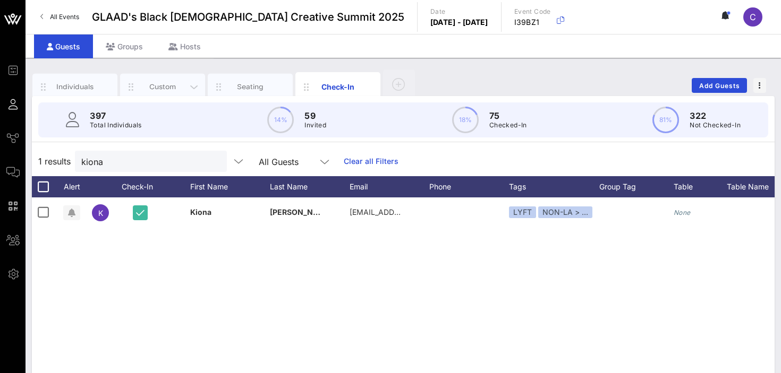
click at [165, 85] on div "Custom" at bounding box center [162, 87] width 47 height 10
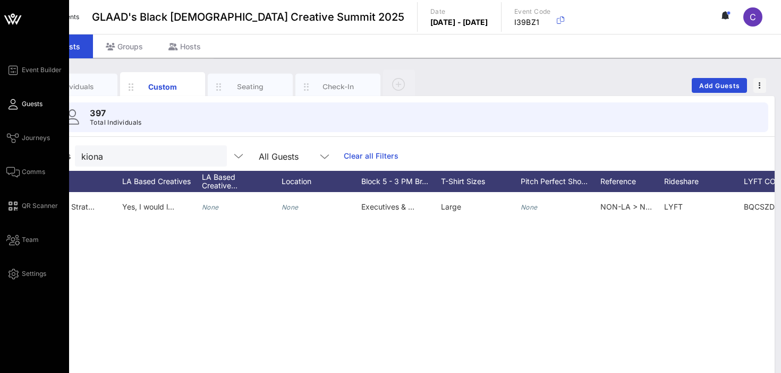
click at [22, 104] on span "Guests" at bounding box center [32, 104] width 21 height 10
click at [32, 70] on span "Event Builder" at bounding box center [42, 70] width 40 height 10
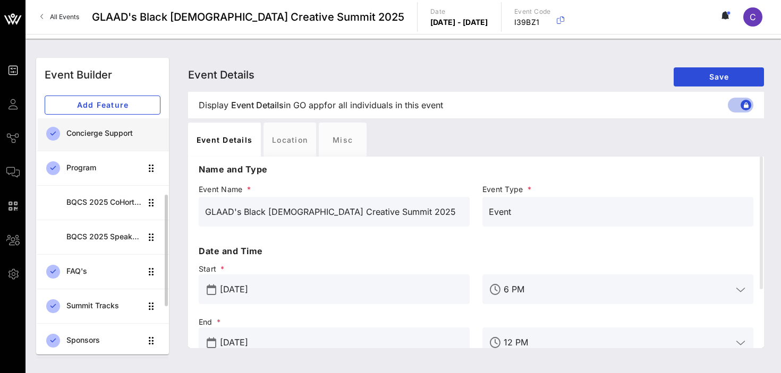
scroll to position [183, 0]
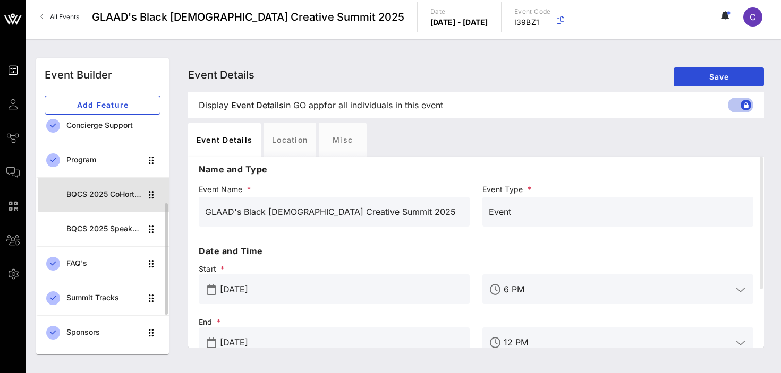
click at [112, 193] on div "BQCS 2025 CoHort Guestbook" at bounding box center [103, 194] width 75 height 9
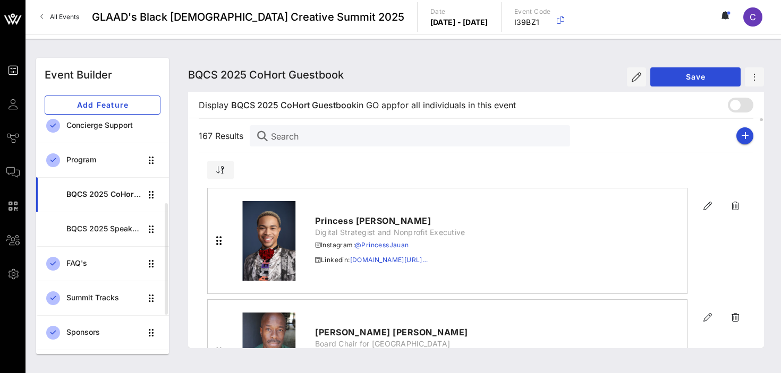
click at [306, 136] on input "Search" at bounding box center [416, 136] width 290 height 14
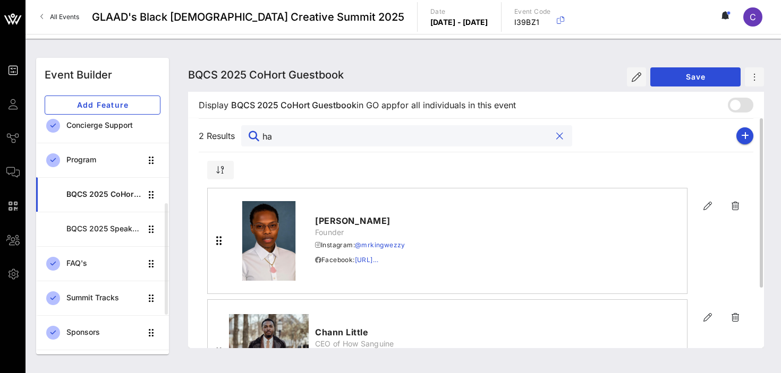
type input "h"
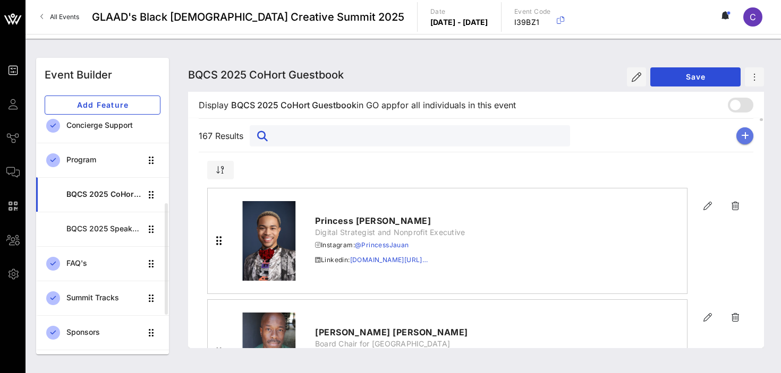
click at [744, 135] on icon "button" at bounding box center [745, 136] width 8 height 8
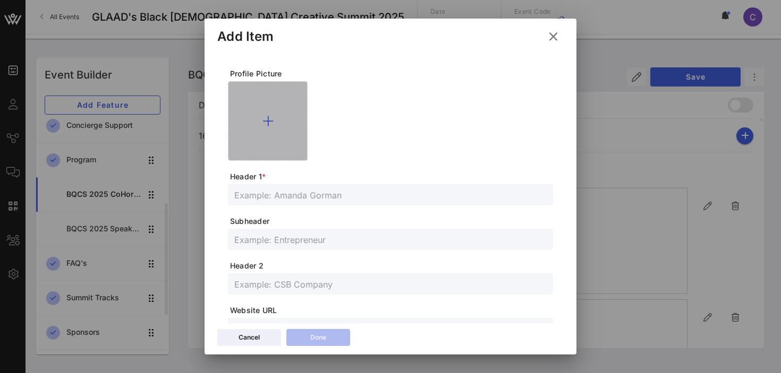
click at [271, 113] on div at bounding box center [268, 121] width 80 height 80
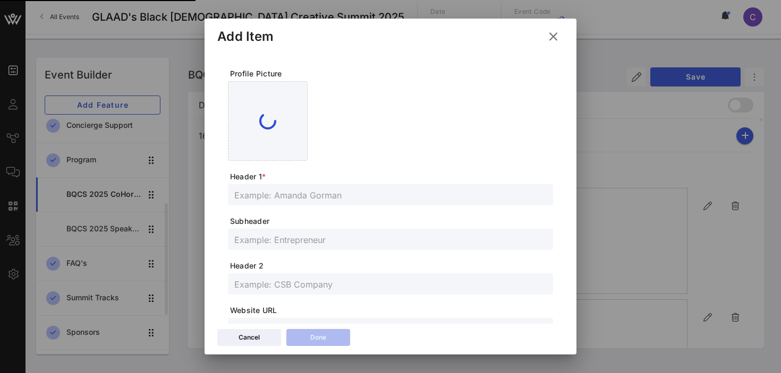
click at [433, 195] on input "text" at bounding box center [390, 195] width 312 height 14
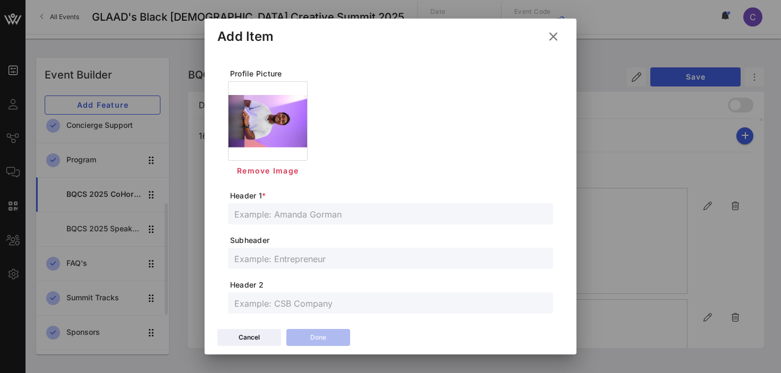
click at [304, 213] on input "text" at bounding box center [390, 214] width 312 height 14
paste input "Roberto Hannibal"
type input "Roberto Hannibal"
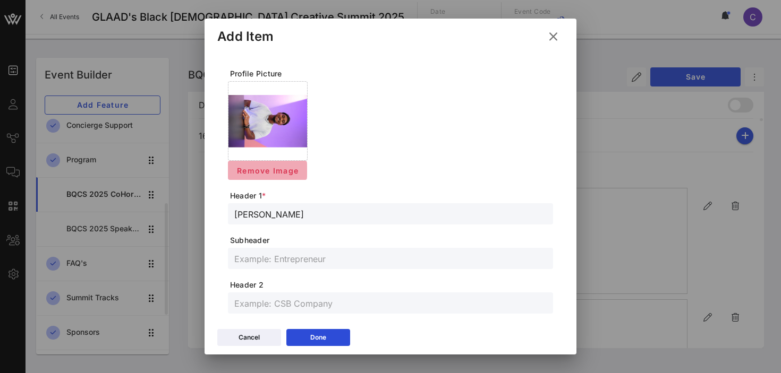
click at [258, 168] on span "Remove Image" at bounding box center [267, 170] width 62 height 9
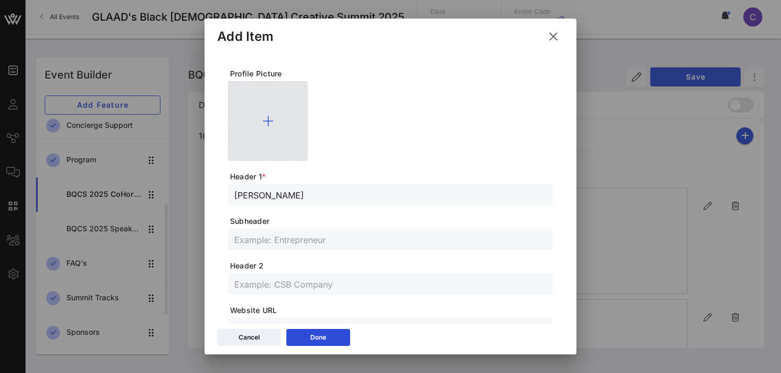
click at [269, 117] on icon at bounding box center [267, 121] width 11 height 13
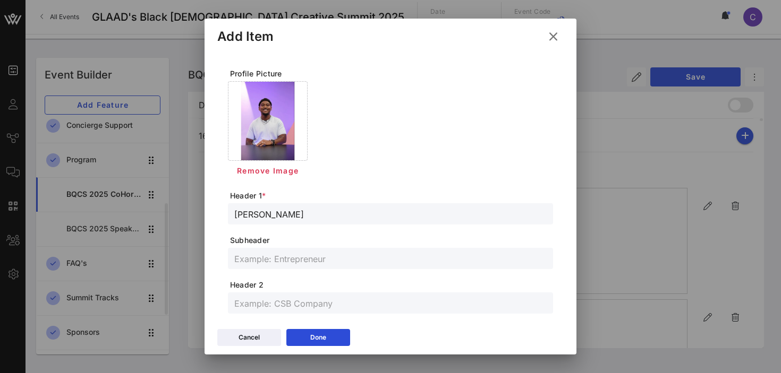
click at [276, 259] on input "text" at bounding box center [390, 259] width 312 height 14
paste input "Photographer"
type input "Photographer"
click at [284, 301] on input "text" at bounding box center [390, 303] width 312 height 14
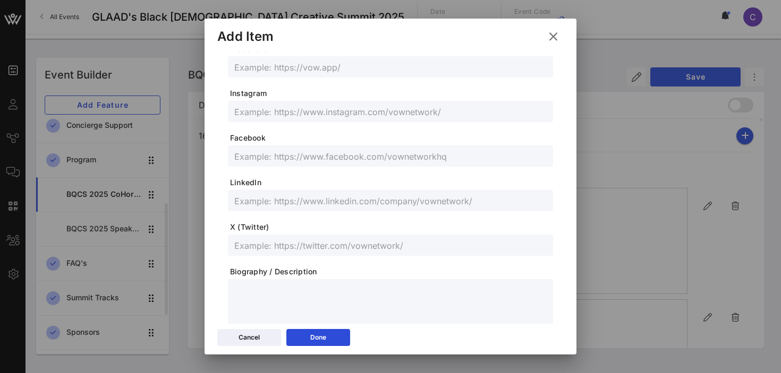
scroll to position [284, 0]
click at [289, 113] on input "text" at bounding box center [390, 109] width 312 height 14
paste input "@free_berto"
type input "@free_berto"
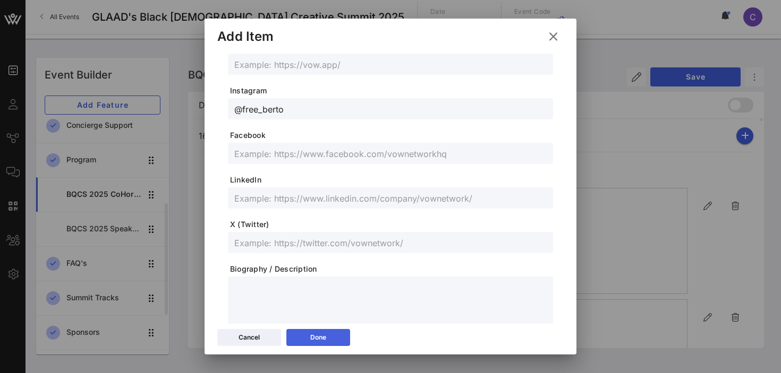
click at [306, 338] on button "Done" at bounding box center [318, 337] width 64 height 17
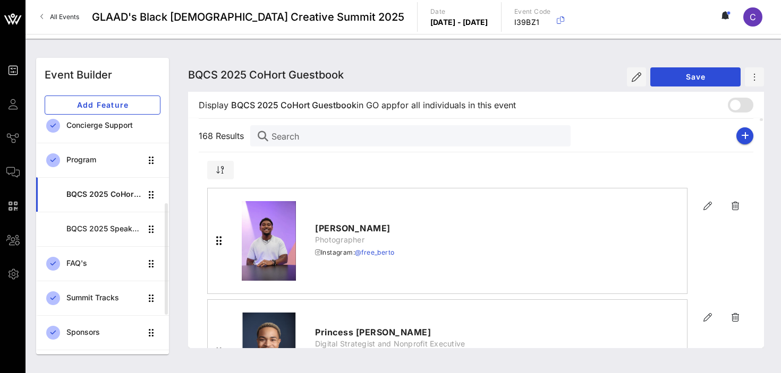
scroll to position [264, 0]
click at [742, 133] on icon "button" at bounding box center [745, 136] width 8 height 8
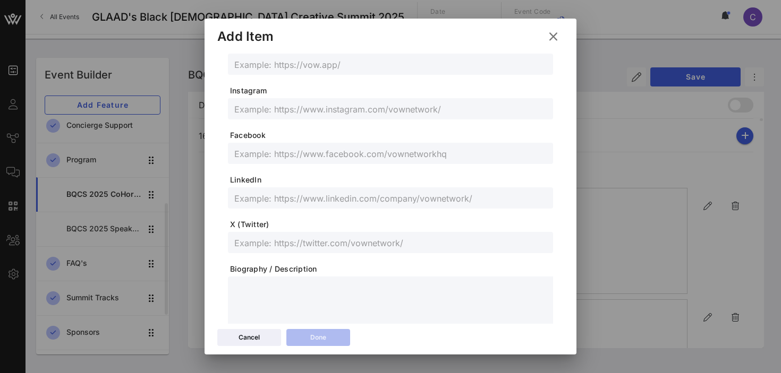
scroll to position [0, 0]
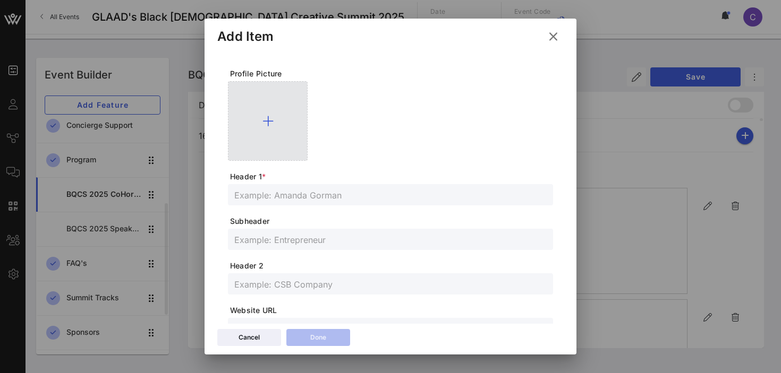
click at [269, 118] on icon at bounding box center [267, 121] width 11 height 13
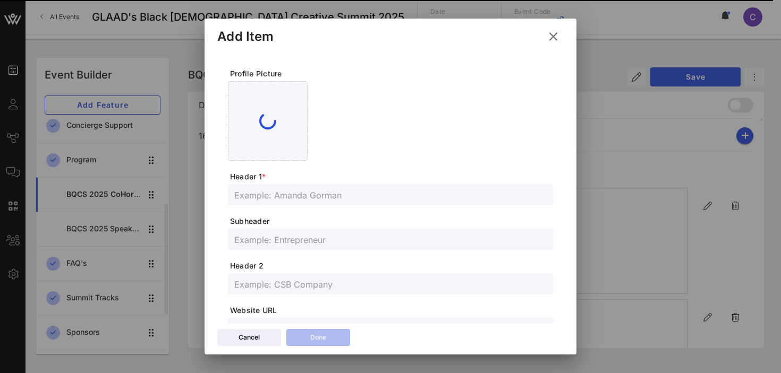
click at [348, 192] on input "text" at bounding box center [390, 195] width 312 height 14
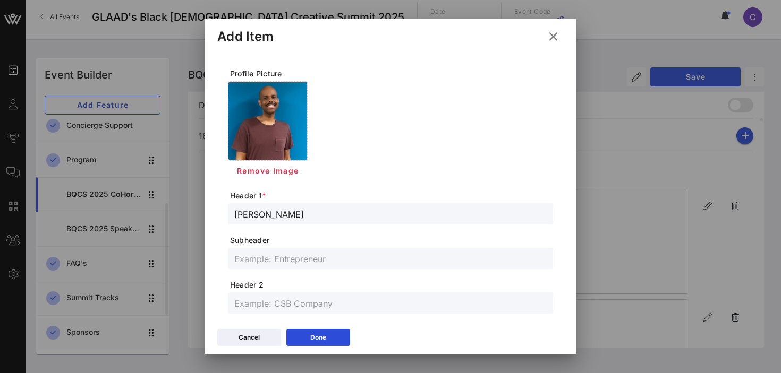
type input "Todd Keith"
click at [294, 258] on input "text" at bounding box center [390, 259] width 312 height 14
paste input "Drag Queen/Content Creator/Podcaster"
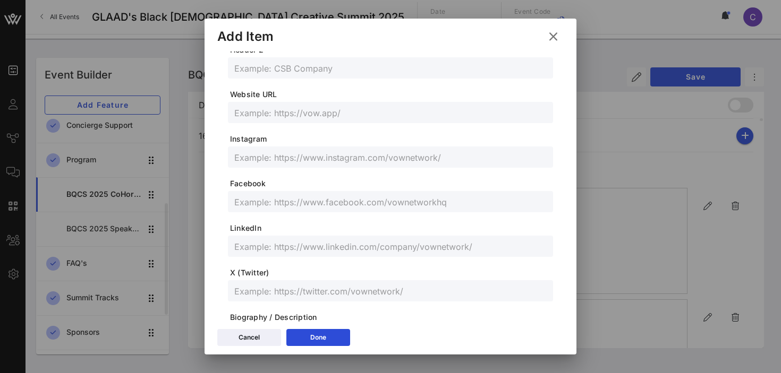
scroll to position [236, 0]
type input "Drag Queen/Content Creator/Podcaster"
click at [264, 161] on input "text" at bounding box center [390, 156] width 312 height 14
paste input "https://www.instagram.com/ayorobynbanks/"
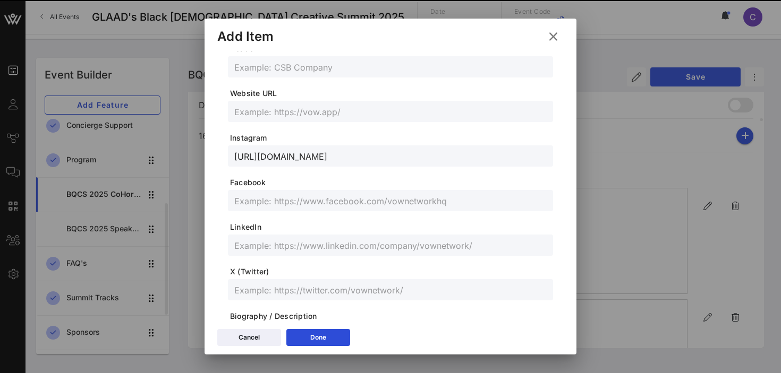
type input "https://www.instagram.com/ayorobynbanks/"
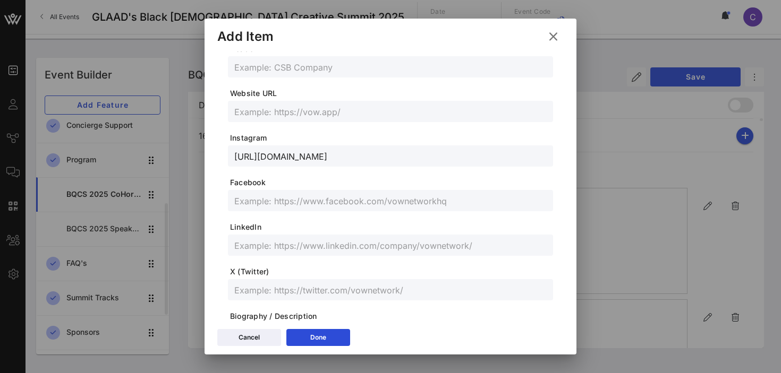
click at [266, 292] on input "text" at bounding box center [390, 290] width 312 height 14
paste input "@ayorobynbanks"
type input "@ayorobynbanks"
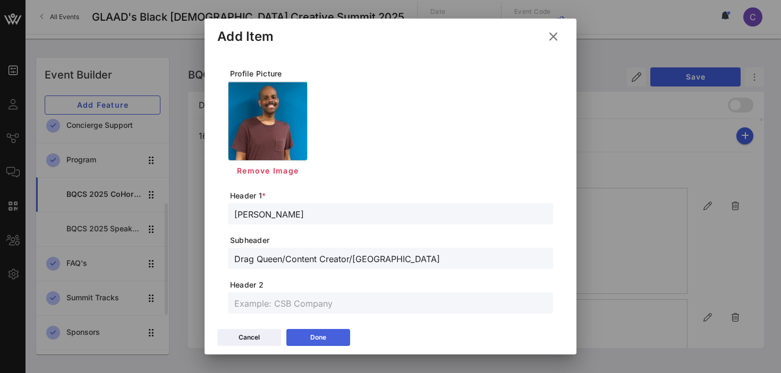
click at [320, 335] on icon at bounding box center [318, 338] width 9 height 8
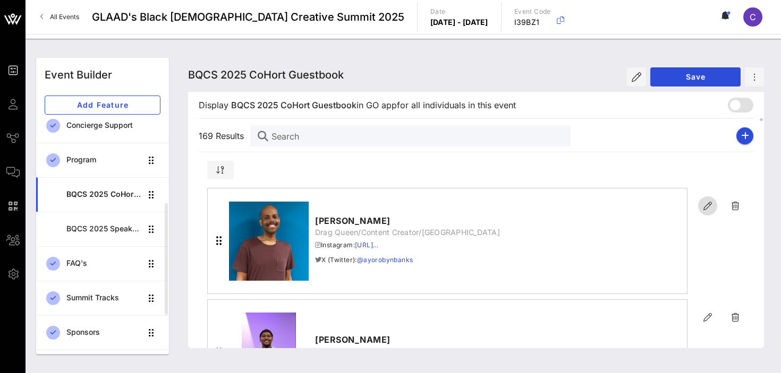
click at [705, 204] on icon "button" at bounding box center [707, 206] width 13 height 13
type input "Todd Keith"
type input "Drag Queen/Content Creator/Podcaster"
type input "https://www.instagram.com/ayorobynbanks/"
type input "@ayorobynbanks"
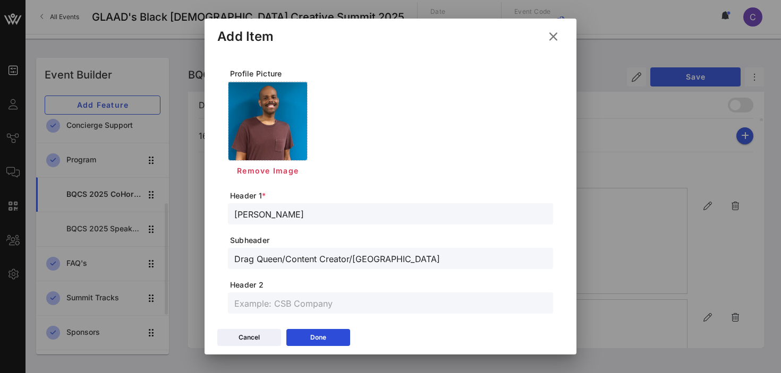
click at [295, 213] on input "Todd Keith" at bounding box center [390, 214] width 312 height 14
type input "Robyn Banks"
click at [319, 337] on icon at bounding box center [318, 338] width 8 height 8
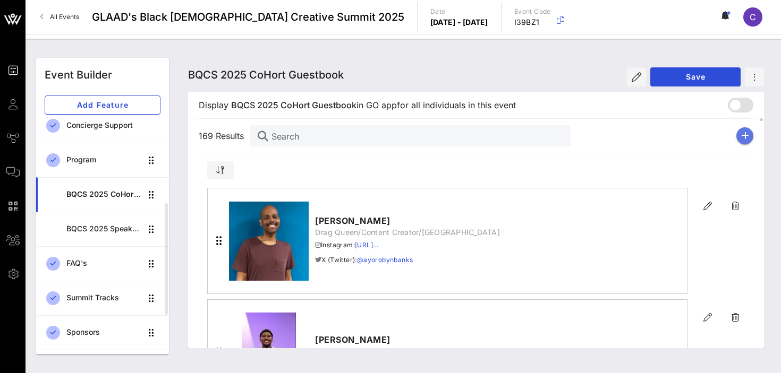
click at [745, 136] on icon "button" at bounding box center [745, 136] width 8 height 8
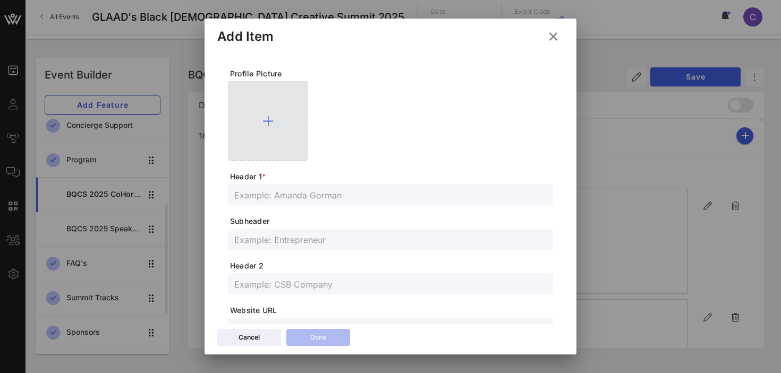
click at [267, 122] on icon at bounding box center [267, 121] width 11 height 13
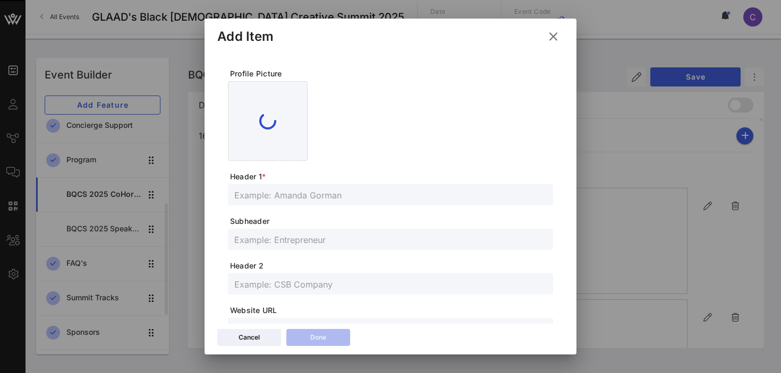
click at [296, 199] on input "text" at bounding box center [390, 195] width 312 height 14
paste input "Robyn DaCultyre (Shaquan Gray)"
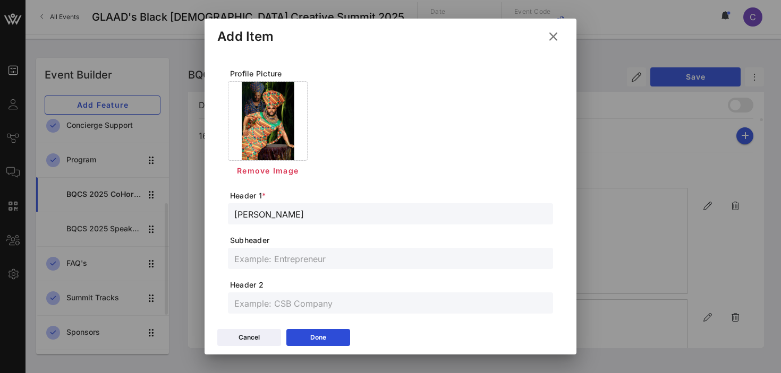
type input "[PERSON_NAME]"
click at [280, 263] on input "text" at bounding box center [390, 259] width 312 height 14
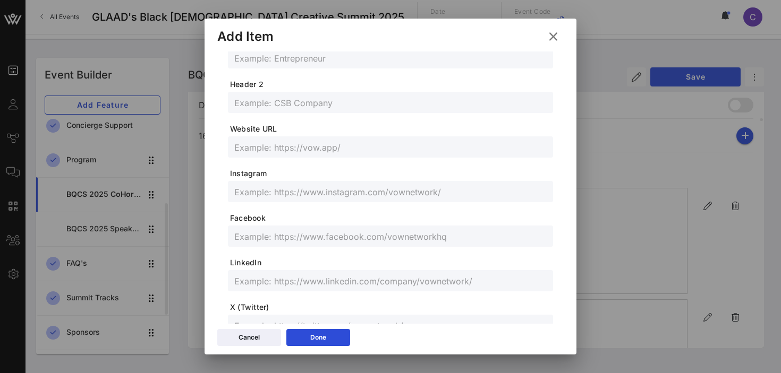
scroll to position [217, 0]
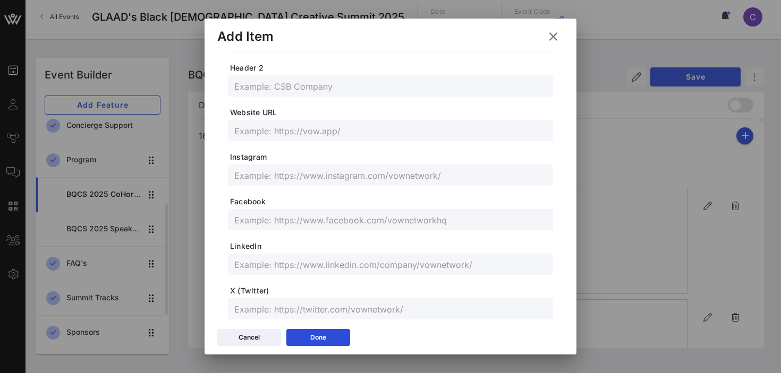
click at [262, 179] on input "text" at bounding box center [390, 175] width 312 height 14
paste input "@shaqsrobyn"
type input "@shaqsrobyn"
click at [312, 340] on div "Done" at bounding box center [318, 337] width 16 height 11
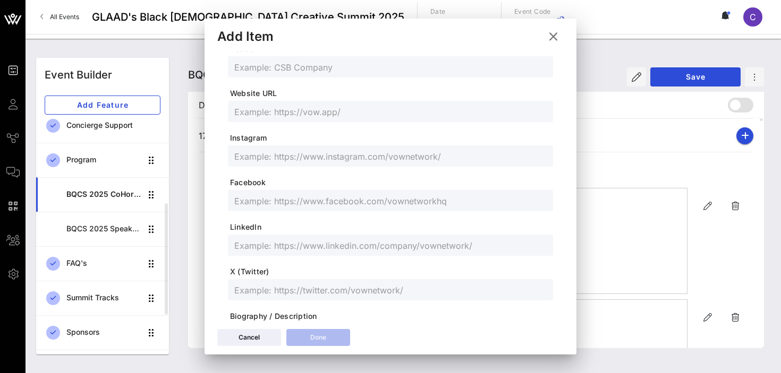
scroll to position [198, 0]
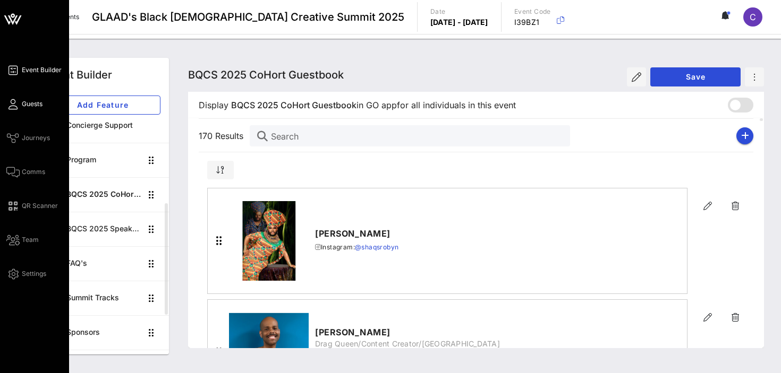
click at [33, 105] on span "Guests" at bounding box center [32, 104] width 21 height 10
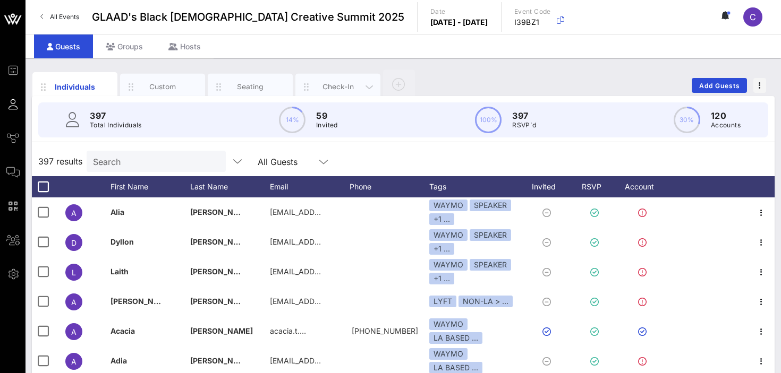
click at [334, 87] on div "Check-In" at bounding box center [337, 87] width 47 height 10
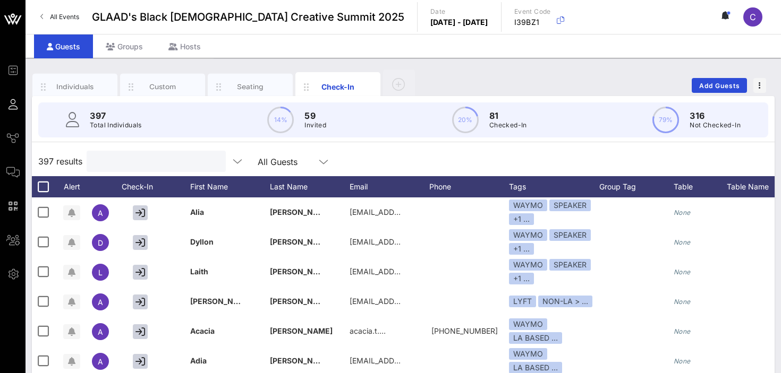
click at [141, 165] on input "text" at bounding box center [155, 162] width 124 height 14
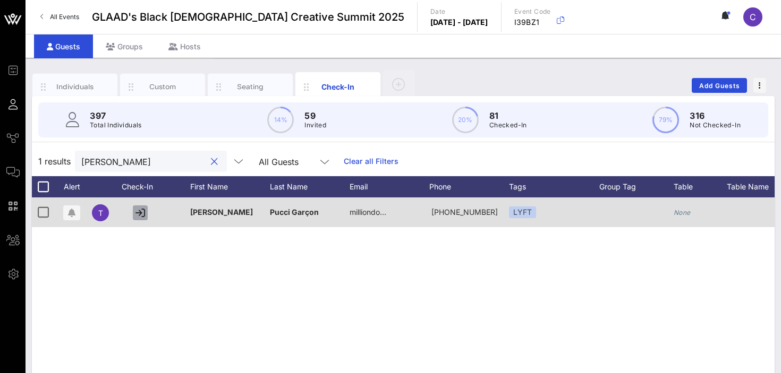
click at [138, 215] on icon "button" at bounding box center [140, 213] width 10 height 10
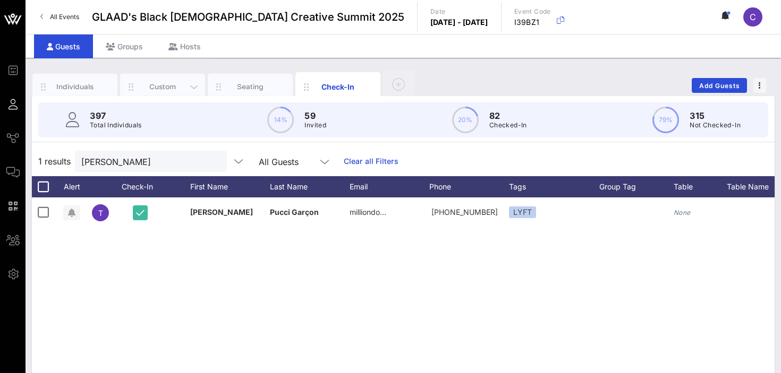
click at [167, 84] on div "Custom" at bounding box center [162, 87] width 47 height 10
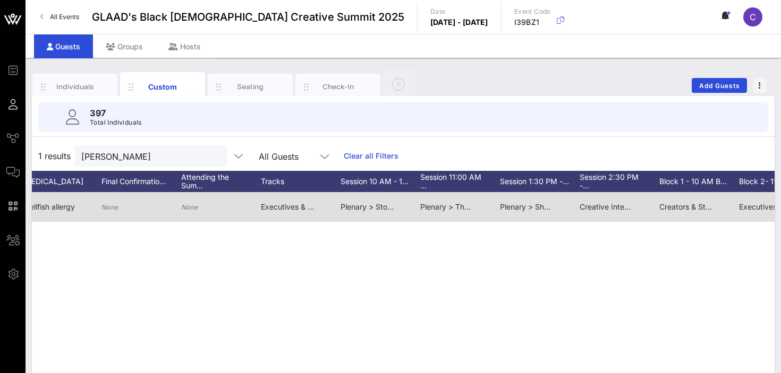
scroll to position [0, 634]
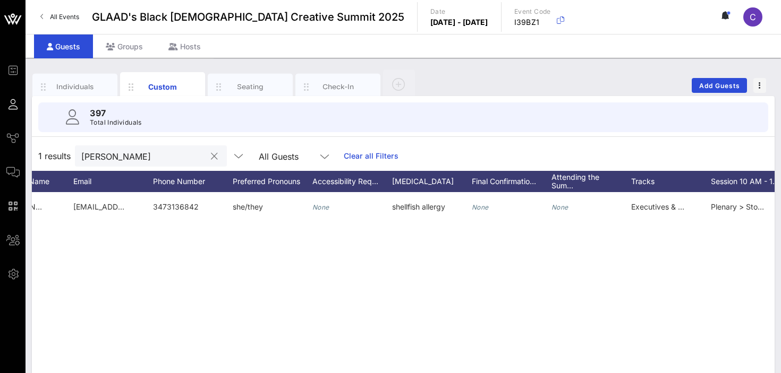
click at [124, 161] on input "twigg" at bounding box center [143, 156] width 124 height 14
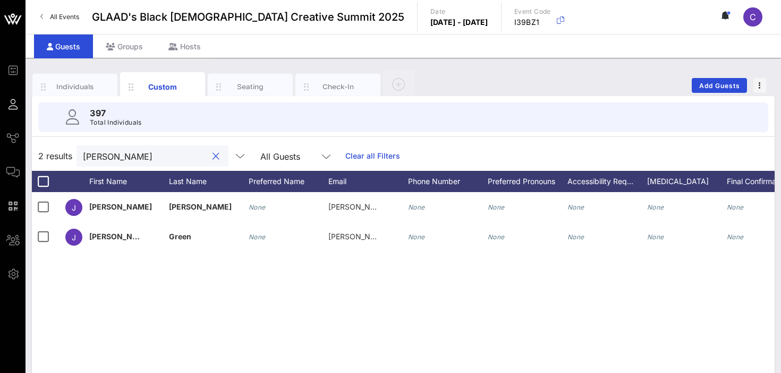
click at [137, 156] on input "jere" at bounding box center [145, 156] width 124 height 14
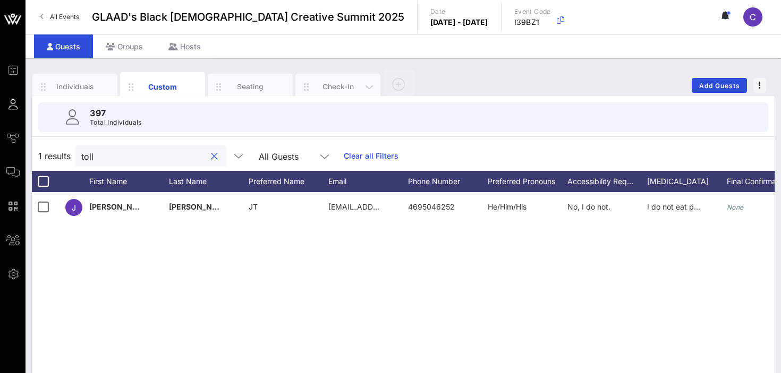
type input "toll"
click at [326, 88] on div "Check-In" at bounding box center [337, 87] width 47 height 10
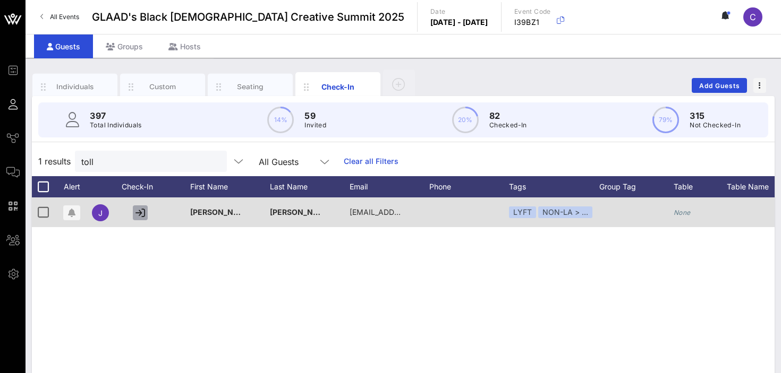
click at [140, 215] on icon "button" at bounding box center [140, 213] width 10 height 10
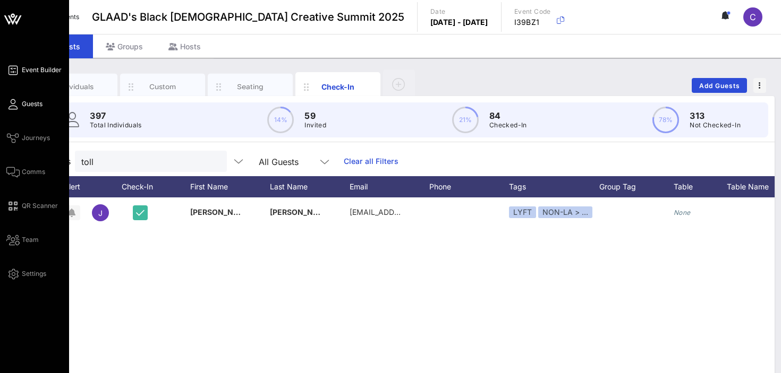
click at [35, 69] on span "Event Builder" at bounding box center [42, 70] width 40 height 10
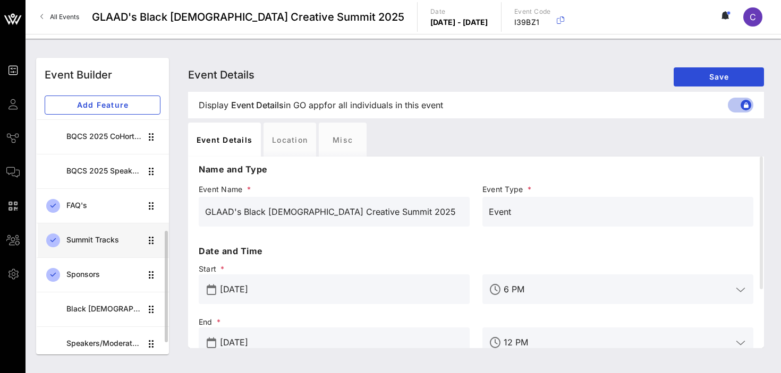
scroll to position [241, 0]
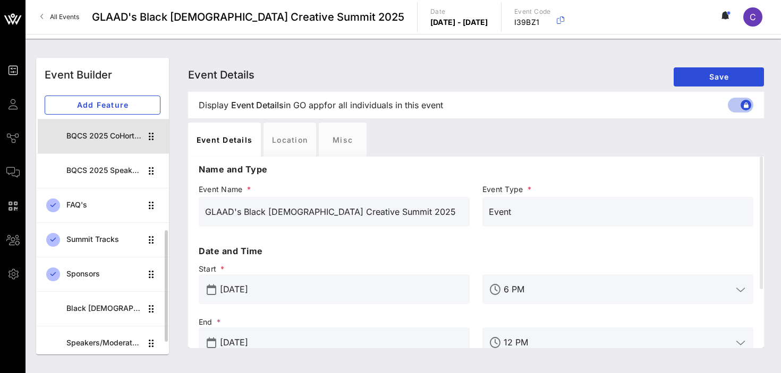
click at [111, 136] on div "BQCS 2025 CoHort Guestbook" at bounding box center [103, 136] width 75 height 9
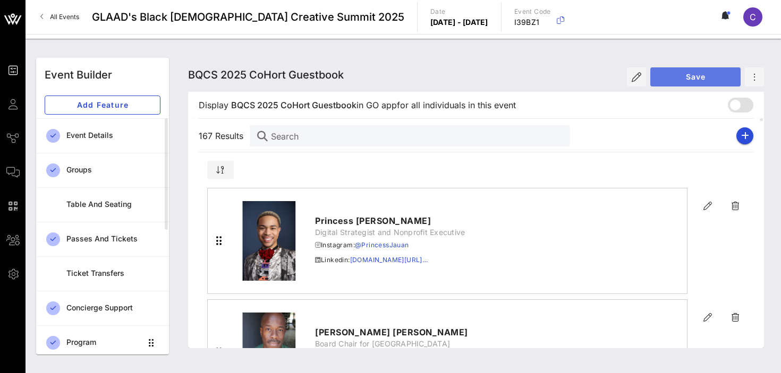
click at [690, 81] on span "Save" at bounding box center [695, 76] width 73 height 9
click at [740, 139] on button "button" at bounding box center [744, 135] width 17 height 17
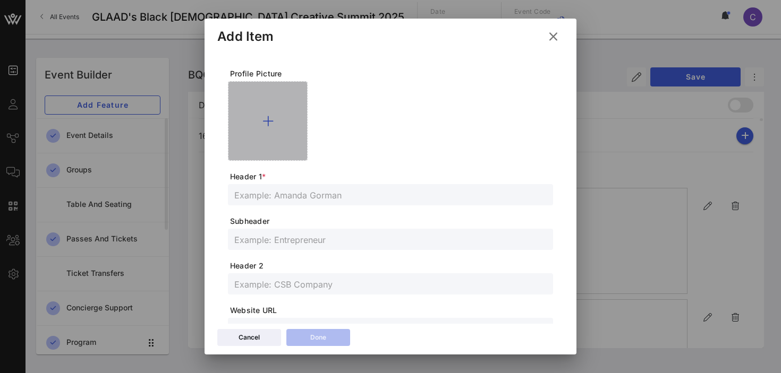
click at [268, 123] on icon at bounding box center [267, 121] width 11 height 13
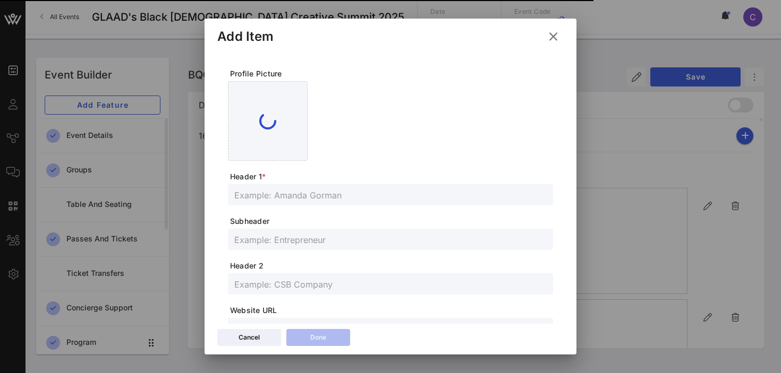
click at [330, 194] on input "text" at bounding box center [390, 195] width 312 height 14
paste input "[PERSON_NAME]"
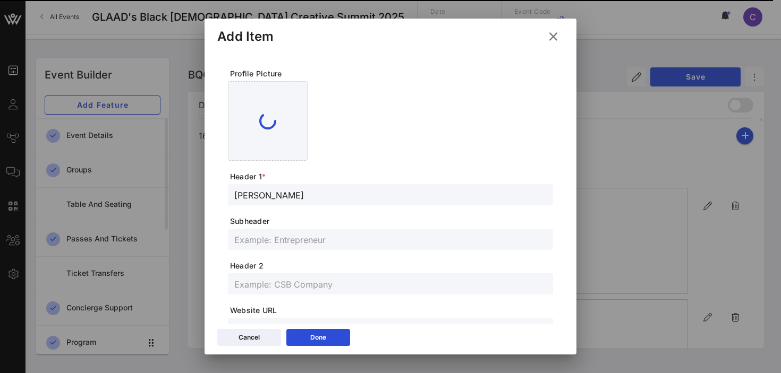
type input "[PERSON_NAME]"
click at [313, 240] on input "text" at bounding box center [390, 240] width 312 height 14
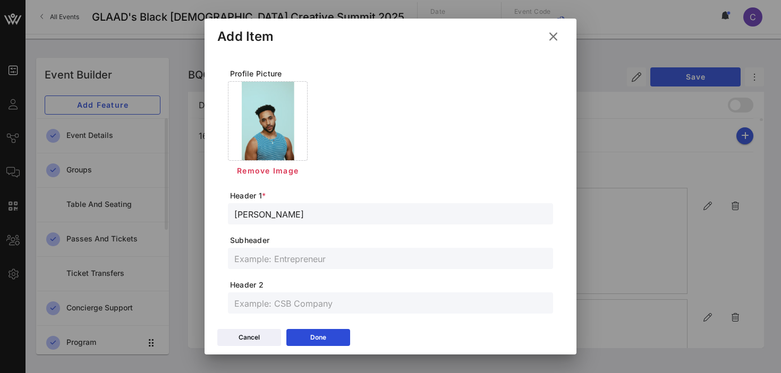
click at [288, 263] on input "text" at bounding box center [390, 259] width 312 height 14
paste input "Actor, Writer, Producer, Organizer"
type input "Actor, Writer, Producer, Organizer"
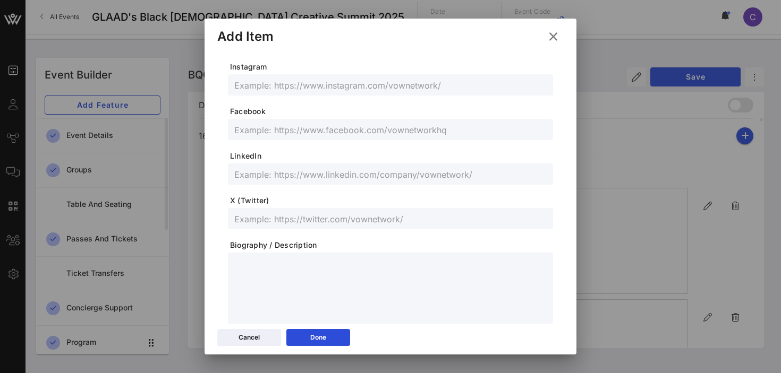
scroll to position [309, 0]
click at [345, 175] on input "text" at bounding box center [390, 173] width 312 height 14
paste input "[DOMAIN_NAME][URL]"
type input "[DOMAIN_NAME][URL]"
click at [370, 216] on input "text" at bounding box center [390, 218] width 312 height 14
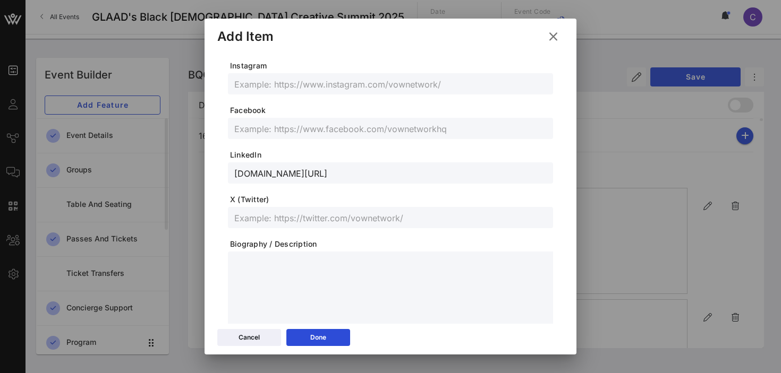
paste input "@ronald_hinton"
type input "@ronald_hinton"
click at [307, 85] on input "text" at bounding box center [390, 84] width 312 height 14
paste input "@ronaldthomashinton"
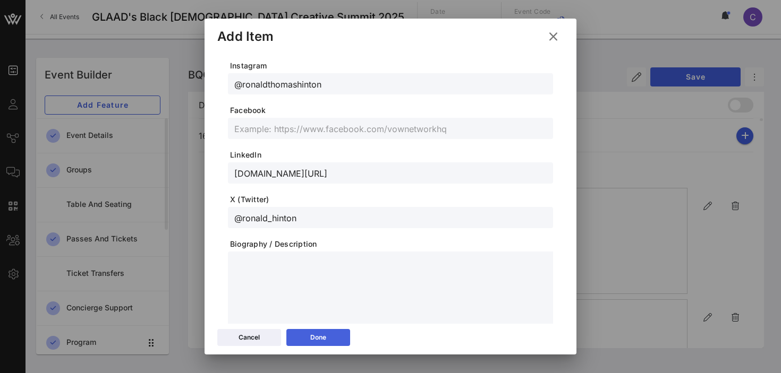
type input "@ronaldthomashinton"
click at [328, 335] on button "Done" at bounding box center [318, 337] width 64 height 17
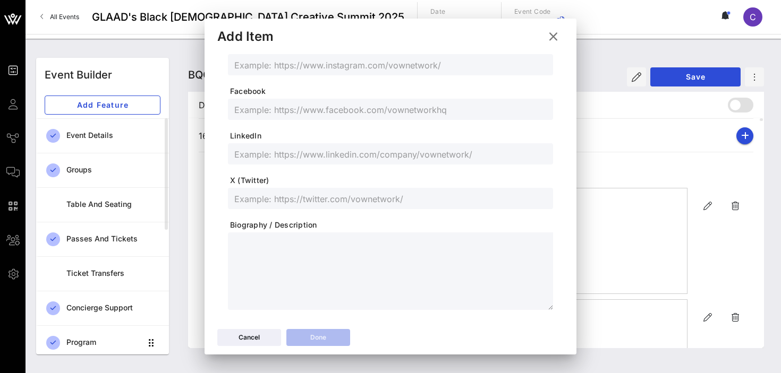
scroll to position [289, 0]
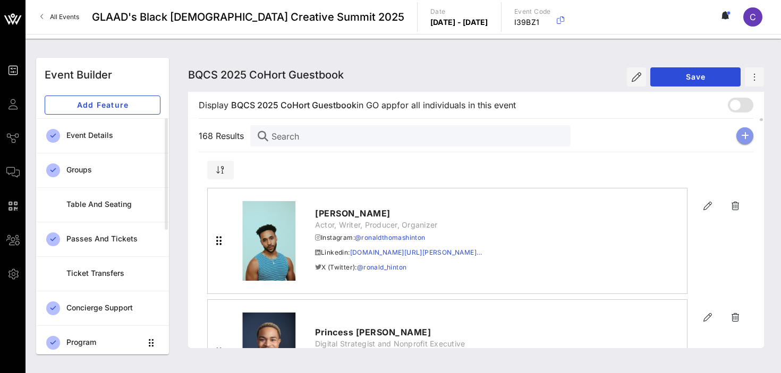
click at [747, 135] on icon "button" at bounding box center [745, 136] width 8 height 8
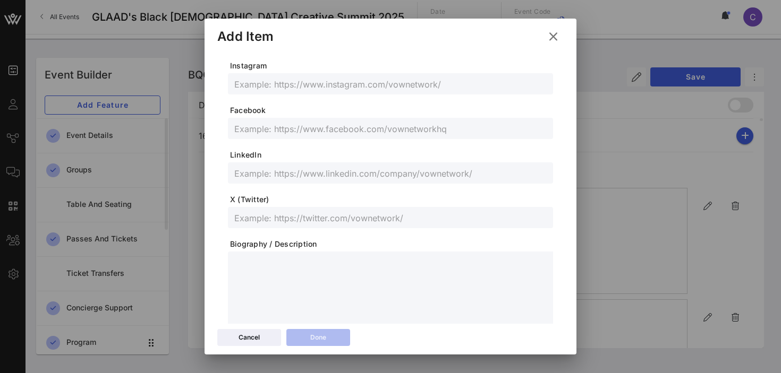
scroll to position [0, 0]
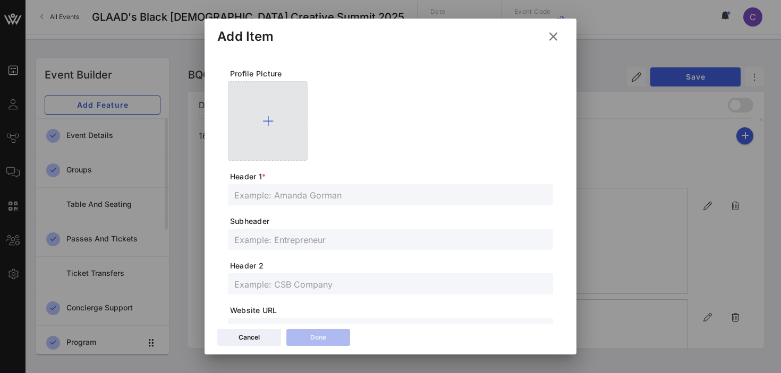
click at [268, 117] on icon at bounding box center [267, 121] width 11 height 13
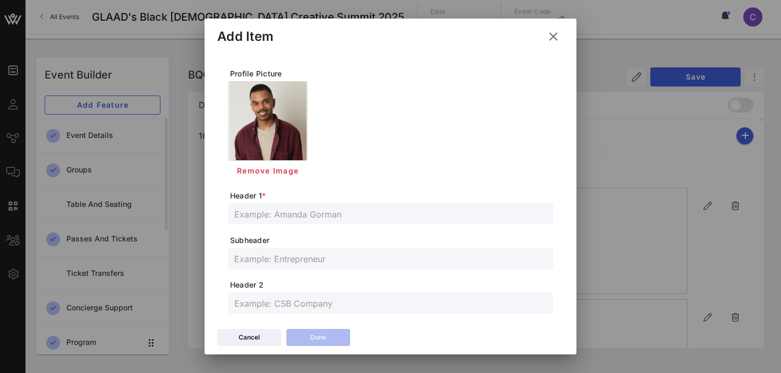
click at [283, 218] on input "text" at bounding box center [390, 214] width 312 height 14
paste input "[PERSON_NAME]"
type input "[PERSON_NAME]"
click at [280, 265] on input "text" at bounding box center [390, 259] width 312 height 14
paste input "Executive Producer of Frolic Weekend"
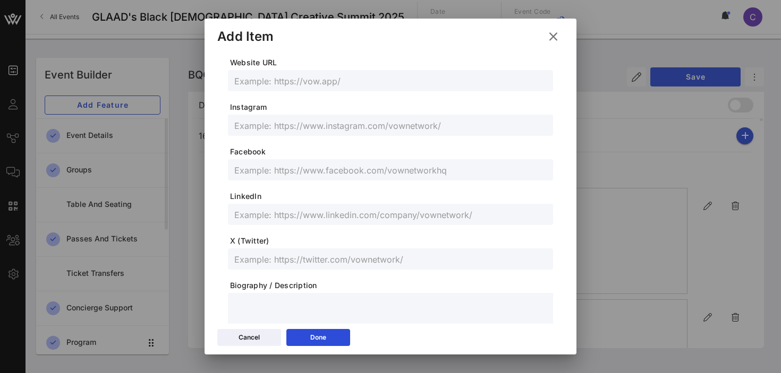
scroll to position [270, 0]
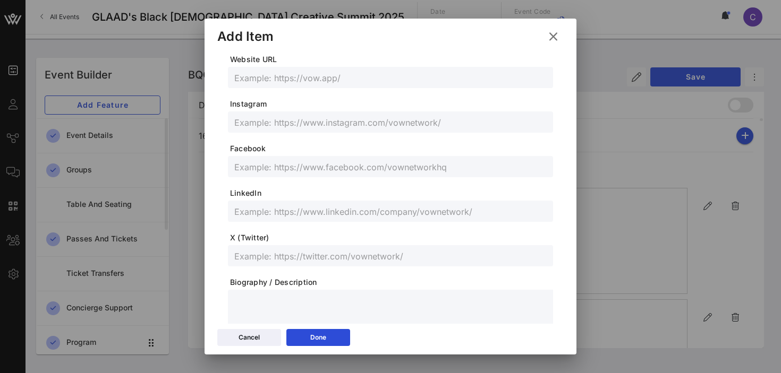
type input "Executive Producer of Frolic Weekend"
click at [332, 123] on input "text" at bounding box center [390, 122] width 312 height 14
paste input "@ronismith"
type input "@ronismith"
click at [558, 33] on icon at bounding box center [553, 36] width 14 height 13
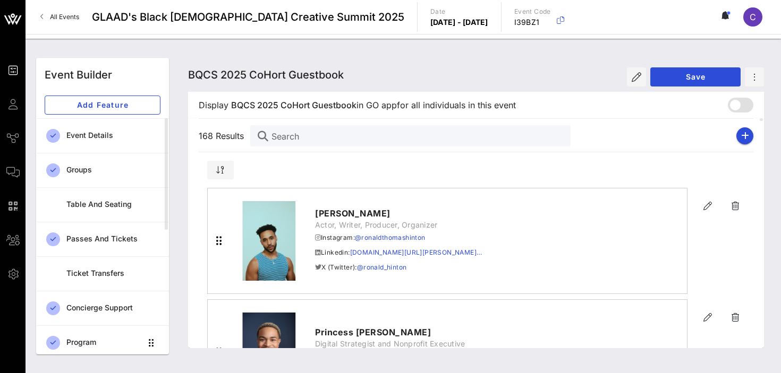
scroll to position [251, 0]
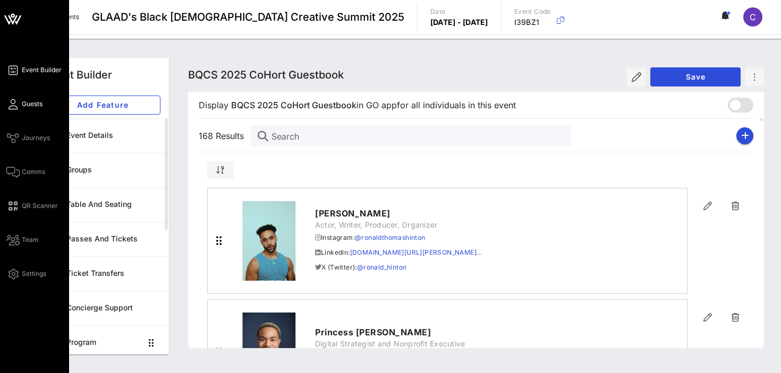
click at [29, 104] on span "Guests" at bounding box center [32, 104] width 21 height 10
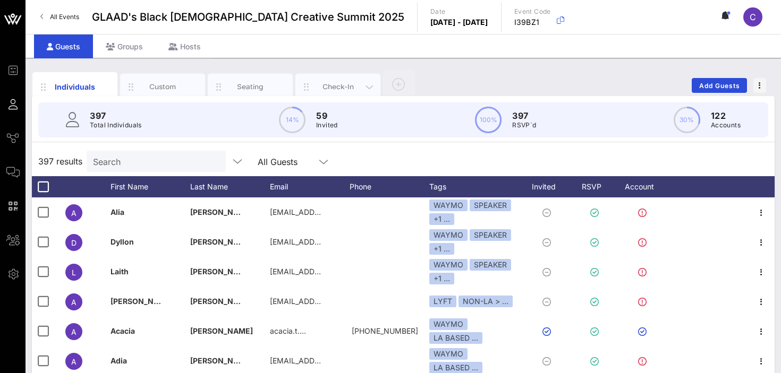
click at [332, 84] on div "Check-In" at bounding box center [337, 87] width 47 height 10
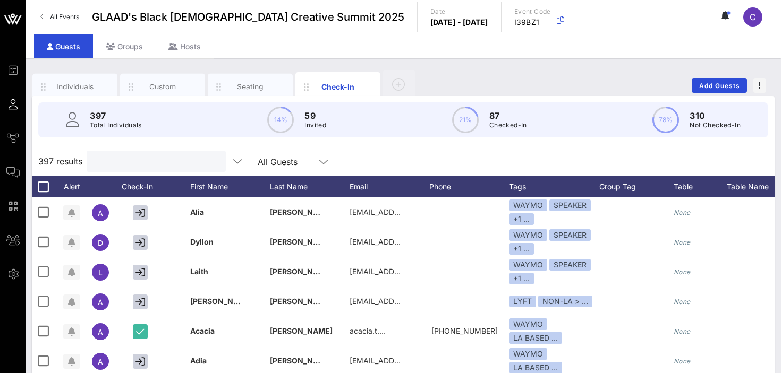
click at [138, 160] on input "text" at bounding box center [155, 162] width 124 height 14
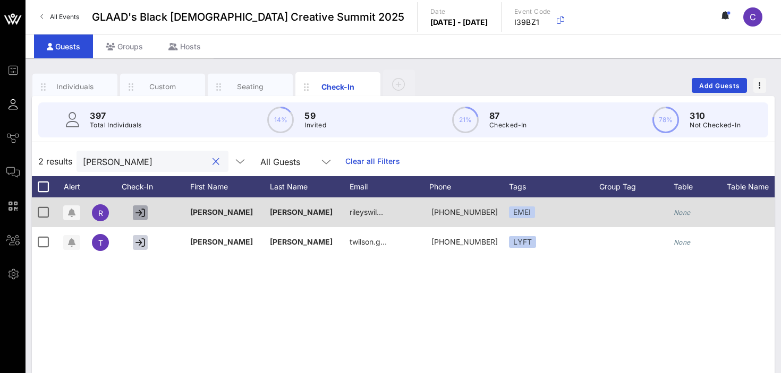
click at [139, 211] on icon "button" at bounding box center [140, 213] width 10 height 10
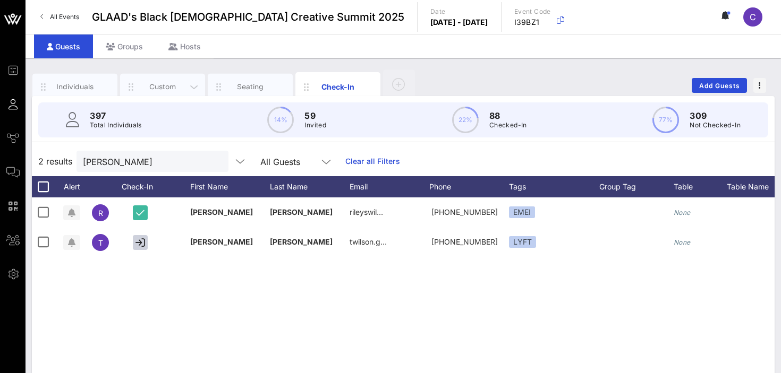
click at [153, 90] on div "Custom" at bounding box center [162, 87] width 47 height 10
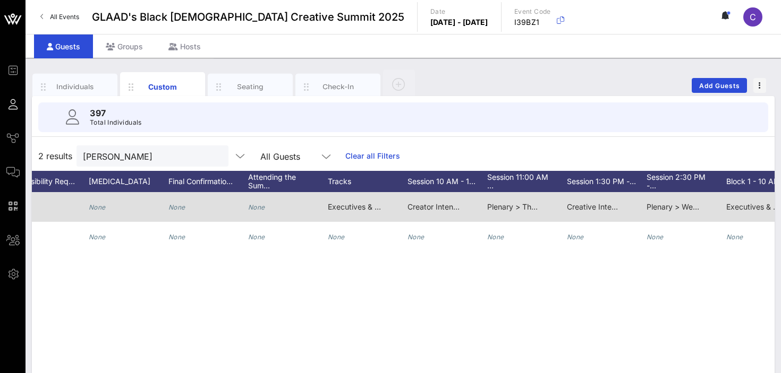
scroll to position [0, 613]
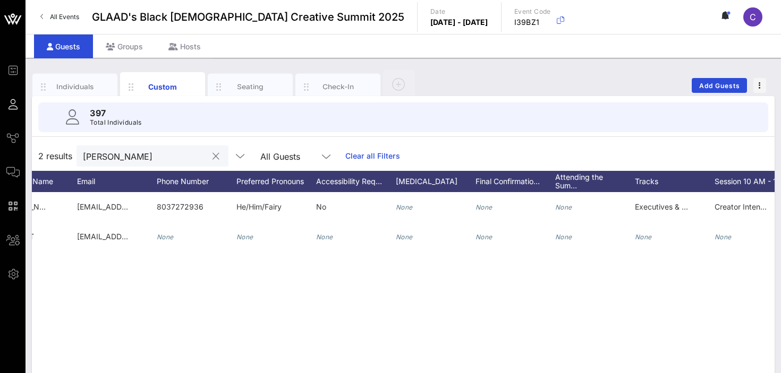
click at [133, 156] on input "[PERSON_NAME]" at bounding box center [145, 156] width 124 height 14
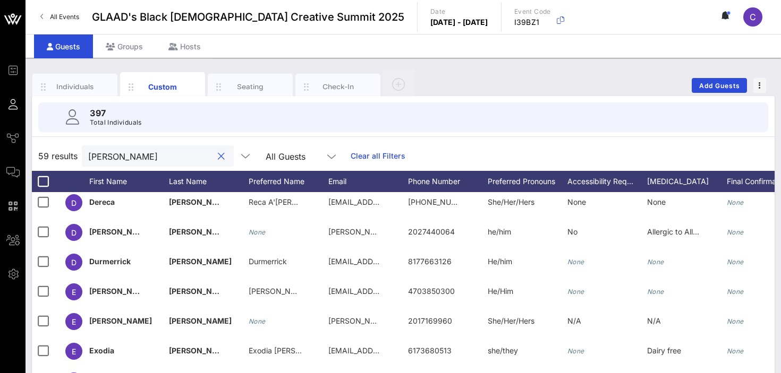
scroll to position [367, 0]
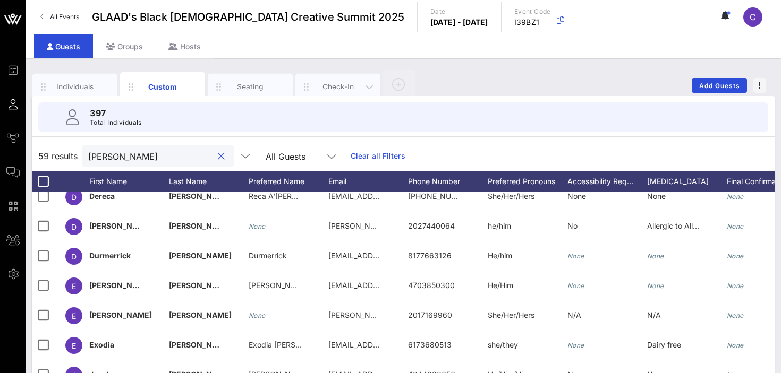
type input "[PERSON_NAME]"
click at [334, 89] on div "Check-In" at bounding box center [337, 87] width 47 height 10
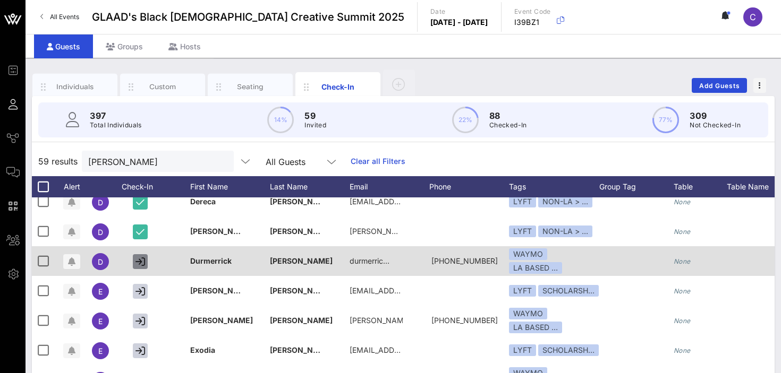
click at [139, 263] on icon "button" at bounding box center [140, 262] width 10 height 10
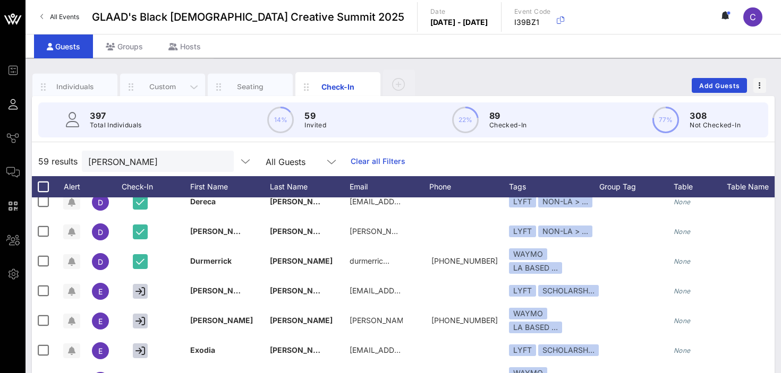
click at [159, 84] on div "Custom" at bounding box center [162, 87] width 47 height 10
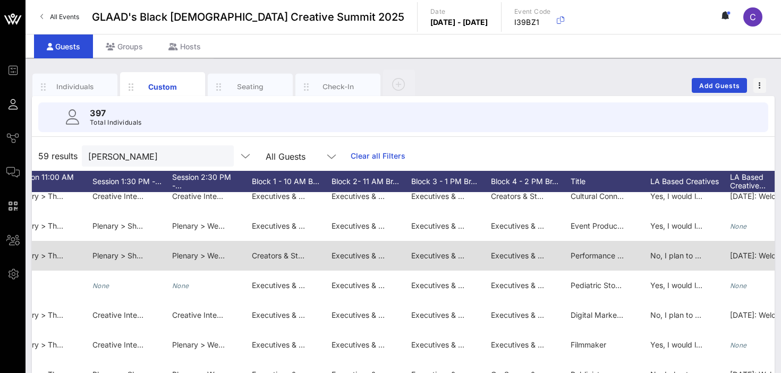
scroll to position [367, 1095]
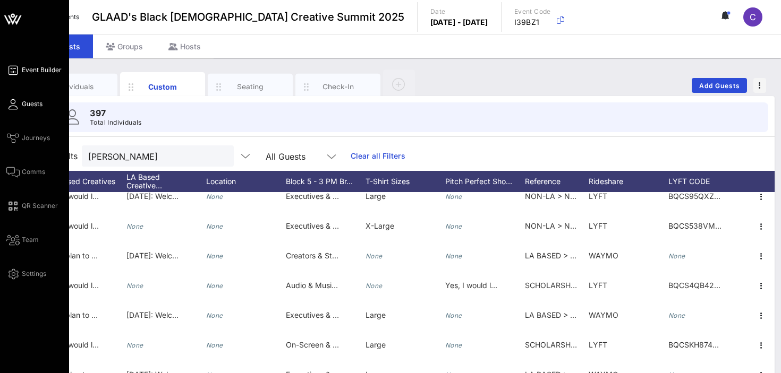
click at [41, 70] on span "Event Builder" at bounding box center [42, 70] width 40 height 10
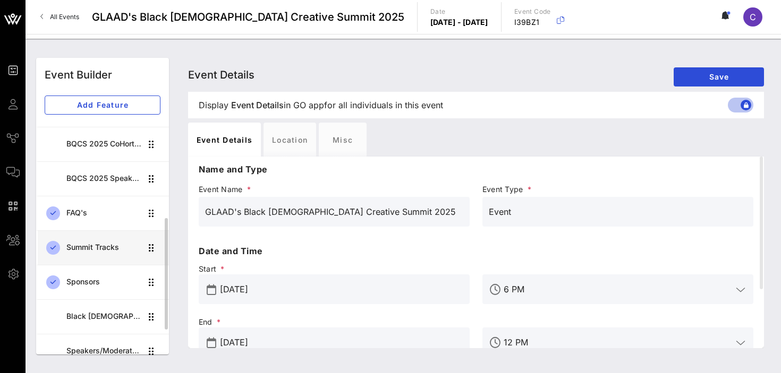
scroll to position [222, 0]
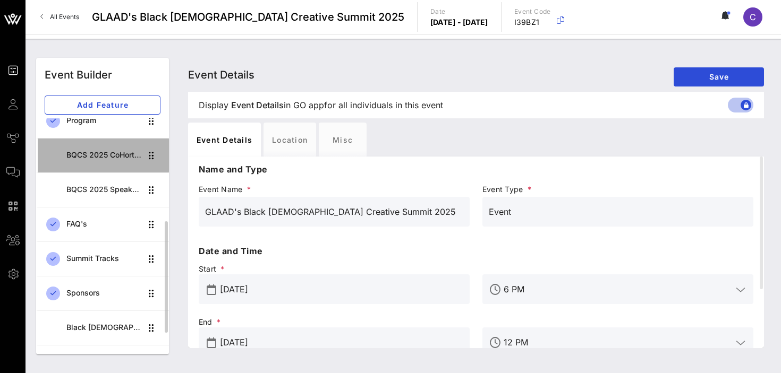
click at [114, 157] on div "BQCS 2025 CoHort Guestbook" at bounding box center [103, 155] width 75 height 9
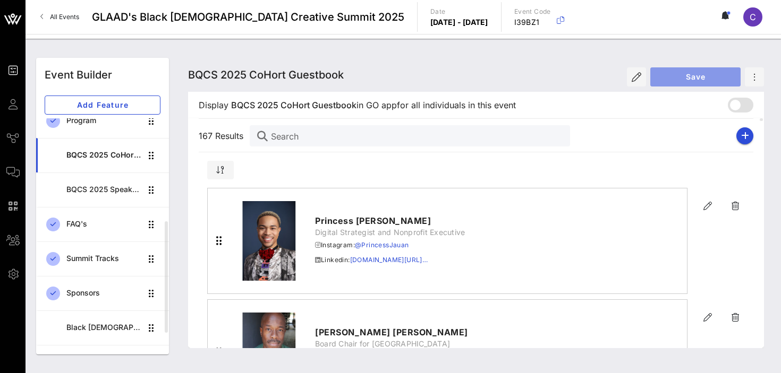
click at [690, 76] on span "Save" at bounding box center [695, 76] width 73 height 9
click at [684, 73] on span "Save" at bounding box center [695, 76] width 73 height 9
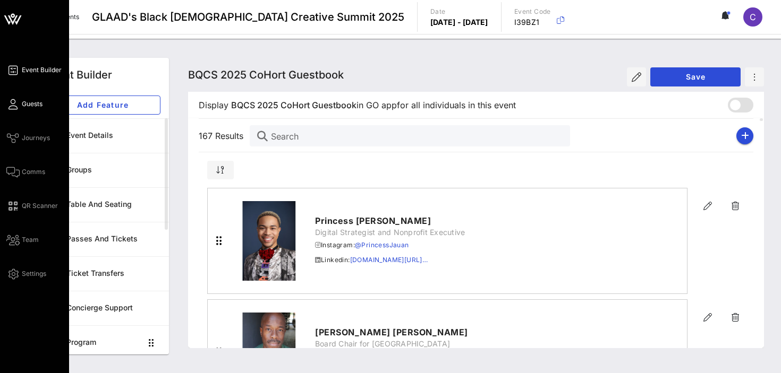
click at [28, 100] on span "Guests" at bounding box center [32, 104] width 21 height 10
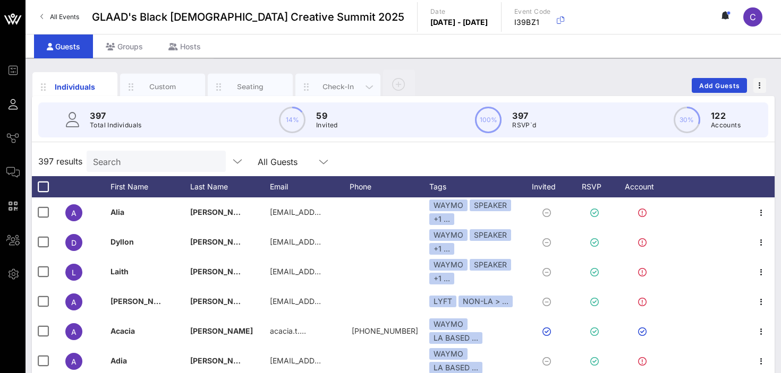
click at [326, 83] on div "Check-In" at bounding box center [337, 87] width 47 height 10
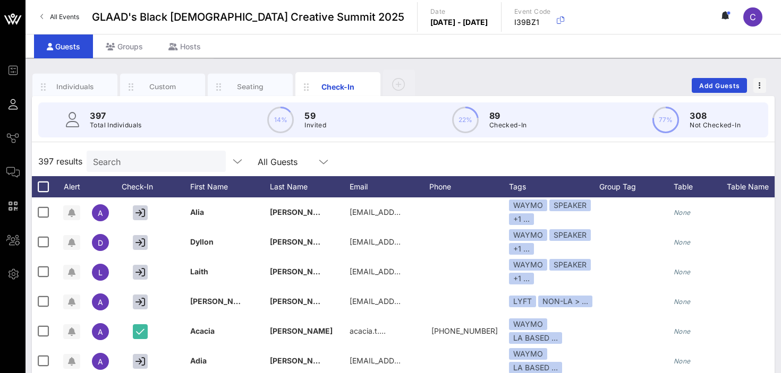
click at [136, 166] on input "Search" at bounding box center [155, 162] width 124 height 14
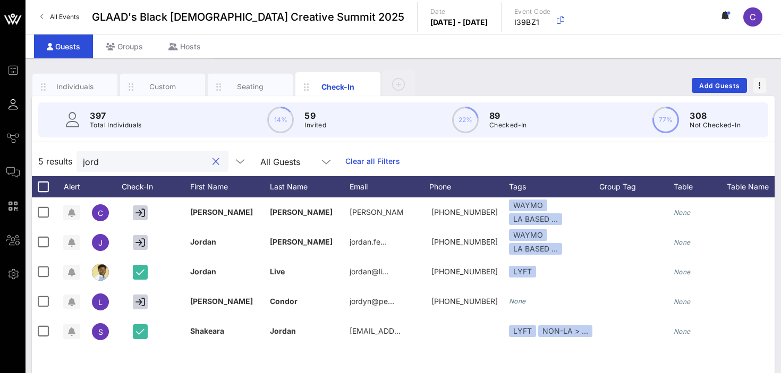
click at [138, 160] on input "jord" at bounding box center [145, 162] width 124 height 14
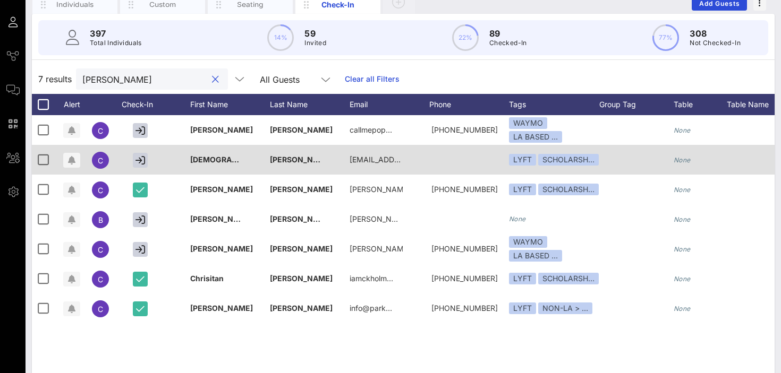
scroll to position [85, 0]
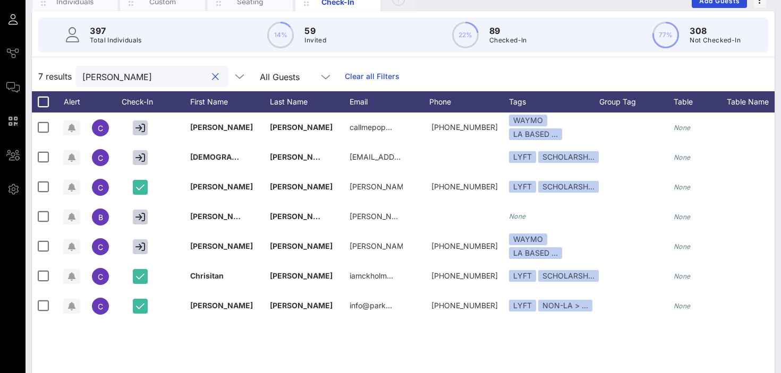
click at [117, 83] on div "[PERSON_NAME]" at bounding box center [144, 76] width 124 height 21
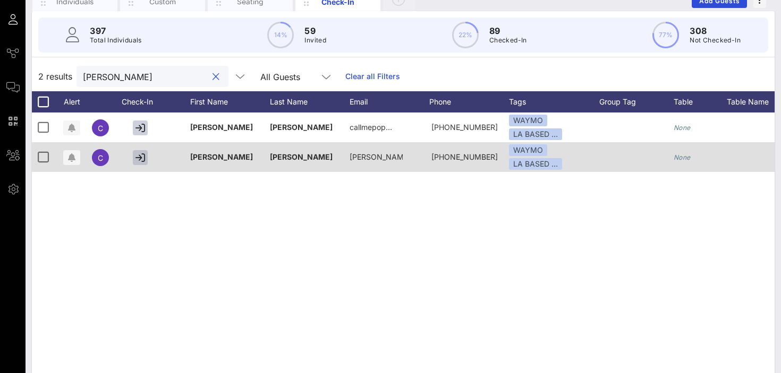
type input "[PERSON_NAME]"
click at [140, 161] on icon "button" at bounding box center [140, 158] width 10 height 10
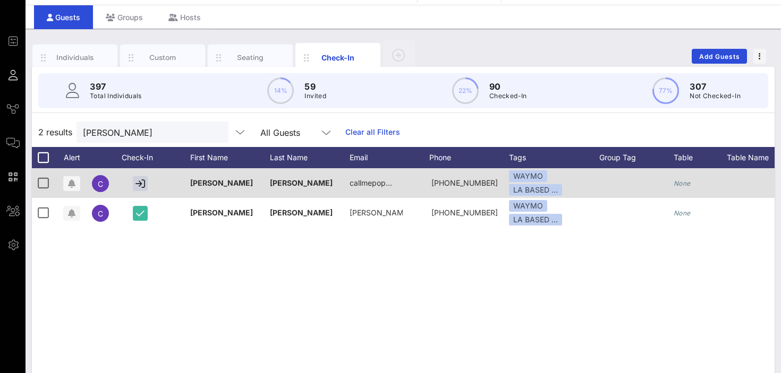
scroll to position [26, 0]
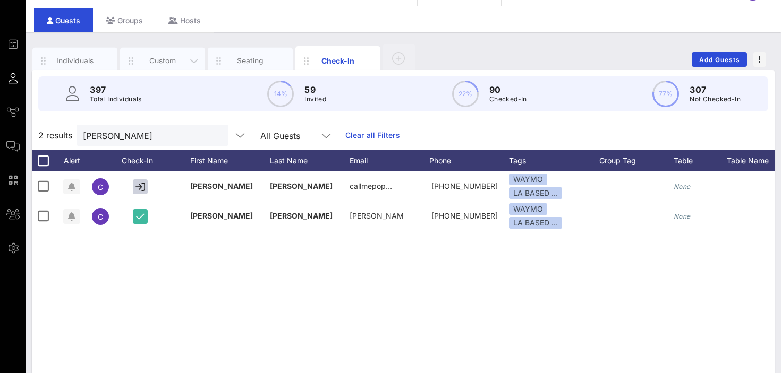
click at [169, 55] on div "Custom" at bounding box center [162, 61] width 85 height 27
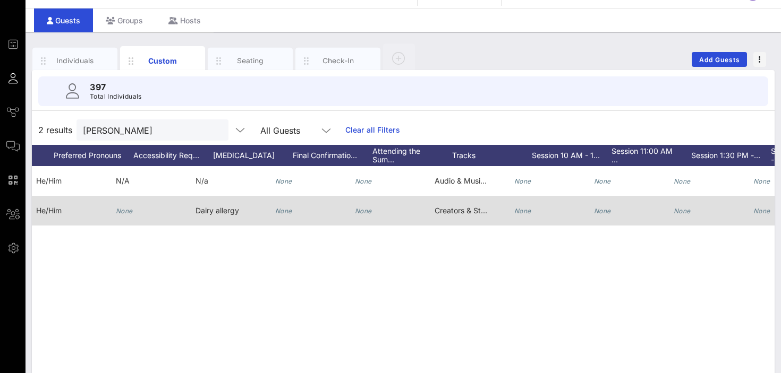
scroll to position [0, 451]
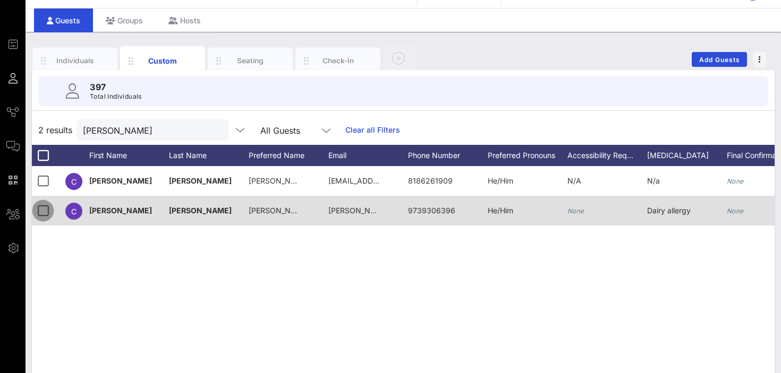
click at [40, 209] on div at bounding box center [43, 211] width 18 height 18
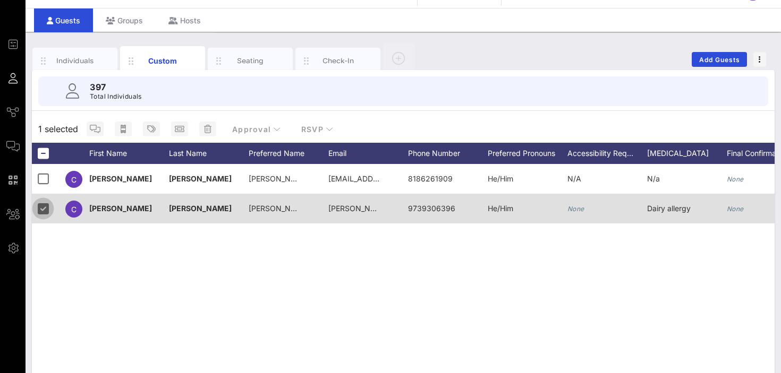
click at [40, 209] on div at bounding box center [43, 209] width 18 height 18
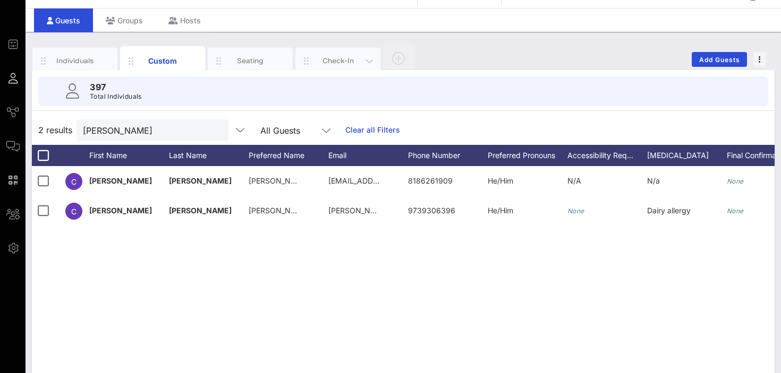
click at [341, 56] on div "Check-In" at bounding box center [337, 61] width 47 height 10
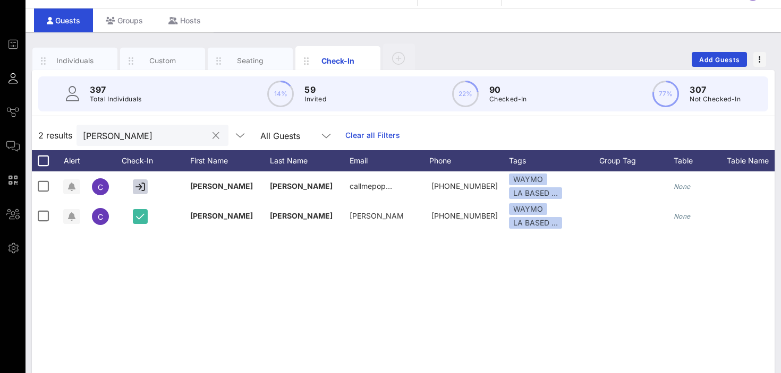
click at [212, 135] on button "clear icon" at bounding box center [215, 136] width 7 height 11
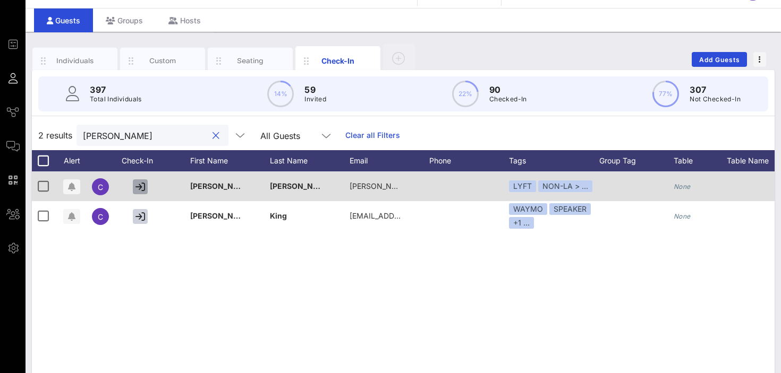
click at [138, 184] on icon "button" at bounding box center [140, 187] width 10 height 10
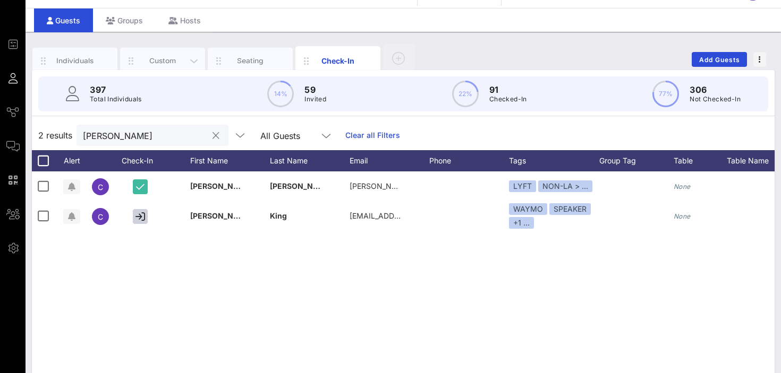
click at [170, 57] on div "Custom" at bounding box center [162, 61] width 47 height 10
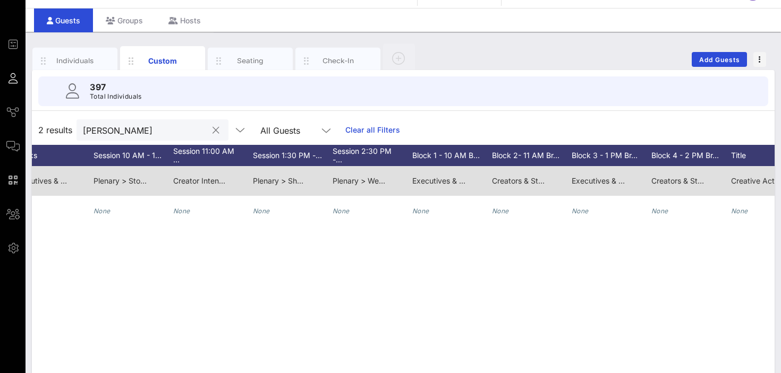
scroll to position [0, 913]
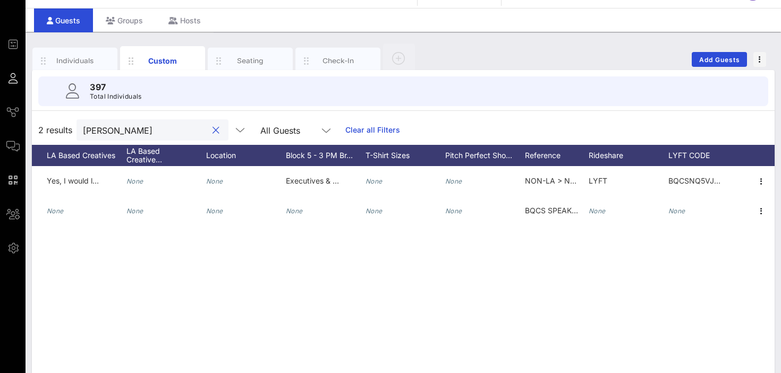
click at [118, 130] on input "[PERSON_NAME]" at bounding box center [145, 130] width 124 height 14
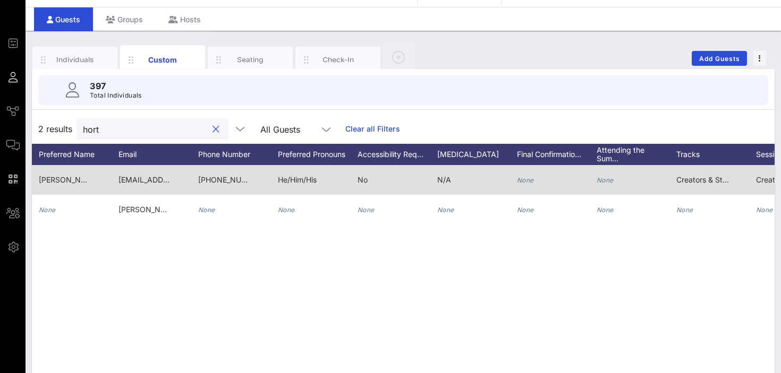
scroll to position [0, 146]
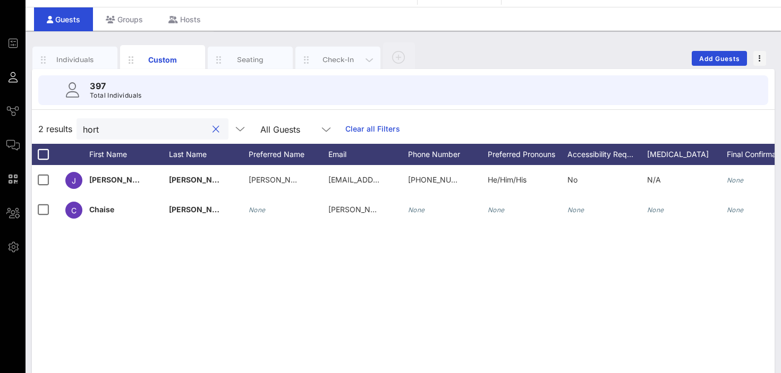
click at [326, 55] on div "Check-In" at bounding box center [337, 60] width 47 height 10
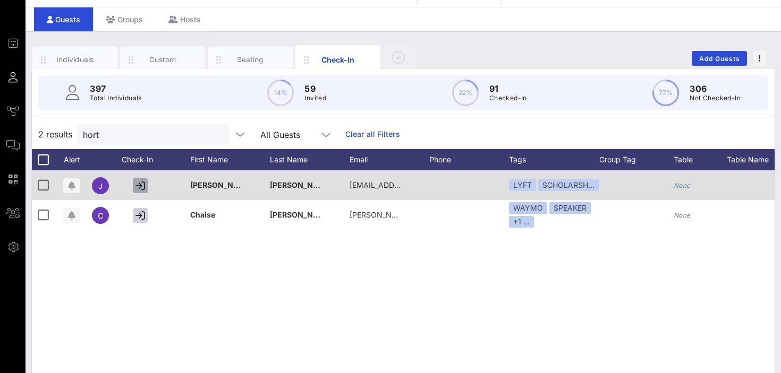
click at [139, 184] on icon "button" at bounding box center [140, 186] width 10 height 10
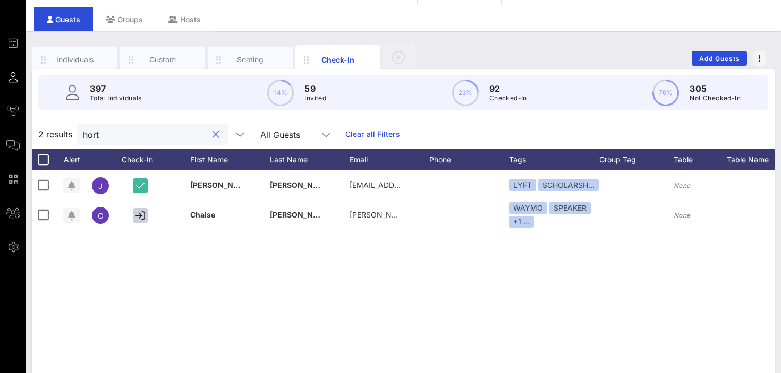
click at [134, 134] on input "hort" at bounding box center [145, 134] width 124 height 14
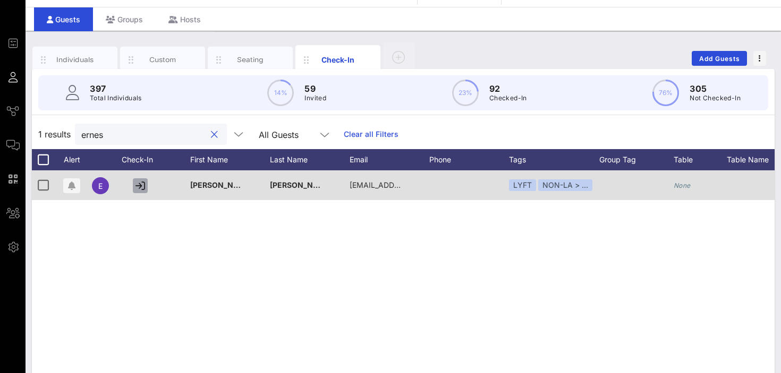
click at [139, 186] on icon "button" at bounding box center [140, 186] width 10 height 10
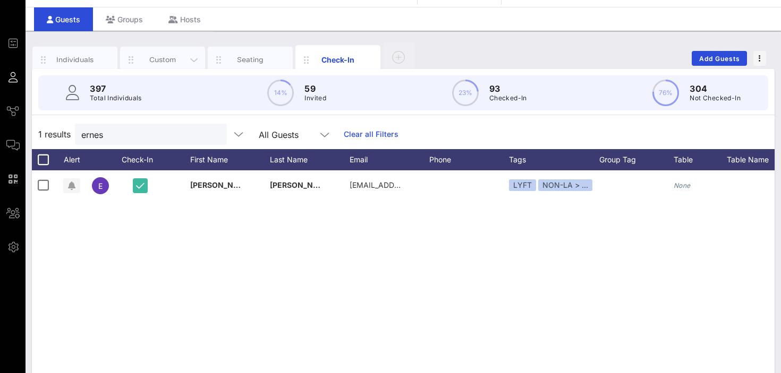
click at [158, 63] on div "Custom" at bounding box center [162, 60] width 47 height 10
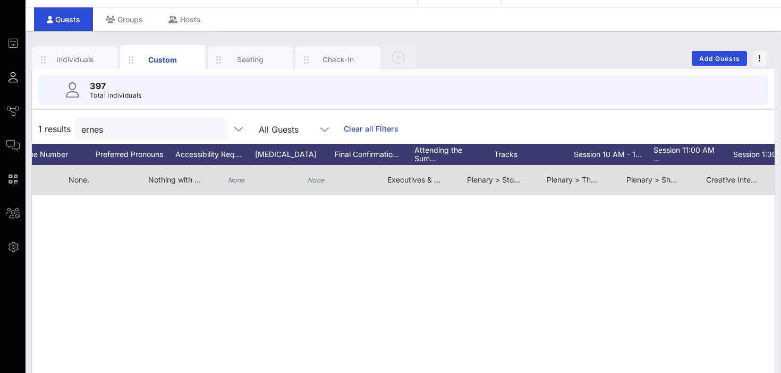
scroll to position [0, 499]
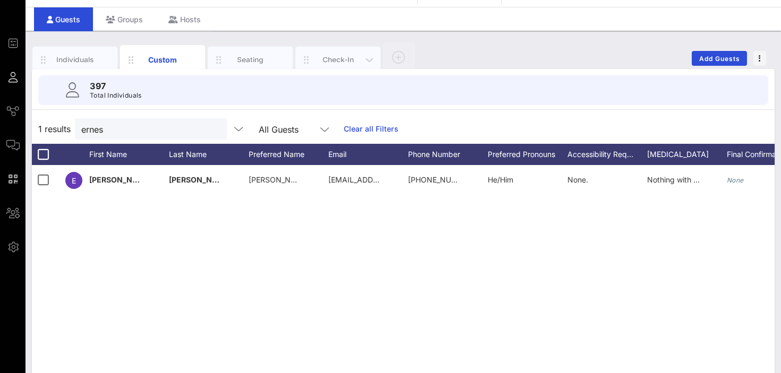
click at [333, 59] on div "Check-In" at bounding box center [337, 60] width 47 height 10
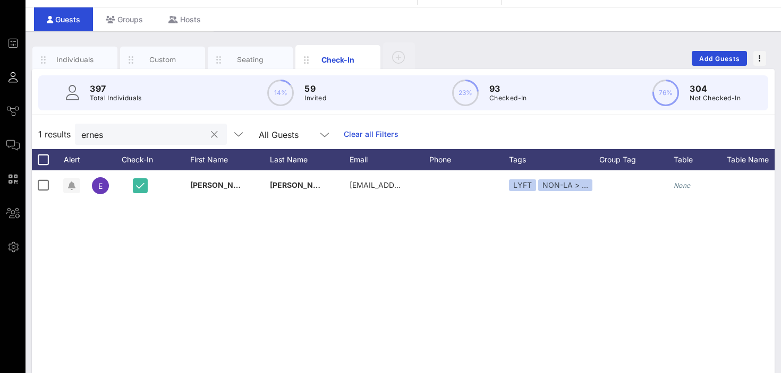
click at [133, 142] on div "ernes" at bounding box center [143, 134] width 124 height 21
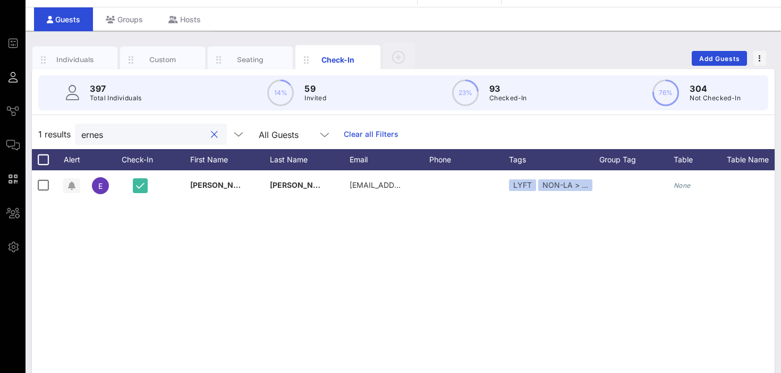
click at [133, 142] on div "ernes" at bounding box center [143, 134] width 124 height 21
click at [108, 138] on input "ernes" at bounding box center [143, 134] width 124 height 14
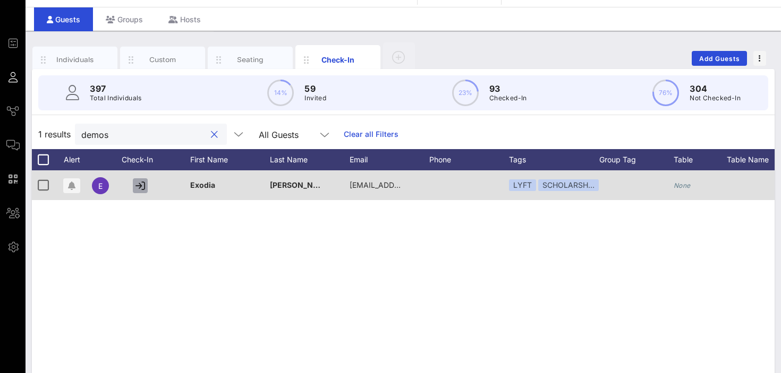
click at [140, 186] on icon "button" at bounding box center [140, 186] width 10 height 10
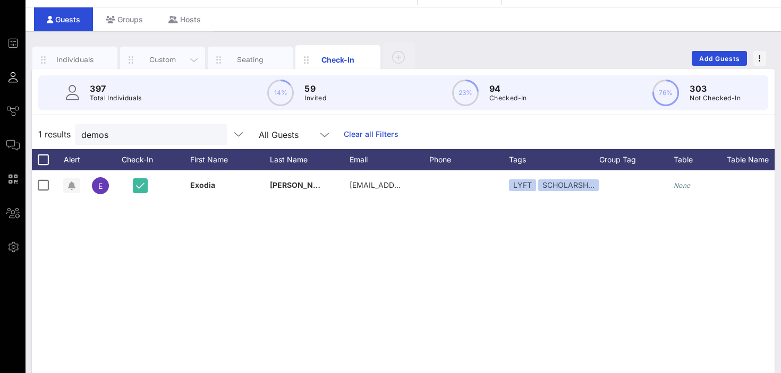
click at [163, 59] on div "Custom" at bounding box center [162, 60] width 47 height 10
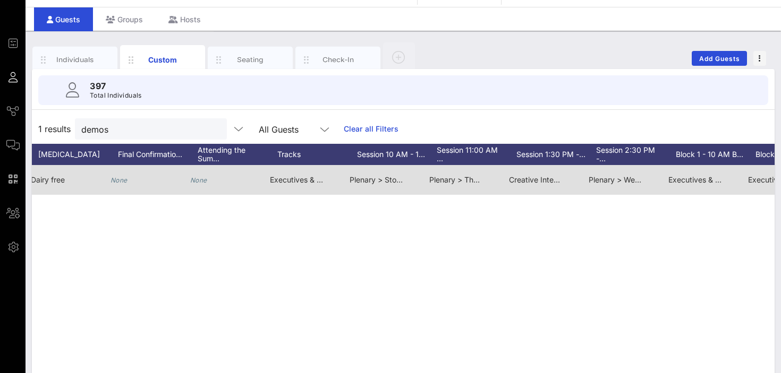
scroll to position [0, 616]
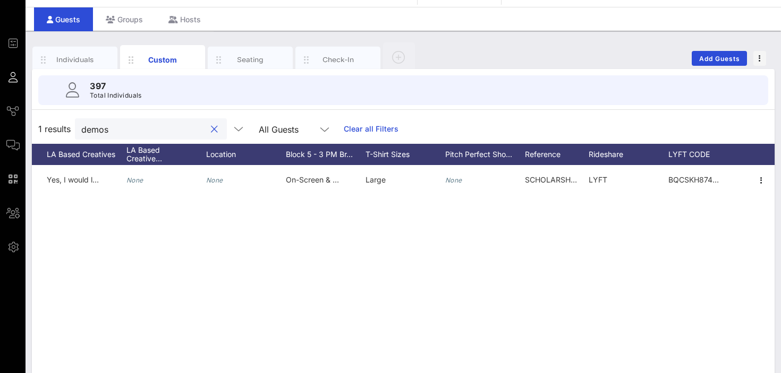
click at [123, 130] on input "demos" at bounding box center [143, 129] width 124 height 14
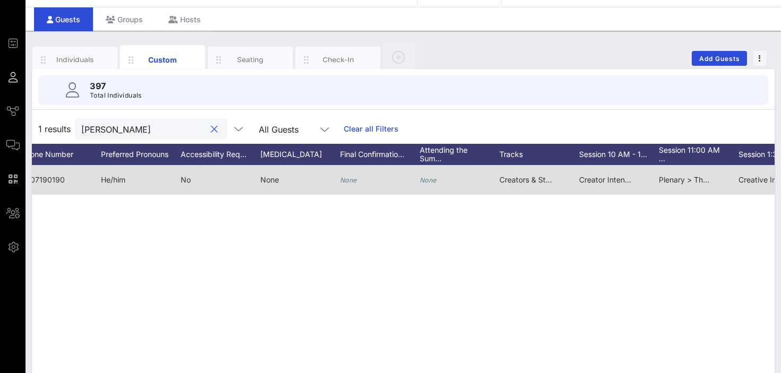
scroll to position [0, 0]
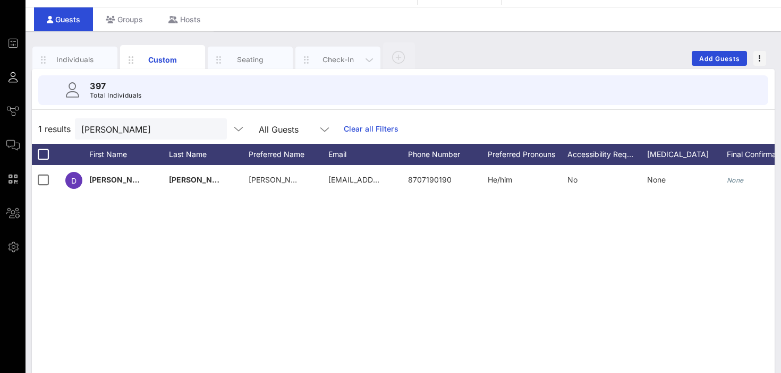
click at [337, 56] on div "Check-In" at bounding box center [337, 60] width 47 height 10
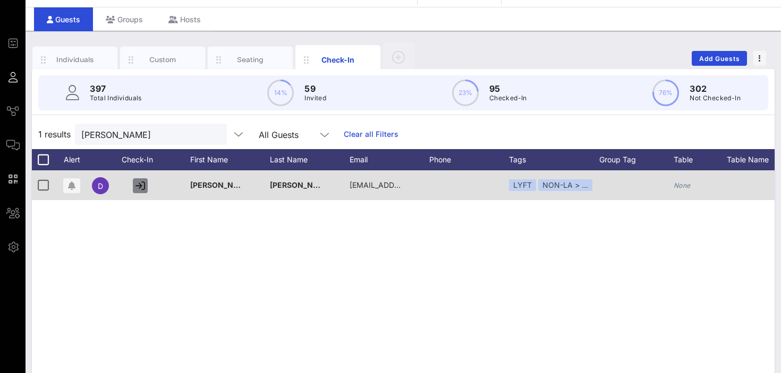
click at [140, 186] on icon "button" at bounding box center [140, 186] width 10 height 10
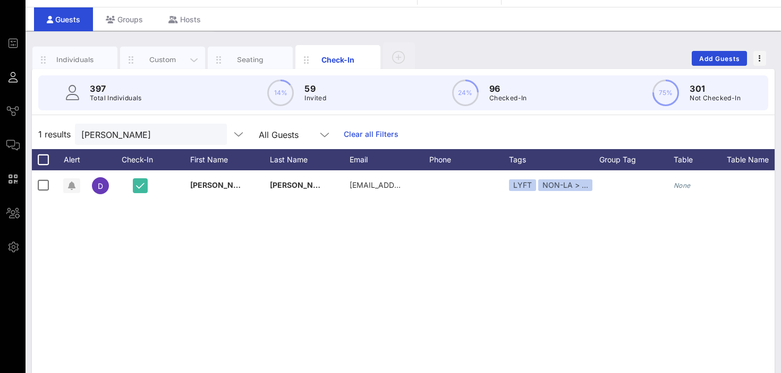
click at [167, 55] on div "Custom" at bounding box center [162, 60] width 47 height 10
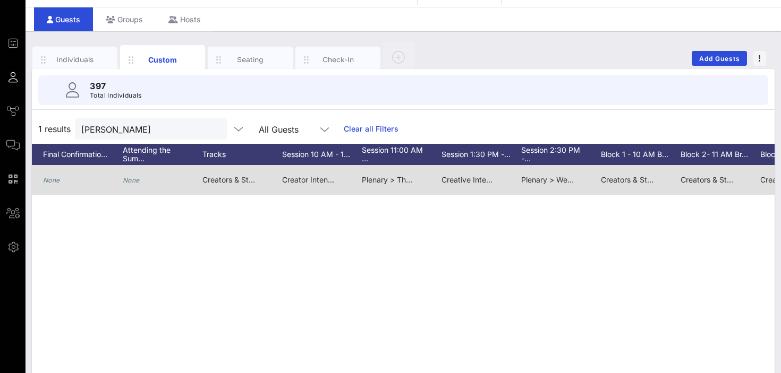
scroll to position [0, 724]
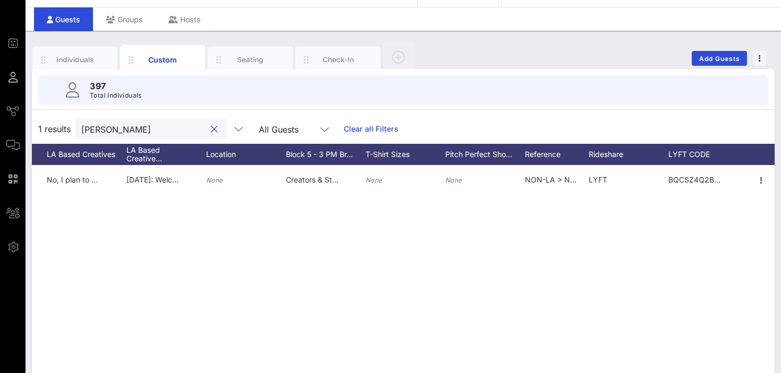
click at [117, 130] on input "darian" at bounding box center [143, 129] width 124 height 14
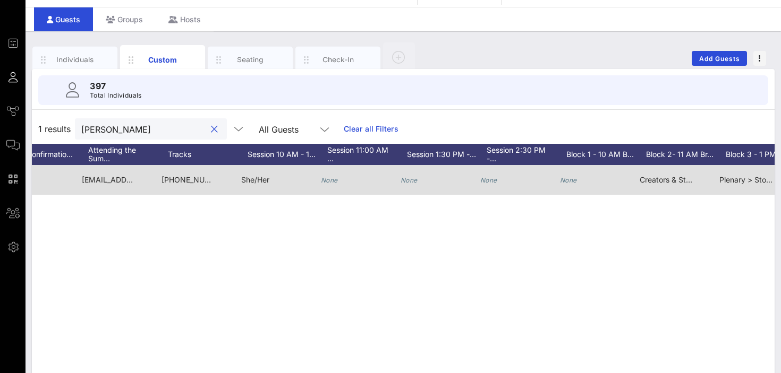
scroll to position [0, 0]
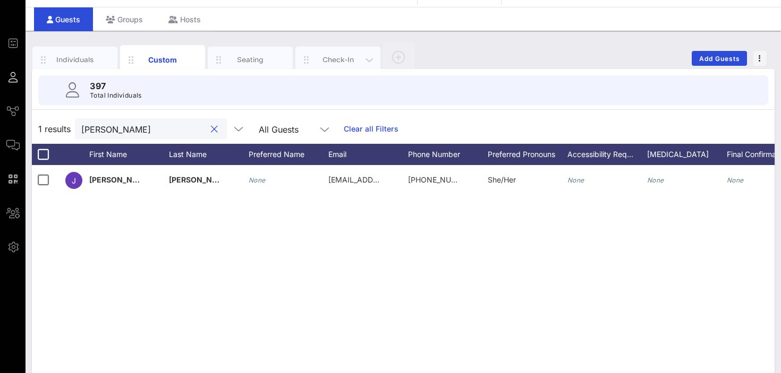
type input "jessica"
click at [327, 59] on div "Check-In" at bounding box center [337, 60] width 47 height 10
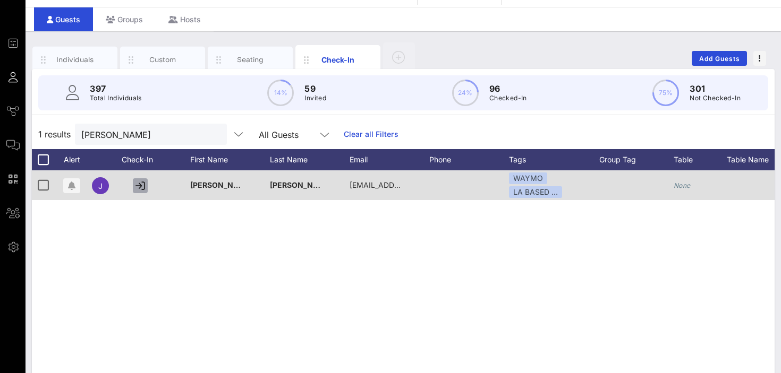
click at [139, 186] on icon "button" at bounding box center [140, 186] width 10 height 10
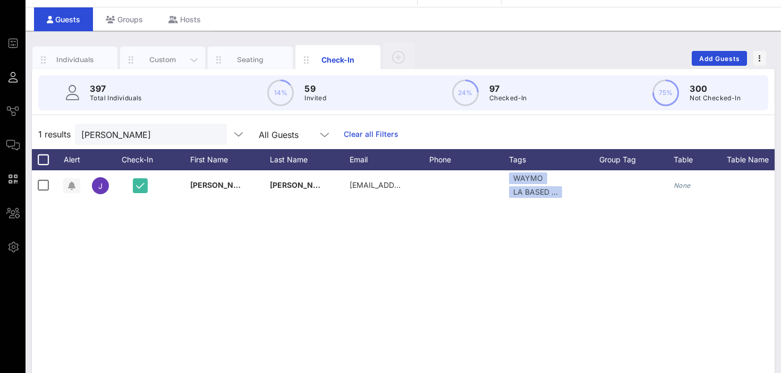
click at [159, 59] on div "Custom" at bounding box center [162, 60] width 47 height 10
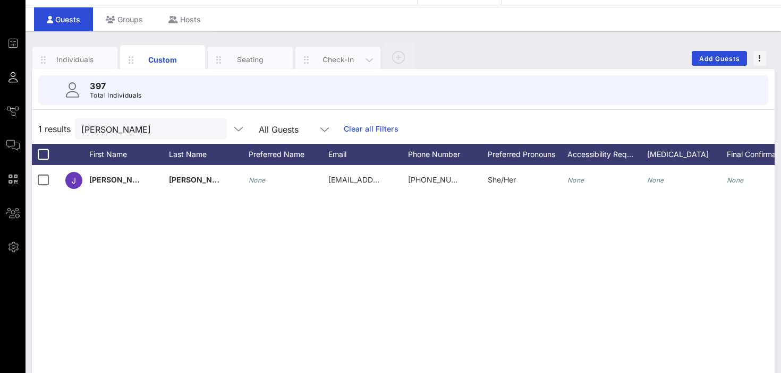
click at [317, 65] on div "Check-In" at bounding box center [337, 60] width 85 height 27
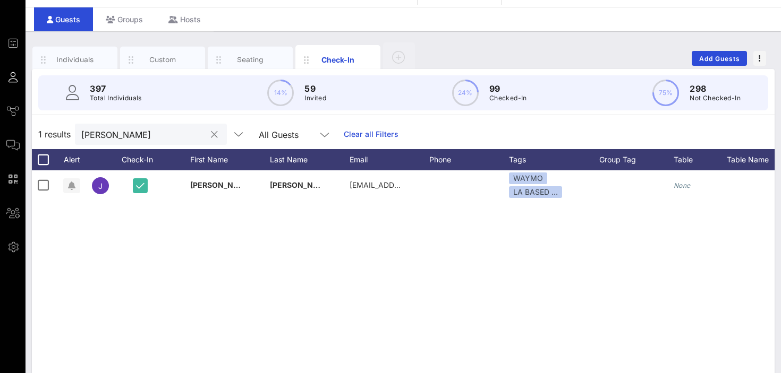
click at [128, 136] on input "jessica" at bounding box center [143, 134] width 124 height 14
click at [211, 133] on button "clear icon" at bounding box center [214, 135] width 7 height 11
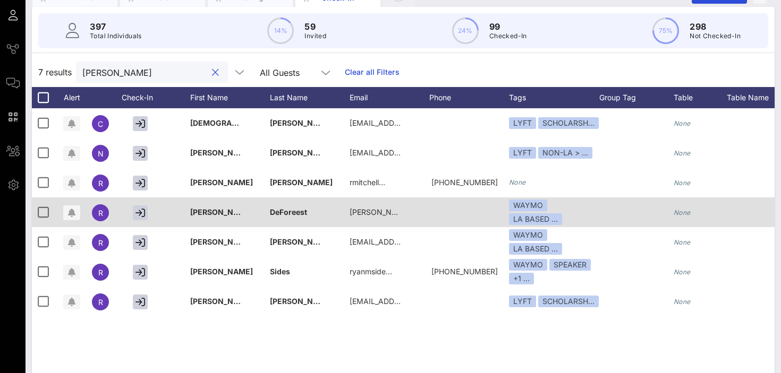
scroll to position [93, 0]
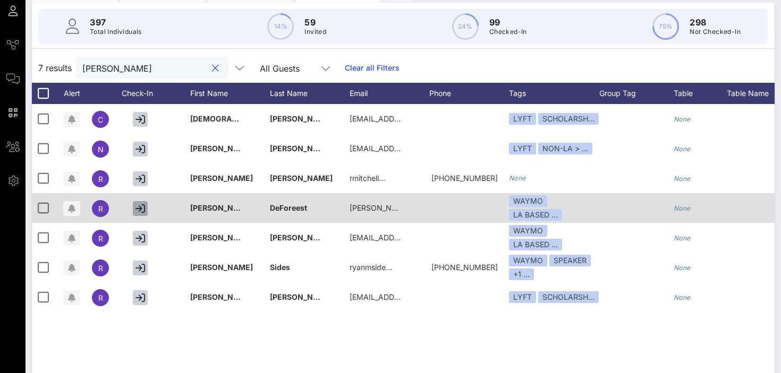
click at [141, 206] on icon "button" at bounding box center [140, 209] width 10 height 10
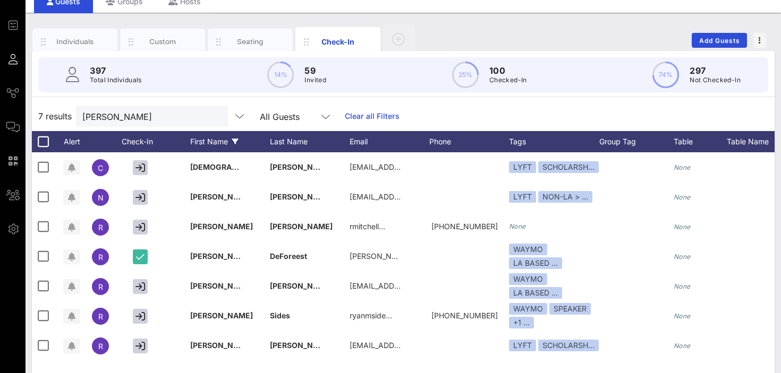
scroll to position [43, 0]
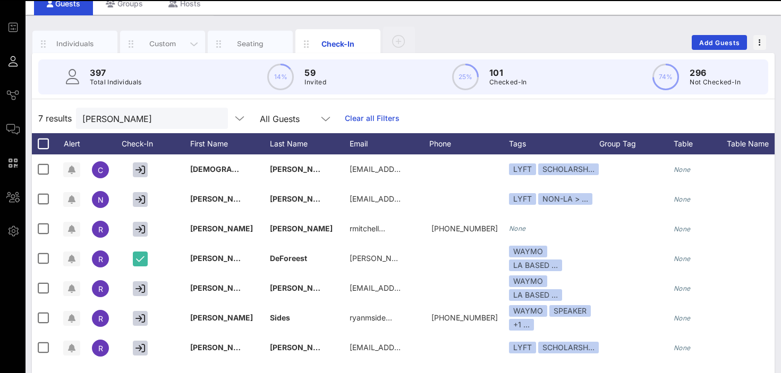
click at [165, 41] on div "Custom" at bounding box center [162, 44] width 47 height 10
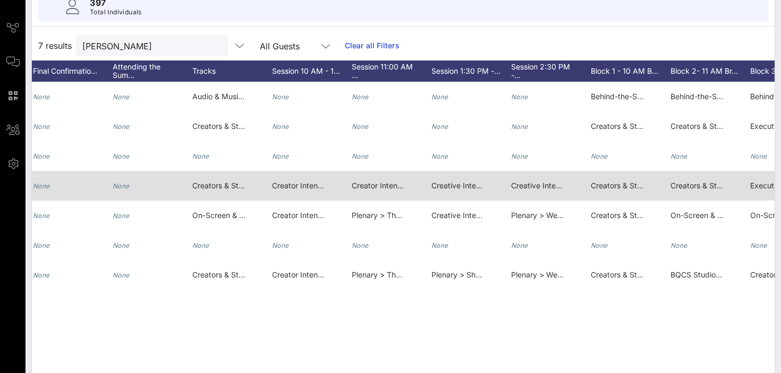
scroll to position [0, 770]
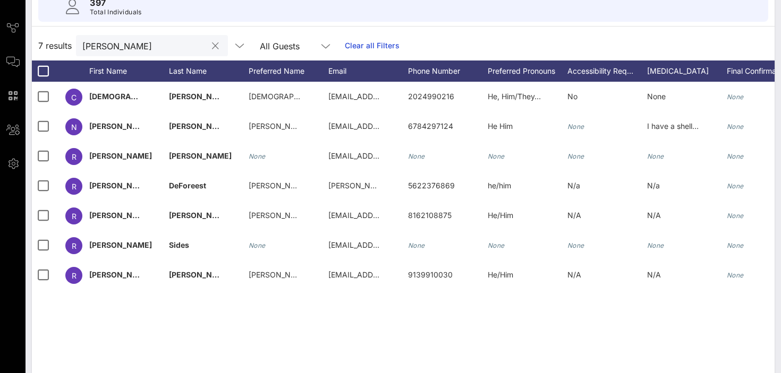
click at [124, 46] on input "[PERSON_NAME]" at bounding box center [144, 46] width 124 height 14
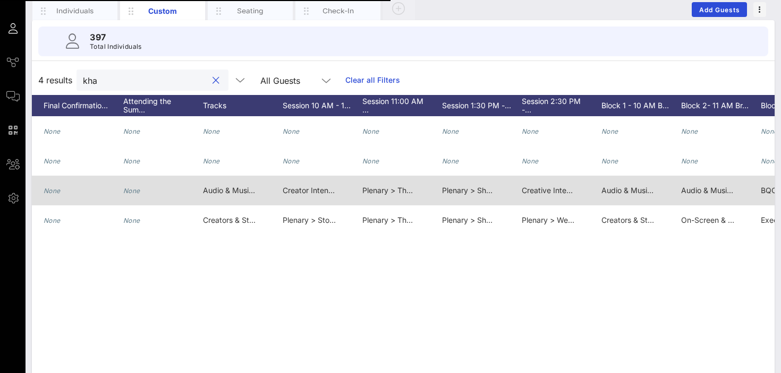
scroll to position [0, 724]
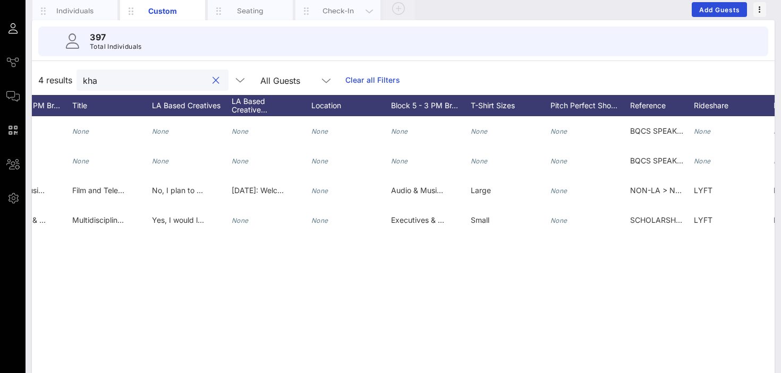
click at [324, 11] on div "Check-In" at bounding box center [337, 11] width 47 height 10
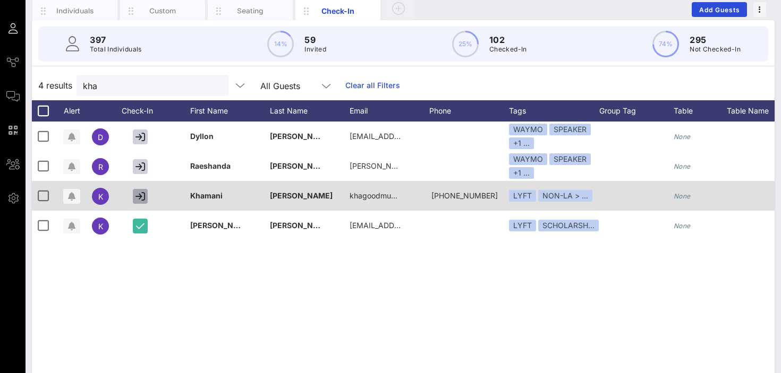
click at [141, 197] on icon "button" at bounding box center [140, 197] width 10 height 10
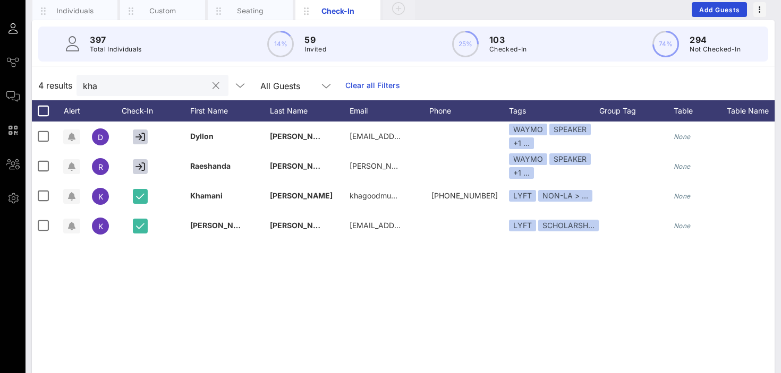
click at [139, 84] on input "kha" at bounding box center [145, 86] width 124 height 14
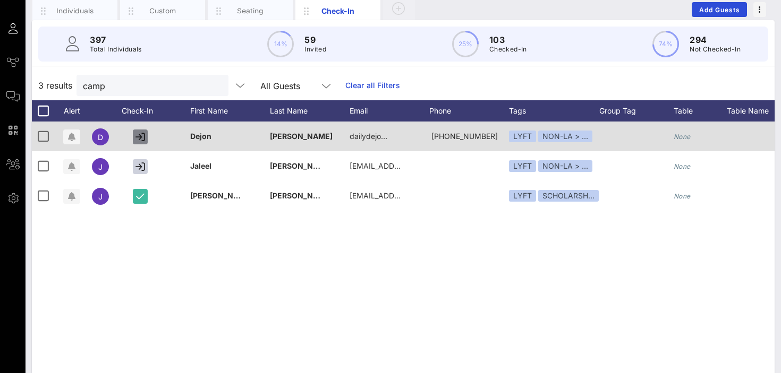
click at [138, 139] on icon "button" at bounding box center [140, 137] width 10 height 10
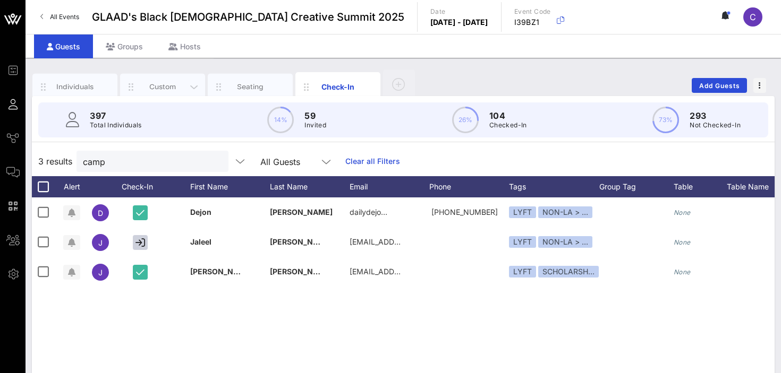
click at [156, 80] on div "Custom" at bounding box center [162, 87] width 85 height 27
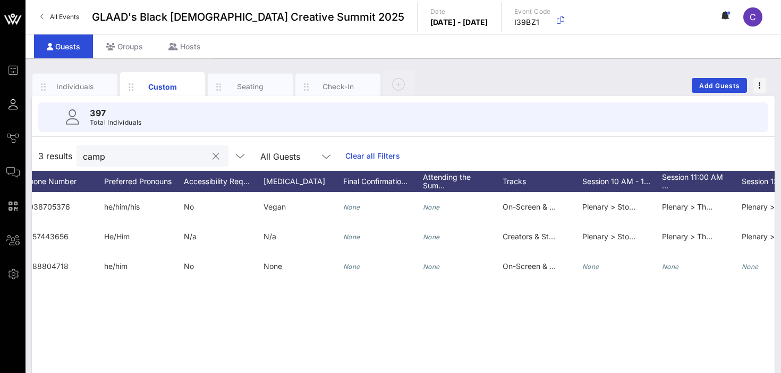
click at [114, 157] on input "camp" at bounding box center [145, 156] width 124 height 14
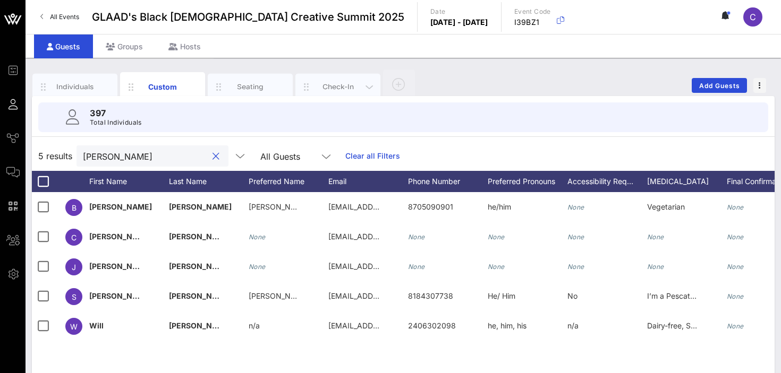
click at [323, 88] on div "Check-In" at bounding box center [337, 87] width 47 height 10
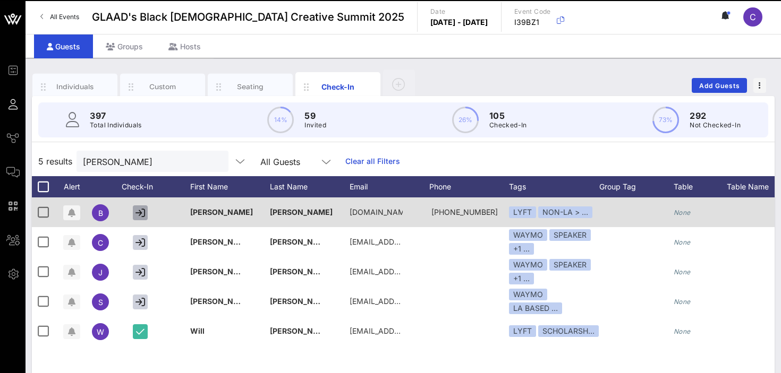
click at [138, 211] on icon "button" at bounding box center [140, 213] width 10 height 10
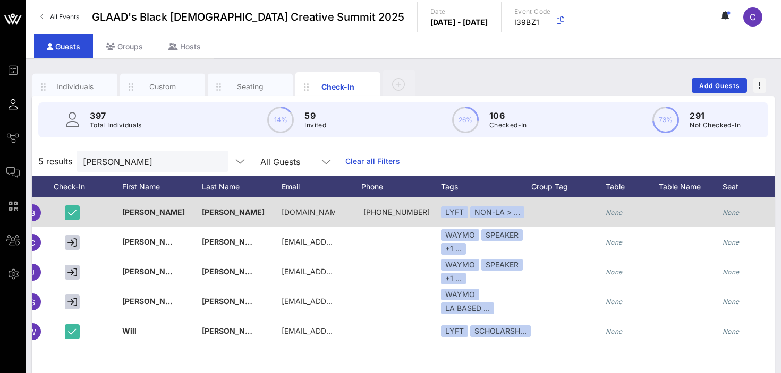
scroll to position [0, 223]
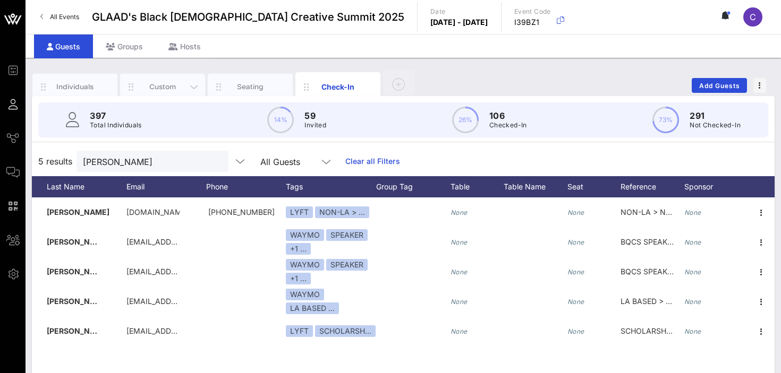
click at [166, 83] on div "Custom" at bounding box center [162, 87] width 47 height 10
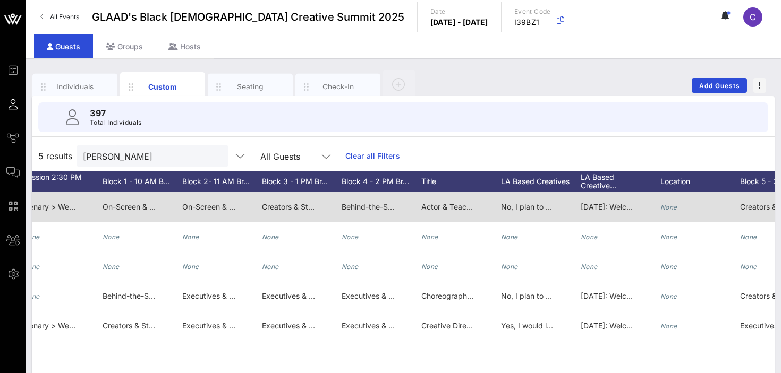
scroll to position [0, 1289]
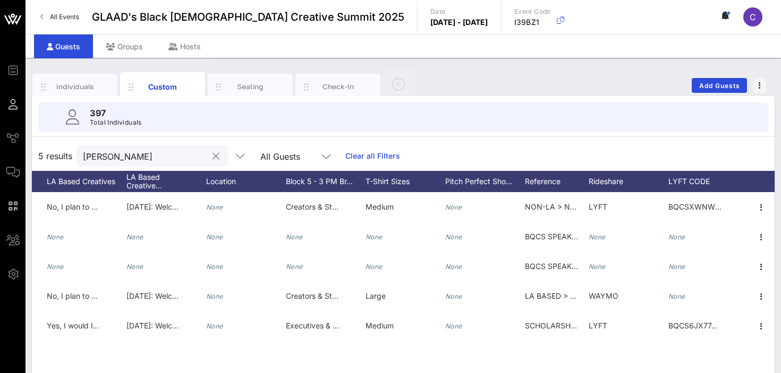
click at [115, 153] on input "johnson" at bounding box center [145, 156] width 124 height 14
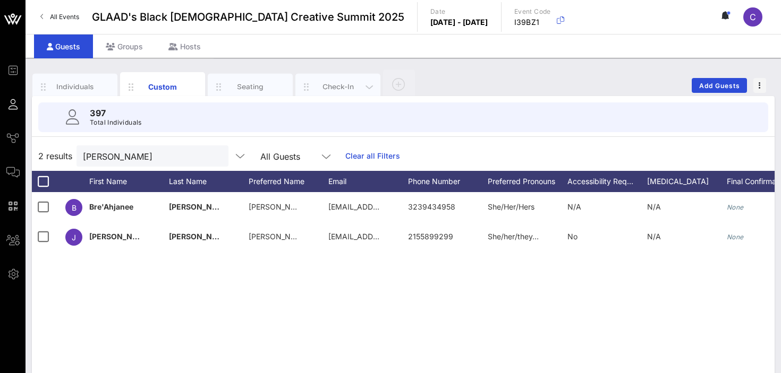
click at [331, 87] on div "Check-In" at bounding box center [337, 87] width 47 height 10
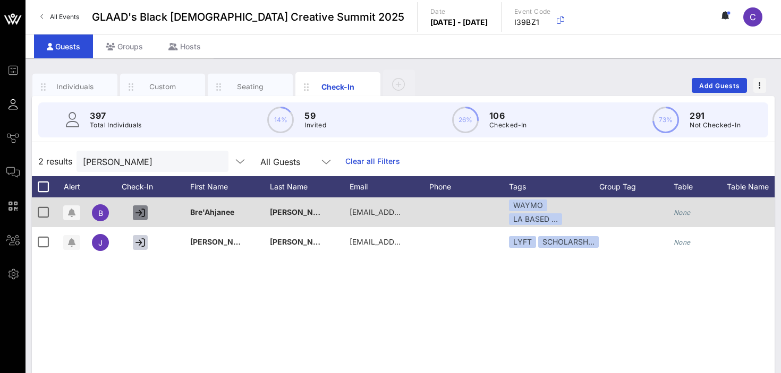
click at [136, 208] on icon "button" at bounding box center [140, 213] width 10 height 10
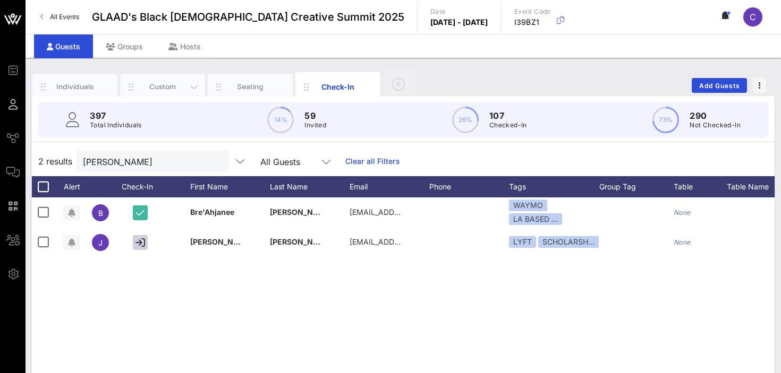
click at [171, 85] on div "Custom" at bounding box center [162, 87] width 47 height 10
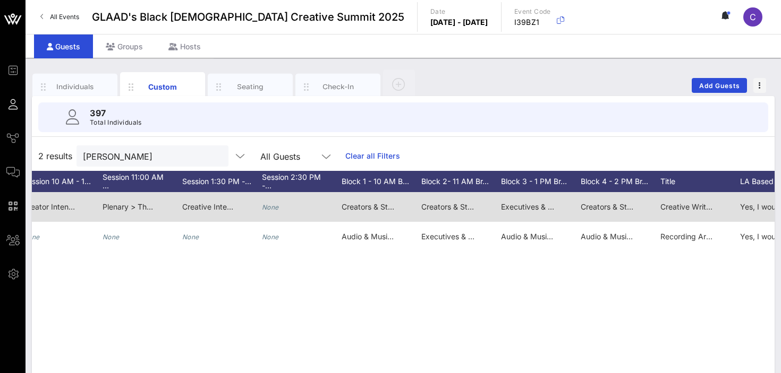
click at [274, 207] on icon "None" at bounding box center [270, 207] width 17 height 8
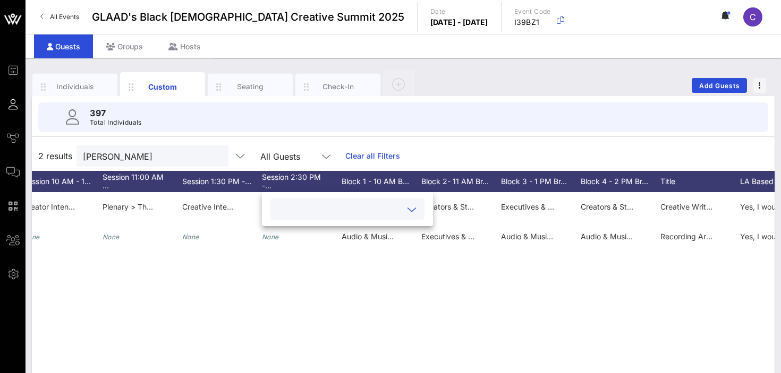
click at [405, 209] on div at bounding box center [411, 209] width 13 height 13
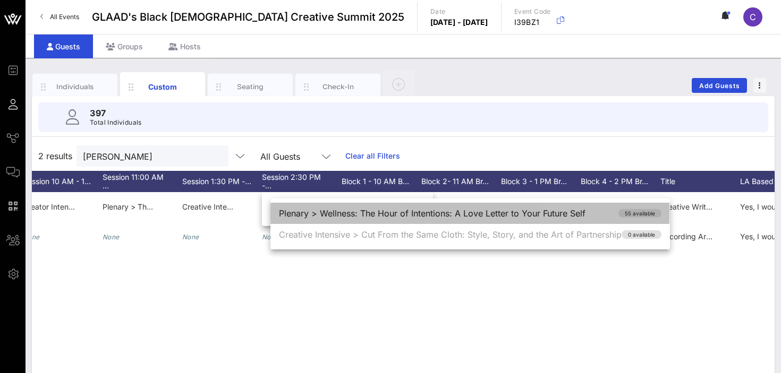
click at [404, 216] on div "Plenary > Wellness: The Hour of Intentions: A Love Letter to Your Future Self 5…" at bounding box center [469, 213] width 399 height 21
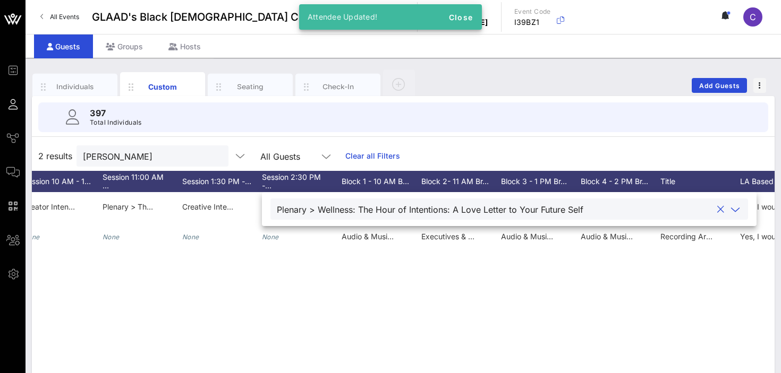
click at [443, 143] on div "2 results sanders All Guests Clear all Filters" at bounding box center [403, 156] width 742 height 30
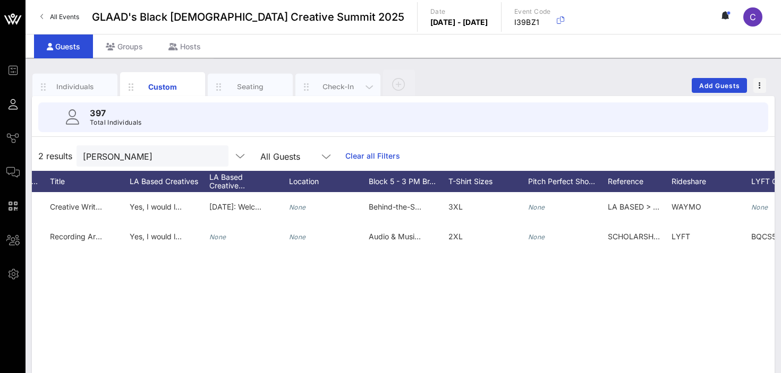
click at [333, 90] on div "Check-In" at bounding box center [337, 87] width 47 height 10
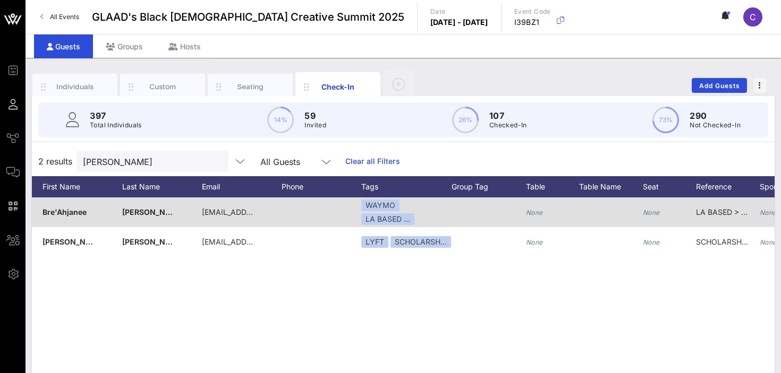
scroll to position [0, 0]
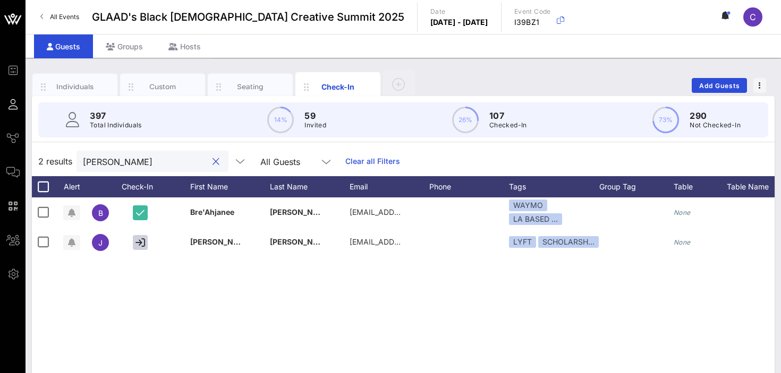
click at [121, 162] on input "sanders" at bounding box center [145, 162] width 124 height 14
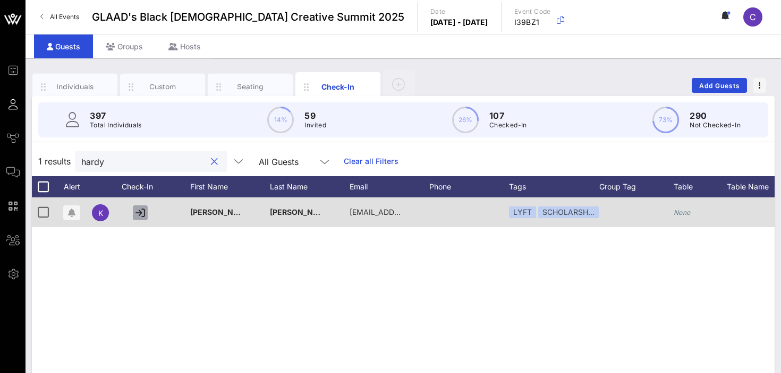
click at [141, 213] on icon "button" at bounding box center [140, 213] width 10 height 10
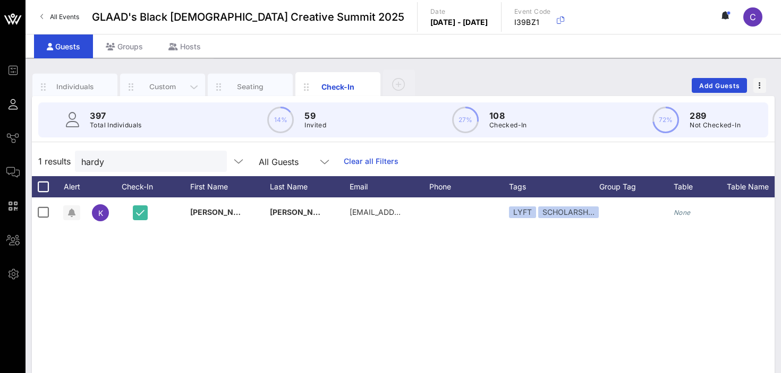
click at [170, 82] on div "Custom" at bounding box center [162, 87] width 47 height 10
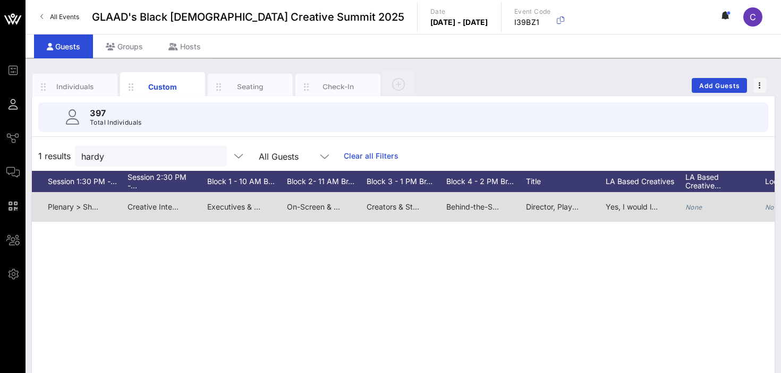
scroll to position [0, 1139]
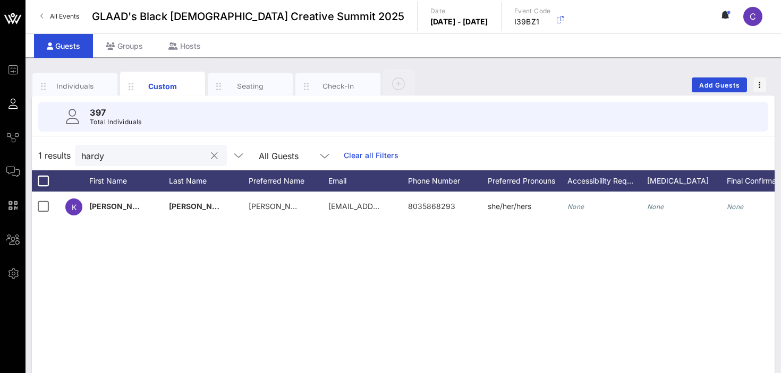
click at [127, 156] on input "hardy" at bounding box center [143, 156] width 124 height 14
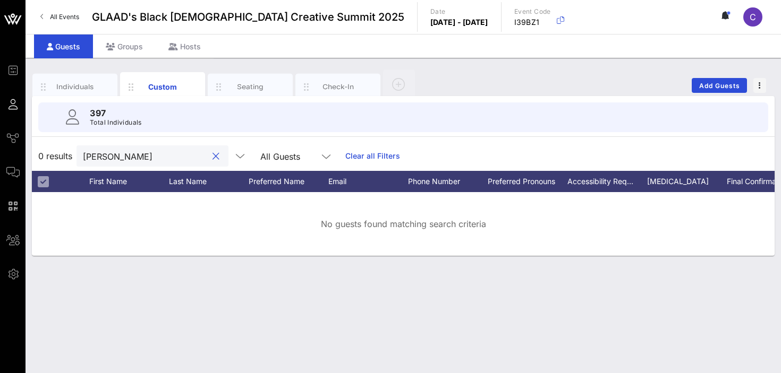
scroll to position [0, 0]
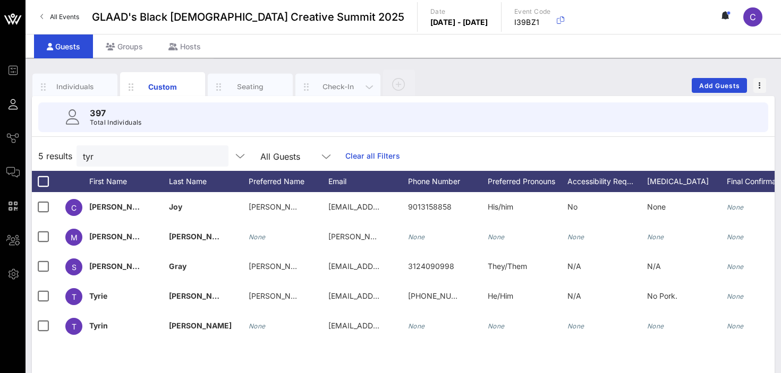
click at [320, 89] on div "Check-In" at bounding box center [337, 87] width 47 height 10
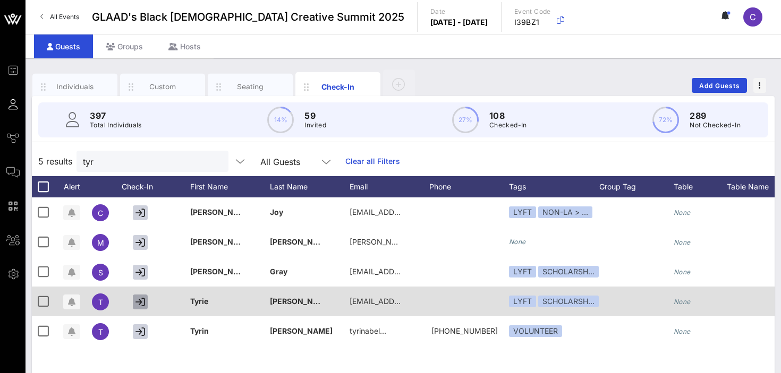
click at [141, 304] on icon "button" at bounding box center [140, 302] width 10 height 10
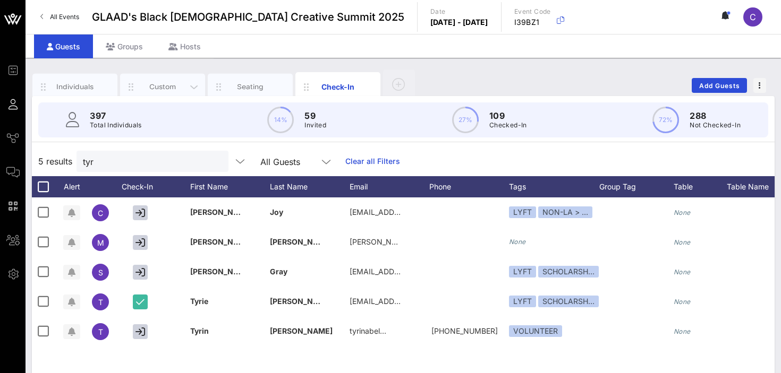
click at [169, 80] on div "Custom" at bounding box center [162, 87] width 85 height 27
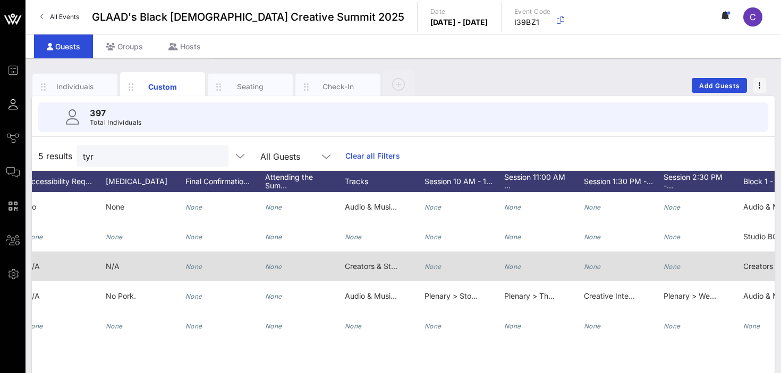
scroll to position [0, 388]
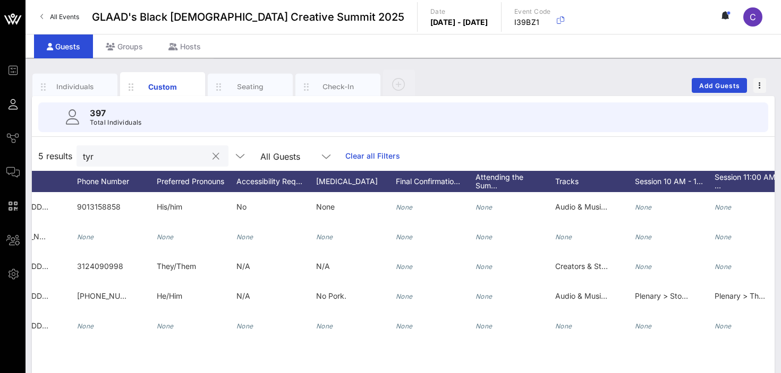
click at [106, 161] on input "tyr" at bounding box center [145, 156] width 124 height 14
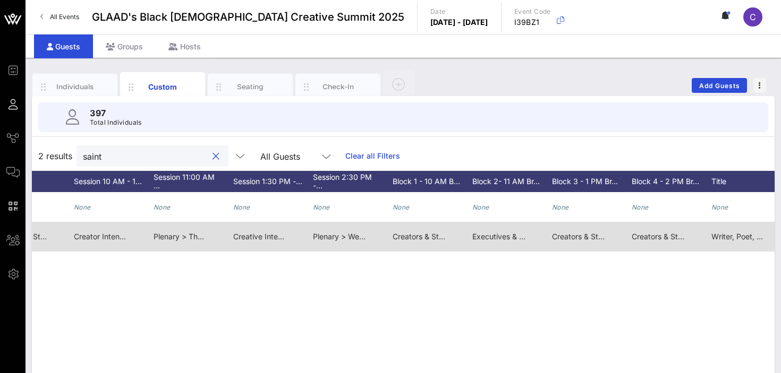
scroll to position [0, 951]
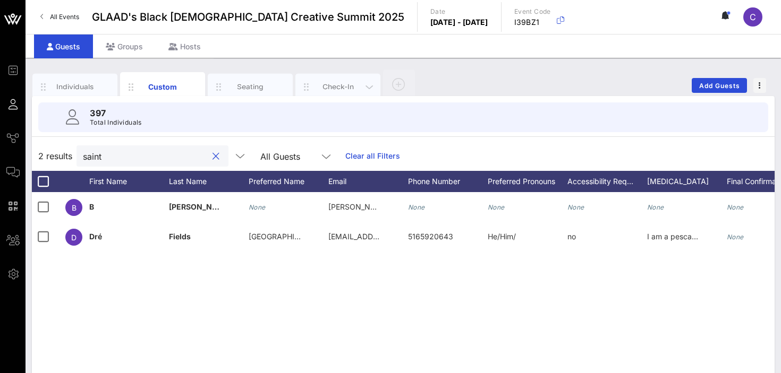
click at [330, 85] on div "Check-In" at bounding box center [337, 87] width 47 height 10
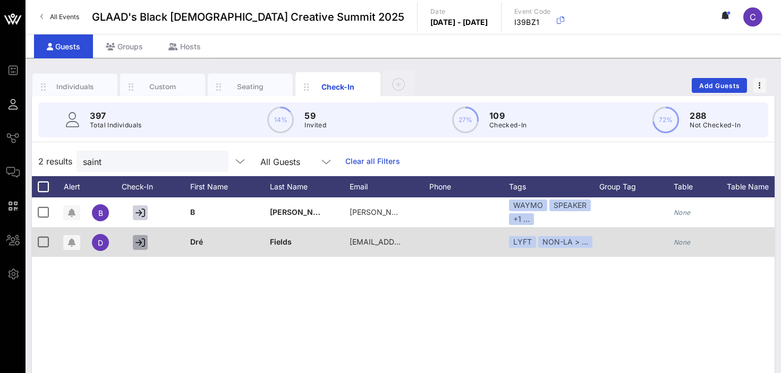
click at [139, 244] on icon "button" at bounding box center [140, 243] width 10 height 10
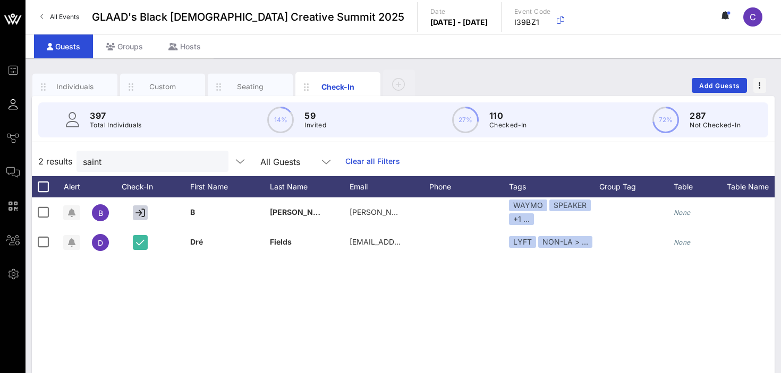
click at [122, 173] on div "2 results saint All Guests Clear all Filters" at bounding box center [403, 162] width 742 height 30
click at [116, 166] on input "saint" at bounding box center [145, 162] width 124 height 14
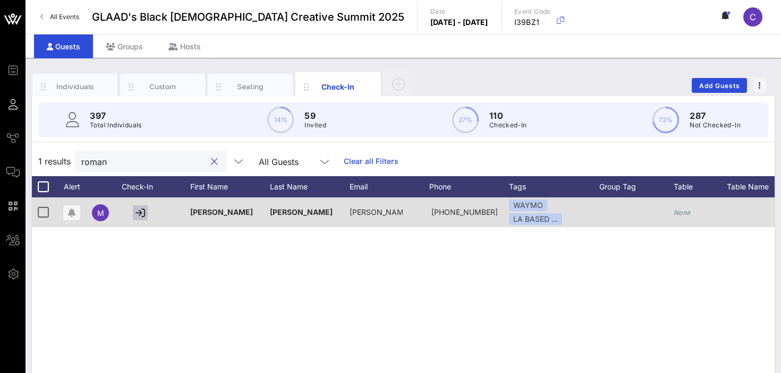
type input "roman"
click at [138, 212] on icon "button" at bounding box center [140, 213] width 10 height 10
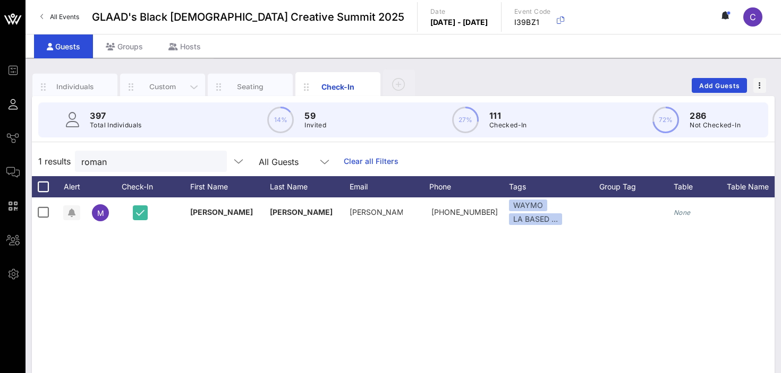
click at [163, 81] on div "Custom" at bounding box center [162, 87] width 85 height 27
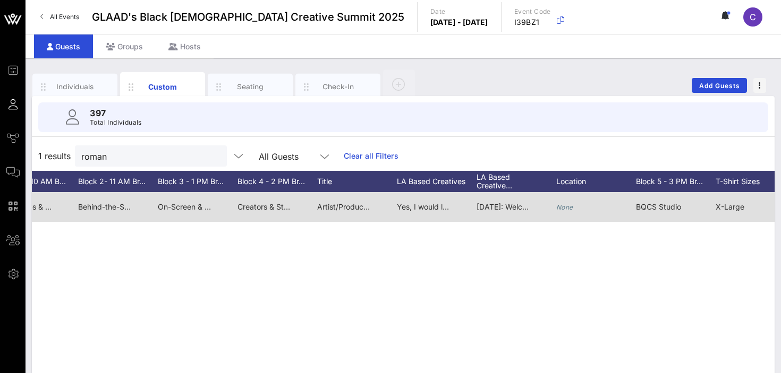
scroll to position [0, 1302]
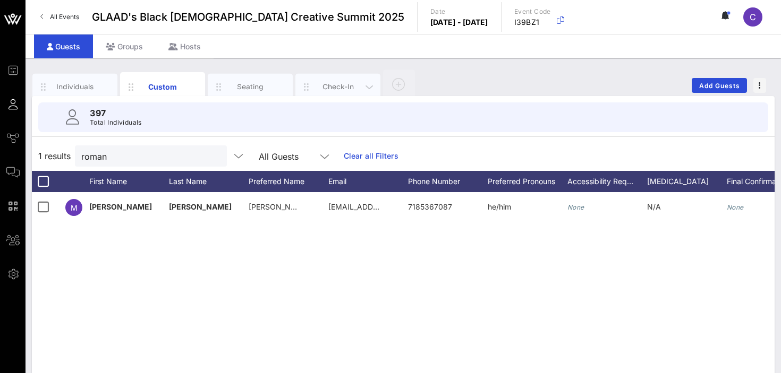
click at [318, 90] on div "Check-In" at bounding box center [337, 87] width 47 height 10
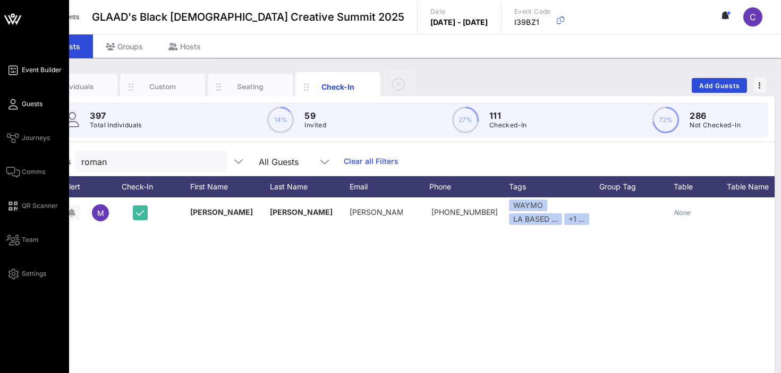
click at [40, 66] on span "Event Builder" at bounding box center [42, 70] width 40 height 10
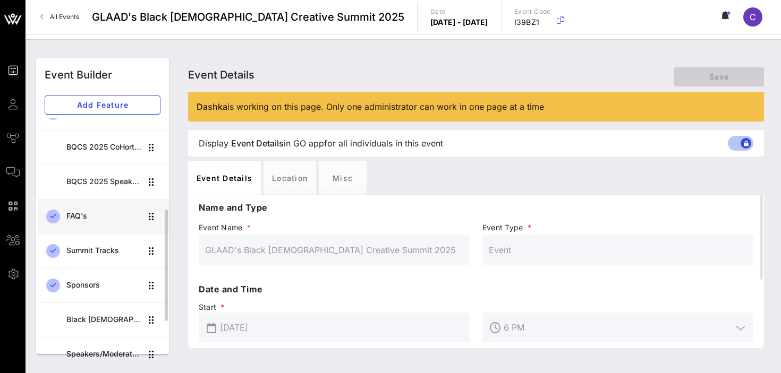
scroll to position [216, 0]
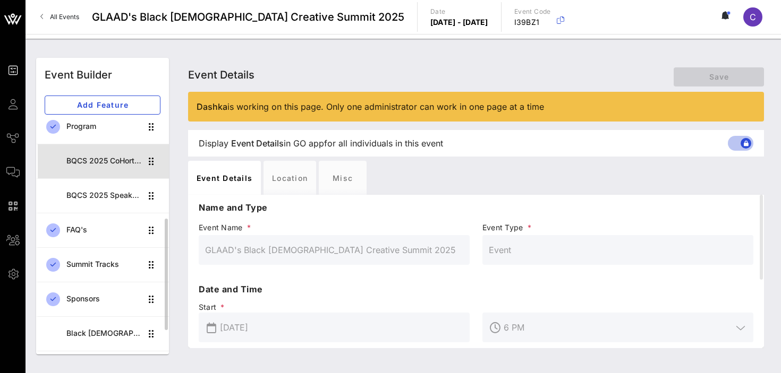
click at [90, 163] on div "BQCS 2025 CoHort Guestbook" at bounding box center [103, 161] width 75 height 9
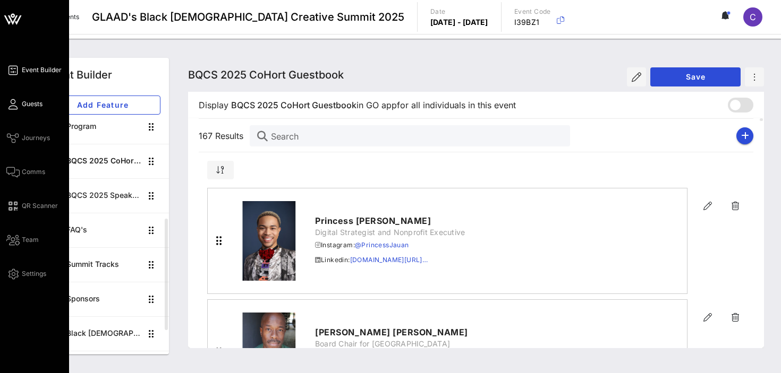
click at [32, 106] on span "Guests" at bounding box center [32, 104] width 21 height 10
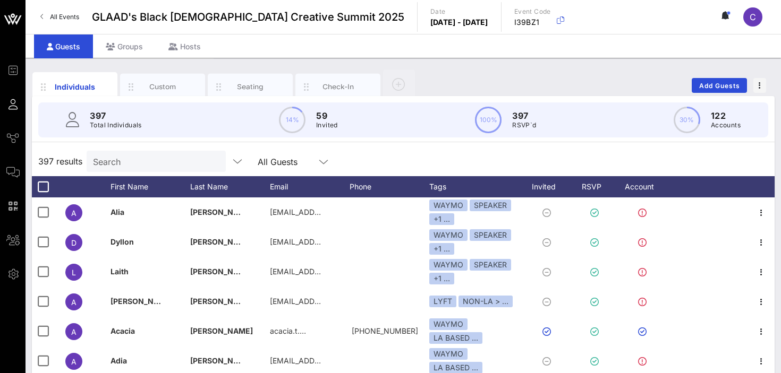
click at [135, 165] on input "Search" at bounding box center [155, 162] width 124 height 14
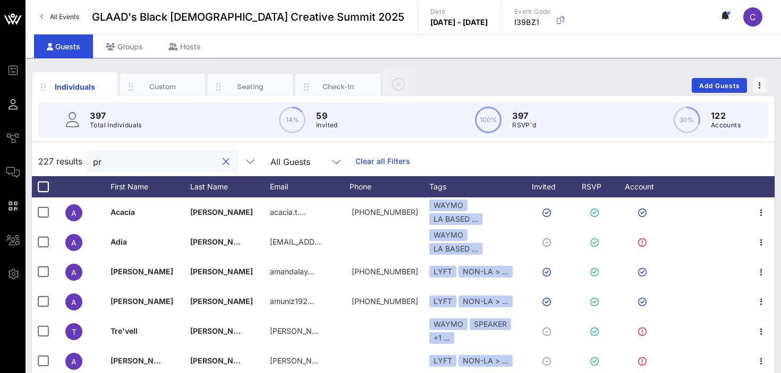
type input "p"
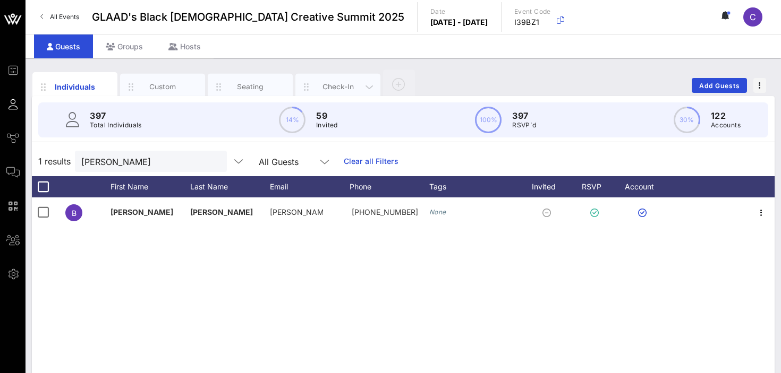
click at [328, 87] on div "Check-In" at bounding box center [337, 87] width 47 height 10
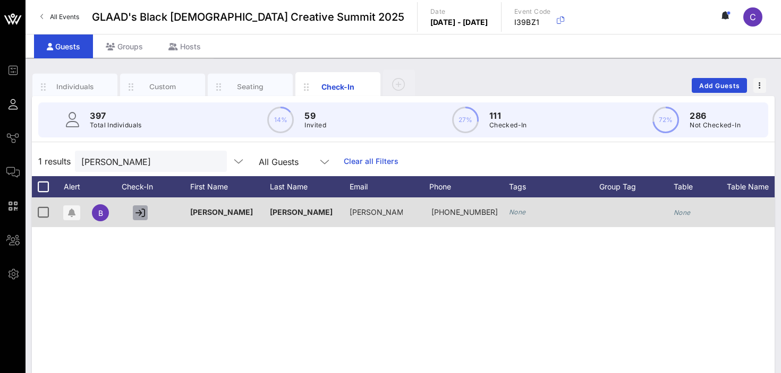
click at [138, 213] on icon "button" at bounding box center [140, 213] width 10 height 10
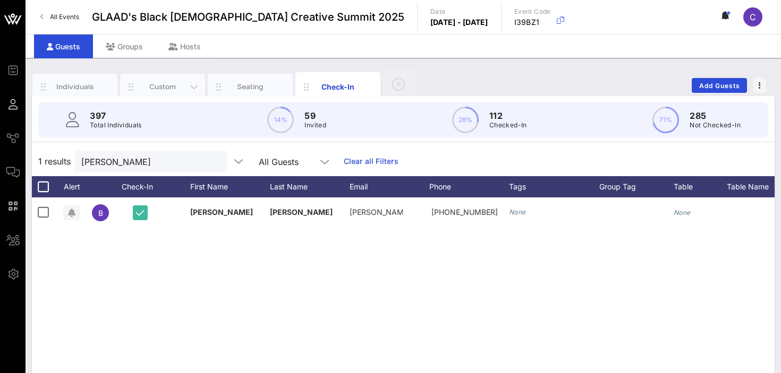
click at [161, 85] on div "Custom" at bounding box center [162, 87] width 47 height 10
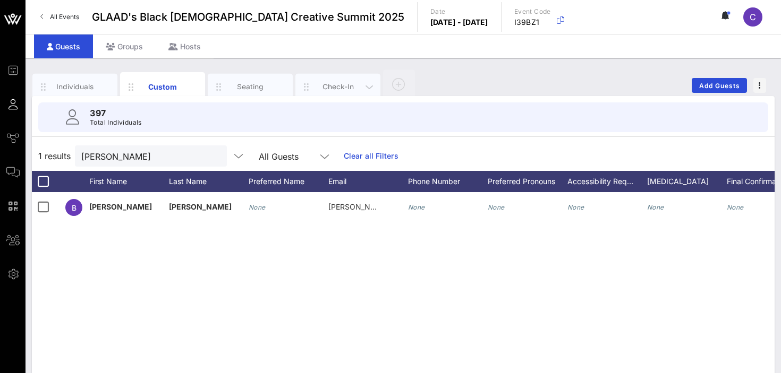
click at [332, 83] on div "Check-In" at bounding box center [337, 87] width 47 height 10
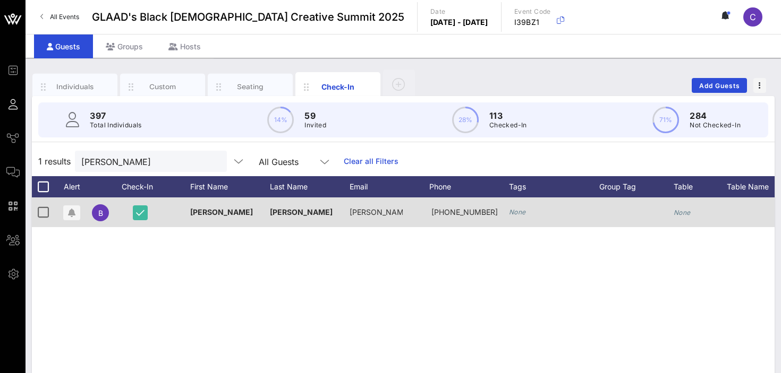
scroll to position [0, 223]
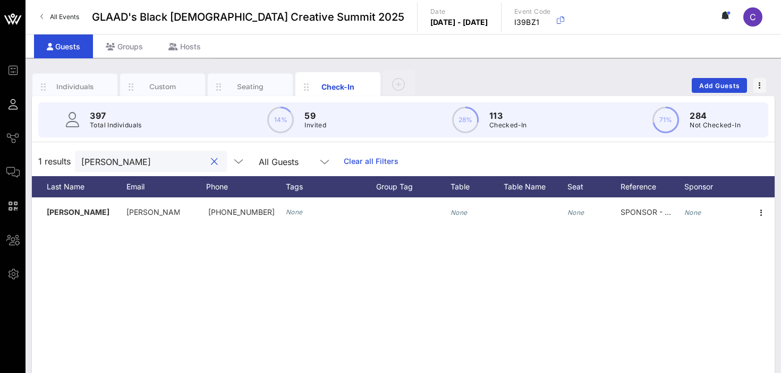
click at [140, 164] on input "brent" at bounding box center [143, 162] width 124 height 14
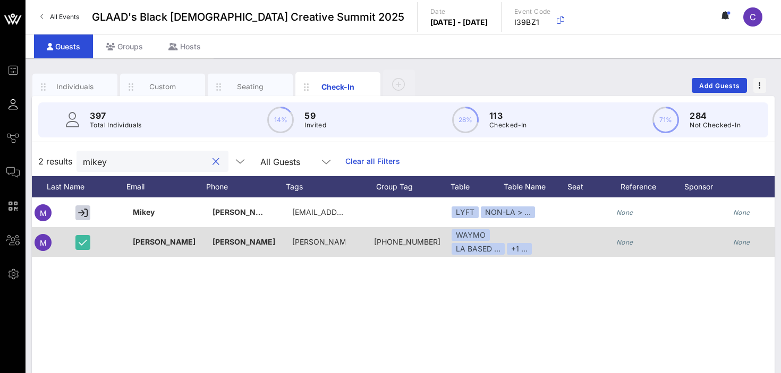
scroll to position [0, 0]
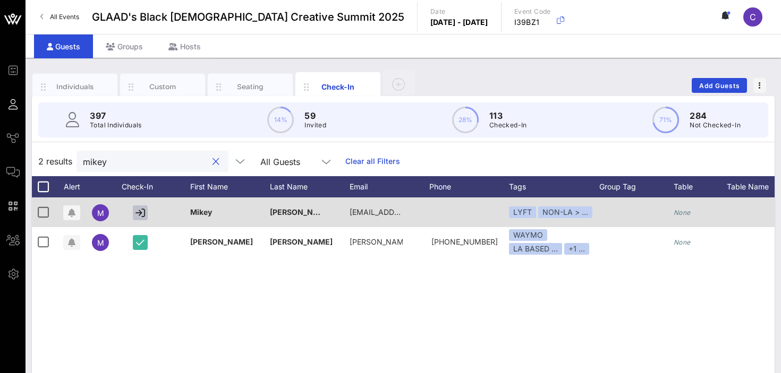
type input "mikey"
click at [139, 211] on icon "button" at bounding box center [140, 213] width 10 height 10
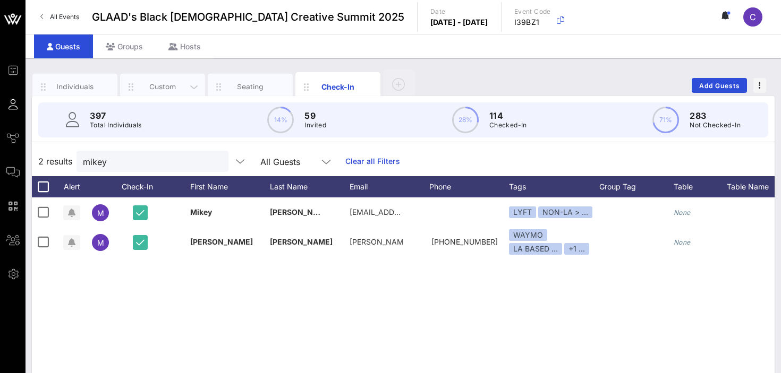
click at [166, 88] on div "Custom" at bounding box center [162, 87] width 47 height 10
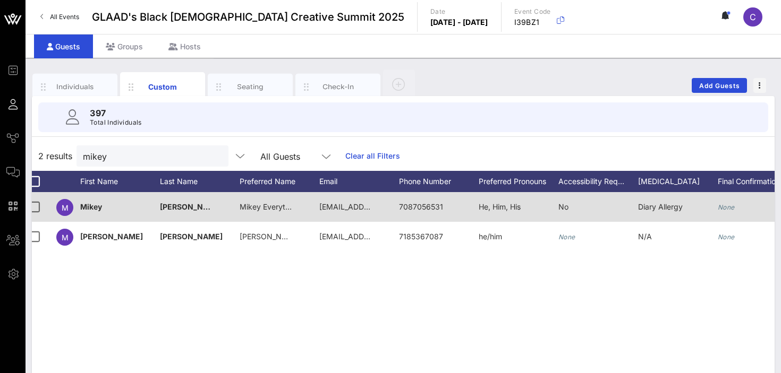
scroll to position [0, 3]
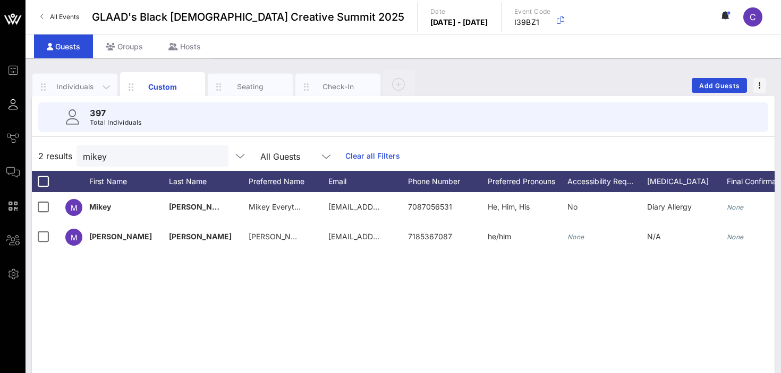
click at [72, 82] on div "Individuals" at bounding box center [75, 87] width 47 height 10
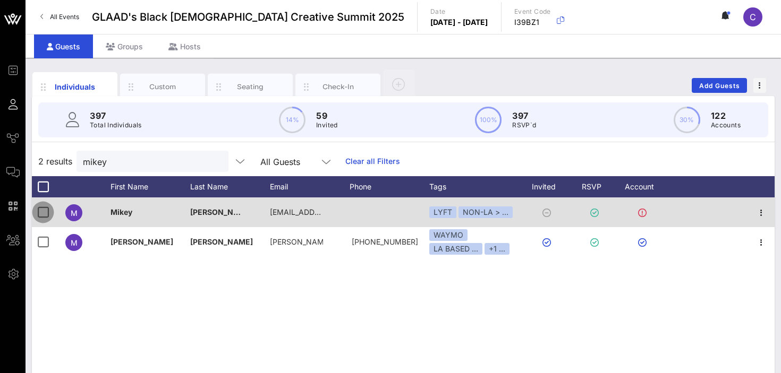
click at [42, 213] on div at bounding box center [43, 212] width 18 height 18
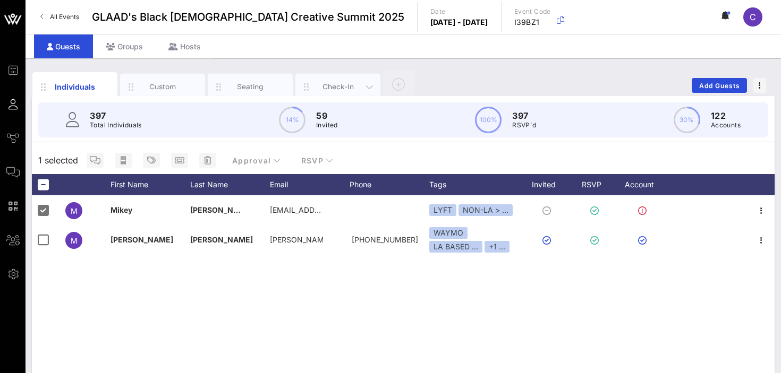
click at [338, 87] on div "Check-In" at bounding box center [337, 87] width 47 height 10
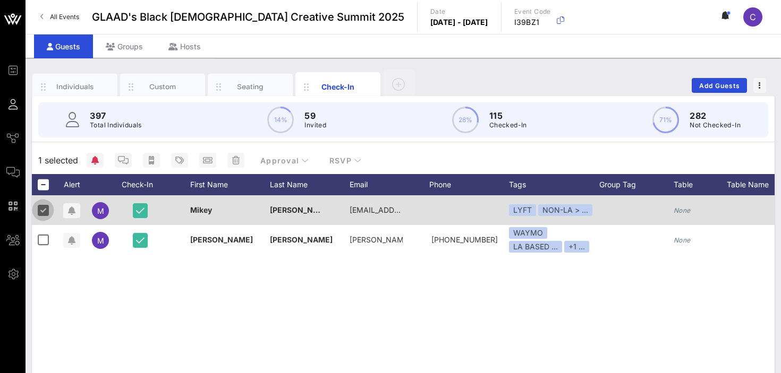
click at [45, 211] on div at bounding box center [43, 210] width 18 height 18
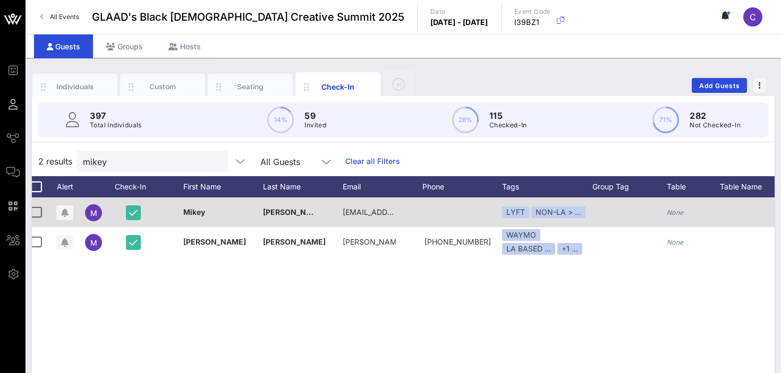
scroll to position [0, 0]
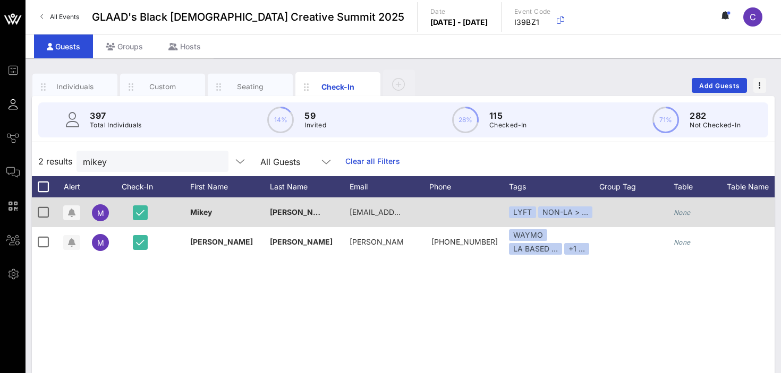
click at [600, 216] on div at bounding box center [636, 213] width 74 height 30
click at [559, 201] on div "LYFT NON-LA > …" at bounding box center [554, 213] width 90 height 30
click at [545, 220] on div "LYFT NON-LA > …" at bounding box center [554, 213] width 90 height 30
click at [489, 212] on div at bounding box center [469, 213] width 80 height 30
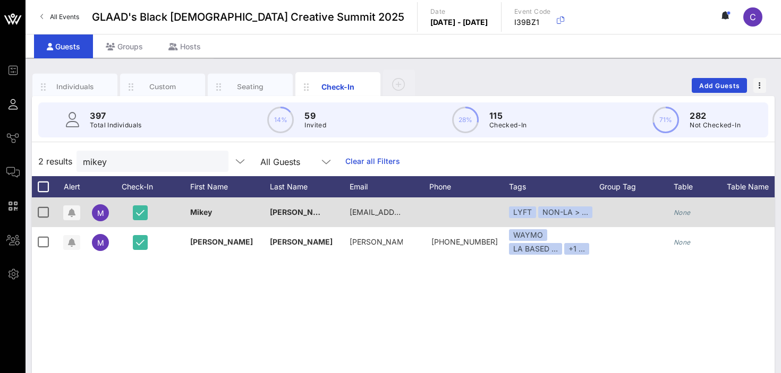
click at [528, 198] on div "LYFT NON-LA > …" at bounding box center [554, 213] width 90 height 30
click at [539, 213] on div "NON-LA > …" at bounding box center [565, 213] width 54 height 12
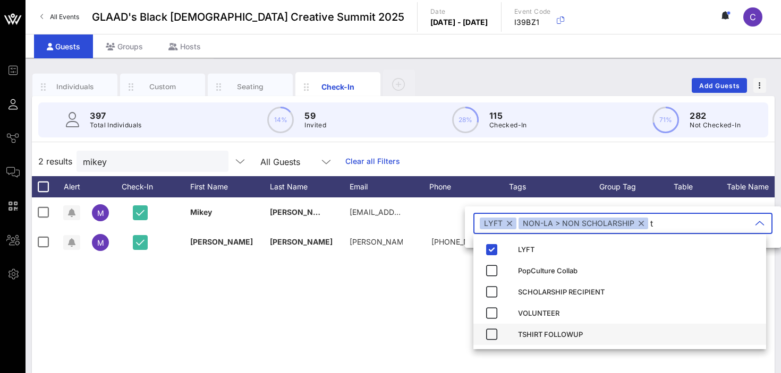
type input "t"
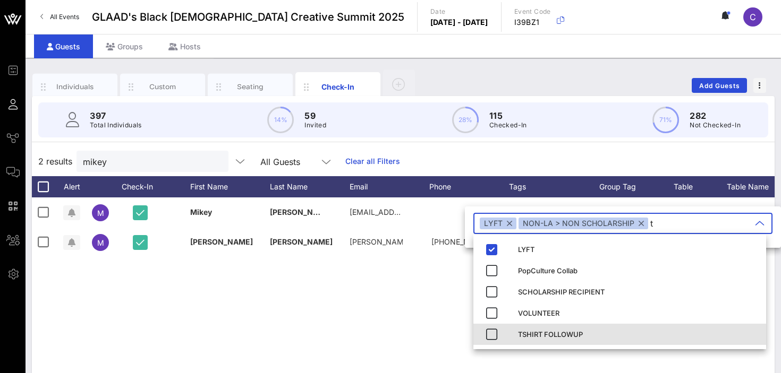
click at [546, 337] on div "TSHIRT FOLLOWUP" at bounding box center [638, 334] width 240 height 8
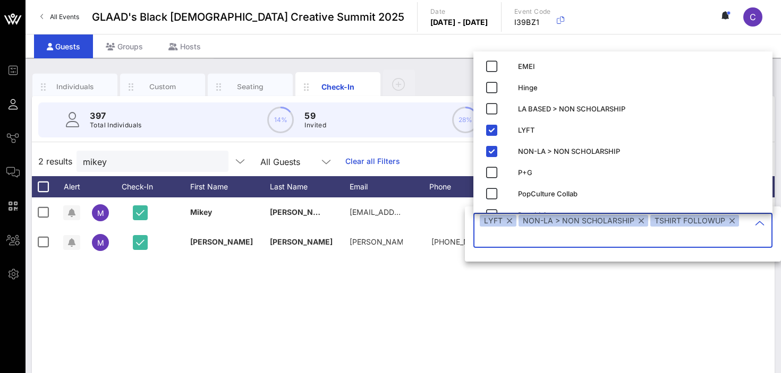
click at [639, 298] on div "M Mikey Nelson bookmikeyeverything@gmail.com LYFT NON-LA > … None None NON-LA >…" at bounding box center [403, 357] width 742 height 319
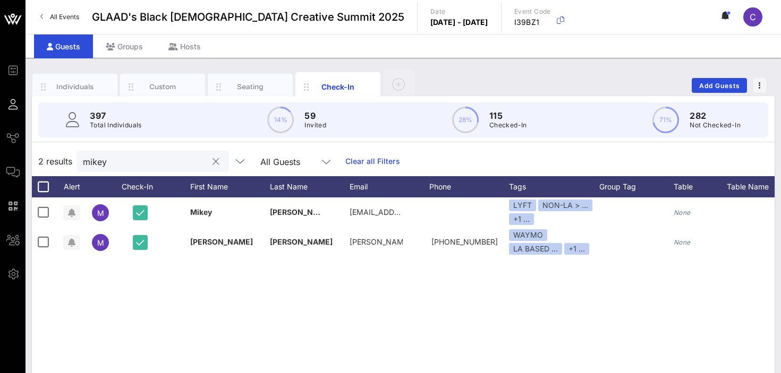
click at [125, 167] on input "mikey" at bounding box center [145, 162] width 124 height 14
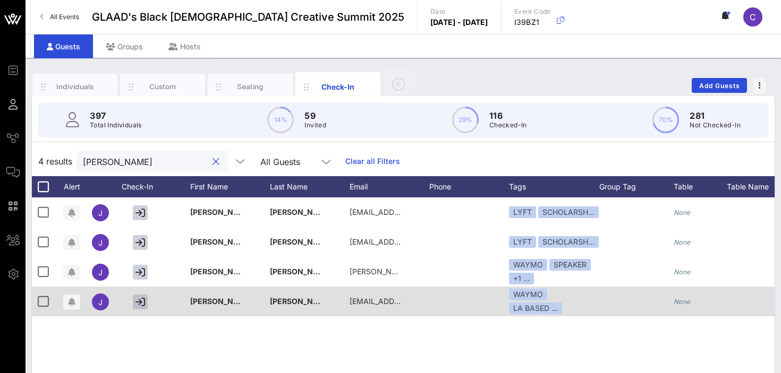
type input "joshua"
click at [136, 304] on icon "button" at bounding box center [140, 302] width 10 height 10
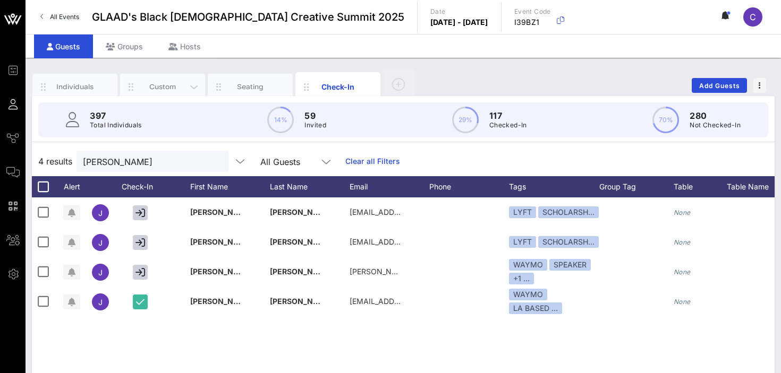
click at [171, 82] on div "Custom" at bounding box center [162, 87] width 47 height 10
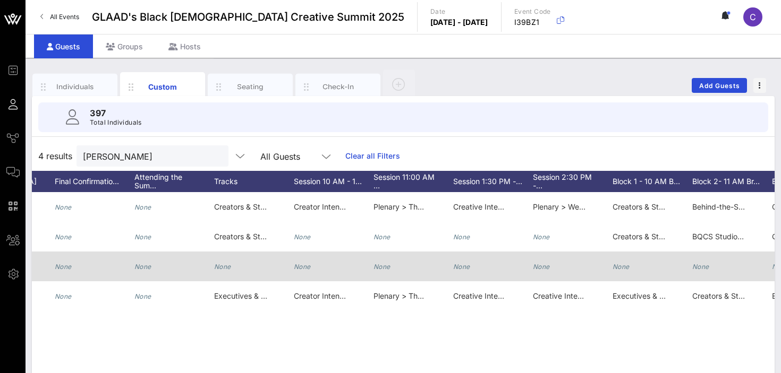
scroll to position [0, 717]
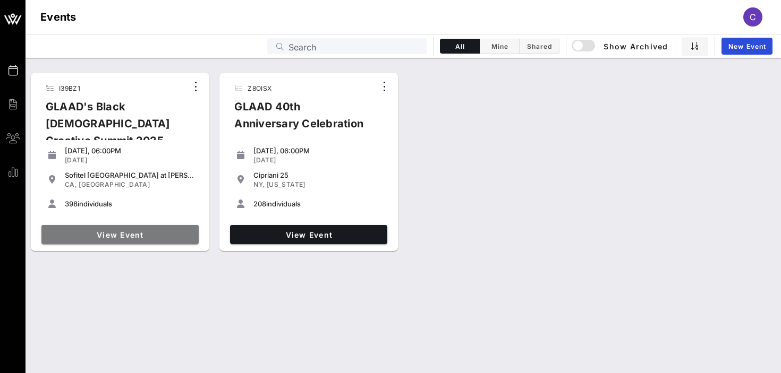
click at [116, 232] on span "View Event" at bounding box center [120, 234] width 149 height 9
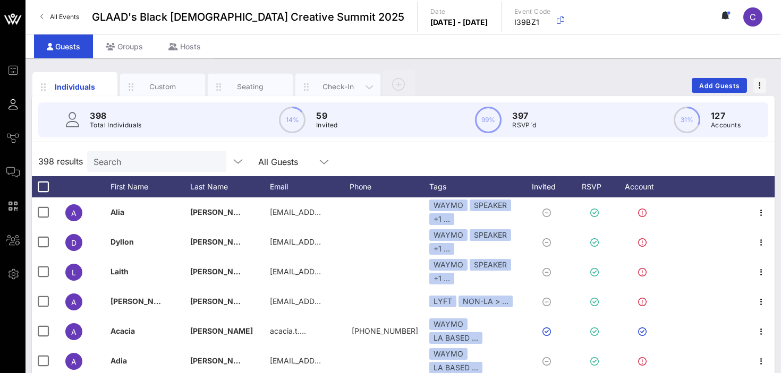
click at [315, 89] on div "Check-In" at bounding box center [337, 87] width 47 height 10
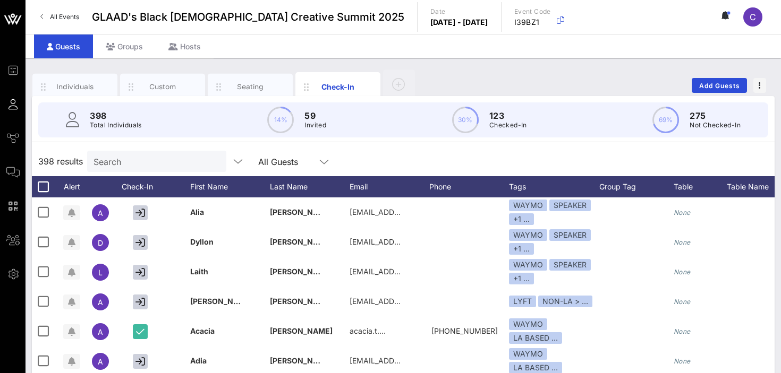
click at [137, 161] on input "Search" at bounding box center [155, 162] width 124 height 14
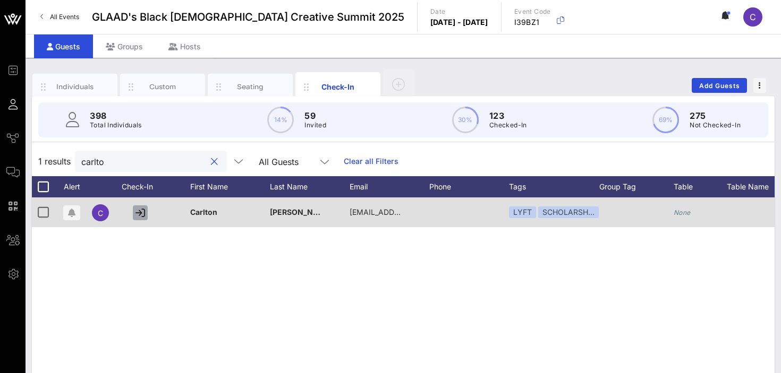
click at [142, 211] on icon "button" at bounding box center [140, 213] width 10 height 10
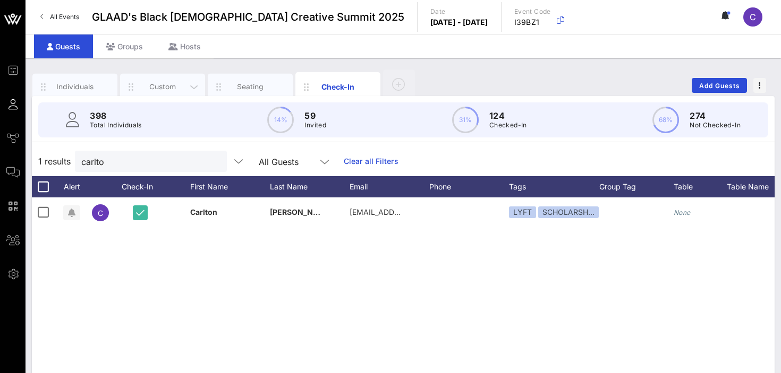
click at [152, 89] on div "Custom" at bounding box center [162, 87] width 47 height 10
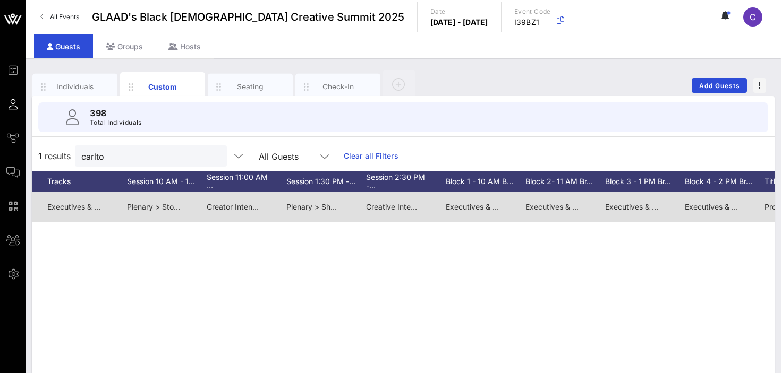
scroll to position [0, 883]
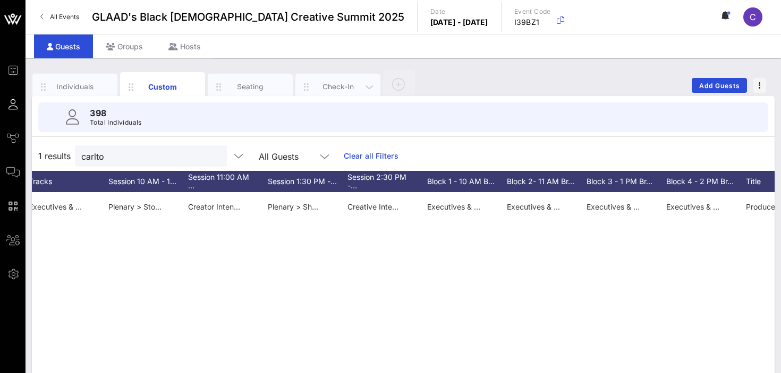
click at [321, 85] on div "Check-In" at bounding box center [337, 87] width 47 height 10
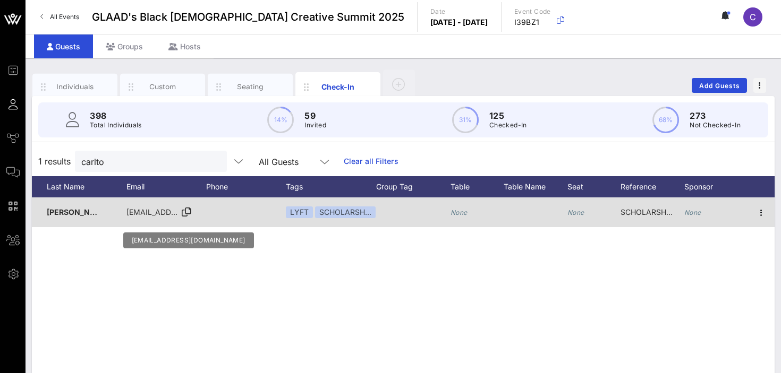
scroll to position [0, 0]
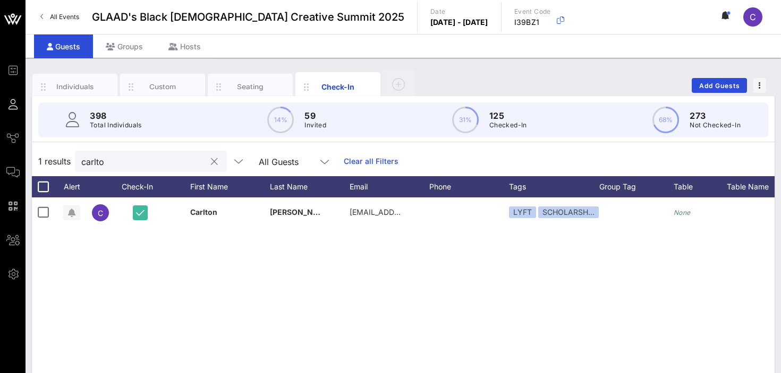
click at [133, 166] on input "carlto" at bounding box center [143, 162] width 124 height 14
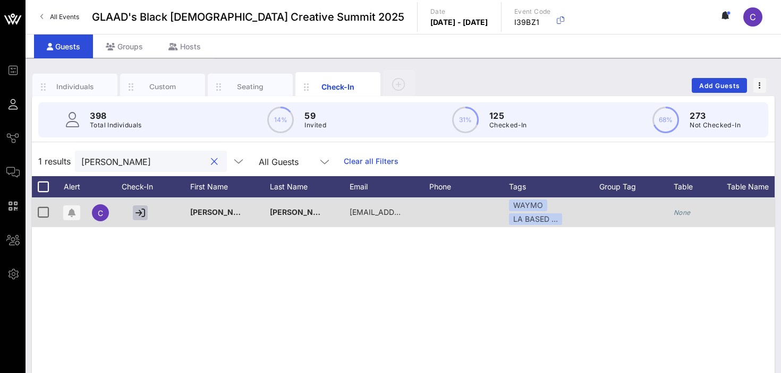
type input "[PERSON_NAME]"
click at [137, 209] on icon "button" at bounding box center [140, 213] width 10 height 10
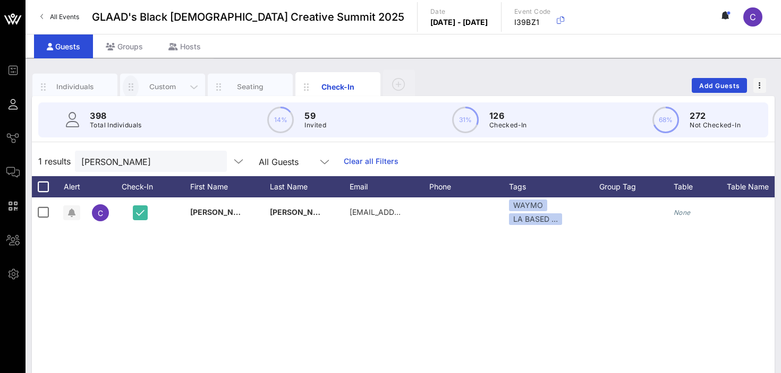
click at [138, 89] on span "button" at bounding box center [131, 87] width 16 height 12
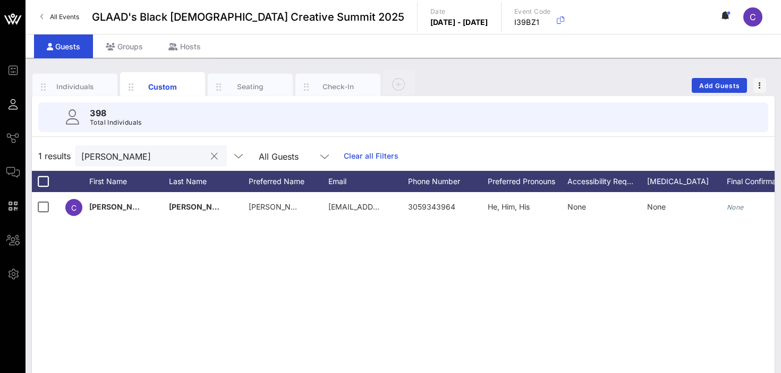
click at [211, 159] on button "clear icon" at bounding box center [214, 156] width 7 height 11
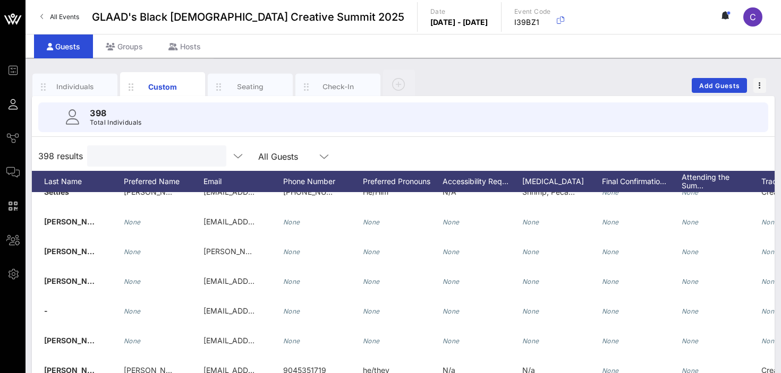
scroll to position [2216, 208]
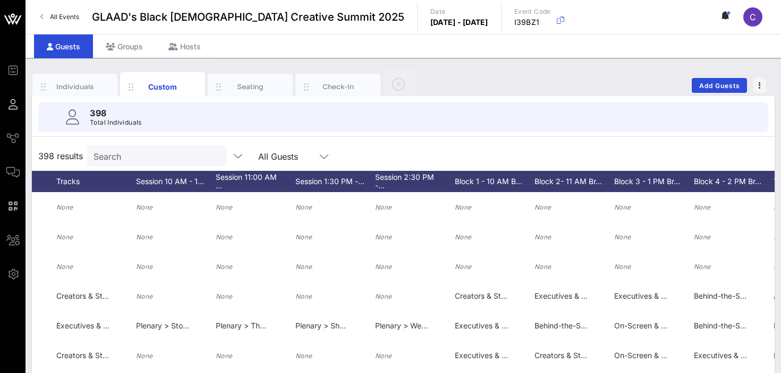
click at [483, 75] on div "Individuals Custom Seating Check-In Add Guests" at bounding box center [403, 86] width 742 height 34
click at [338, 83] on div "Check-In" at bounding box center [337, 87] width 47 height 10
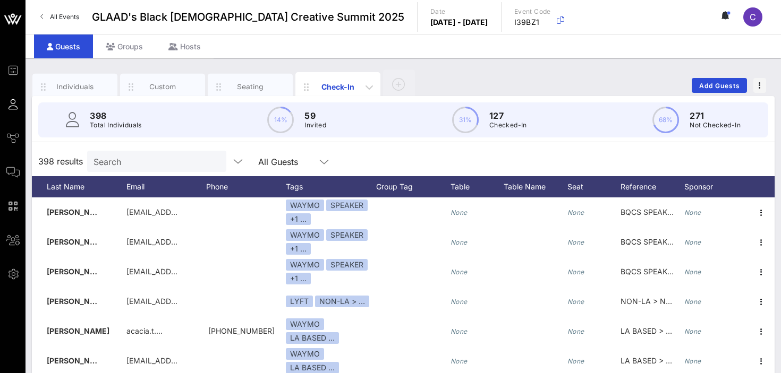
scroll to position [0, 223]
click at [131, 165] on input "text" at bounding box center [155, 162] width 124 height 14
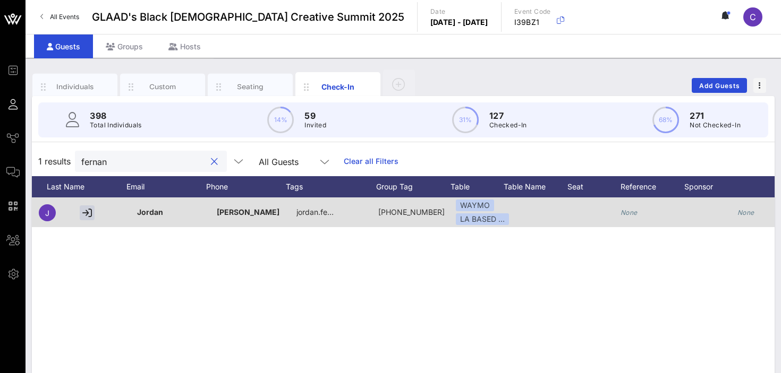
scroll to position [0, 0]
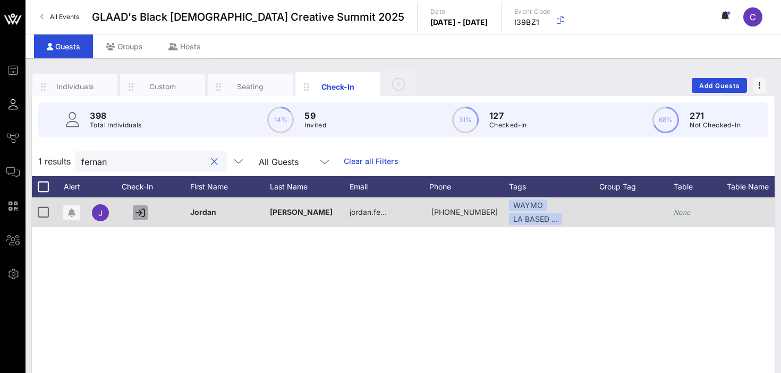
click at [138, 210] on icon "button" at bounding box center [140, 213] width 10 height 10
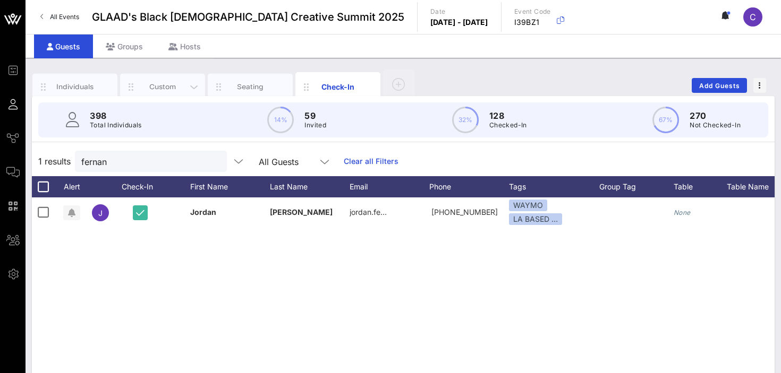
click at [166, 88] on div "Custom" at bounding box center [162, 87] width 47 height 10
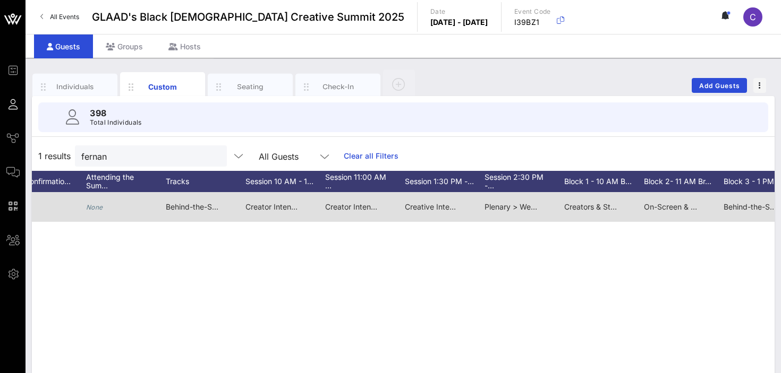
scroll to position [0, 746]
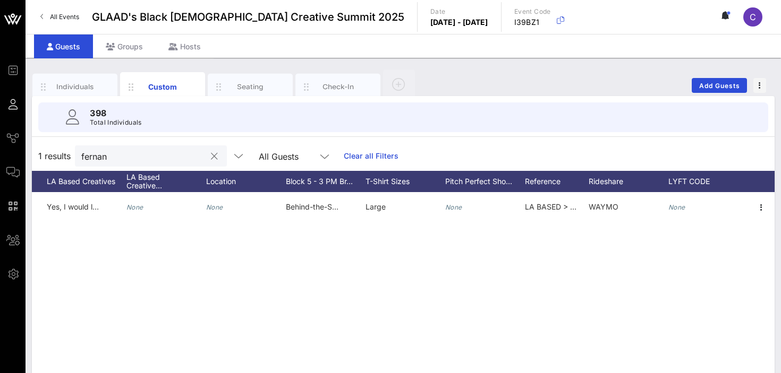
click at [125, 157] on input "fernan" at bounding box center [143, 156] width 124 height 14
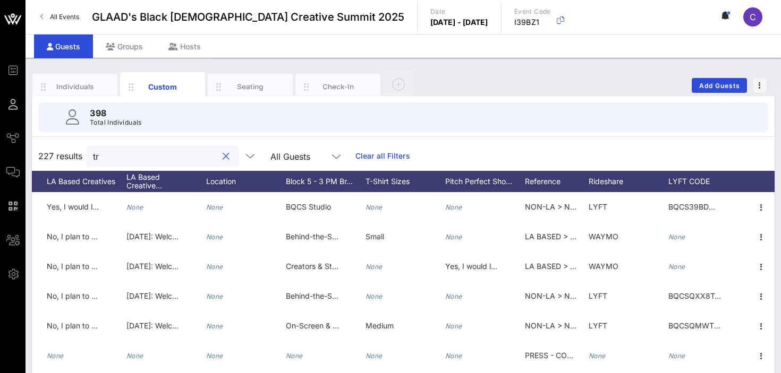
type input "t"
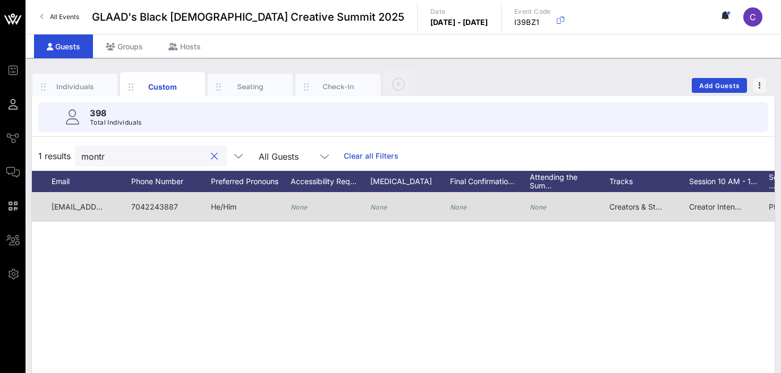
scroll to position [0, 200]
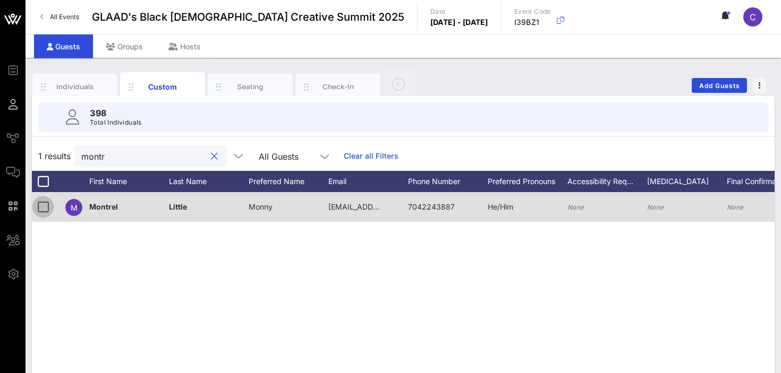
type input "montr"
click at [45, 207] on div at bounding box center [43, 207] width 18 height 18
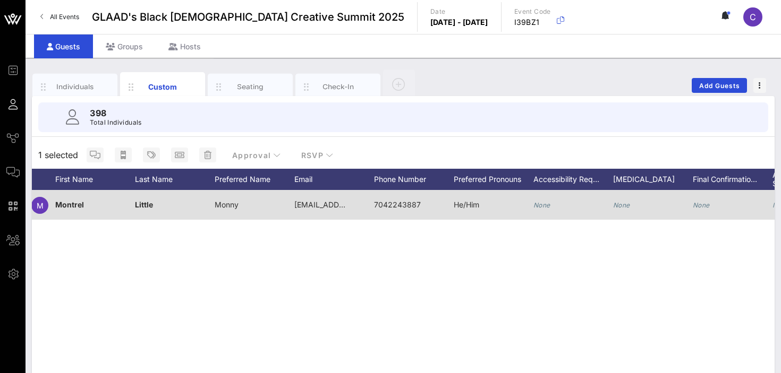
scroll to position [0, 0]
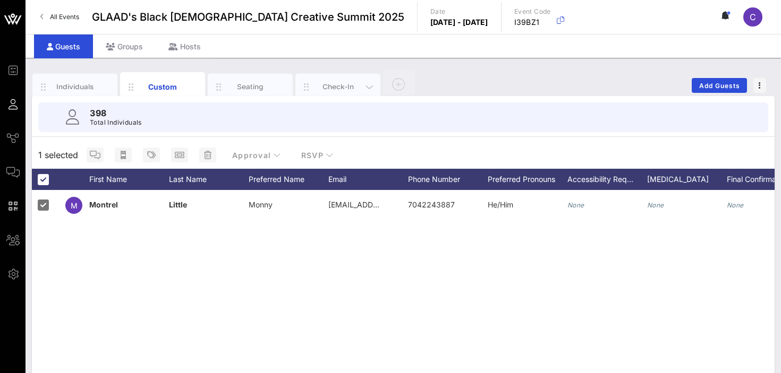
click at [323, 87] on div "Check-In" at bounding box center [337, 87] width 47 height 10
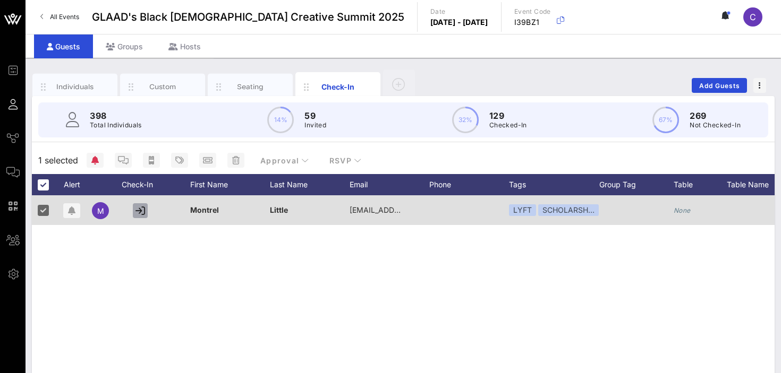
click at [138, 209] on icon "button" at bounding box center [140, 211] width 10 height 10
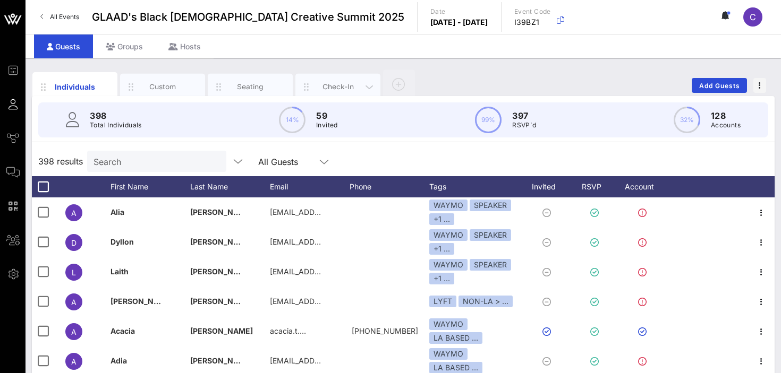
click at [322, 85] on div "Check-In" at bounding box center [337, 87] width 47 height 10
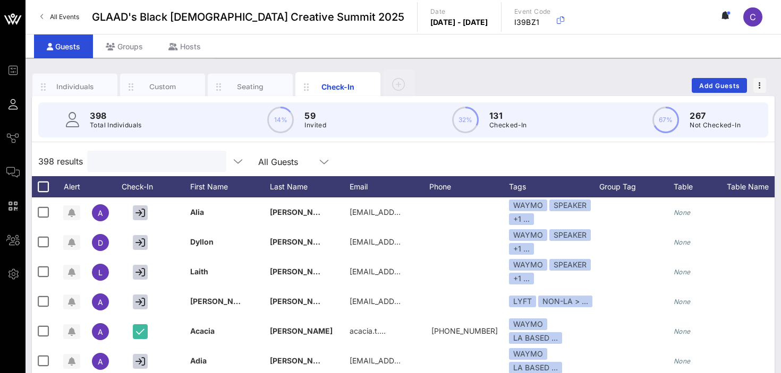
click at [140, 160] on input "text" at bounding box center [155, 162] width 124 height 14
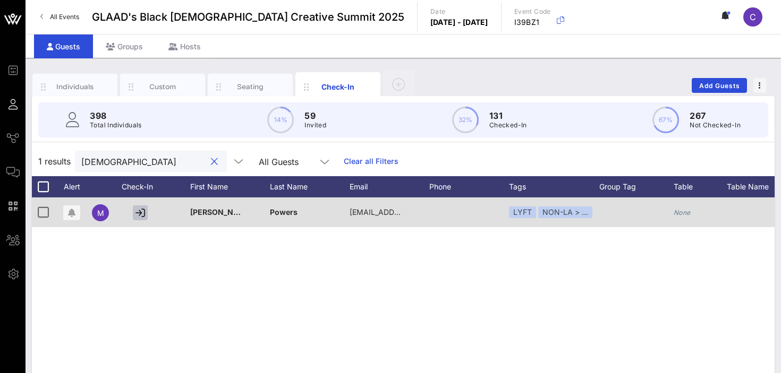
type input "[DEMOGRAPHIC_DATA]"
click at [137, 212] on icon "button" at bounding box center [140, 213] width 10 height 10
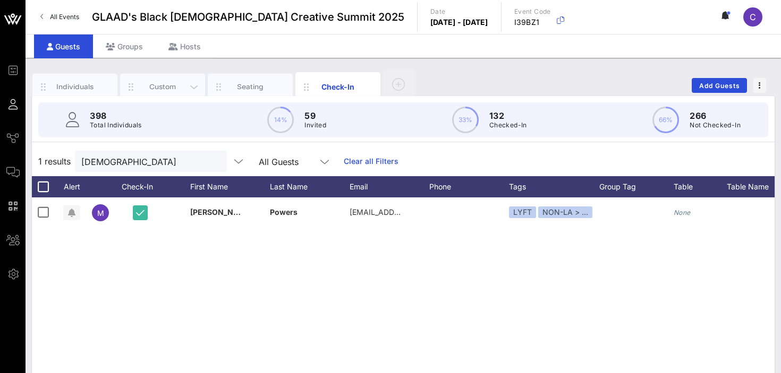
click at [157, 93] on div "Custom" at bounding box center [162, 87] width 85 height 27
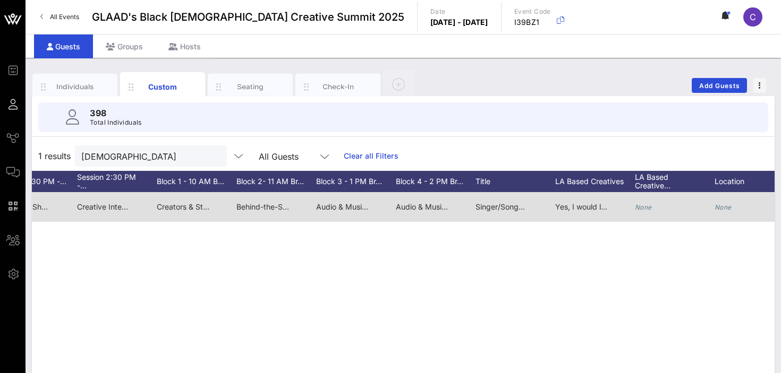
scroll to position [0, 1212]
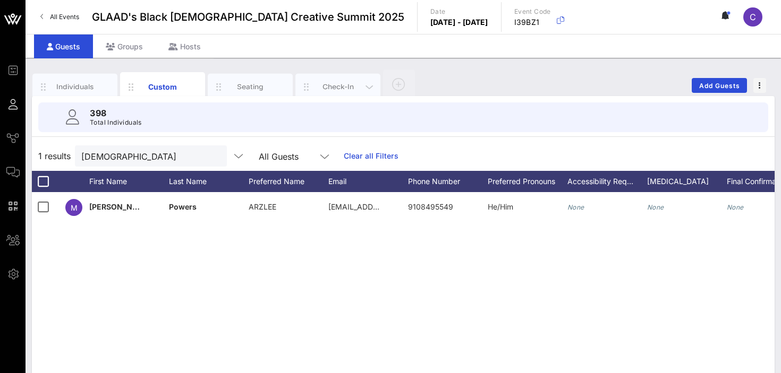
click at [329, 88] on div "Check-In" at bounding box center [337, 87] width 47 height 10
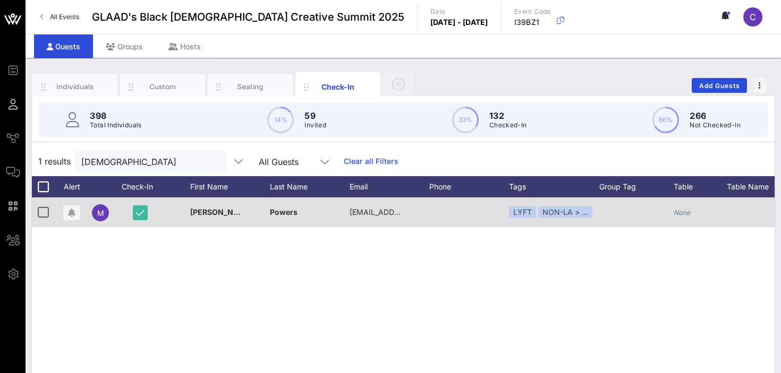
click at [598, 210] on div "LYFT NON-LA > …" at bounding box center [554, 213] width 90 height 30
click at [578, 209] on div "NON-LA > …" at bounding box center [565, 213] width 54 height 12
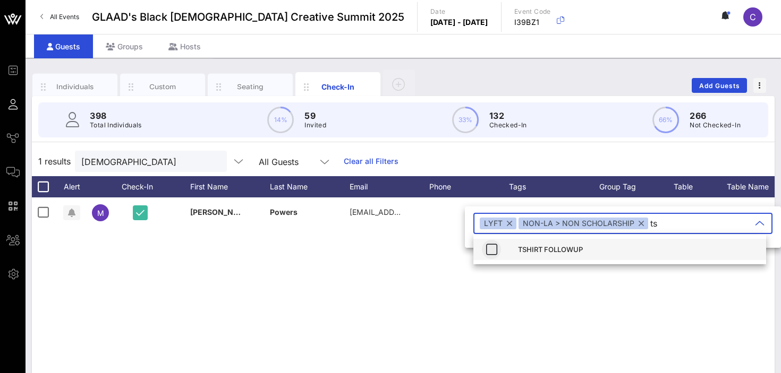
type input "ts"
click at [492, 251] on icon "button" at bounding box center [491, 249] width 13 height 13
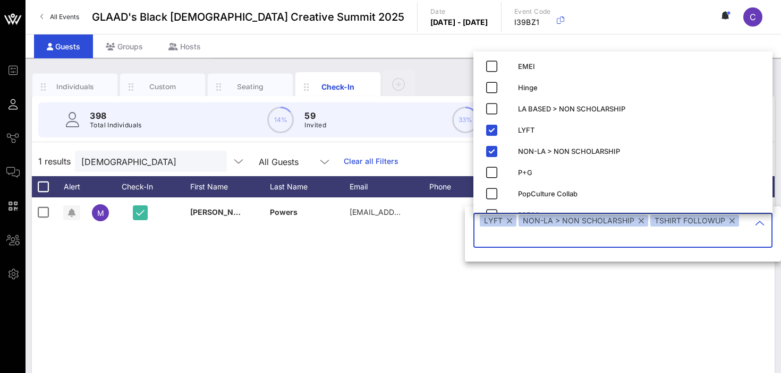
click at [551, 275] on div "M [PERSON_NAME] [EMAIL_ADDRESS][DOMAIN_NAME] LYFT NON-LA > … None None NON-LA >…" at bounding box center [403, 357] width 742 height 319
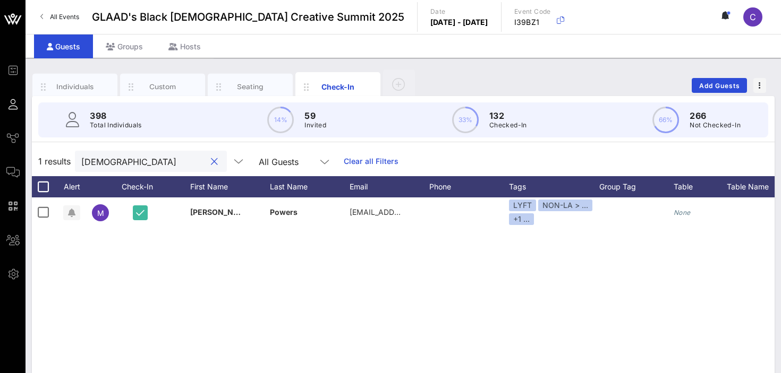
click at [110, 165] on input "[DEMOGRAPHIC_DATA]" at bounding box center [143, 162] width 124 height 14
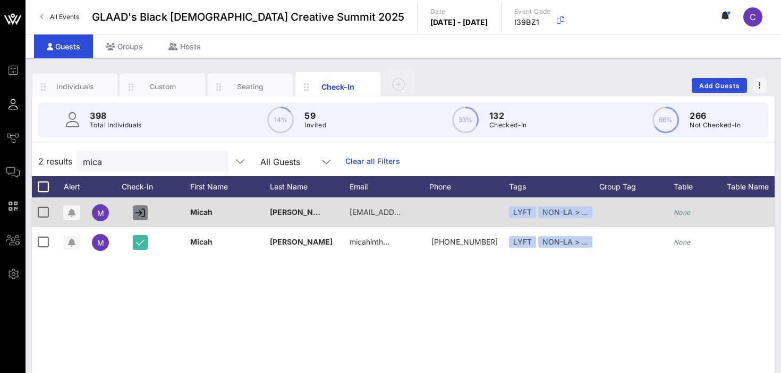
click at [136, 212] on icon "button" at bounding box center [140, 213] width 10 height 10
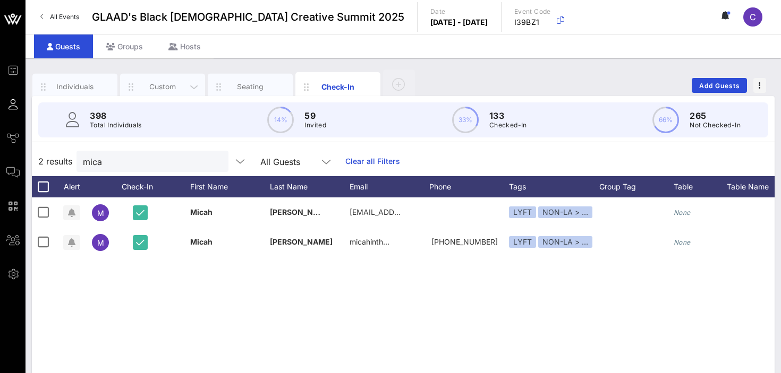
click at [163, 87] on div "Custom" at bounding box center [162, 87] width 47 height 10
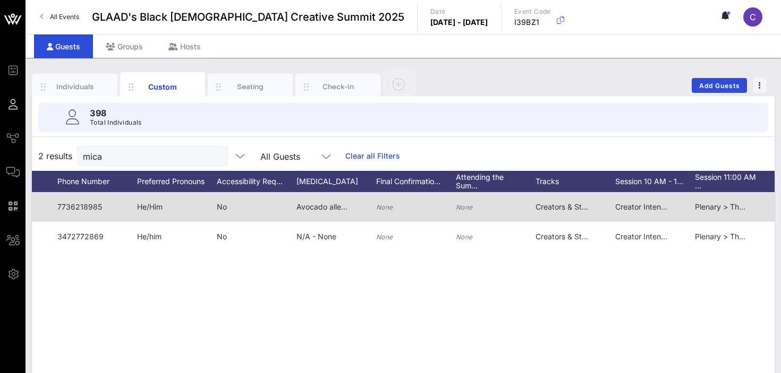
scroll to position [0, 494]
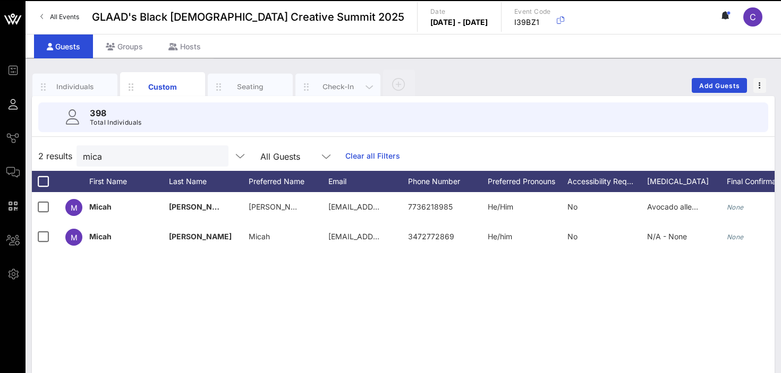
click at [323, 84] on div "Check-In" at bounding box center [337, 87] width 47 height 10
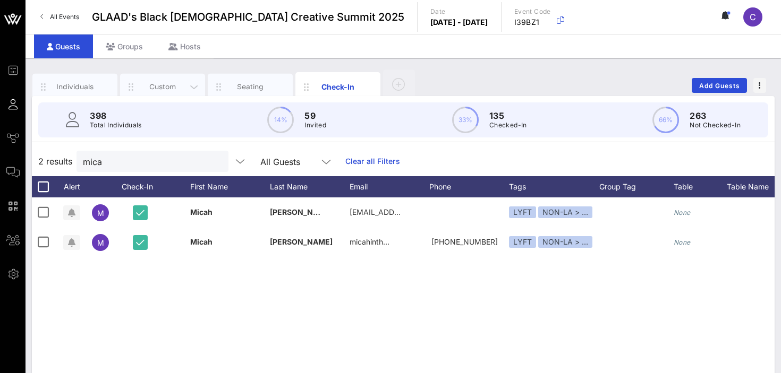
click at [161, 87] on div "Custom" at bounding box center [162, 87] width 47 height 10
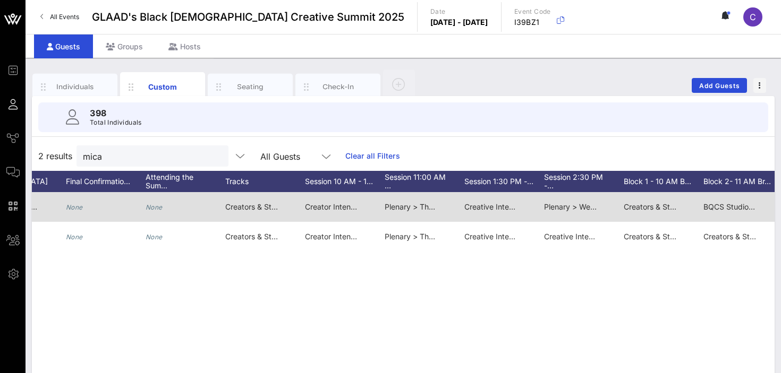
scroll to position [0, 745]
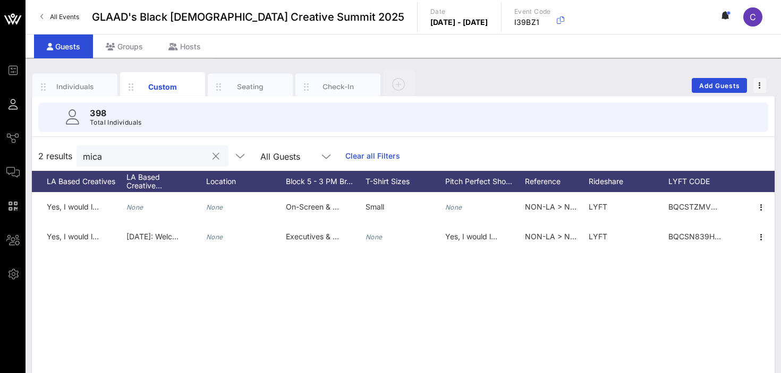
click at [129, 155] on input "mica" at bounding box center [145, 156] width 124 height 14
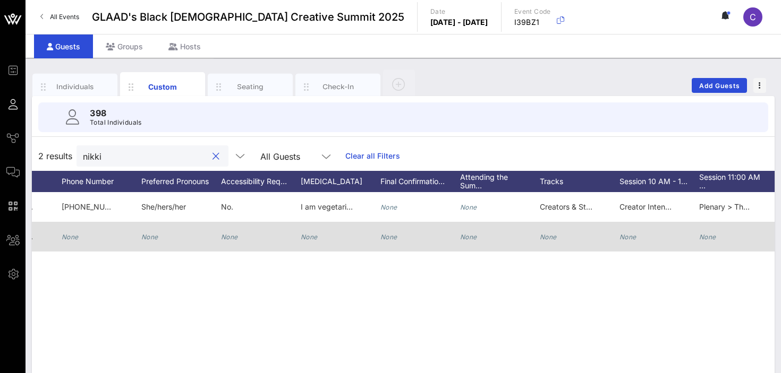
scroll to position [0, 217]
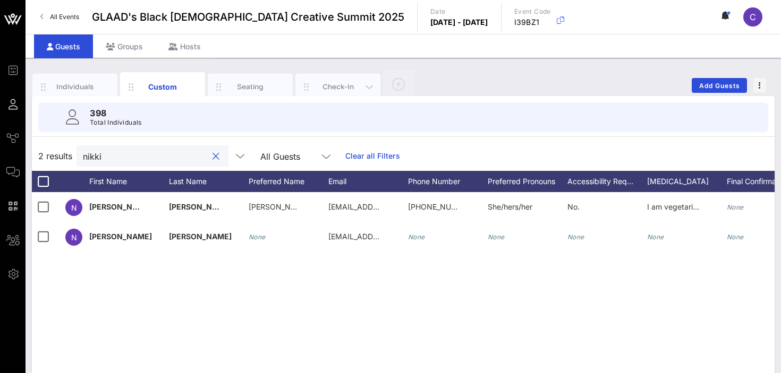
click at [317, 86] on div "Check-In" at bounding box center [337, 87] width 47 height 10
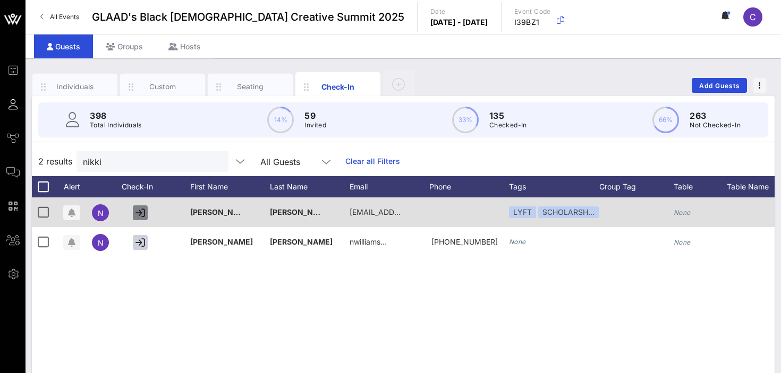
click at [139, 211] on icon "button" at bounding box center [140, 213] width 10 height 10
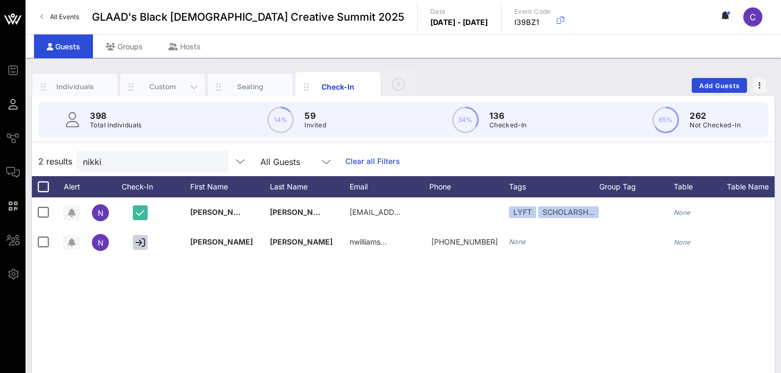
click at [168, 79] on div "Custom" at bounding box center [162, 87] width 85 height 27
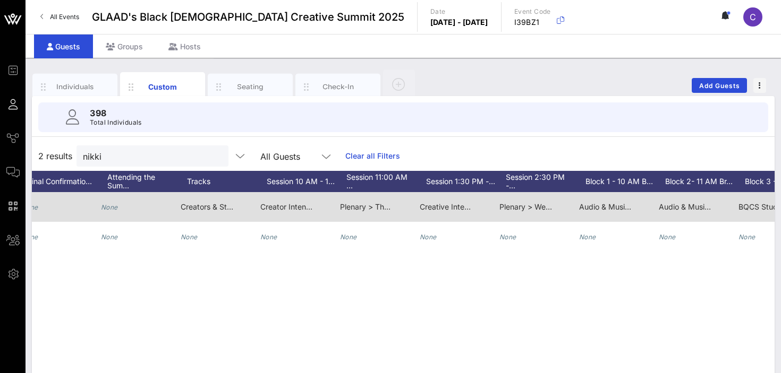
scroll to position [0, 716]
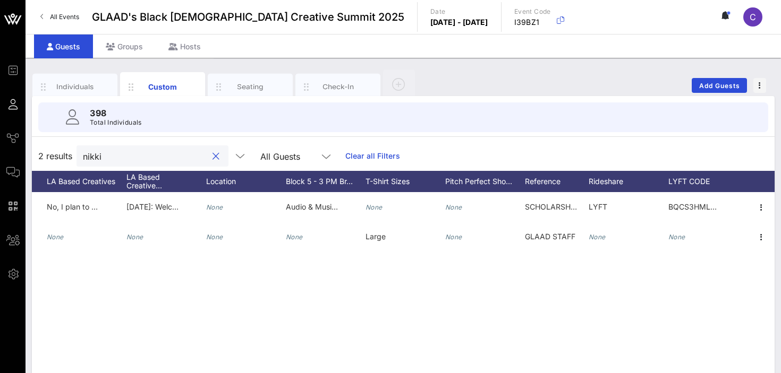
click at [136, 156] on input "nikki" at bounding box center [145, 156] width 124 height 14
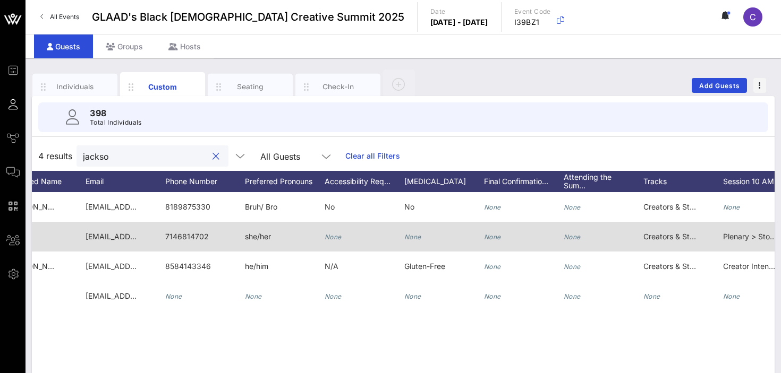
scroll to position [0, 368]
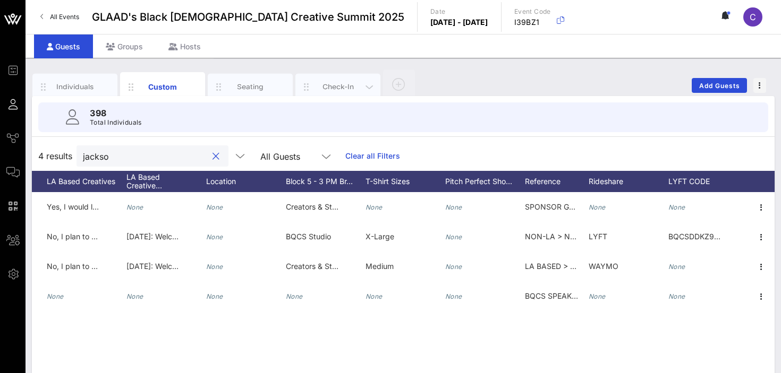
type input "jackso"
click at [334, 92] on div "Check-In" at bounding box center [337, 87] width 85 height 27
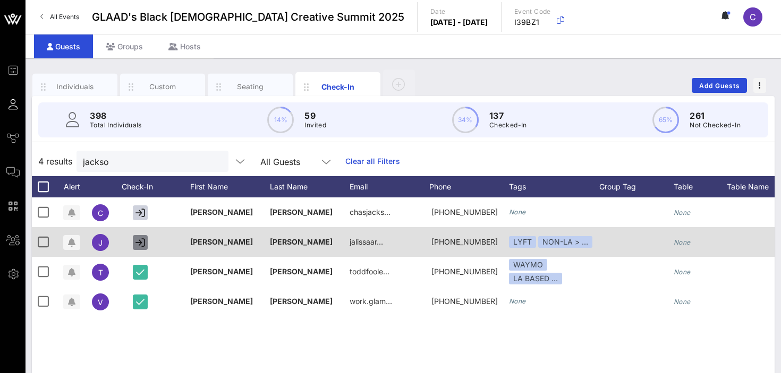
click at [145, 242] on button "button" at bounding box center [140, 242] width 15 height 15
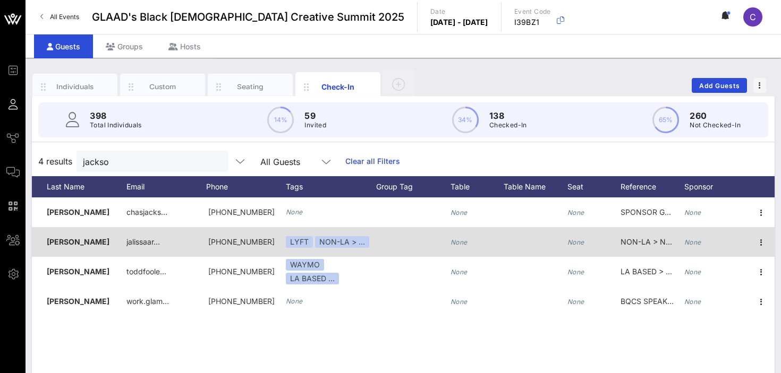
click at [378, 243] on div at bounding box center [413, 242] width 74 height 30
click at [362, 241] on div "NON-LA > …" at bounding box center [342, 242] width 54 height 12
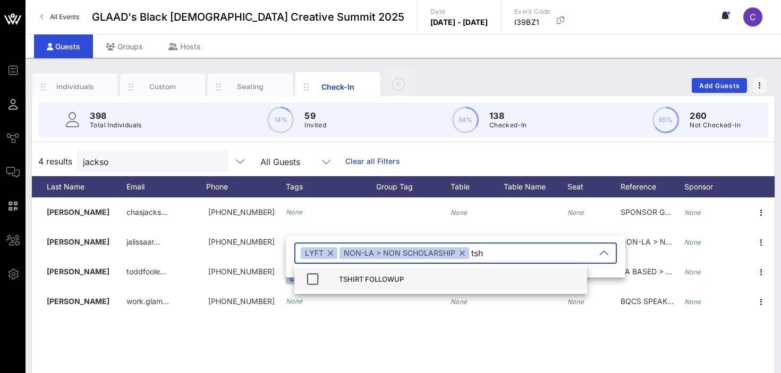
type input "tsh"
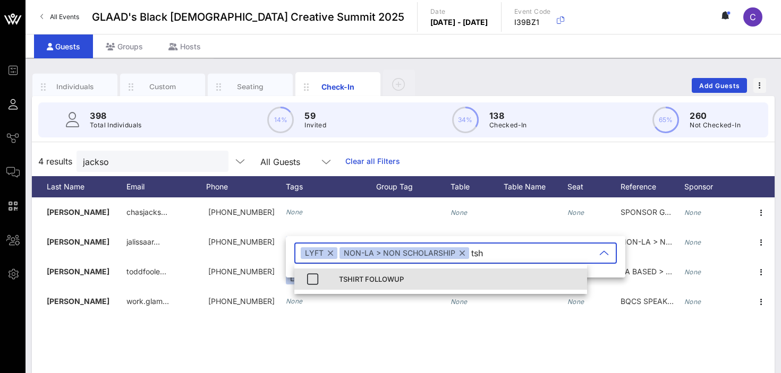
click at [356, 276] on div "TSHIRT FOLLOWUP" at bounding box center [459, 279] width 240 height 8
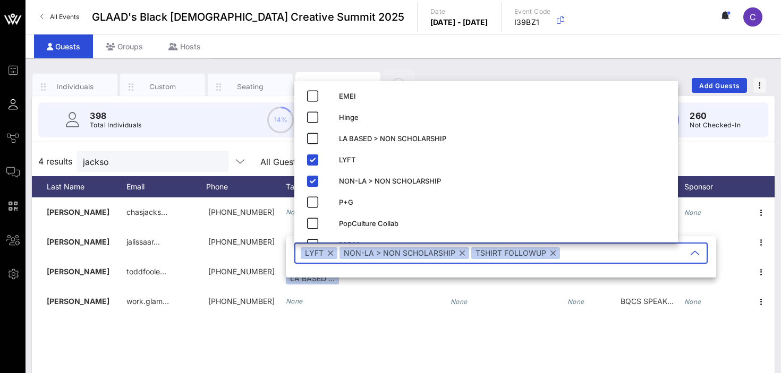
click at [412, 335] on div "C [PERSON_NAME] chasjacks… [PHONE_NUMBER] None None None SPONSOR GUEST - [PERSO…" at bounding box center [403, 357] width 742 height 319
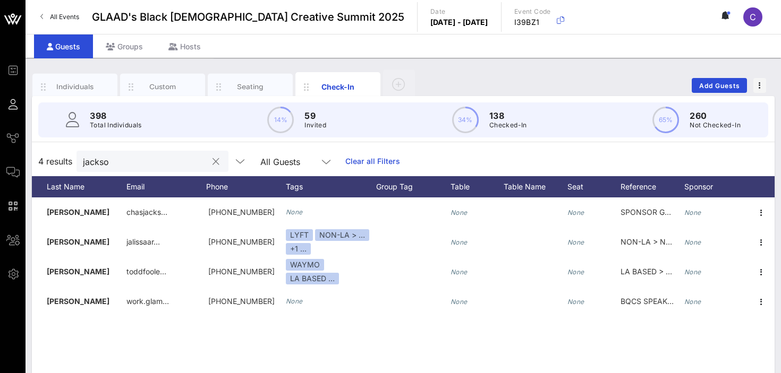
click at [141, 160] on input "jackso" at bounding box center [145, 162] width 124 height 14
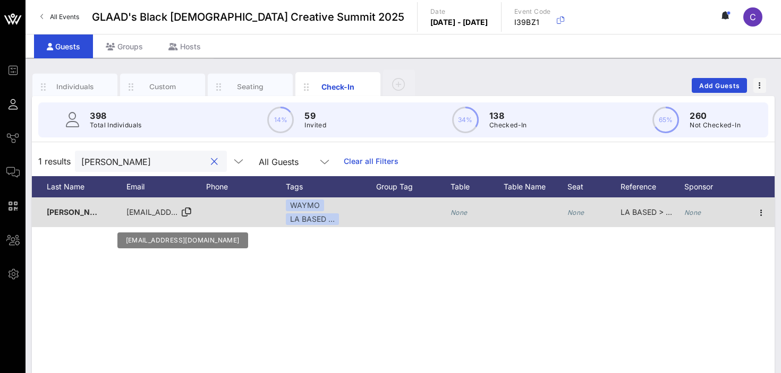
scroll to position [0, 0]
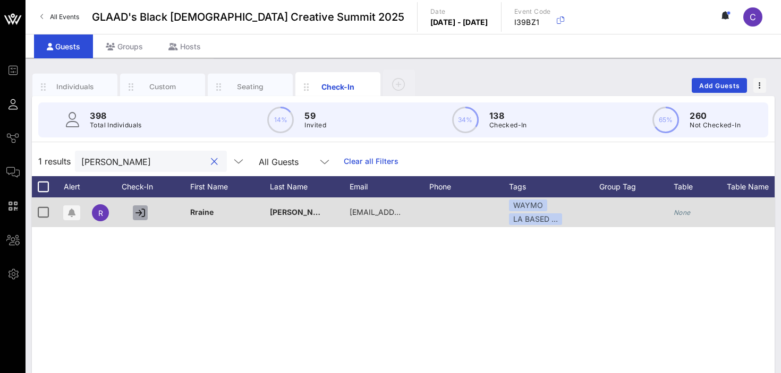
click at [138, 215] on icon "button" at bounding box center [140, 213] width 10 height 10
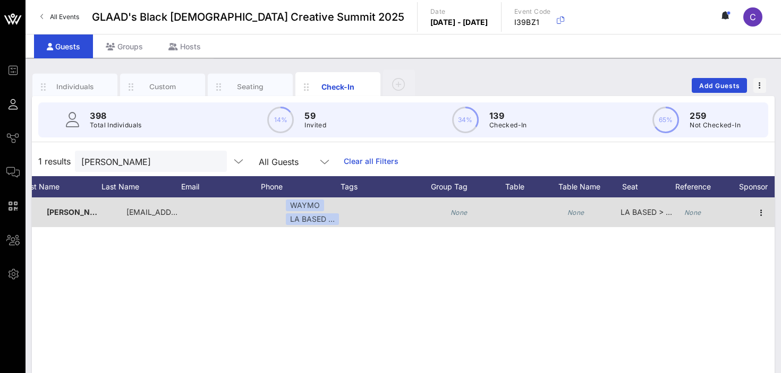
scroll to position [0, 223]
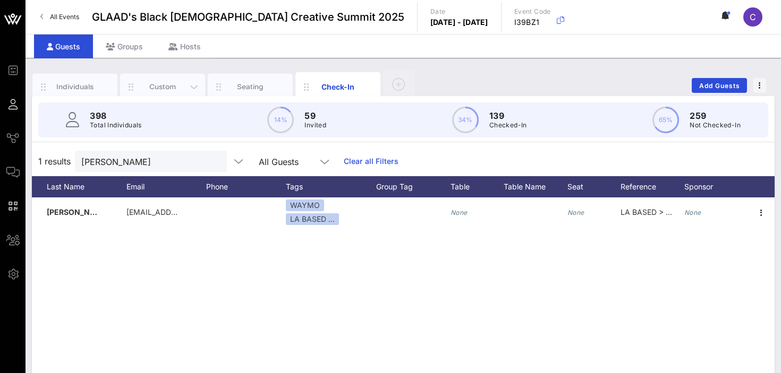
click at [165, 83] on div "Custom" at bounding box center [162, 87] width 47 height 10
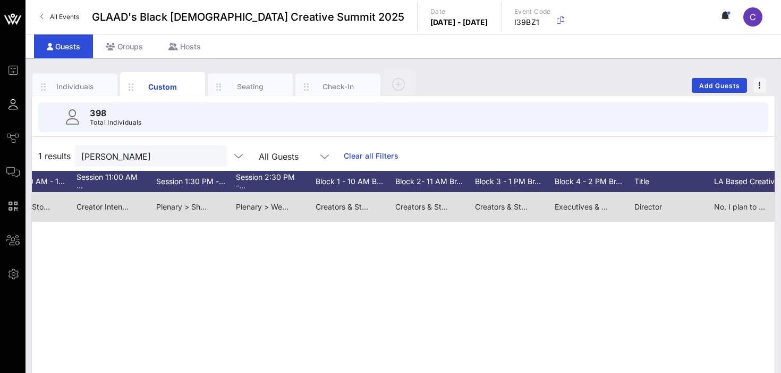
scroll to position [0, 1045]
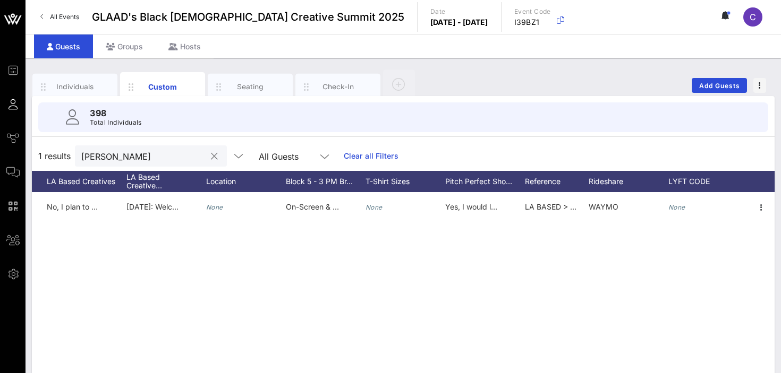
click at [124, 158] on input "[PERSON_NAME]" at bounding box center [143, 156] width 124 height 14
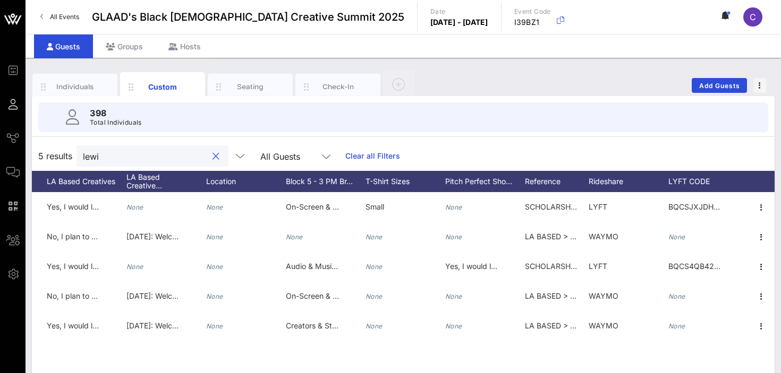
type input "[PERSON_NAME]"
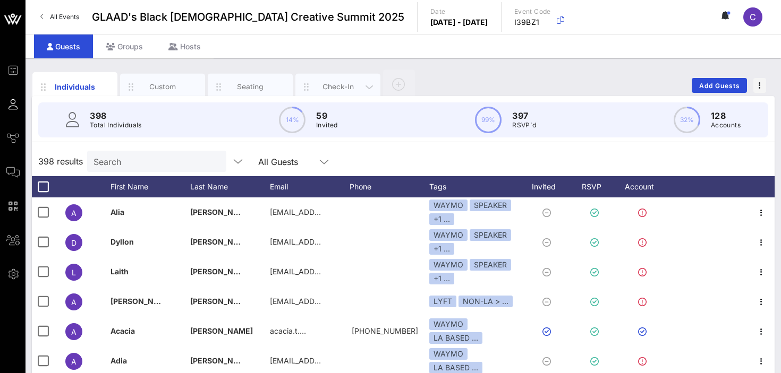
click at [324, 88] on div "Check-In" at bounding box center [337, 87] width 47 height 10
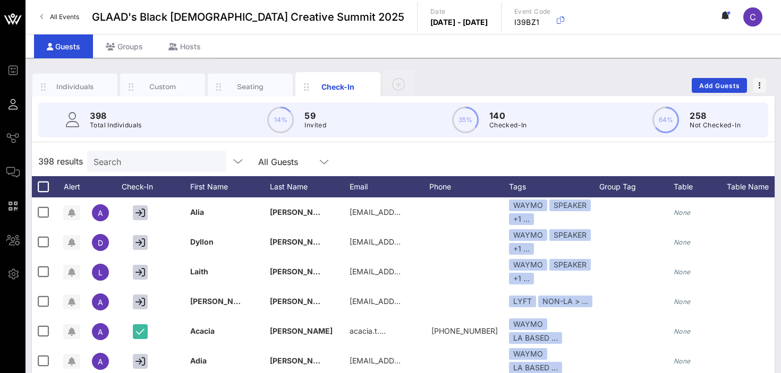
click at [141, 163] on input "Search" at bounding box center [155, 162] width 124 height 14
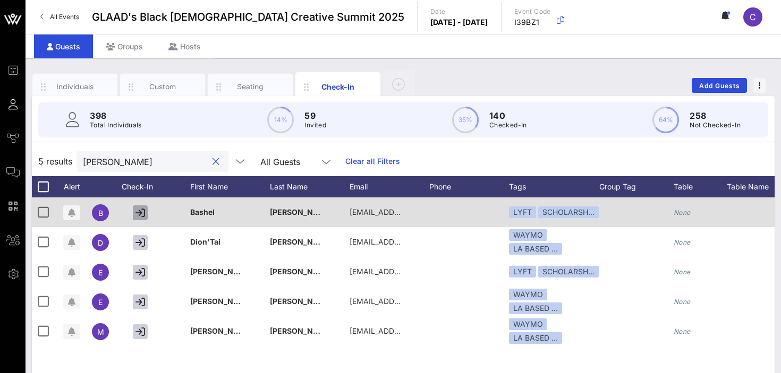
click at [141, 211] on icon "button" at bounding box center [140, 213] width 10 height 10
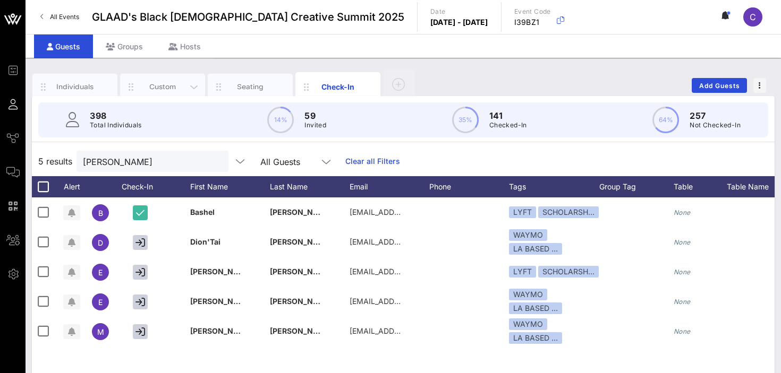
click at [175, 84] on div "Custom" at bounding box center [162, 87] width 47 height 10
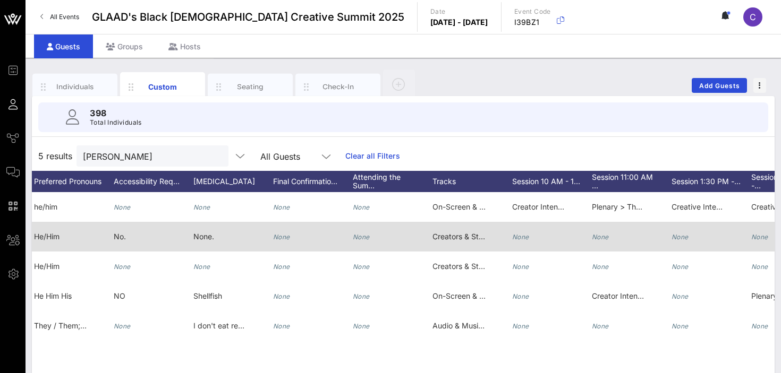
scroll to position [0, 302]
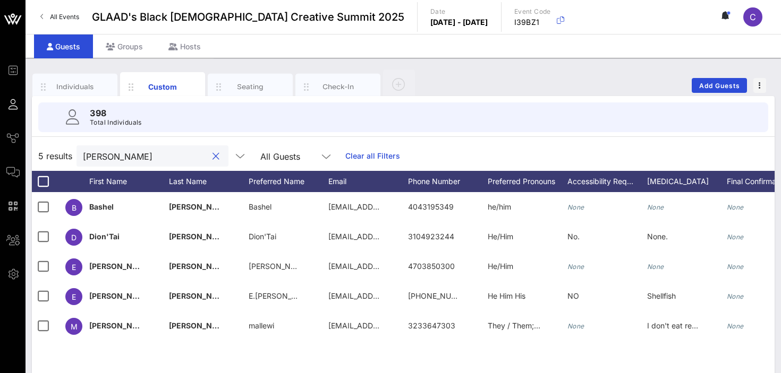
click at [152, 154] on input "[PERSON_NAME]" at bounding box center [145, 156] width 124 height 14
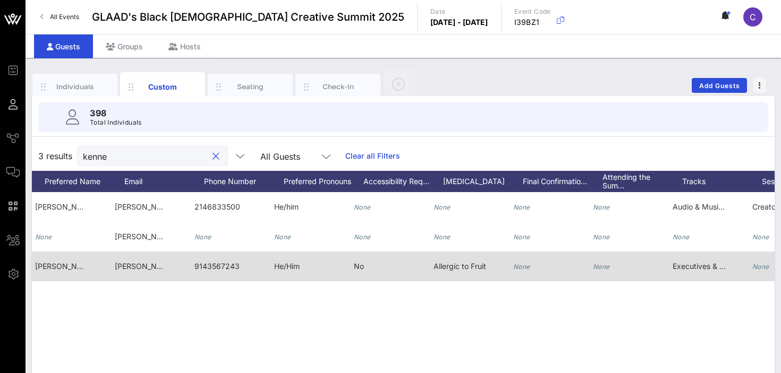
scroll to position [0, 213]
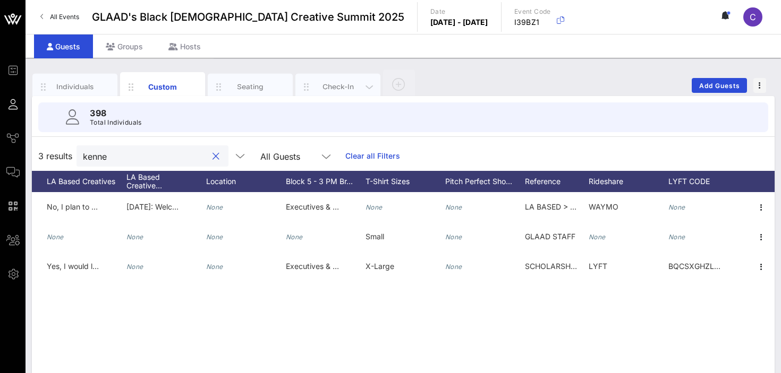
type input "kenne"
click at [345, 85] on div "Check-In" at bounding box center [337, 87] width 47 height 10
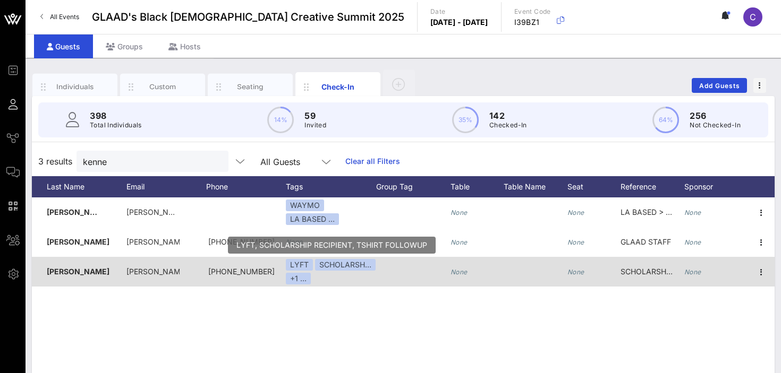
click at [337, 265] on div "SCHOLARSH…" at bounding box center [345, 265] width 61 height 12
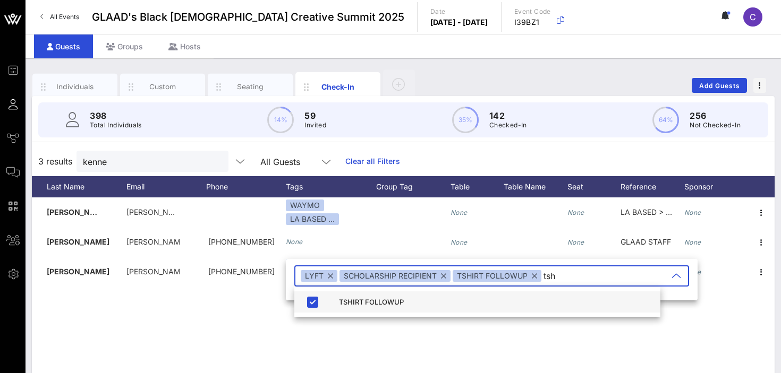
type input "tsh"
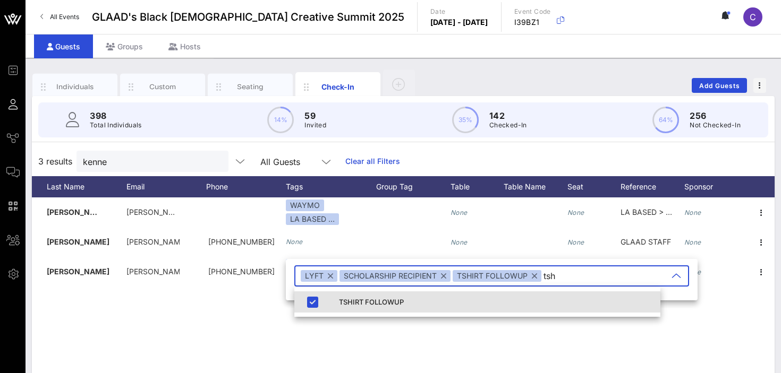
click at [449, 297] on div "TSHIRT FOLLOWUP" at bounding box center [495, 302] width 313 height 17
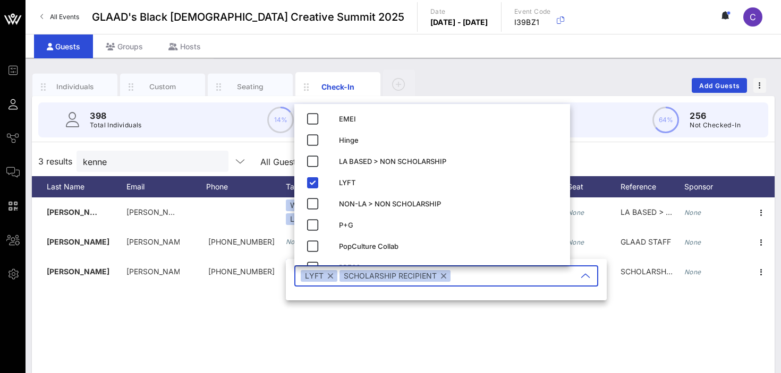
click at [416, 313] on div "K [PERSON_NAME] [PERSON_NAME][EMAIL_ADDRESS][DOMAIN_NAME] WAYMO LA BASED … None…" at bounding box center [403, 357] width 742 height 319
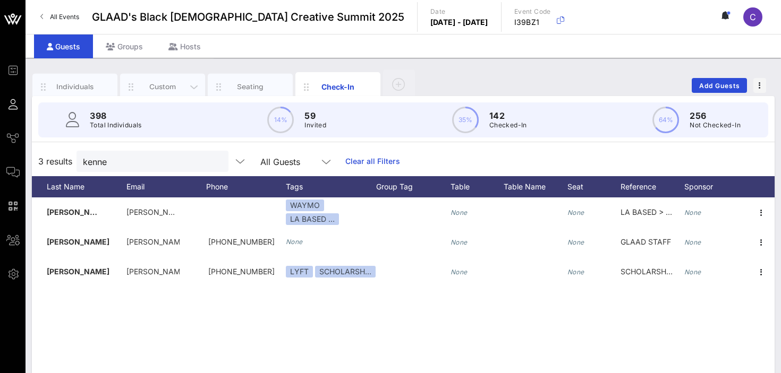
click at [165, 84] on div "Custom" at bounding box center [162, 87] width 47 height 10
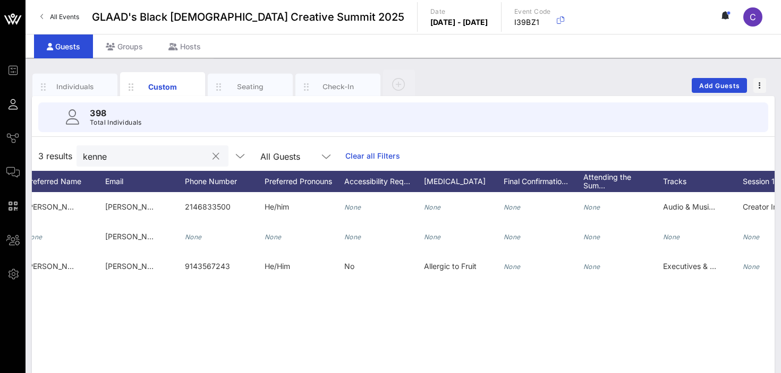
click at [140, 158] on input "kenne" at bounding box center [145, 156] width 124 height 14
click at [332, 84] on div "Check-In" at bounding box center [337, 87] width 47 height 10
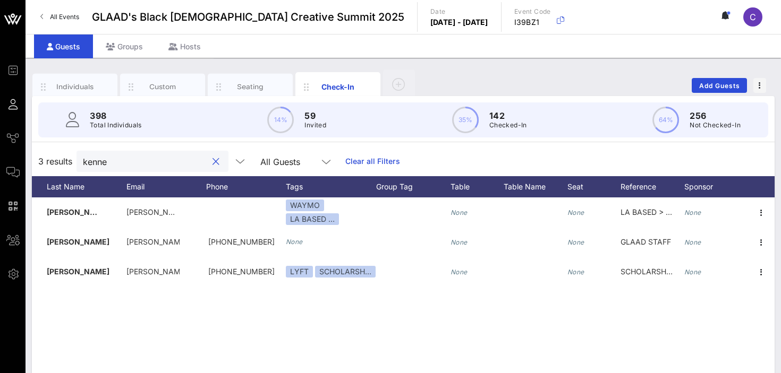
click at [115, 163] on input "kenne" at bounding box center [145, 162] width 124 height 14
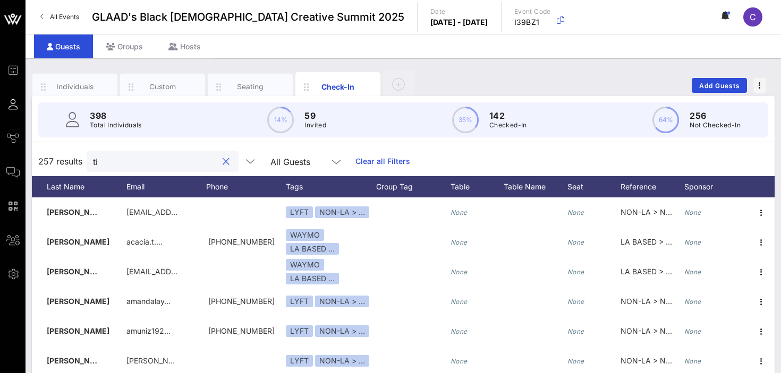
type input "t"
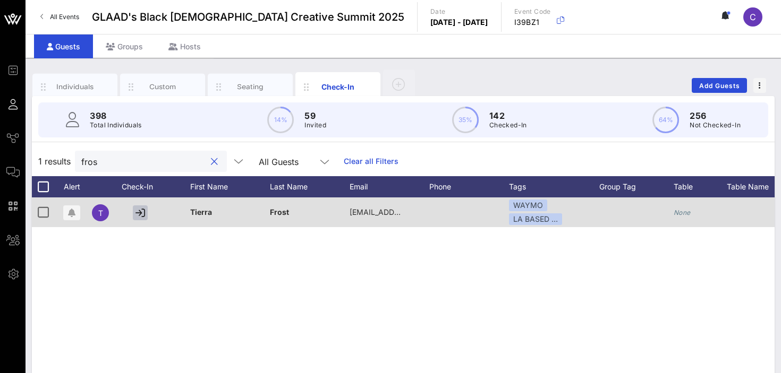
type input "fros"
click at [142, 211] on icon "button" at bounding box center [140, 213] width 10 height 10
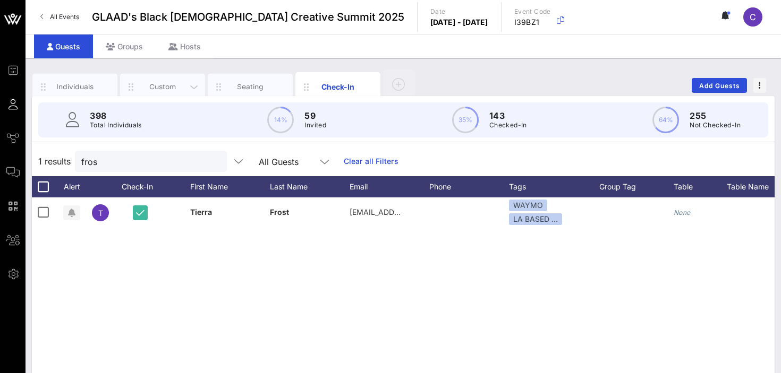
click at [171, 85] on div "Custom" at bounding box center [162, 87] width 47 height 10
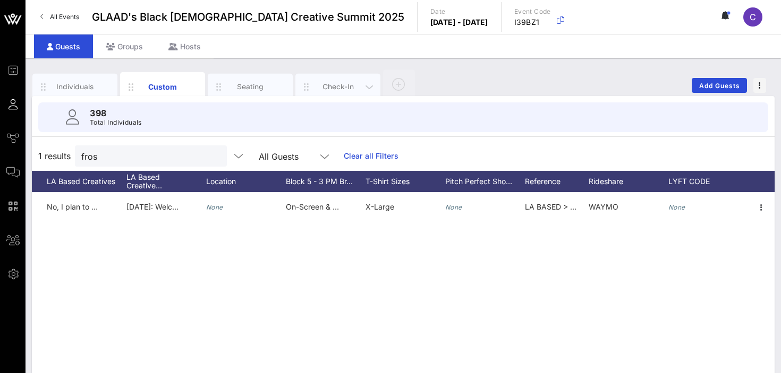
click at [326, 87] on div "Check-In" at bounding box center [337, 87] width 47 height 10
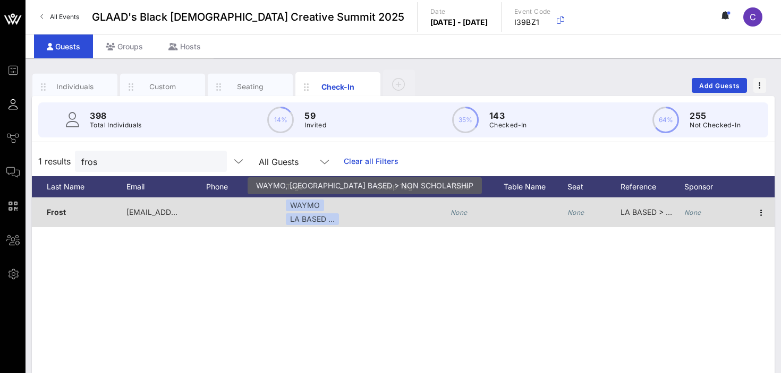
click at [347, 221] on div "WAYMO LA BASED …" at bounding box center [331, 212] width 90 height 25
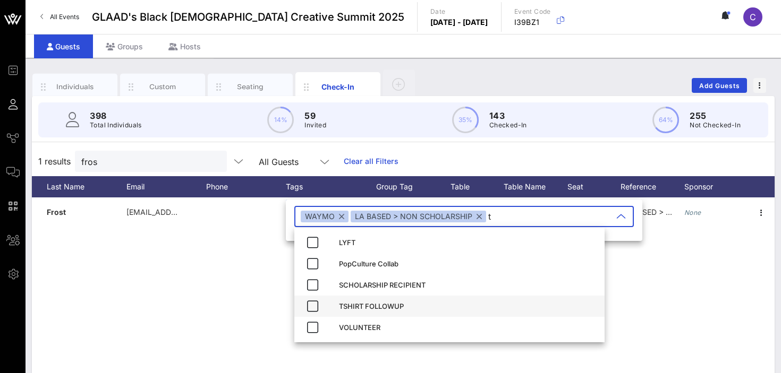
type input "t"
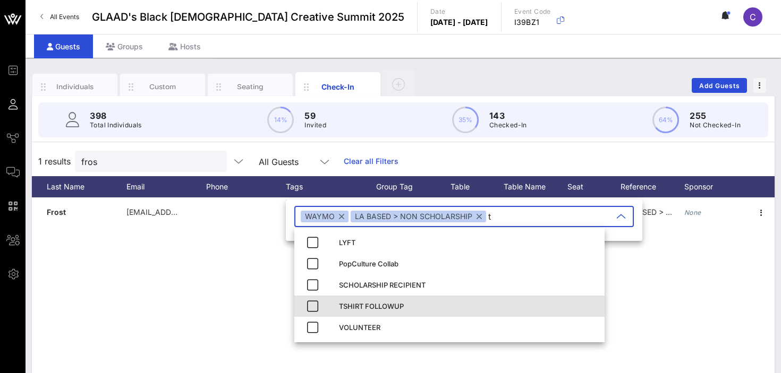
click at [385, 306] on div "TSHIRT FOLLOWUP" at bounding box center [467, 306] width 257 height 8
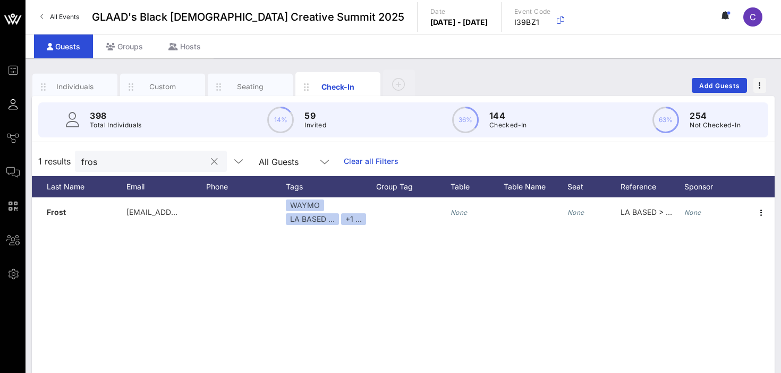
click at [123, 168] on div "fros" at bounding box center [143, 161] width 124 height 21
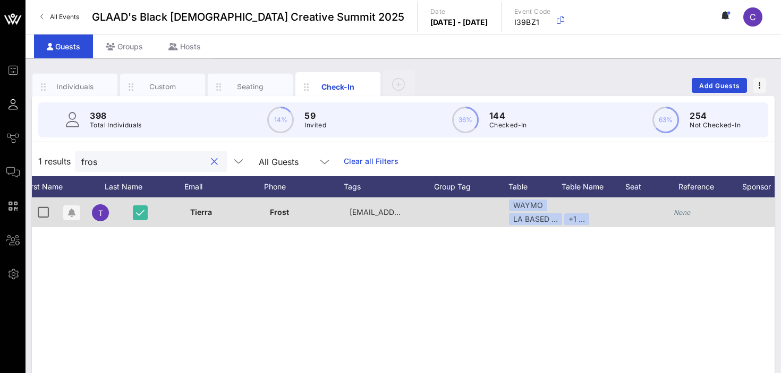
scroll to position [0, 0]
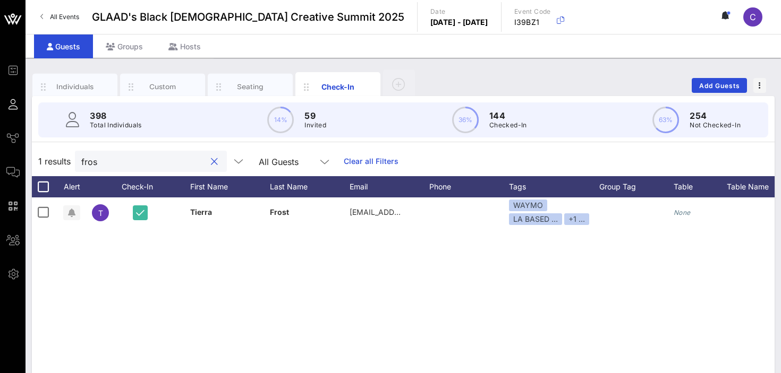
click at [123, 159] on input "fros" at bounding box center [143, 162] width 124 height 14
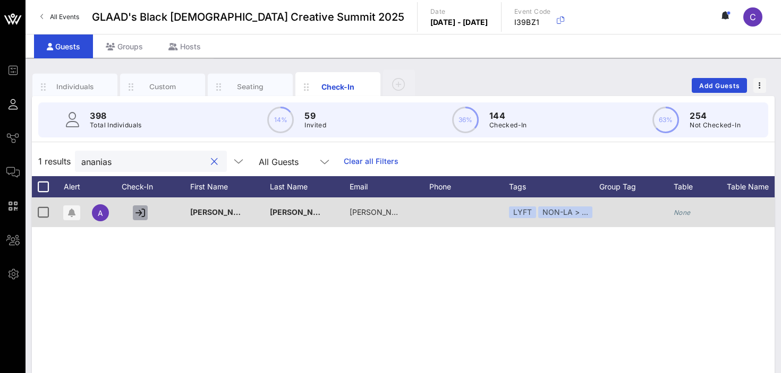
click at [142, 215] on icon "button" at bounding box center [140, 213] width 10 height 10
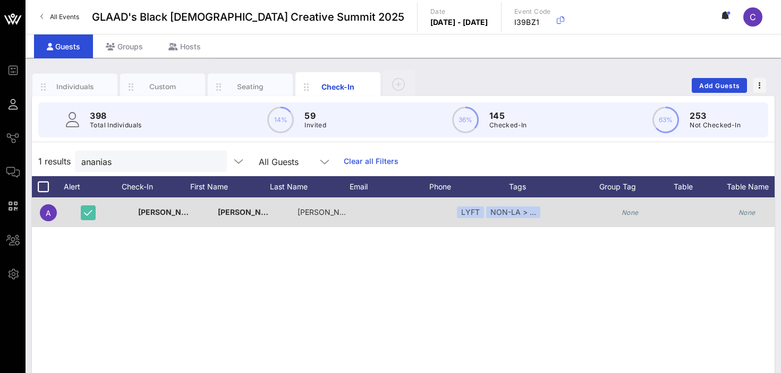
scroll to position [0, 223]
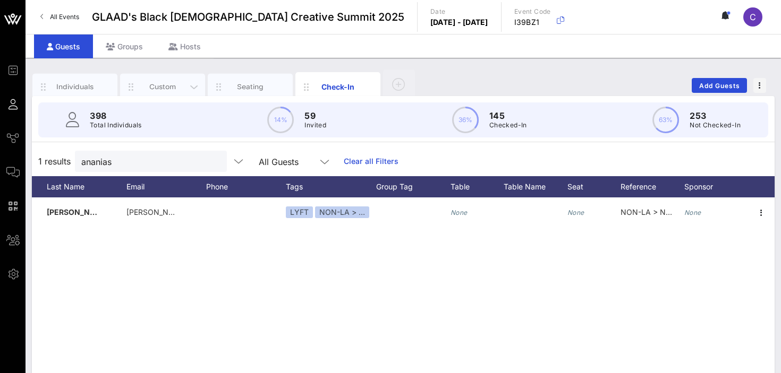
click at [171, 85] on div "Custom" at bounding box center [162, 87] width 47 height 10
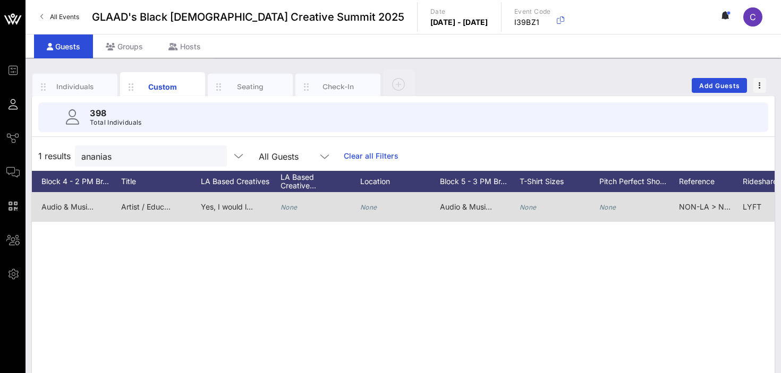
scroll to position [0, 1571]
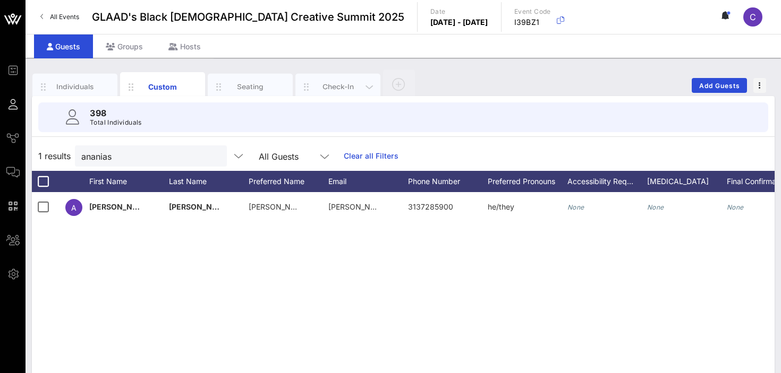
click at [326, 89] on div "Check-In" at bounding box center [337, 87] width 47 height 10
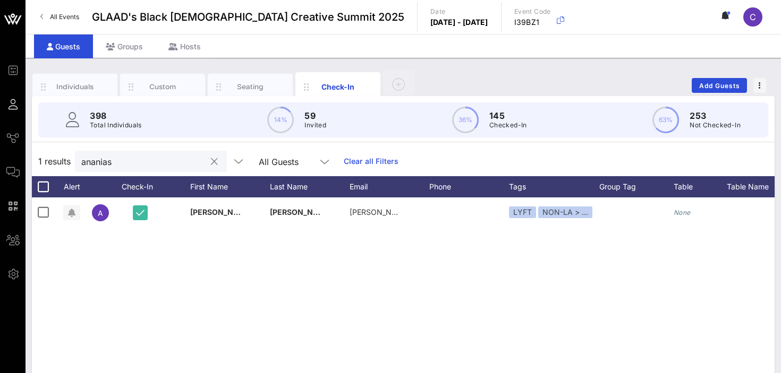
click at [121, 169] on div "ananias" at bounding box center [143, 161] width 124 height 21
click at [115, 167] on input "ananias" at bounding box center [143, 162] width 124 height 14
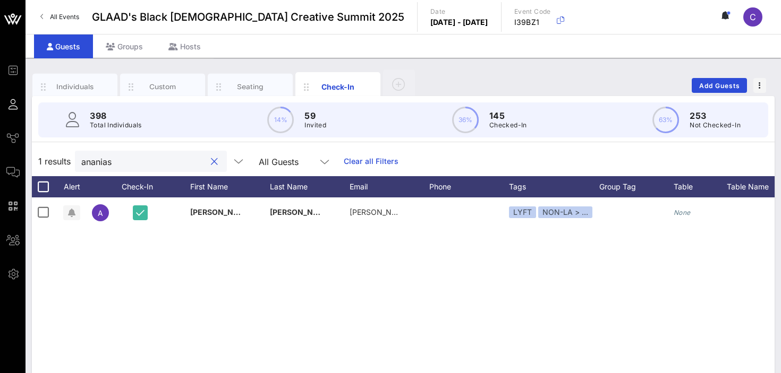
click at [115, 167] on input "ananias" at bounding box center [143, 162] width 124 height 14
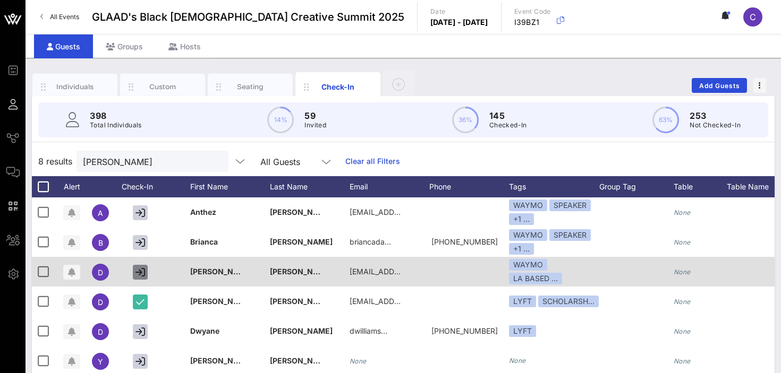
click at [140, 272] on icon "button" at bounding box center [140, 273] width 10 height 10
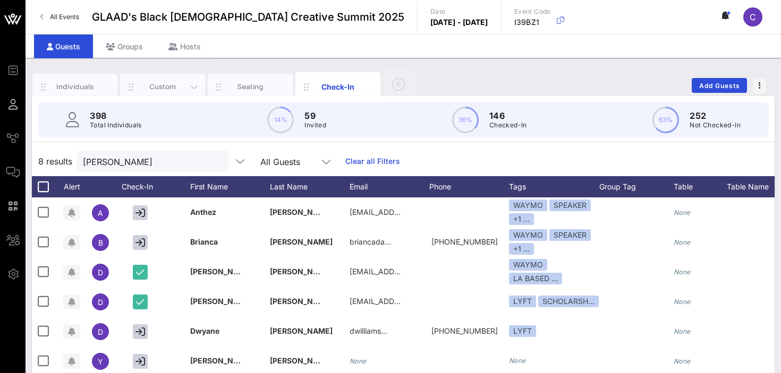
click at [164, 85] on div "Custom" at bounding box center [162, 87] width 47 height 10
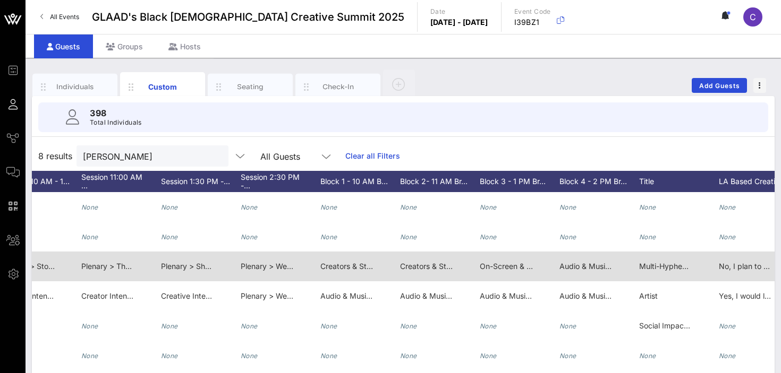
scroll to position [0, 1021]
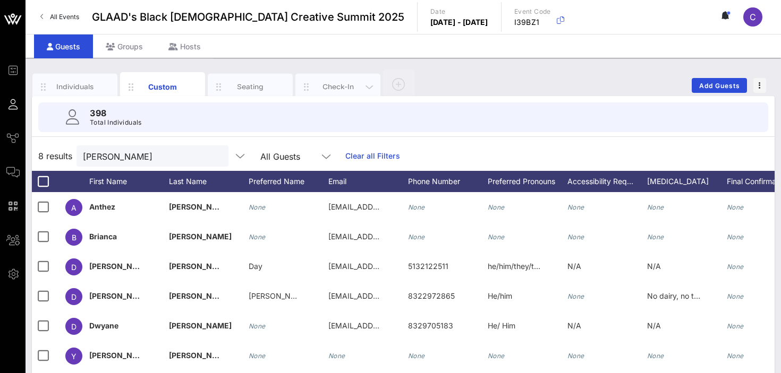
click at [330, 87] on div "Check-In" at bounding box center [337, 87] width 47 height 10
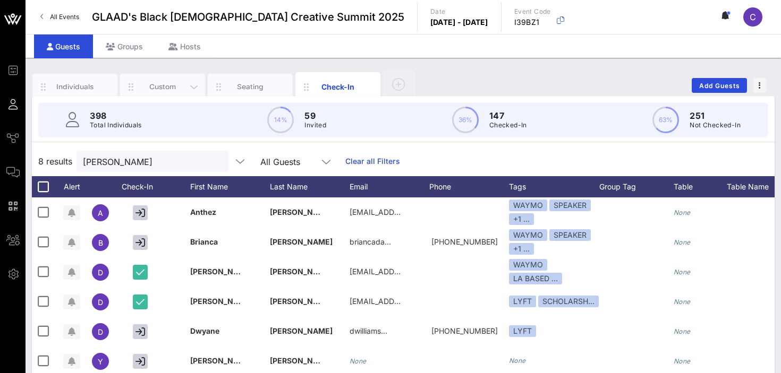
click at [160, 83] on div "Custom" at bounding box center [162, 87] width 47 height 10
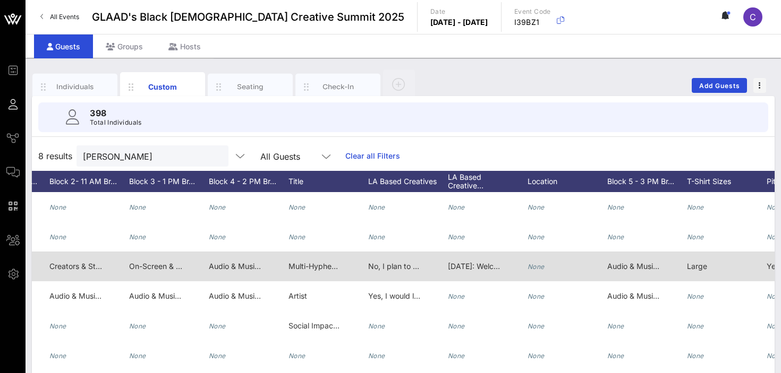
scroll to position [0, 1360]
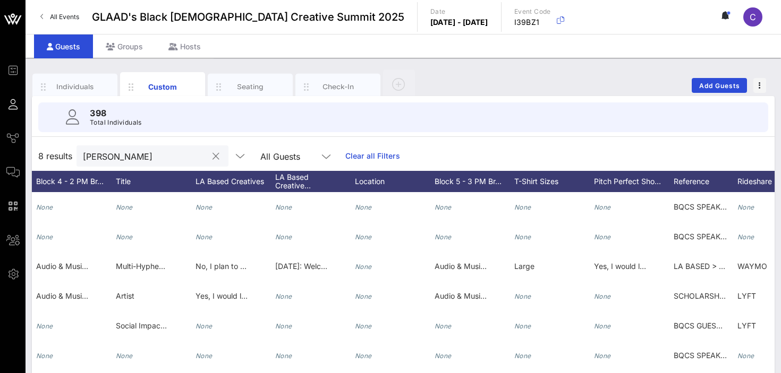
click at [131, 159] on input "williams" at bounding box center [145, 156] width 124 height 14
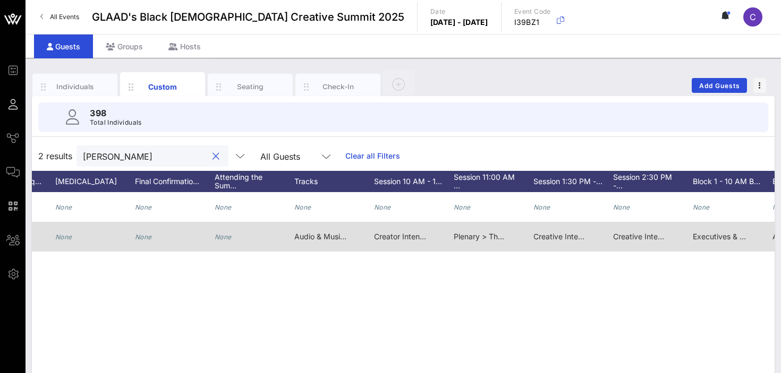
scroll to position [0, 475]
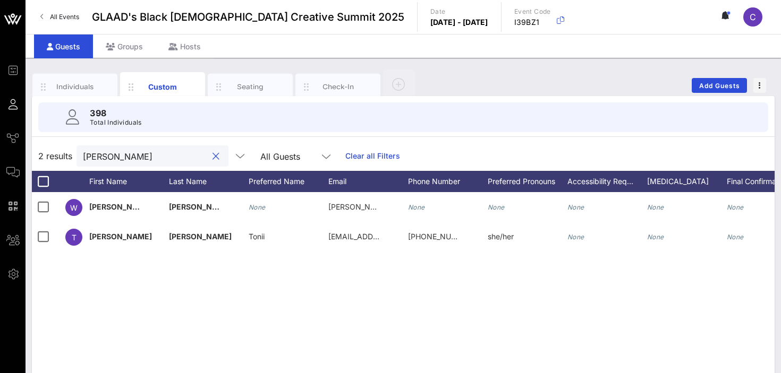
click at [133, 157] on input "robin" at bounding box center [145, 156] width 124 height 14
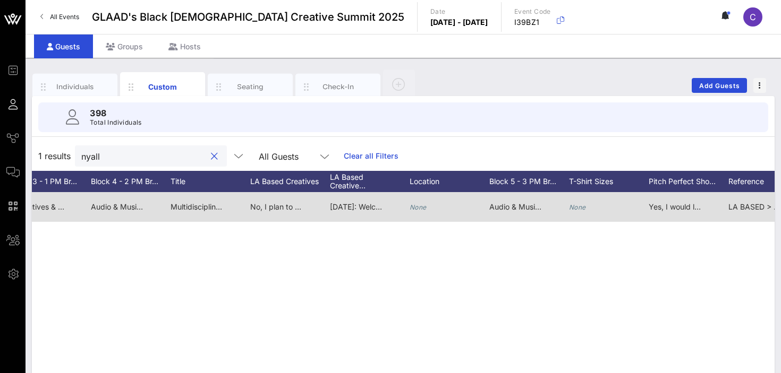
scroll to position [0, 1461]
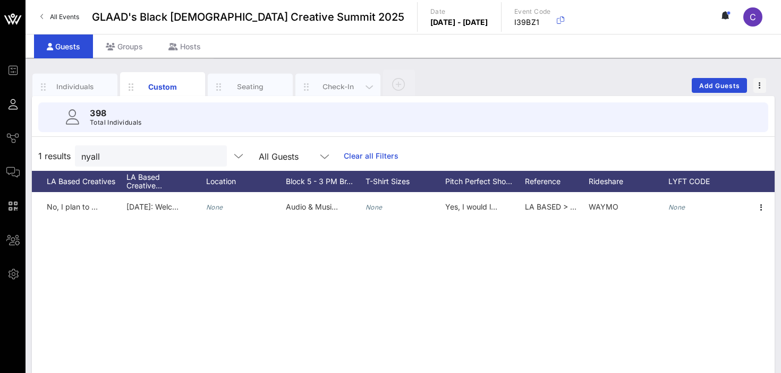
click at [329, 86] on div "Check-In" at bounding box center [337, 87] width 47 height 10
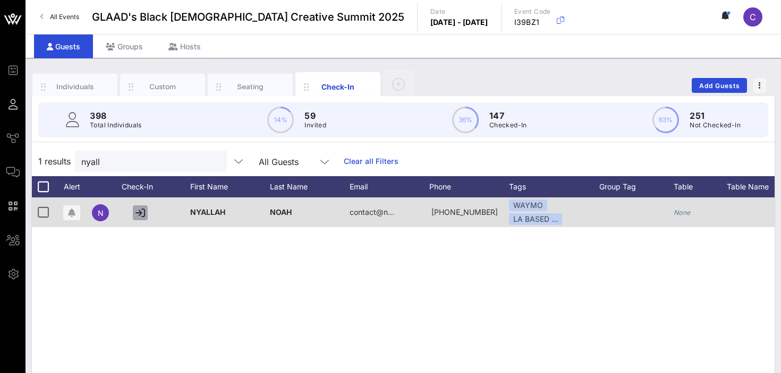
click at [141, 210] on icon "button" at bounding box center [140, 213] width 10 height 10
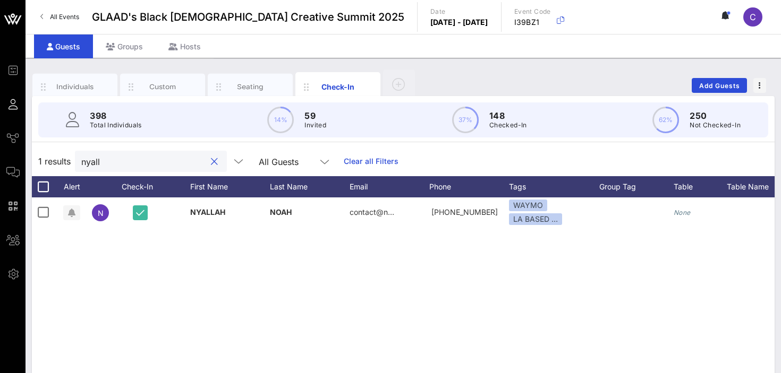
click at [141, 159] on input "nyall" at bounding box center [143, 162] width 124 height 14
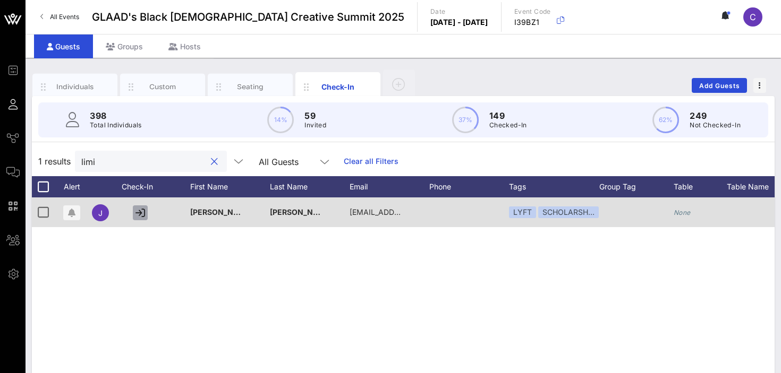
click at [139, 211] on icon "button" at bounding box center [140, 213] width 10 height 10
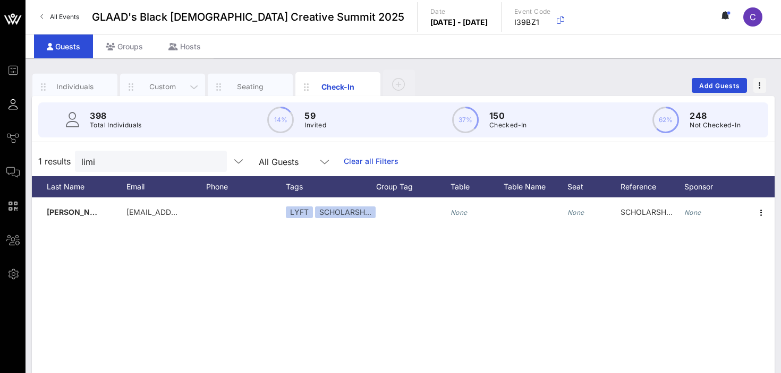
click at [162, 89] on div "Custom" at bounding box center [162, 87] width 47 height 10
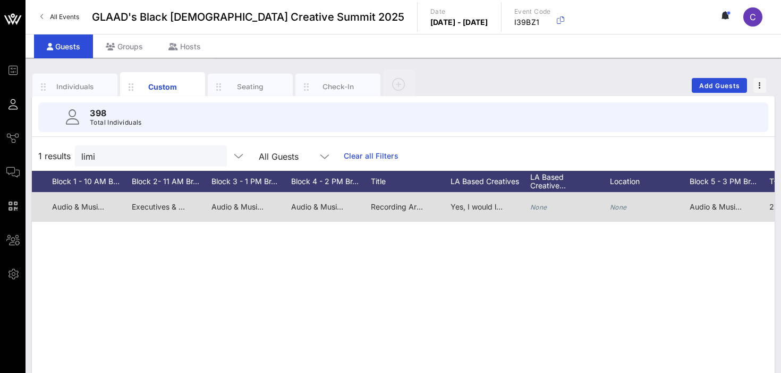
scroll to position [0, 1251]
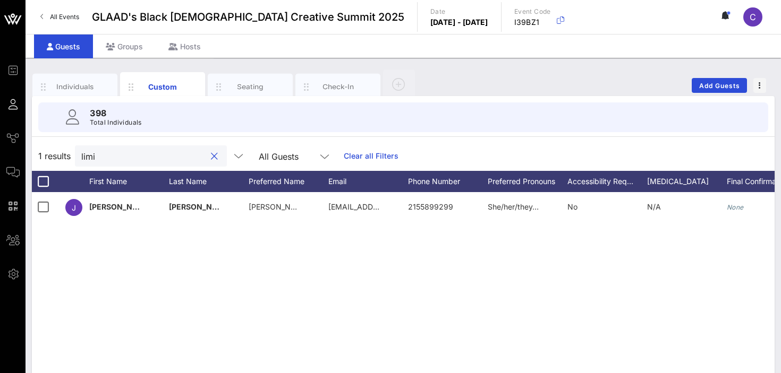
click at [122, 157] on input "limi" at bounding box center [143, 156] width 124 height 14
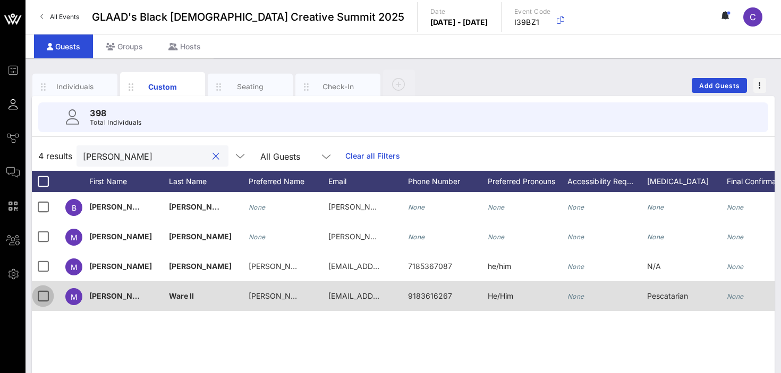
type input "michael"
click at [46, 295] on div at bounding box center [43, 296] width 18 height 18
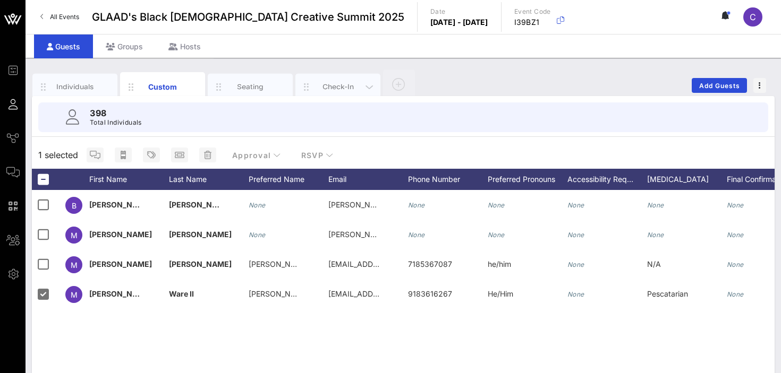
click at [324, 87] on div "Check-In" at bounding box center [337, 87] width 47 height 10
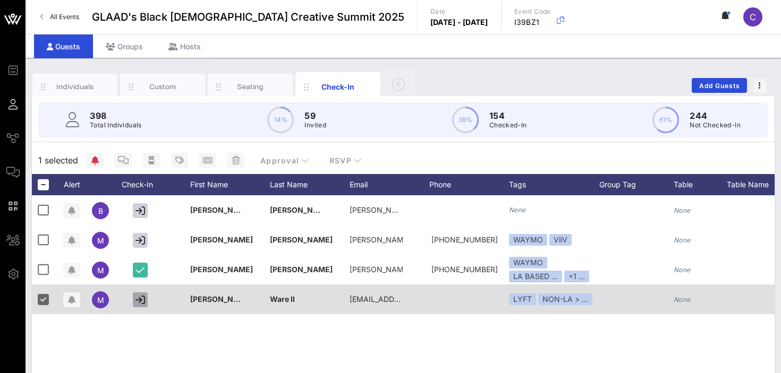
click at [142, 300] on icon "button" at bounding box center [140, 300] width 10 height 10
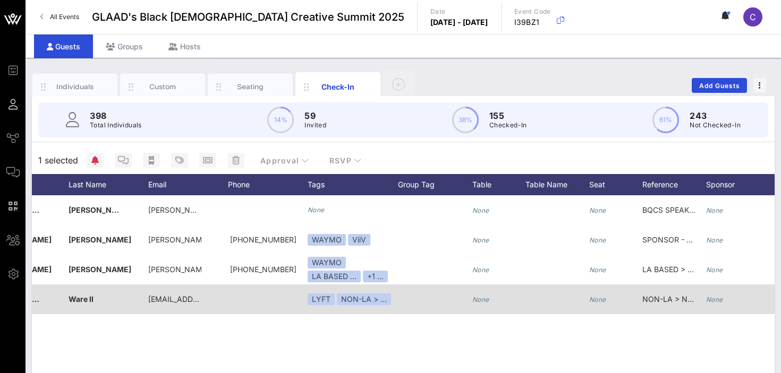
scroll to position [0, 223]
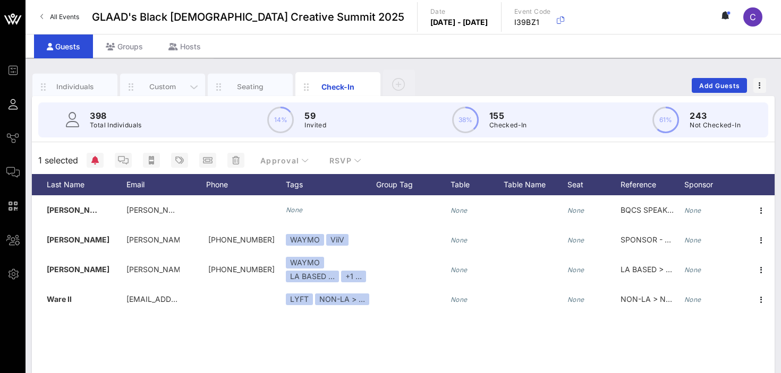
click at [150, 84] on div "Custom" at bounding box center [162, 87] width 47 height 10
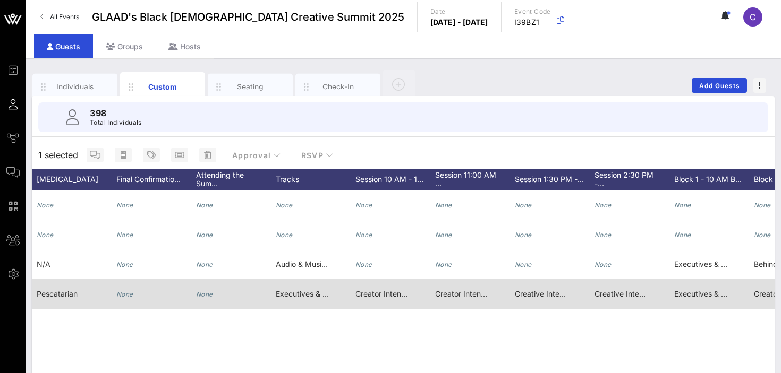
scroll to position [0, 651]
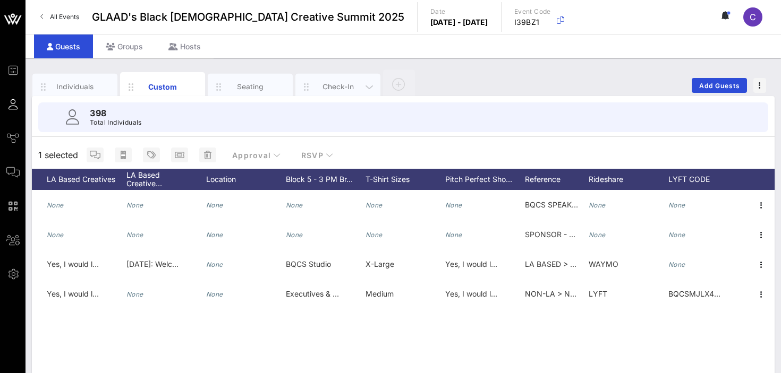
click at [326, 83] on div "Check-In" at bounding box center [337, 87] width 47 height 10
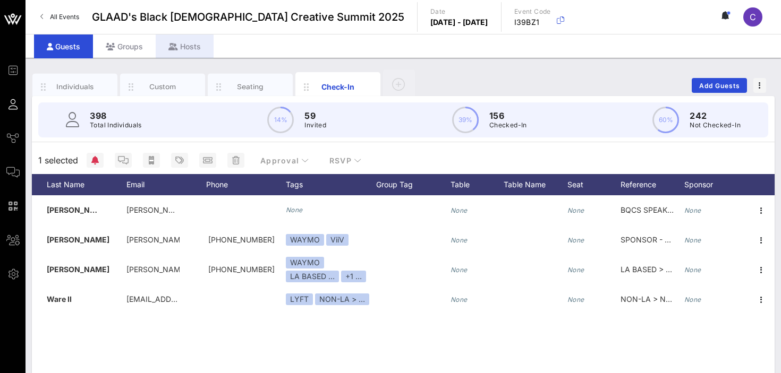
click at [183, 48] on div "Hosts" at bounding box center [185, 47] width 58 height 24
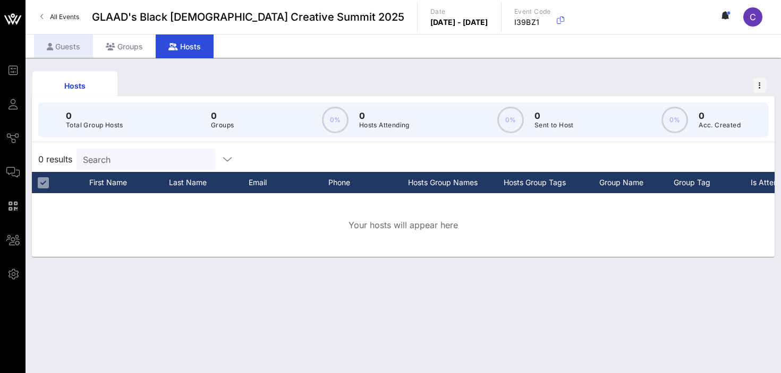
click at [64, 48] on div "Guests" at bounding box center [63, 47] width 59 height 24
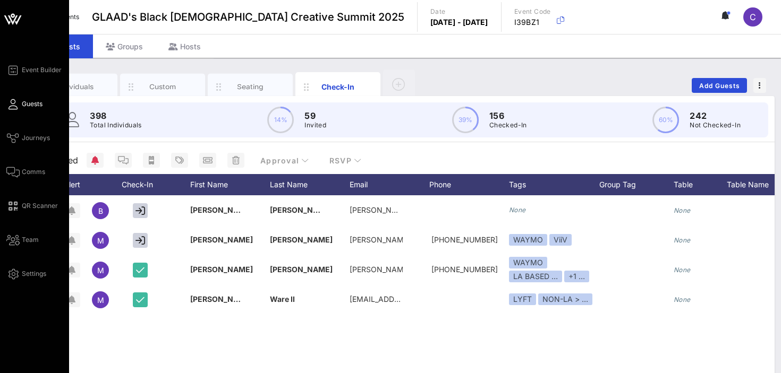
click at [30, 105] on span "Guests" at bounding box center [32, 104] width 21 height 10
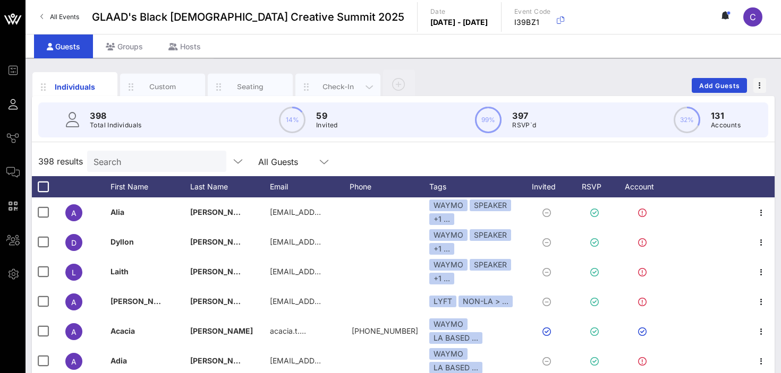
click at [329, 85] on div "Check-In" at bounding box center [337, 87] width 47 height 10
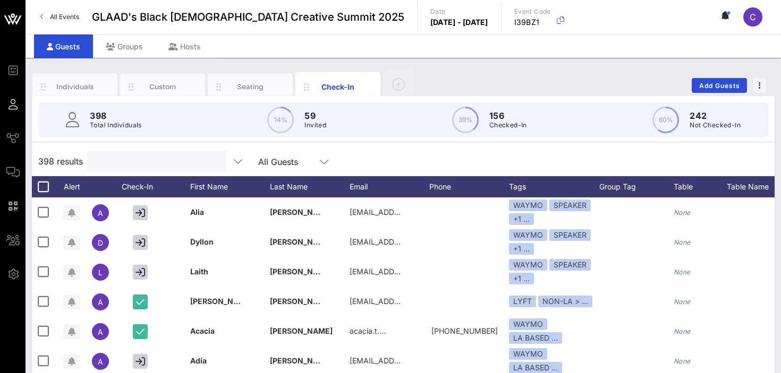
click at [130, 162] on input "text" at bounding box center [155, 162] width 124 height 14
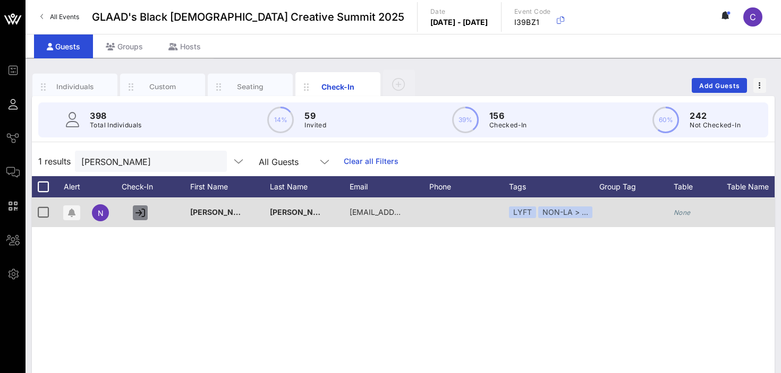
click at [139, 217] on icon "button" at bounding box center [140, 213] width 10 height 10
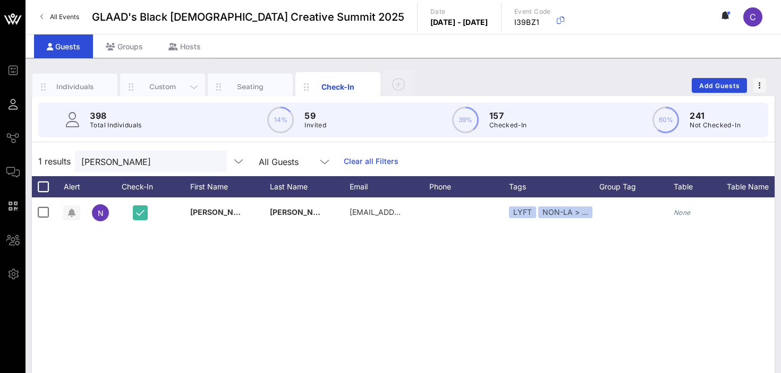
click at [160, 82] on div "Custom" at bounding box center [162, 87] width 47 height 10
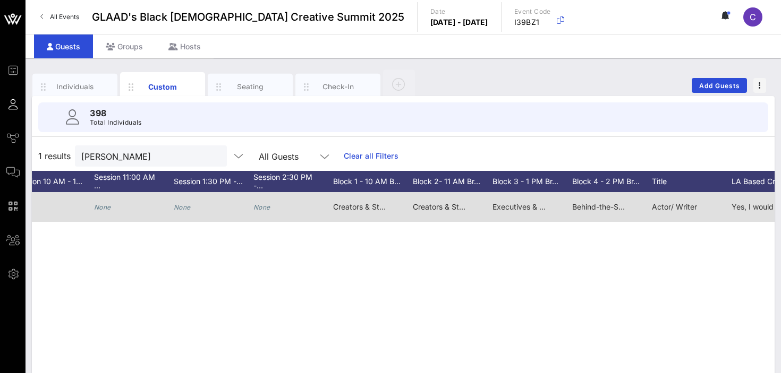
scroll to position [0, 1002]
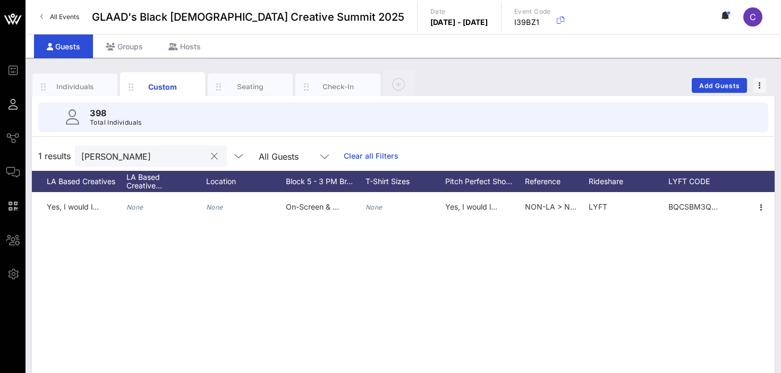
click at [130, 154] on input "[PERSON_NAME]" at bounding box center [143, 156] width 124 height 14
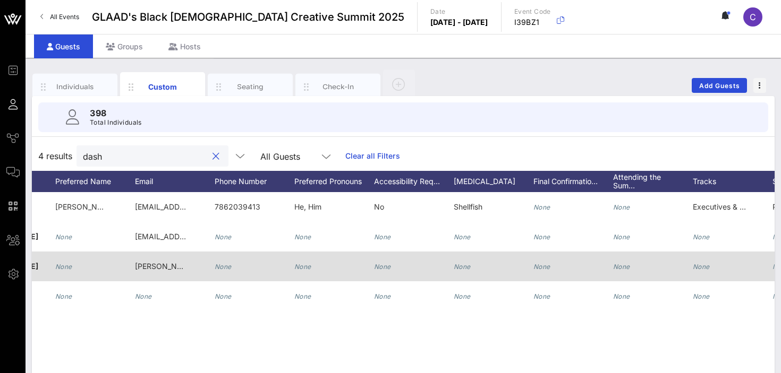
scroll to position [0, 102]
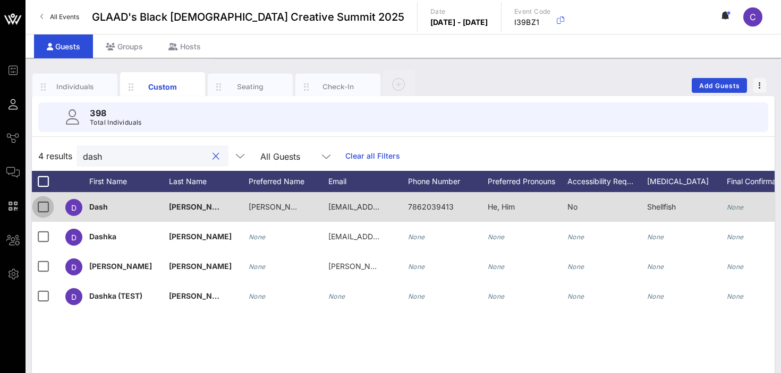
type input "dash"
click at [44, 210] on div at bounding box center [43, 207] width 18 height 18
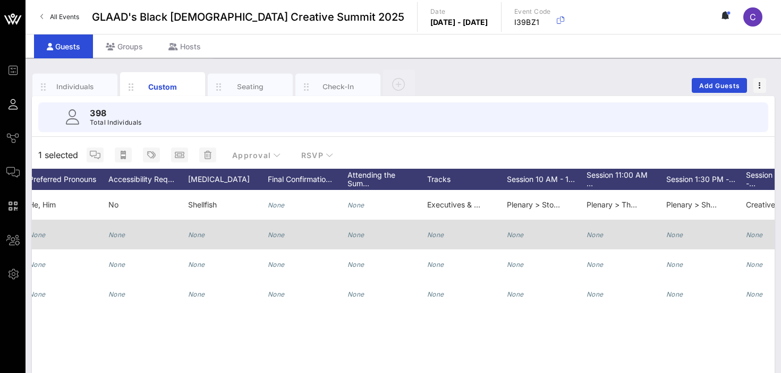
scroll to position [0, 482]
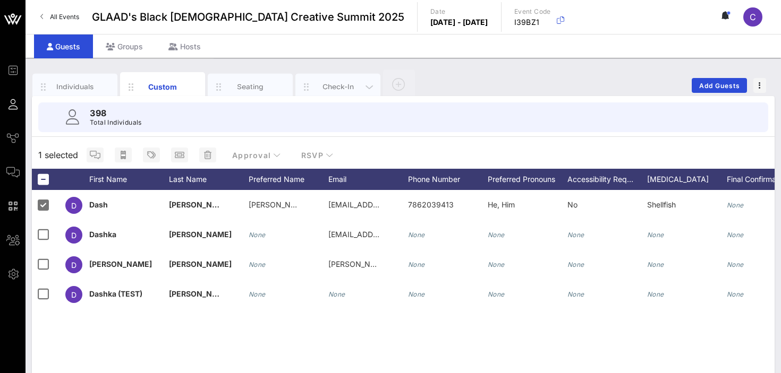
click at [338, 84] on div "Check-In" at bounding box center [337, 87] width 47 height 10
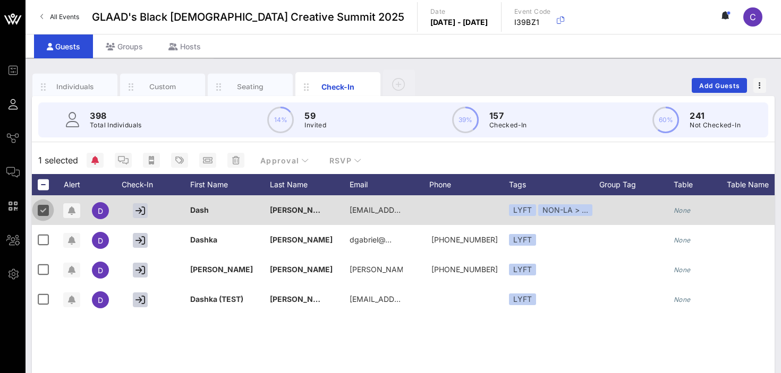
click at [45, 207] on div at bounding box center [43, 210] width 18 height 18
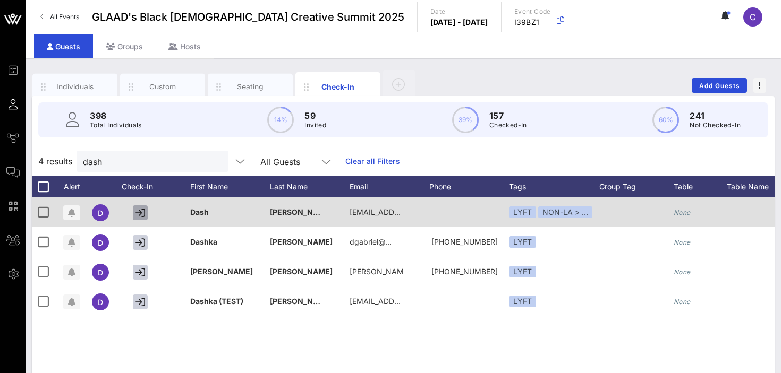
click at [140, 213] on icon "button" at bounding box center [140, 213] width 10 height 10
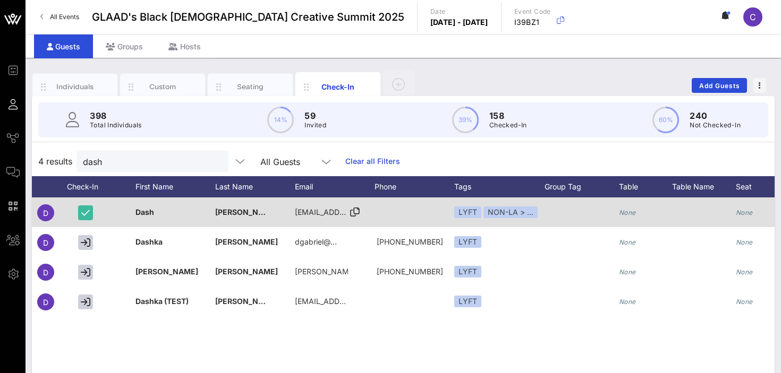
scroll to position [0, 0]
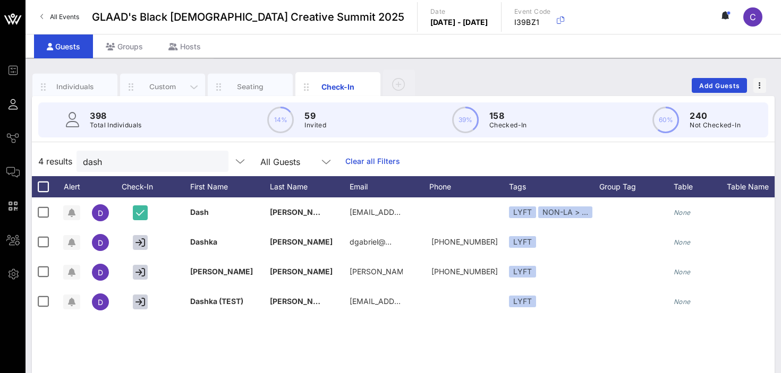
click at [153, 85] on div "Custom" at bounding box center [162, 87] width 47 height 10
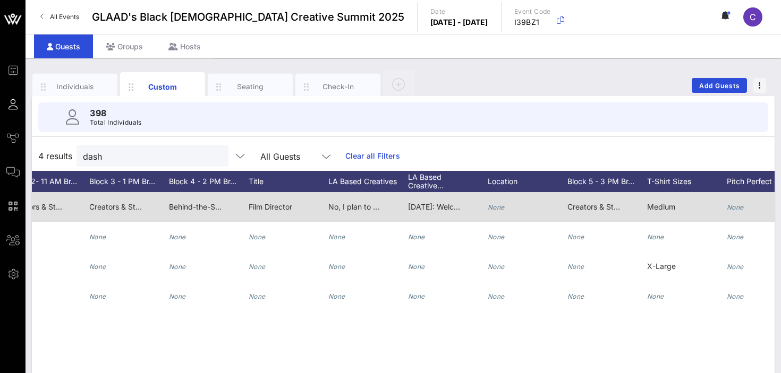
scroll to position [0, 1376]
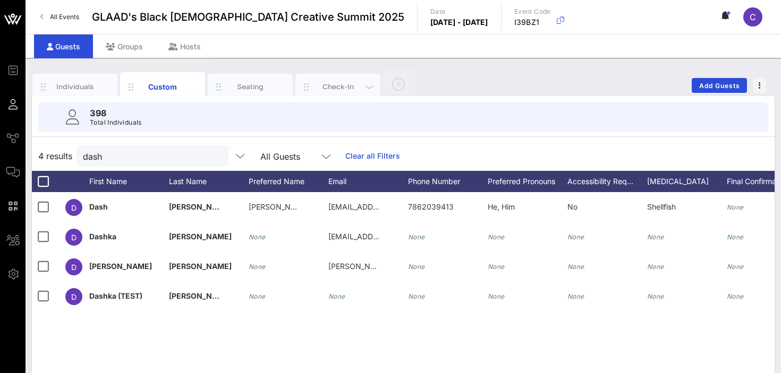
click at [330, 83] on div "Check-In" at bounding box center [337, 87] width 47 height 10
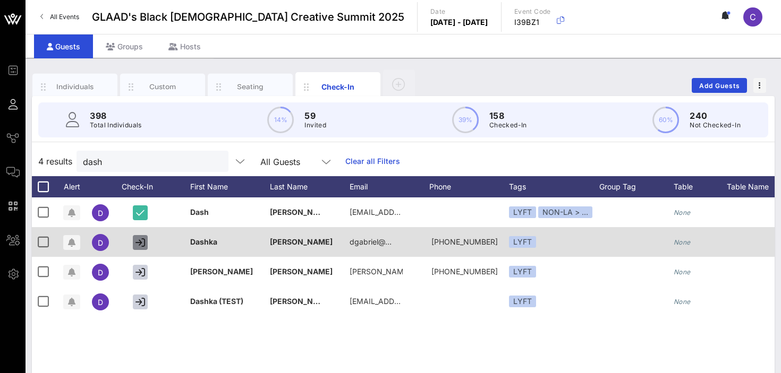
click at [140, 236] on button "button" at bounding box center [140, 242] width 15 height 15
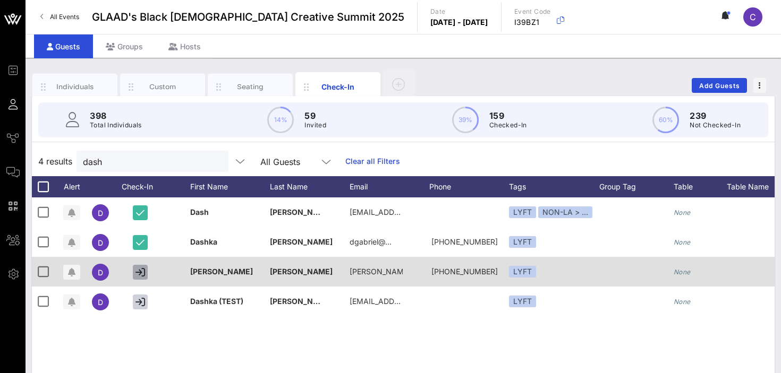
click at [144, 272] on icon "button" at bounding box center [140, 273] width 10 height 10
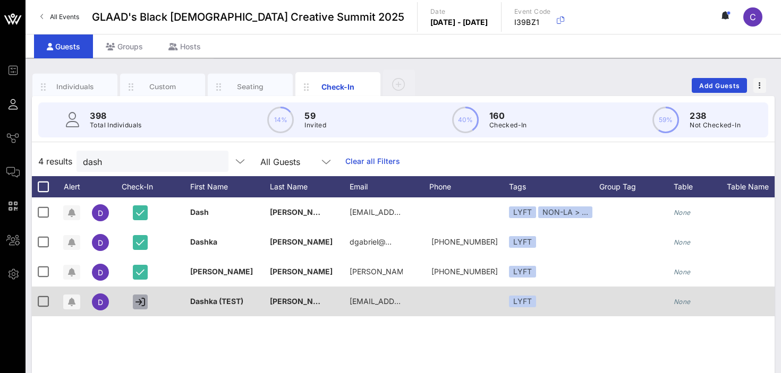
click at [139, 306] on icon "button" at bounding box center [140, 302] width 10 height 10
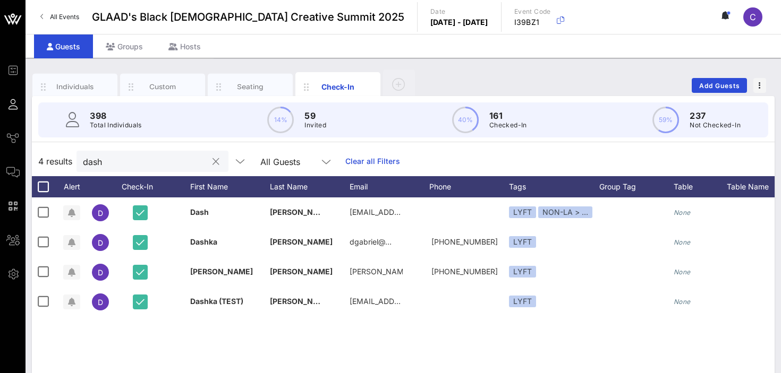
click at [160, 159] on input "dash" at bounding box center [145, 162] width 124 height 14
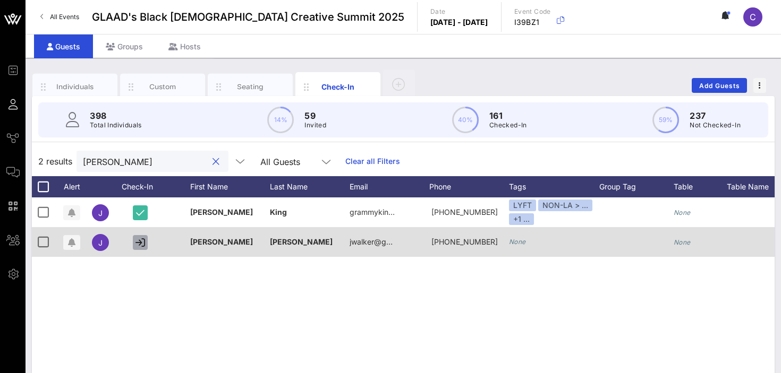
click at [138, 242] on icon "button" at bounding box center [140, 243] width 10 height 10
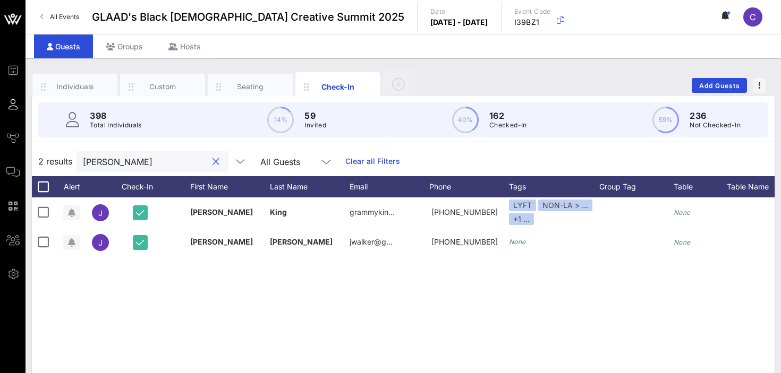
click at [133, 161] on input "[PERSON_NAME]" at bounding box center [145, 162] width 124 height 14
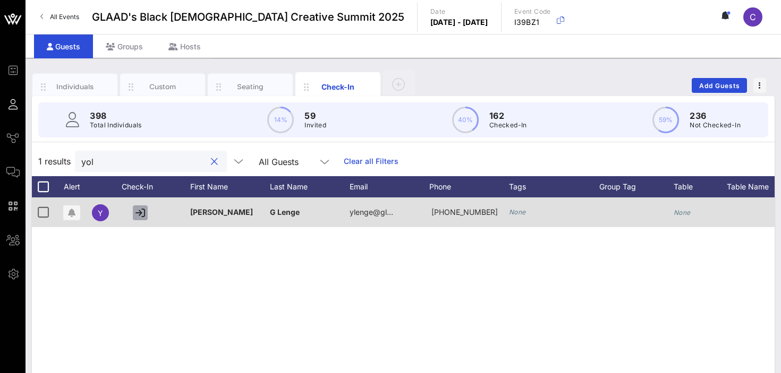
click at [140, 210] on icon "button" at bounding box center [140, 213] width 10 height 10
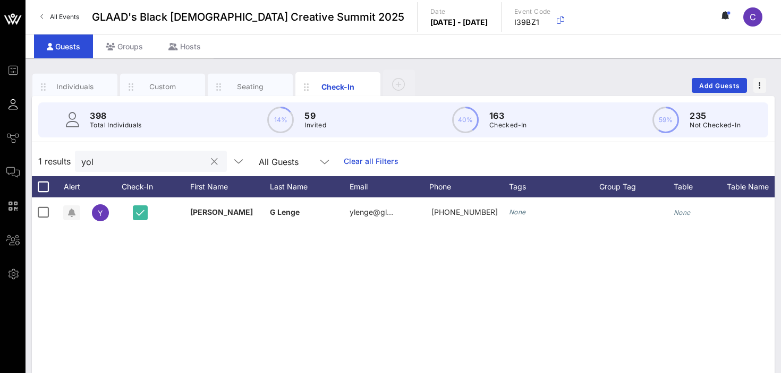
click at [129, 163] on input "yol" at bounding box center [143, 162] width 124 height 14
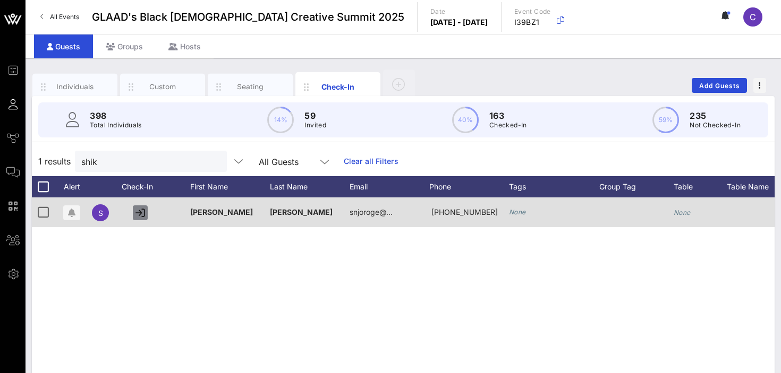
click at [138, 214] on icon "button" at bounding box center [140, 213] width 10 height 10
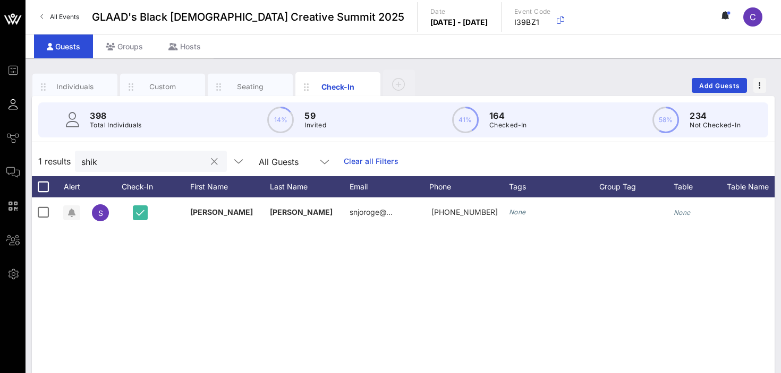
click at [151, 164] on input "shik" at bounding box center [143, 162] width 124 height 14
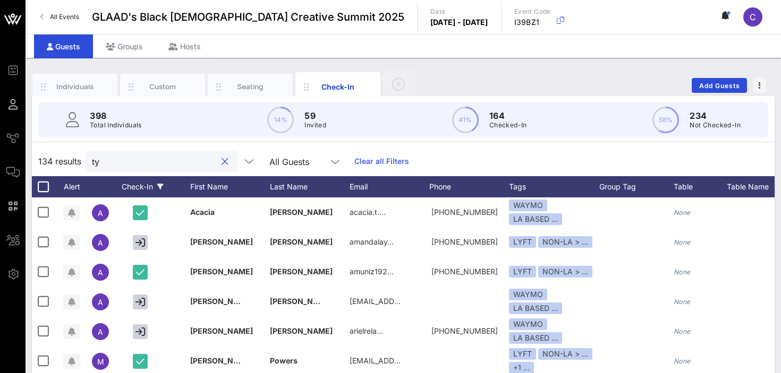
type input "t"
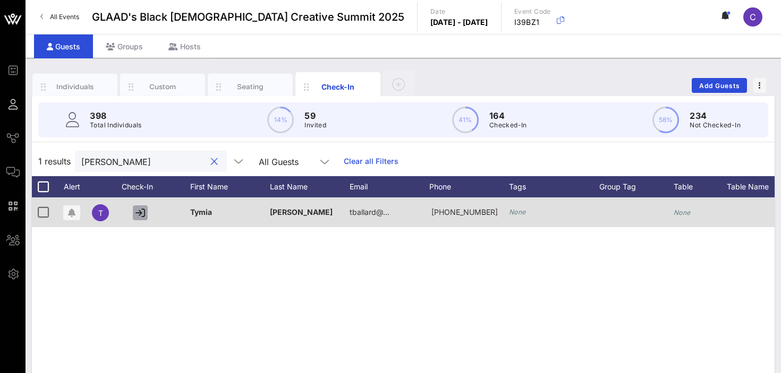
click at [137, 211] on icon "button" at bounding box center [140, 213] width 10 height 10
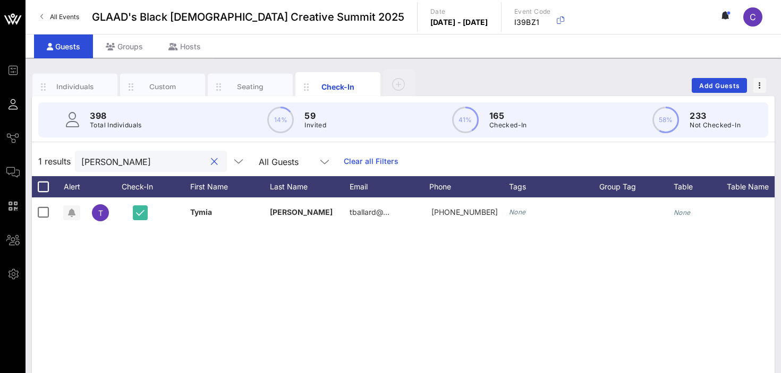
click at [134, 161] on input "[PERSON_NAME]" at bounding box center [143, 162] width 124 height 14
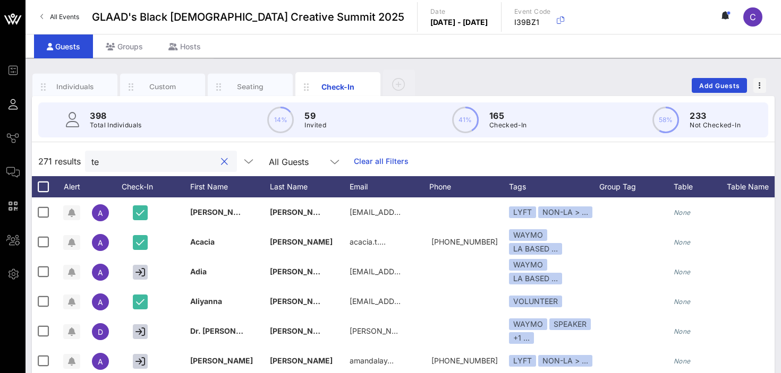
type input "t"
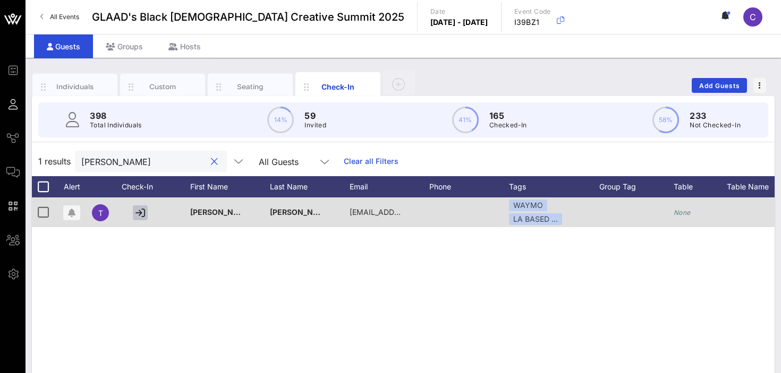
type input "[PERSON_NAME]"
click at [142, 213] on icon "button" at bounding box center [140, 213] width 10 height 10
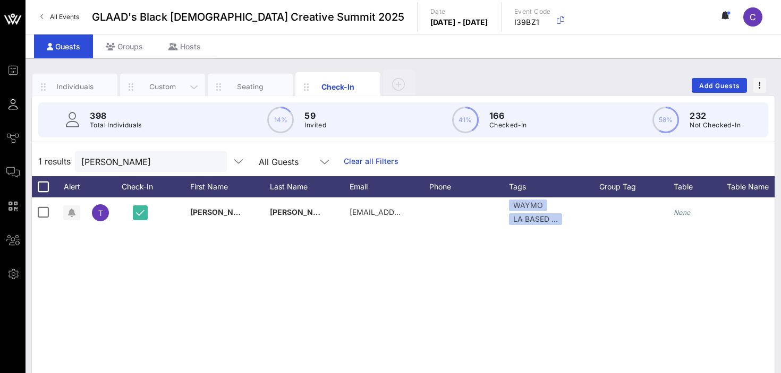
click at [162, 84] on div "Custom" at bounding box center [162, 87] width 47 height 10
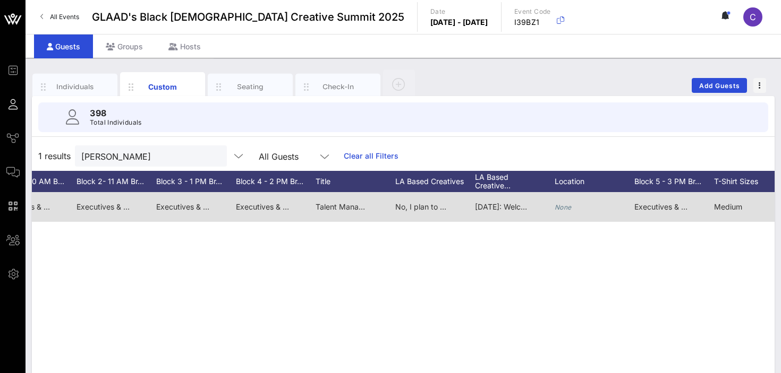
scroll to position [0, 1328]
